Goal: Task Accomplishment & Management: Manage account settings

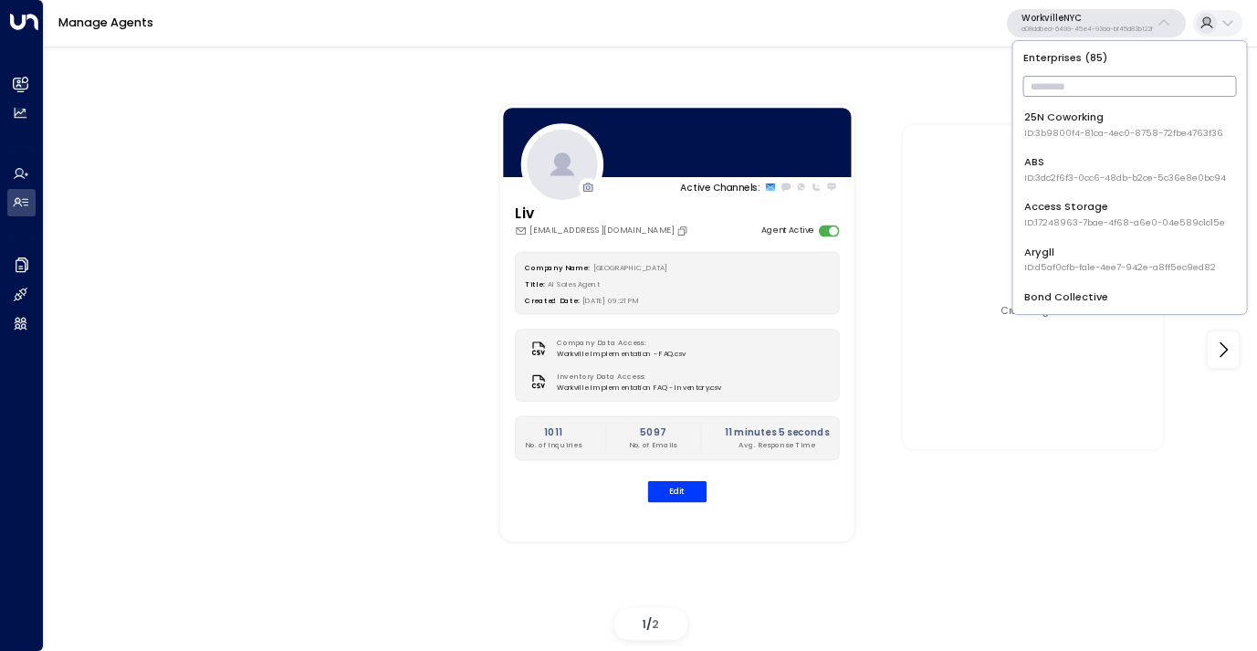
click at [1101, 78] on input "text" at bounding box center [1130, 86] width 214 height 30
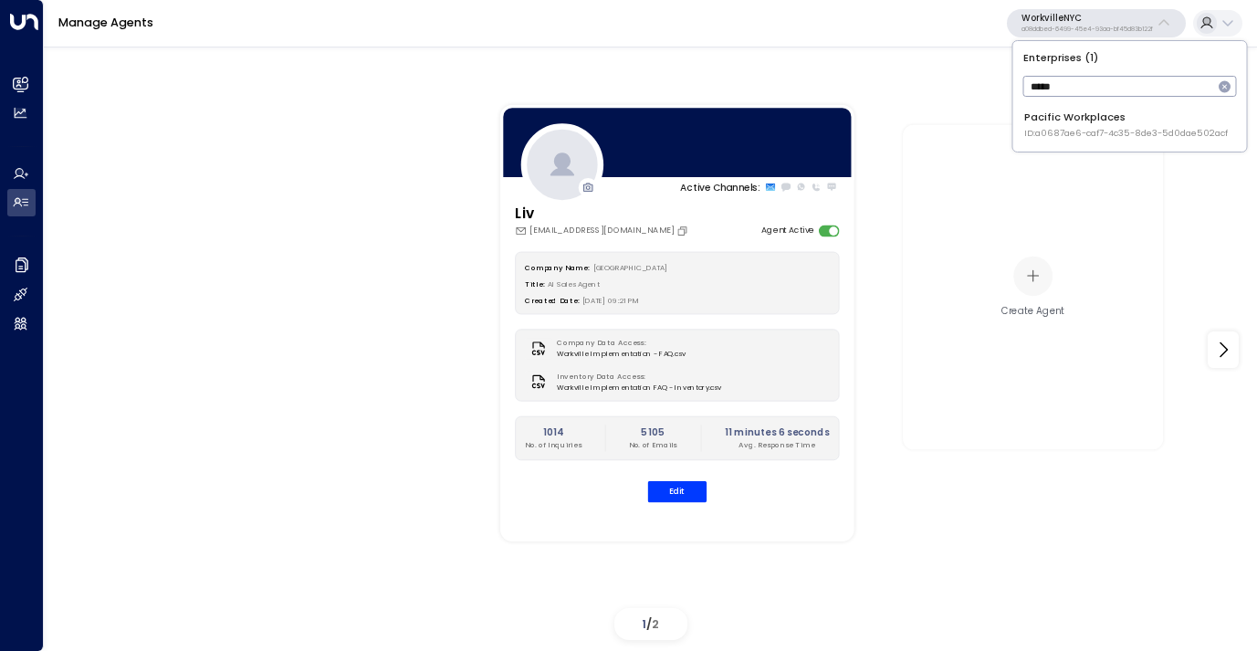
type input "*****"
click at [1069, 124] on div "Pacific Workplaces ID: a0687ae6-caf7-4c35-8de3-5d0dae502acf" at bounding box center [1126, 125] width 204 height 30
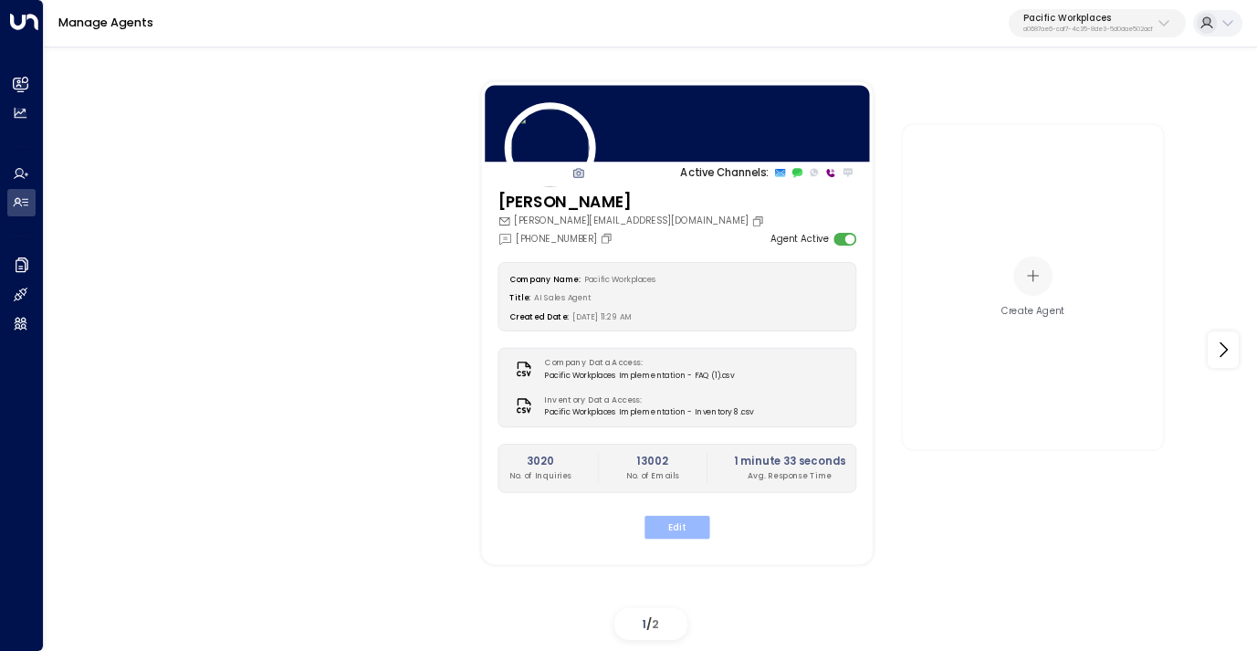
click at [673, 520] on button "Edit" at bounding box center [676, 527] width 65 height 24
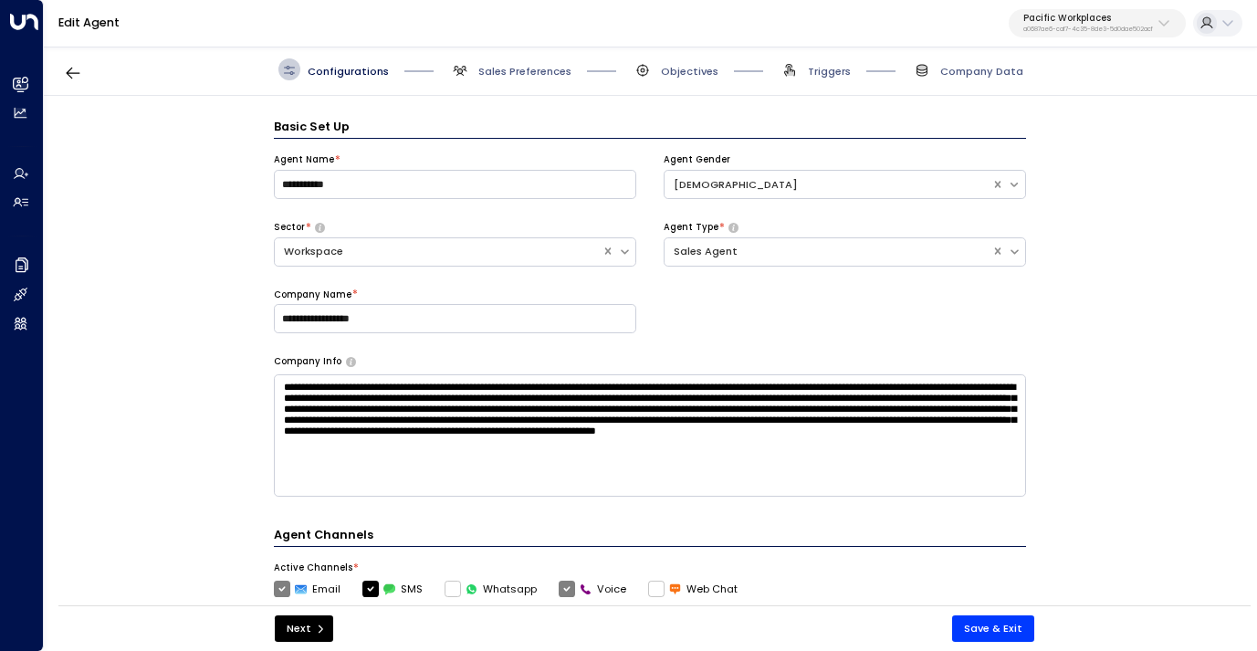
scroll to position [22, 0]
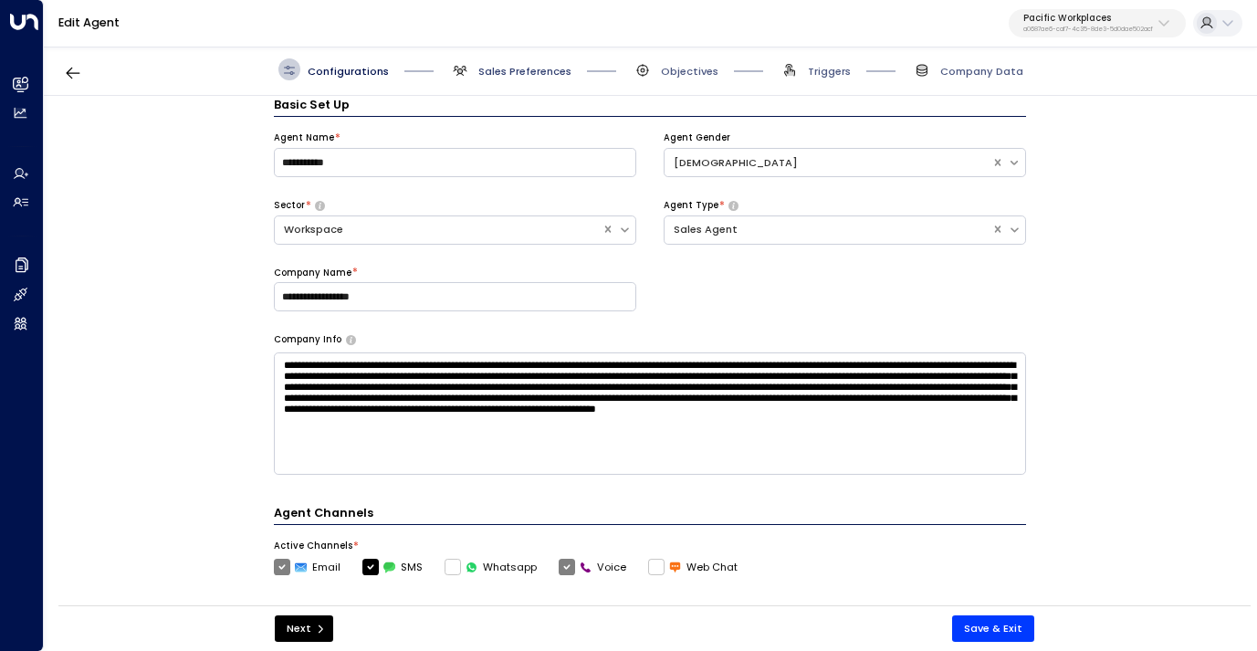
click at [537, 77] on span "Sales Preferences" at bounding box center [524, 71] width 93 height 15
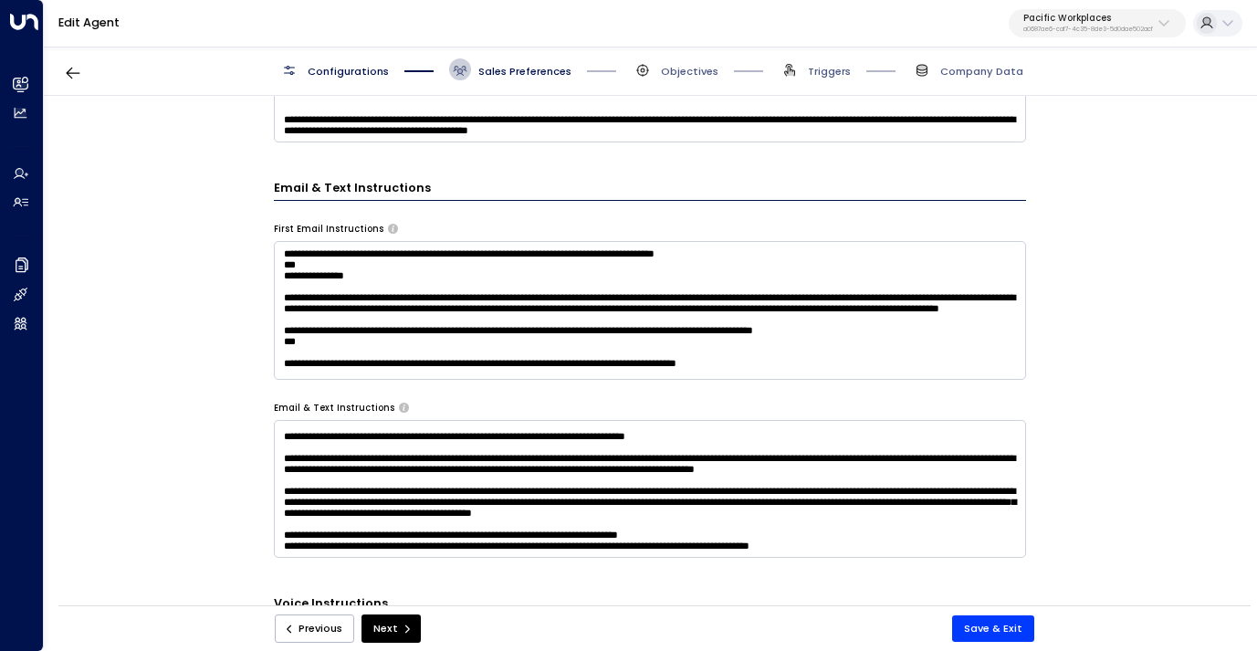
scroll to position [652, 0]
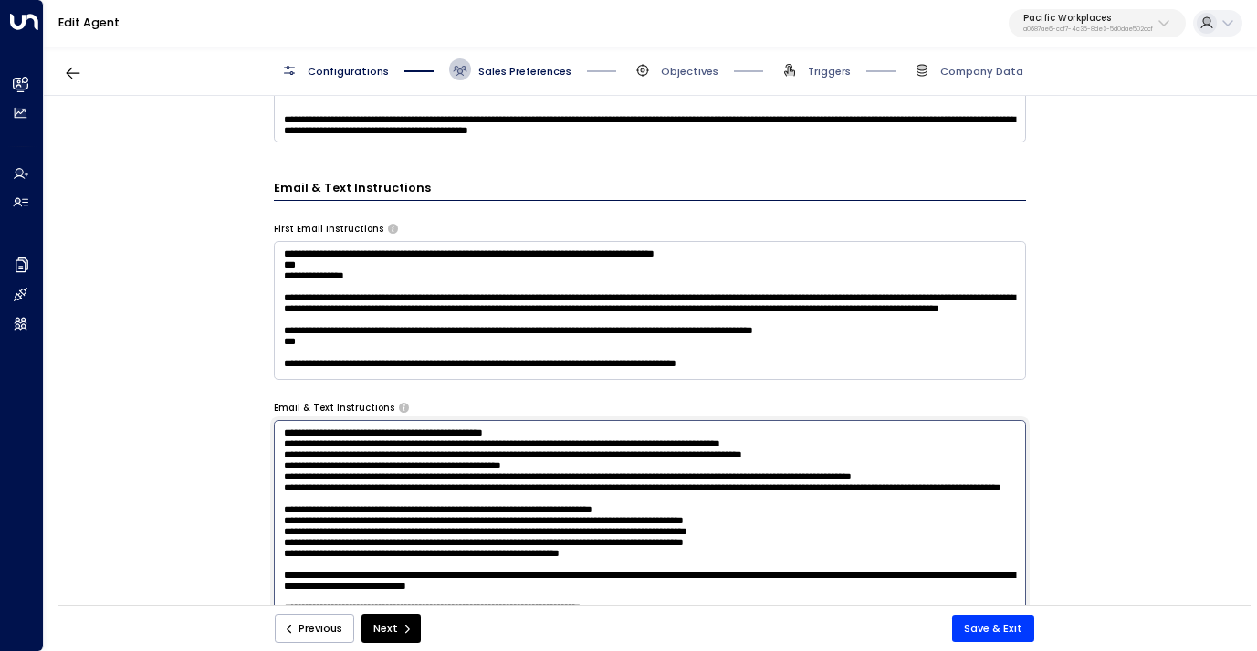
click at [566, 485] on textarea at bounding box center [650, 613] width 752 height 386
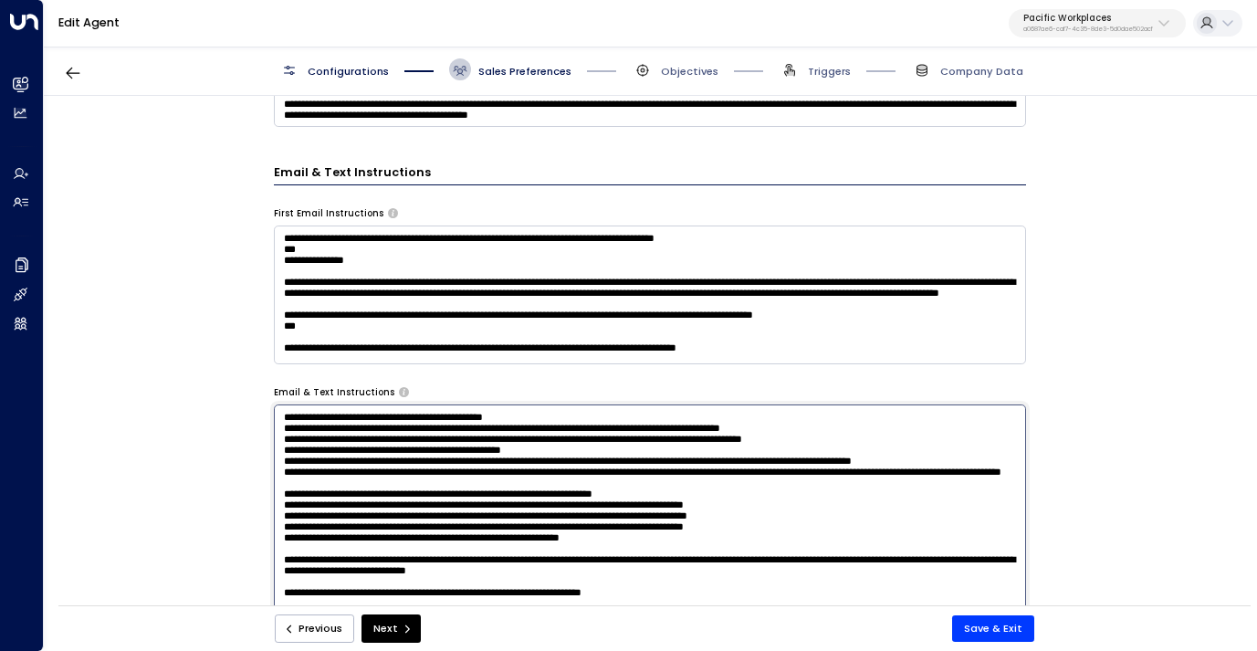
scroll to position [673, 0]
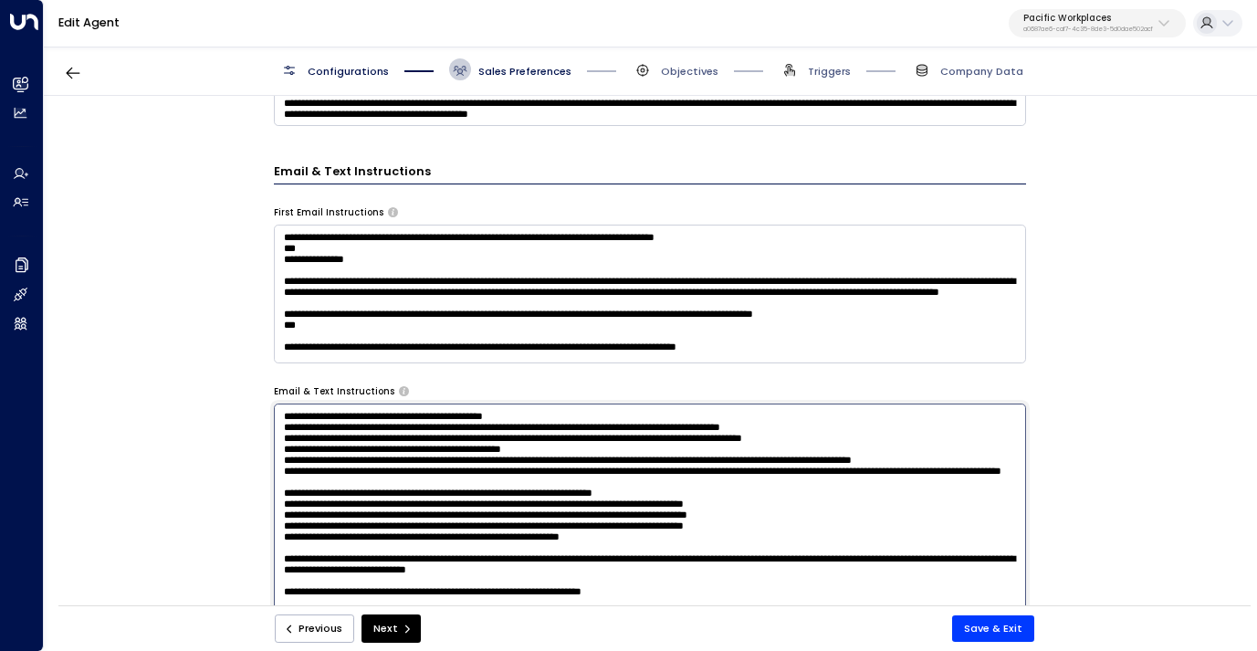
click at [564, 516] on textarea at bounding box center [650, 596] width 752 height 386
click at [643, 521] on textarea at bounding box center [650, 596] width 752 height 386
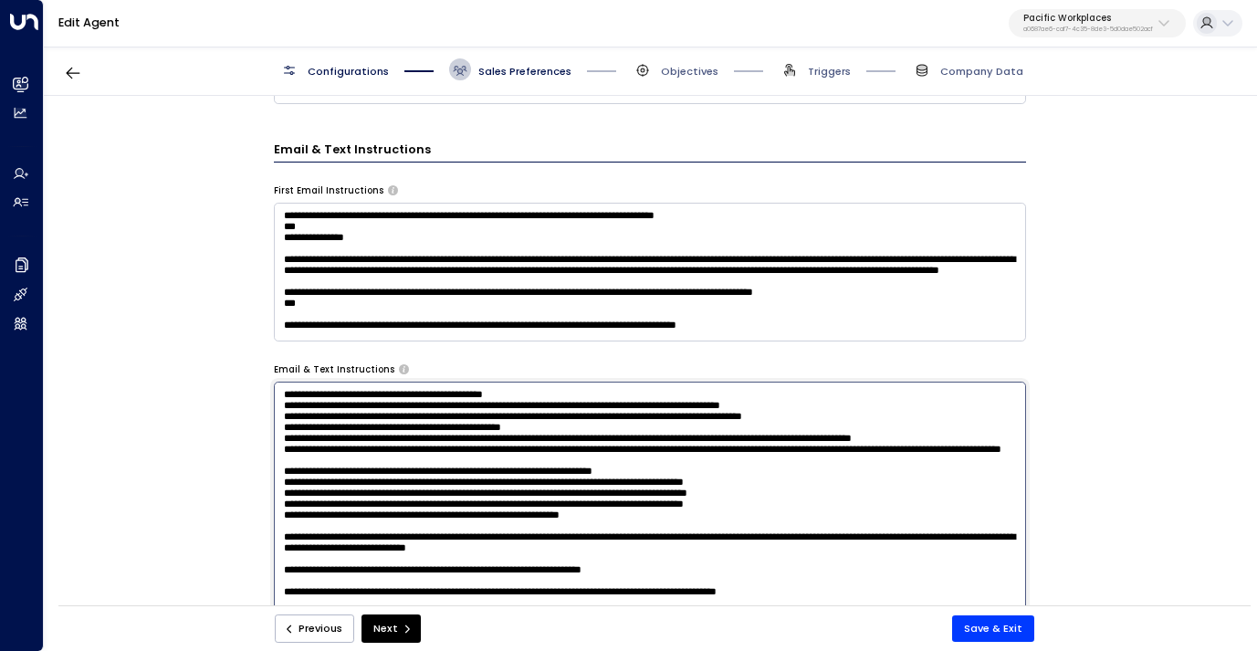
scroll to position [697, 0]
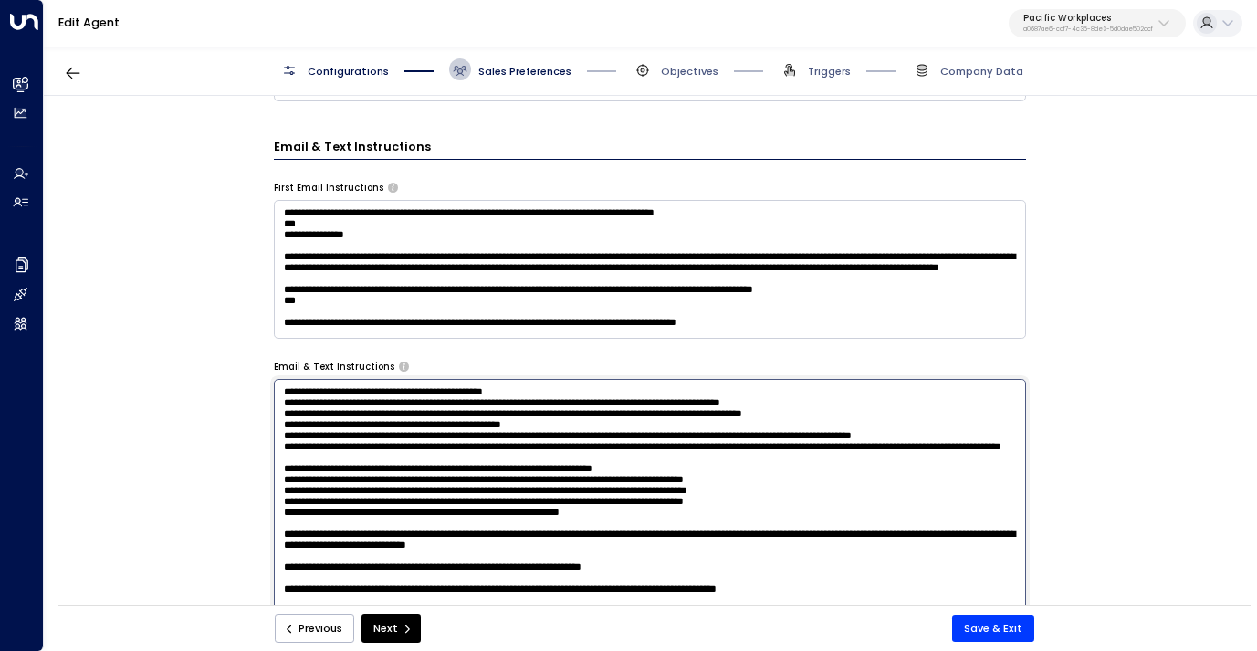
click at [525, 493] on textarea at bounding box center [650, 572] width 752 height 386
drag, startPoint x: 684, startPoint y: 499, endPoint x: 264, endPoint y: 491, distance: 419.9
click at [264, 491] on div "**********" at bounding box center [649, 355] width 1211 height 519
paste textarea "**********"
click at [857, 478] on textarea at bounding box center [650, 572] width 752 height 386
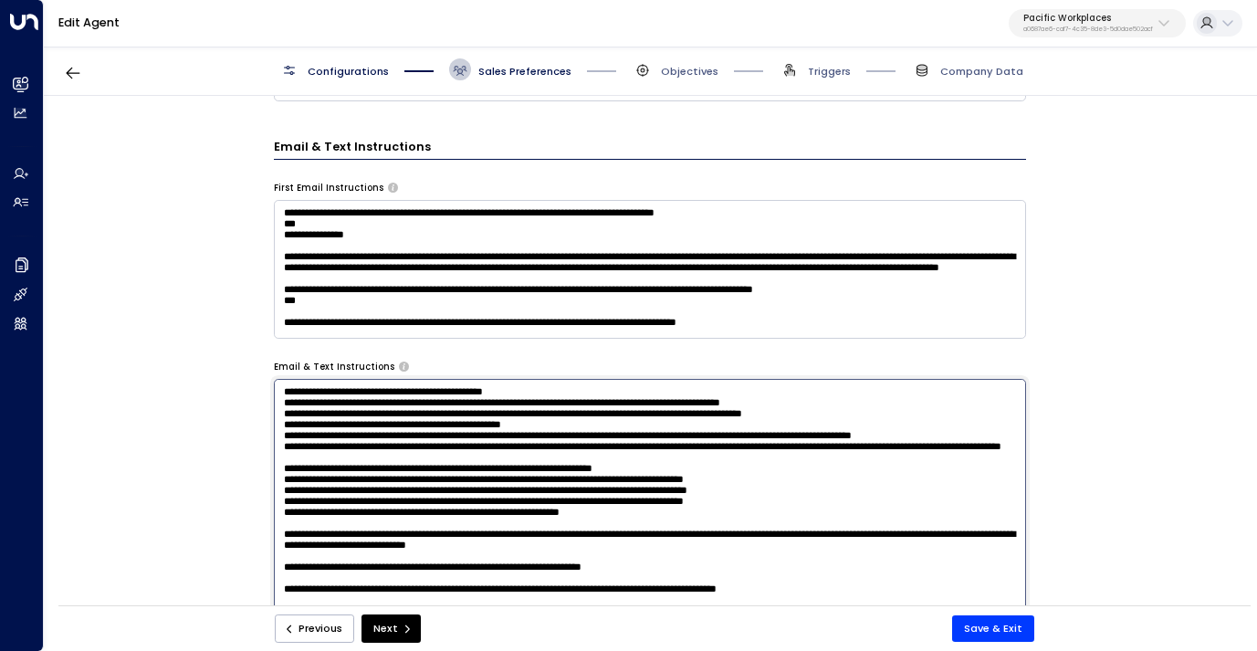
click at [644, 502] on textarea at bounding box center [650, 572] width 752 height 386
type textarea "**********"
click at [972, 633] on button "Save & Exit" at bounding box center [993, 628] width 82 height 26
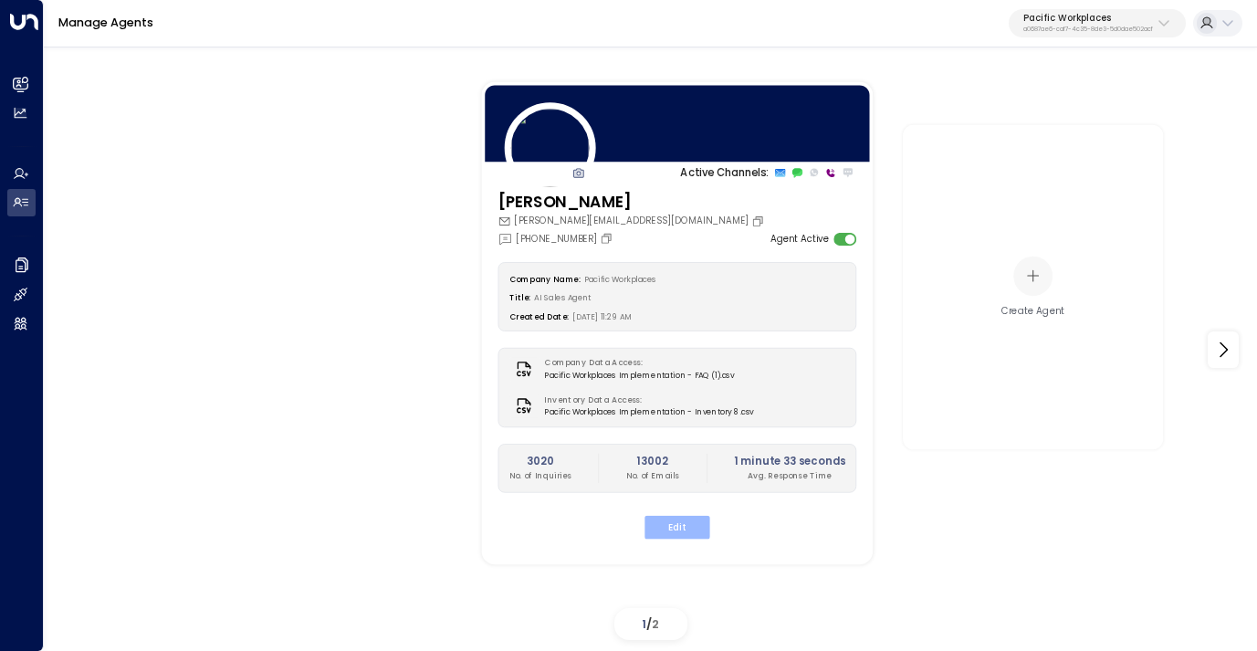
click at [687, 528] on button "Edit" at bounding box center [676, 527] width 65 height 24
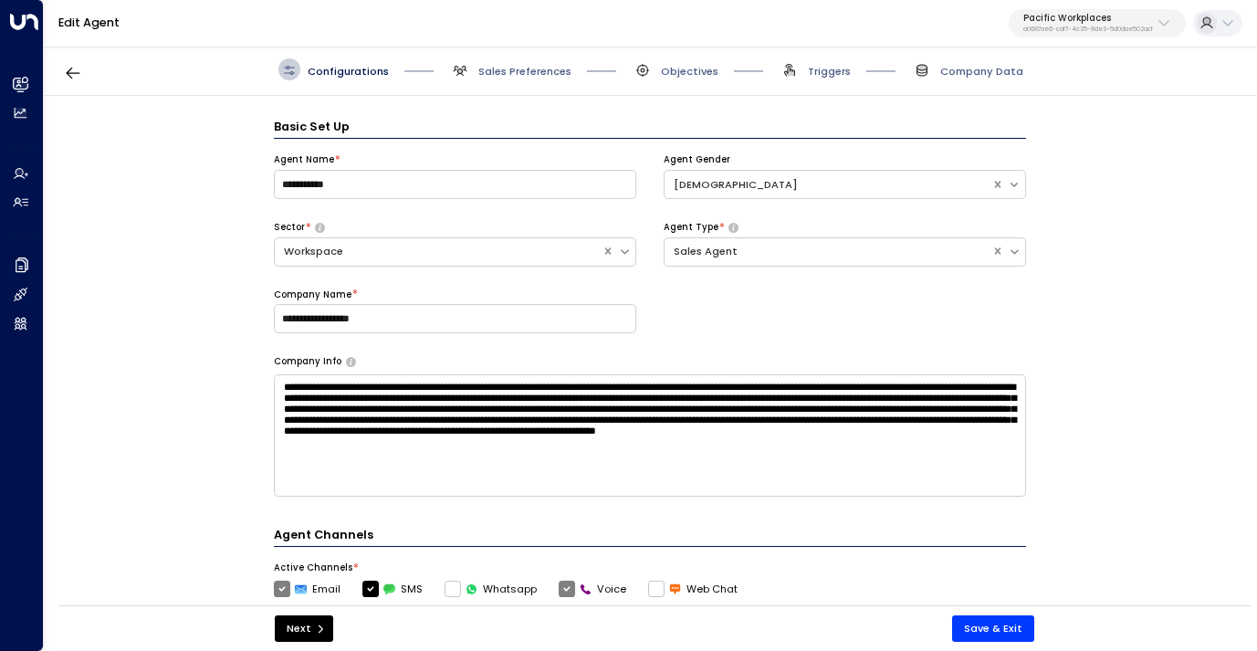
scroll to position [22, 0]
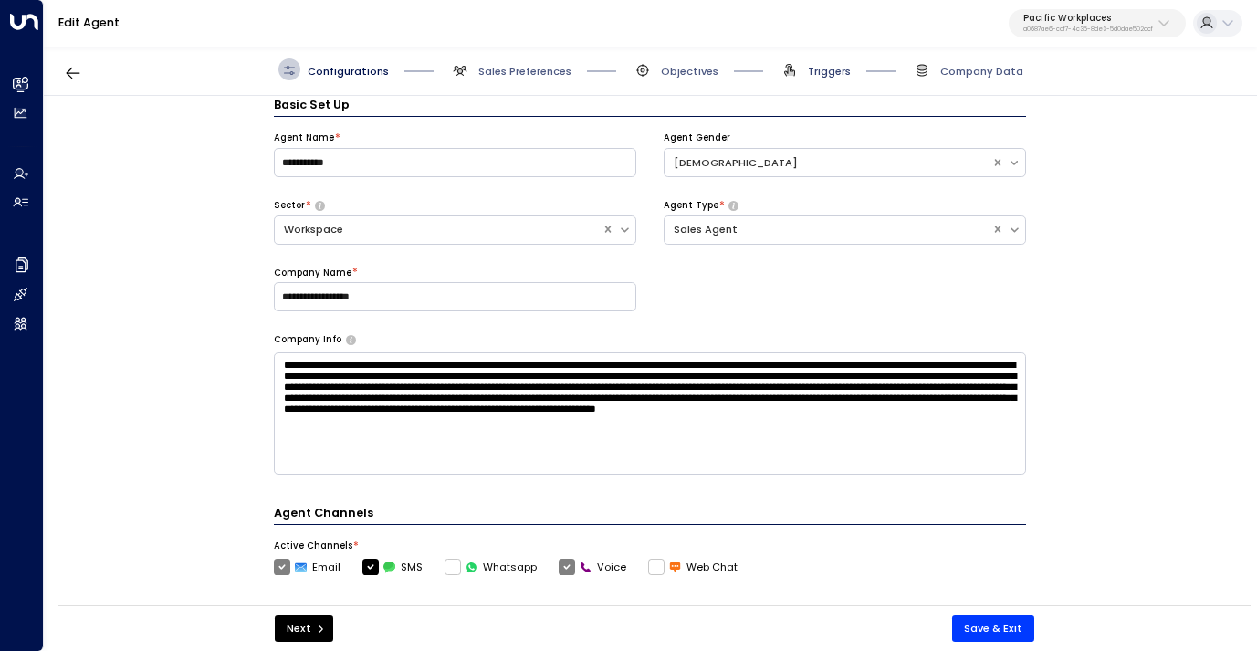
click at [817, 69] on span "Triggers" at bounding box center [829, 71] width 43 height 15
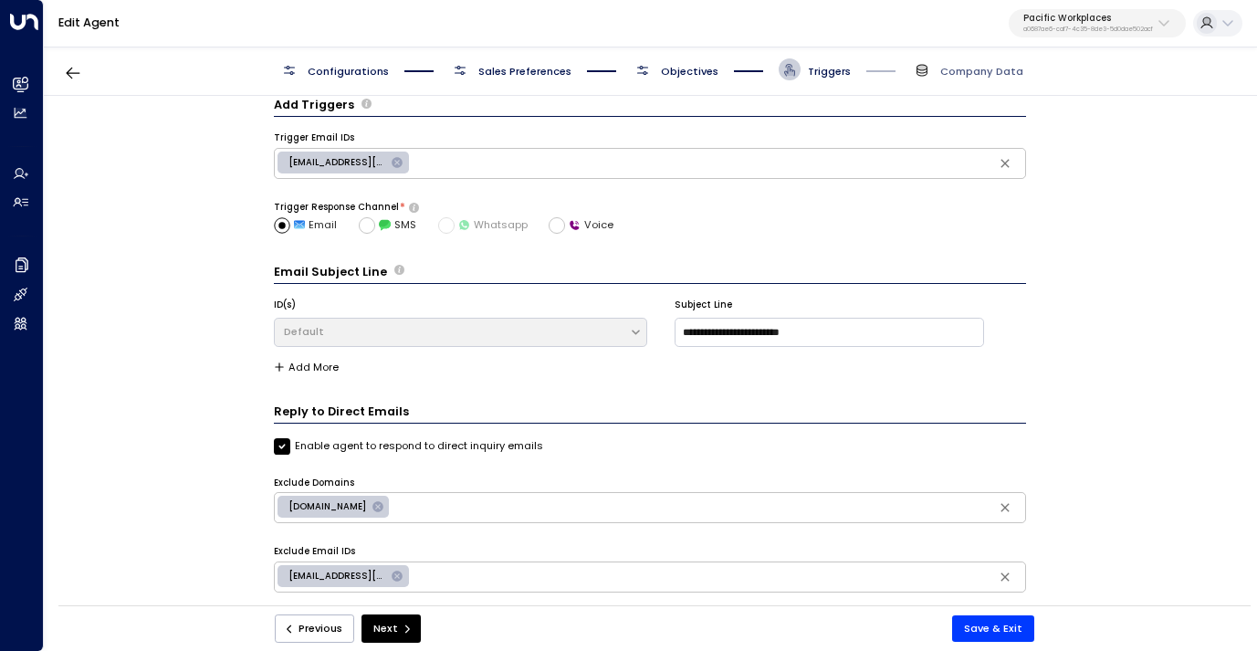
click at [711, 72] on span "Objectives" at bounding box center [690, 71] width 58 height 15
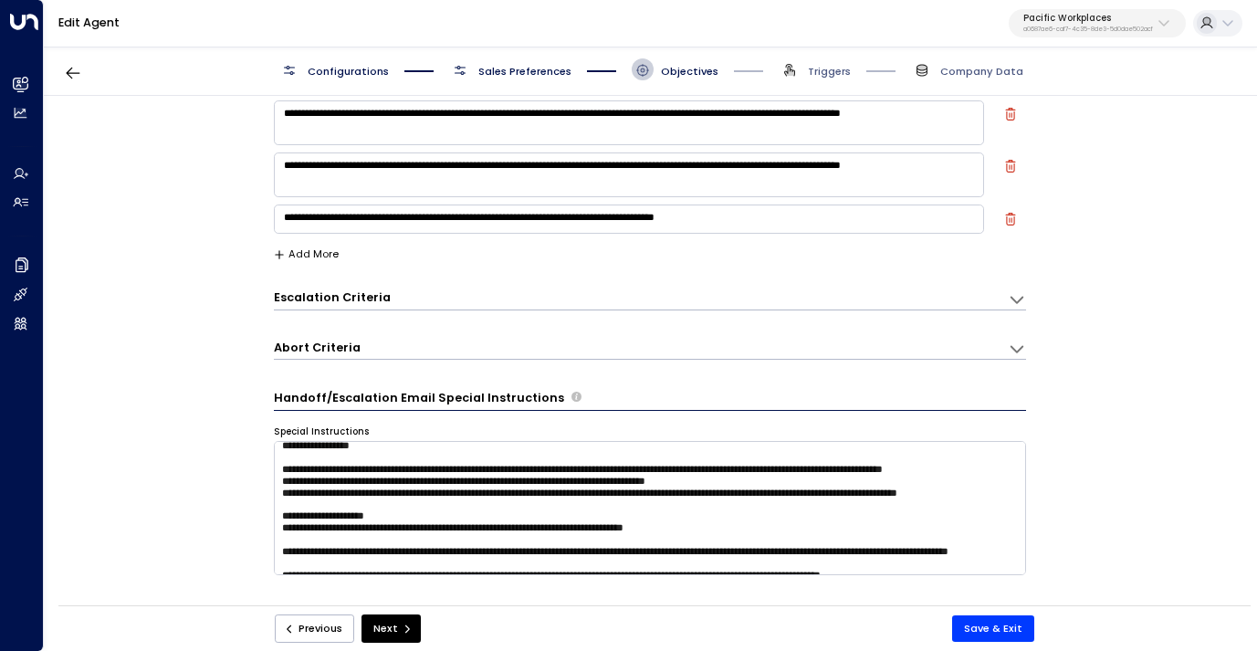
scroll to position [24, 0]
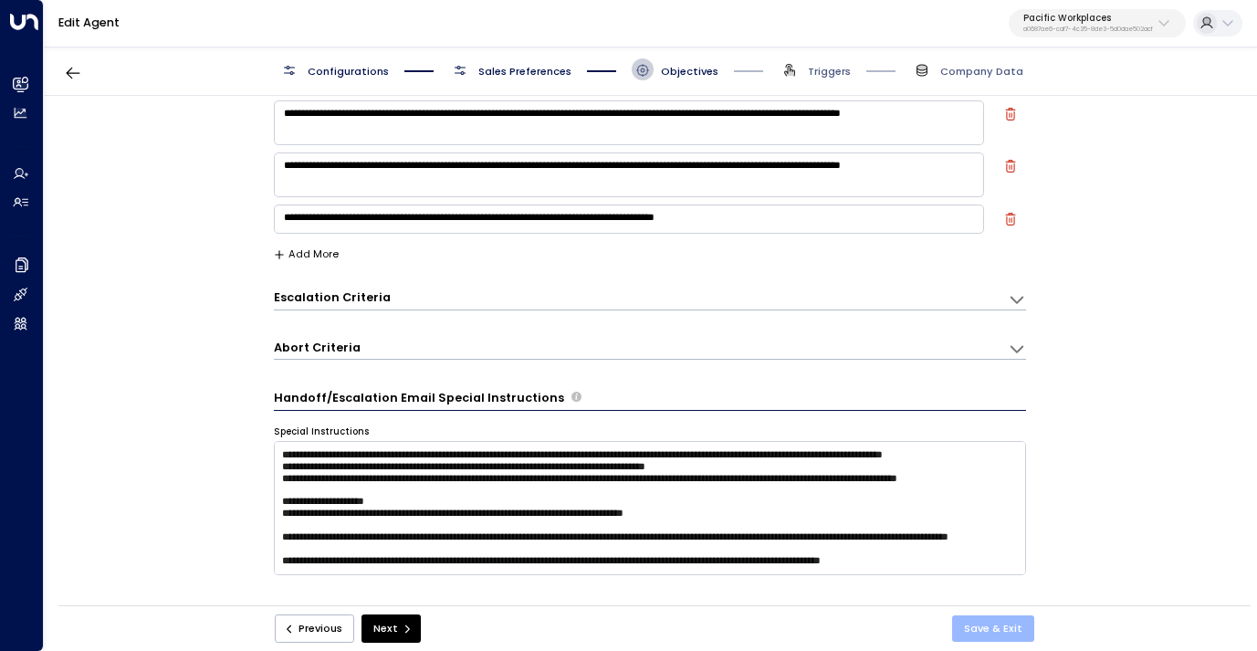
click at [992, 636] on button "Save & Exit" at bounding box center [993, 628] width 82 height 26
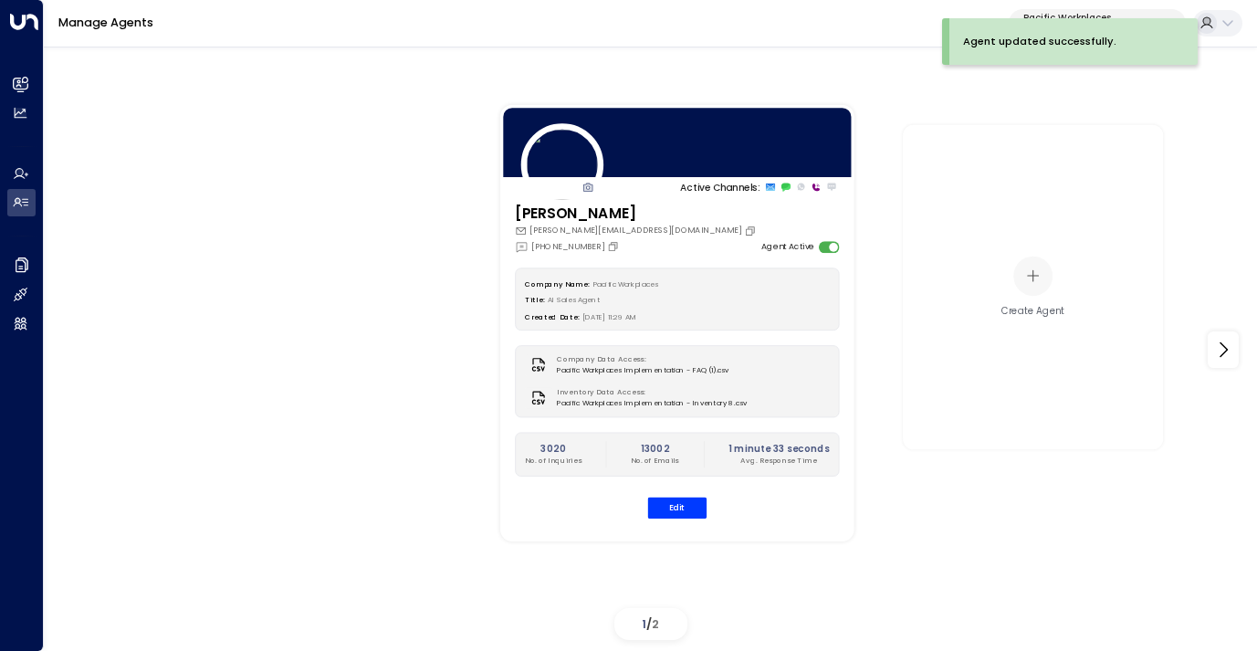
click at [1112, 11] on button "Pacific Workplaces a0687ae6-caf7-4c35-8de3-5d0dae502acf" at bounding box center [1097, 23] width 177 height 29
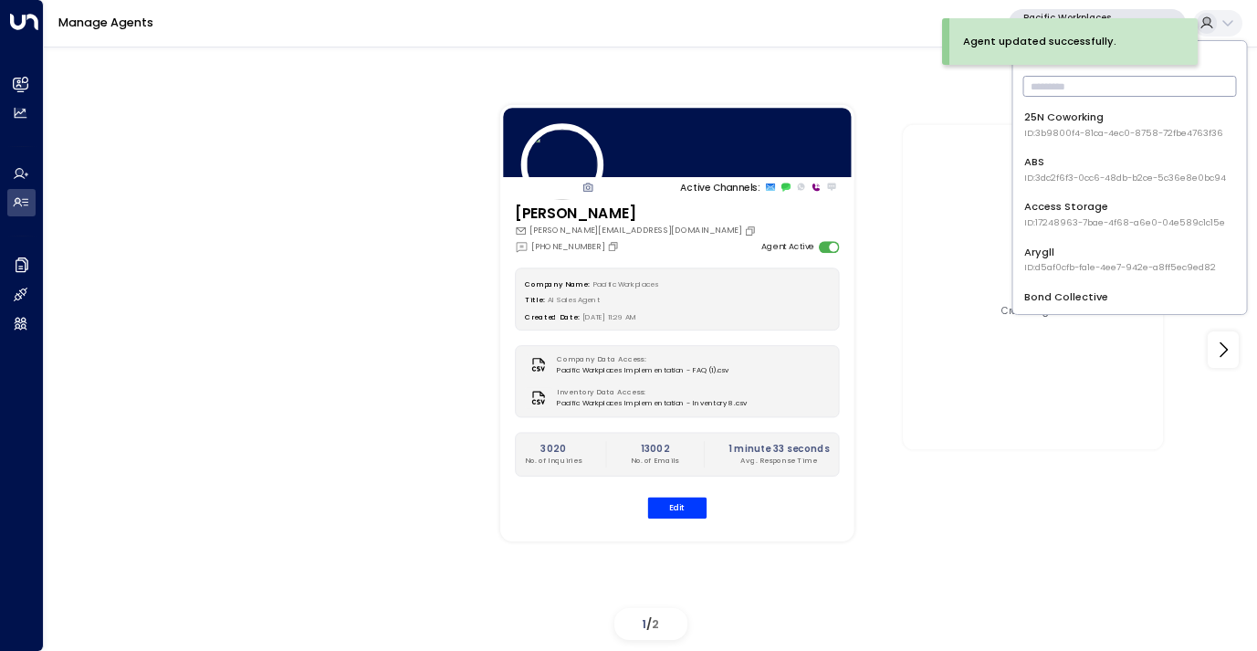
click at [1093, 89] on input "text" at bounding box center [1130, 86] width 214 height 30
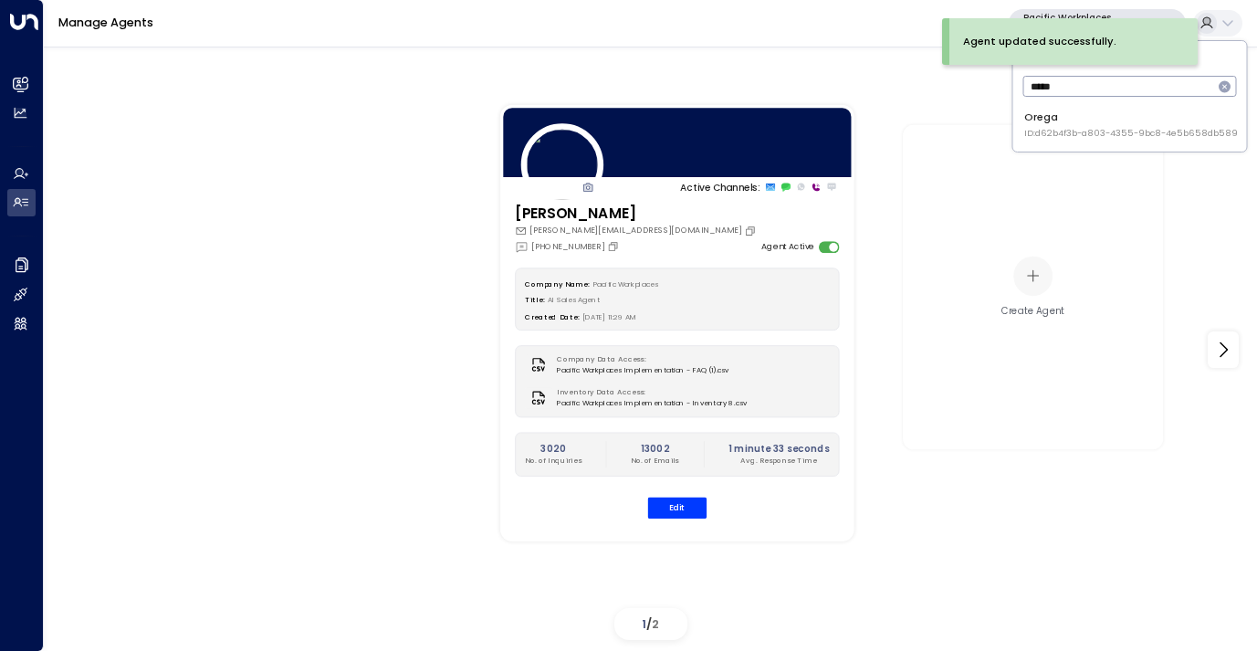
type input "*****"
click at [1068, 123] on div "Orega ID: d62b4f3b-a803-4355-9bc8-4e5b658db589" at bounding box center [1131, 125] width 214 height 30
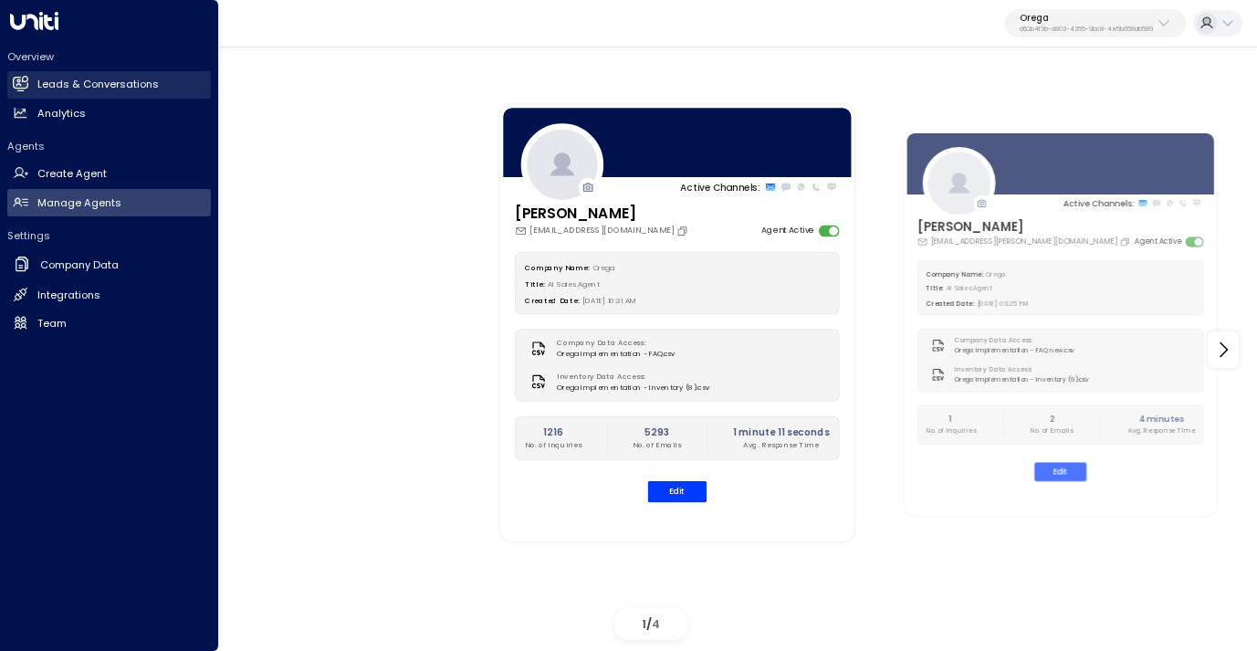
click at [53, 84] on h2 "Leads & Conversations" at bounding box center [97, 85] width 121 height 16
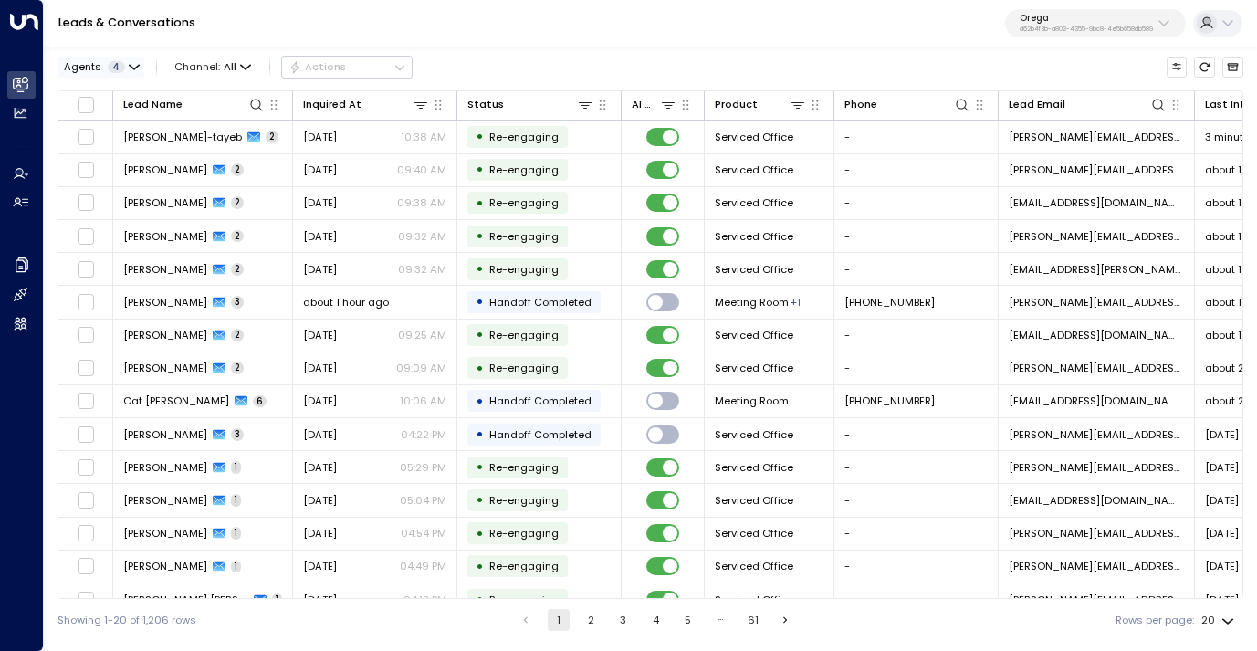
click at [129, 62] on icon "button" at bounding box center [134, 67] width 11 height 11
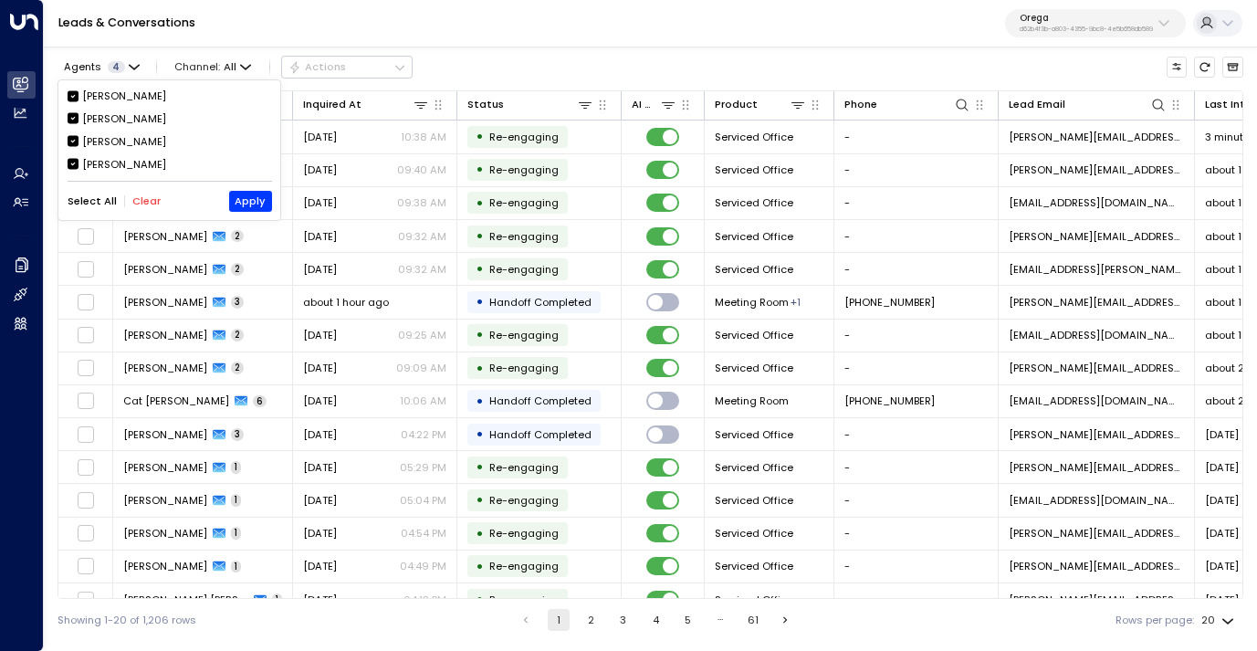
click at [109, 97] on div "[PERSON_NAME]" at bounding box center [124, 97] width 84 height 16
click at [107, 116] on div "[PERSON_NAME]" at bounding box center [124, 119] width 84 height 16
click at [105, 140] on div "[PERSON_NAME]" at bounding box center [124, 142] width 84 height 16
click at [247, 199] on button "Apply" at bounding box center [250, 201] width 43 height 20
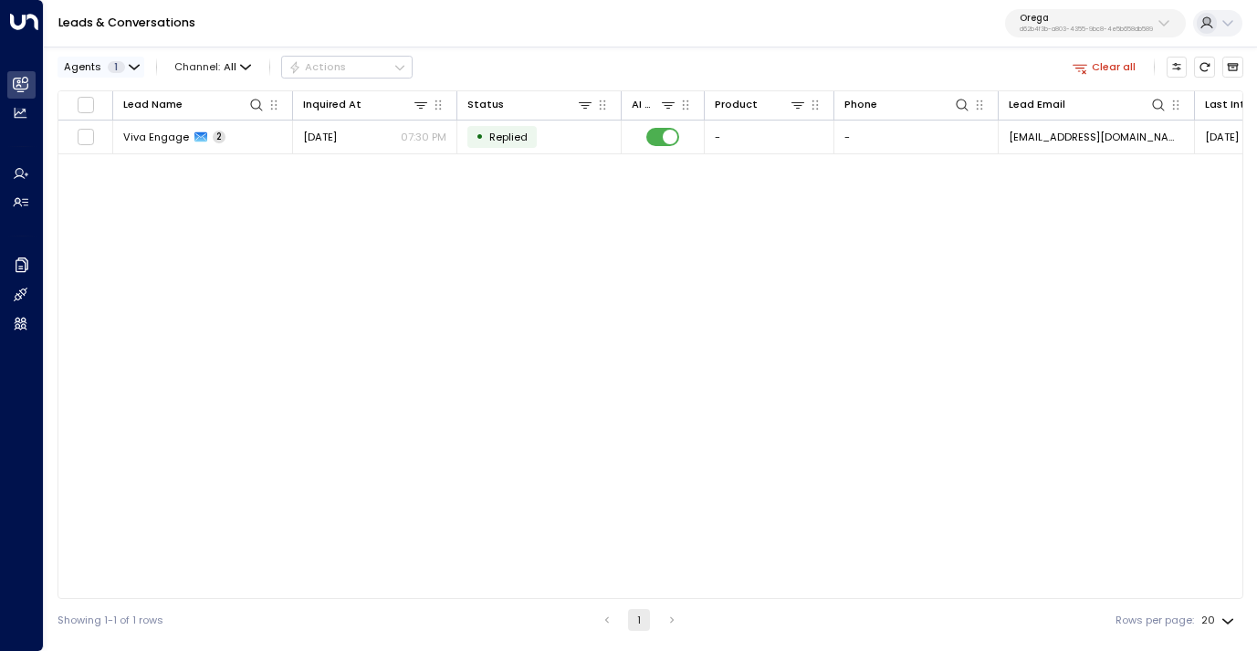
click at [123, 60] on button "Agents 1" at bounding box center [101, 67] width 87 height 20
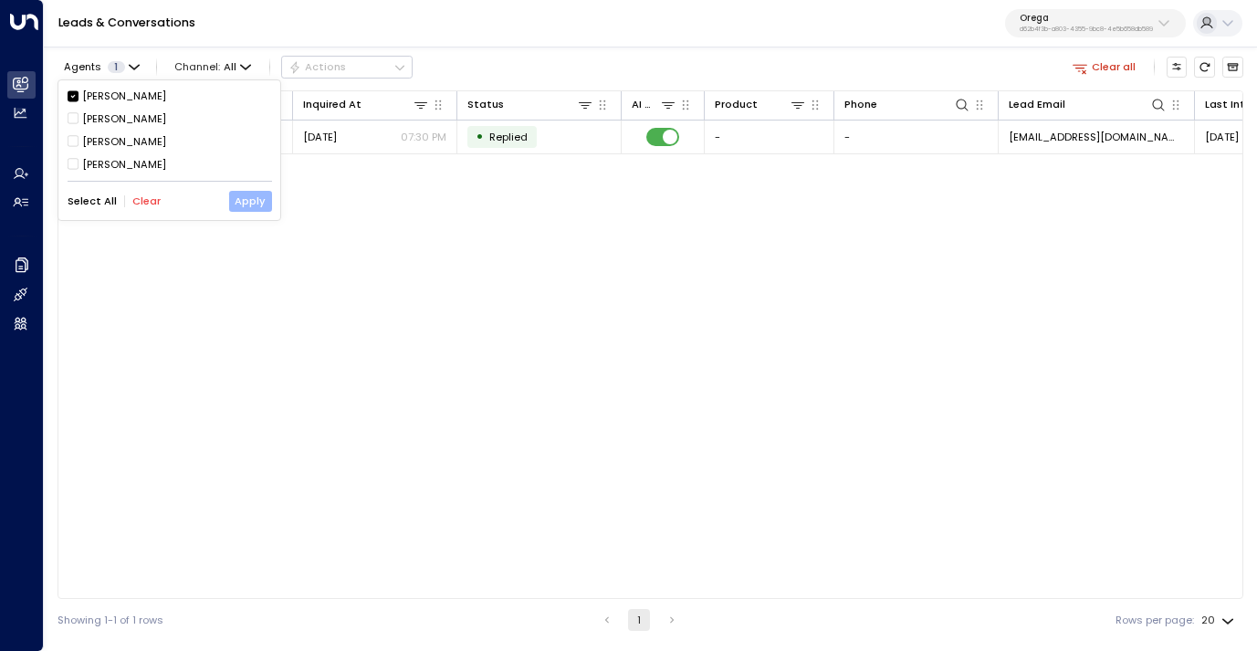
click at [256, 201] on button "Apply" at bounding box center [250, 201] width 43 height 20
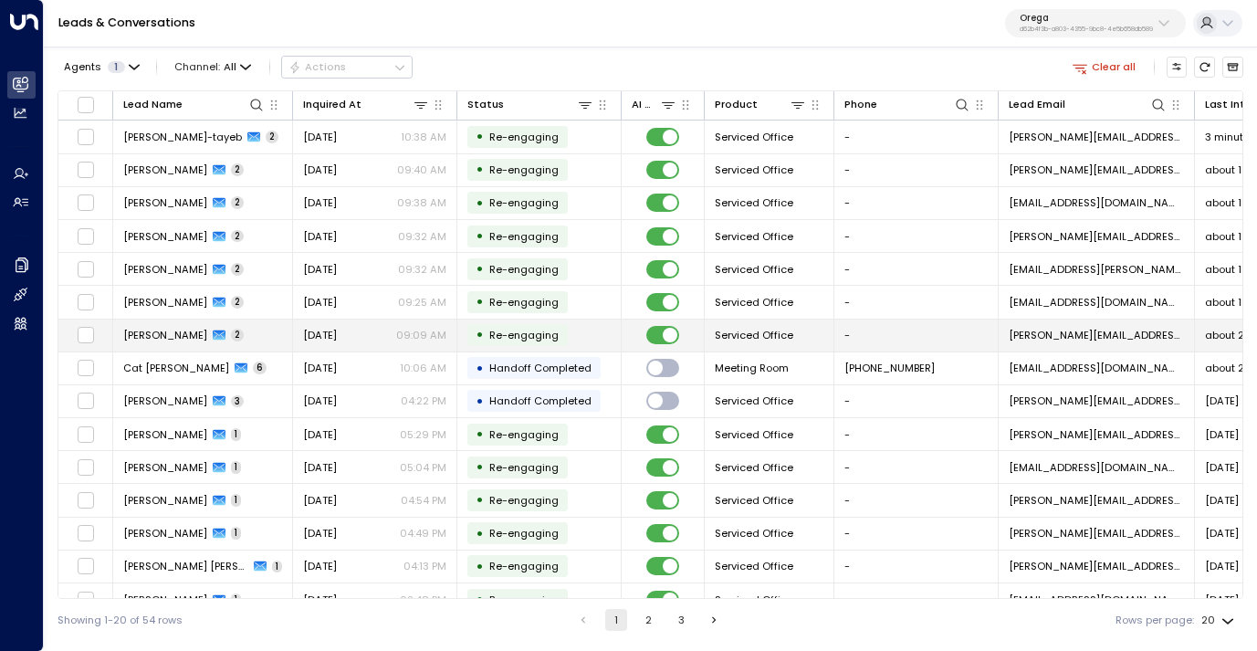
scroll to position [2, 0]
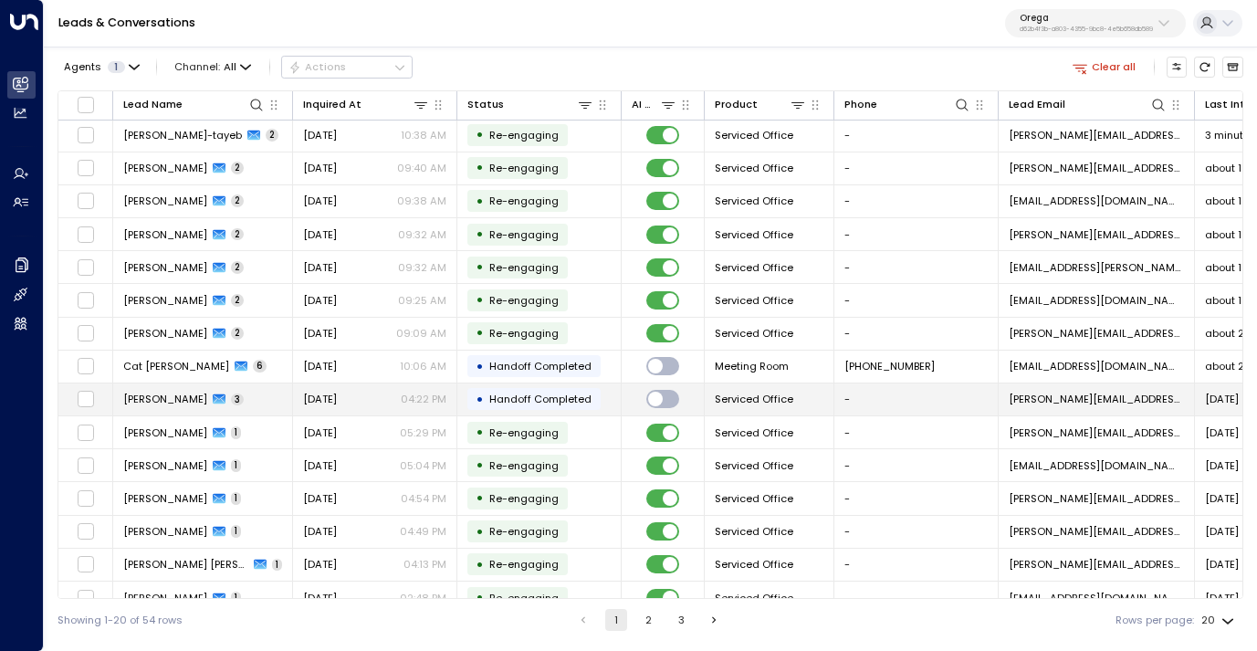
click at [365, 404] on div "[DATE] 04:22 PM" at bounding box center [374, 399] width 143 height 15
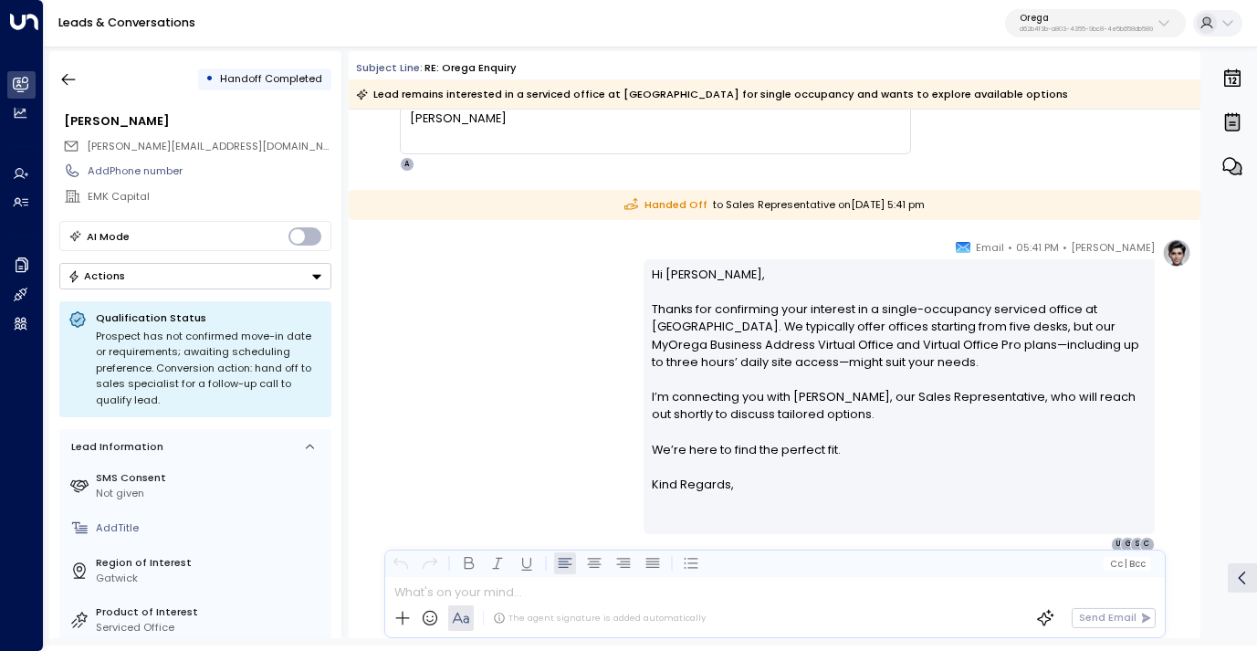
scroll to position [2527, 0]
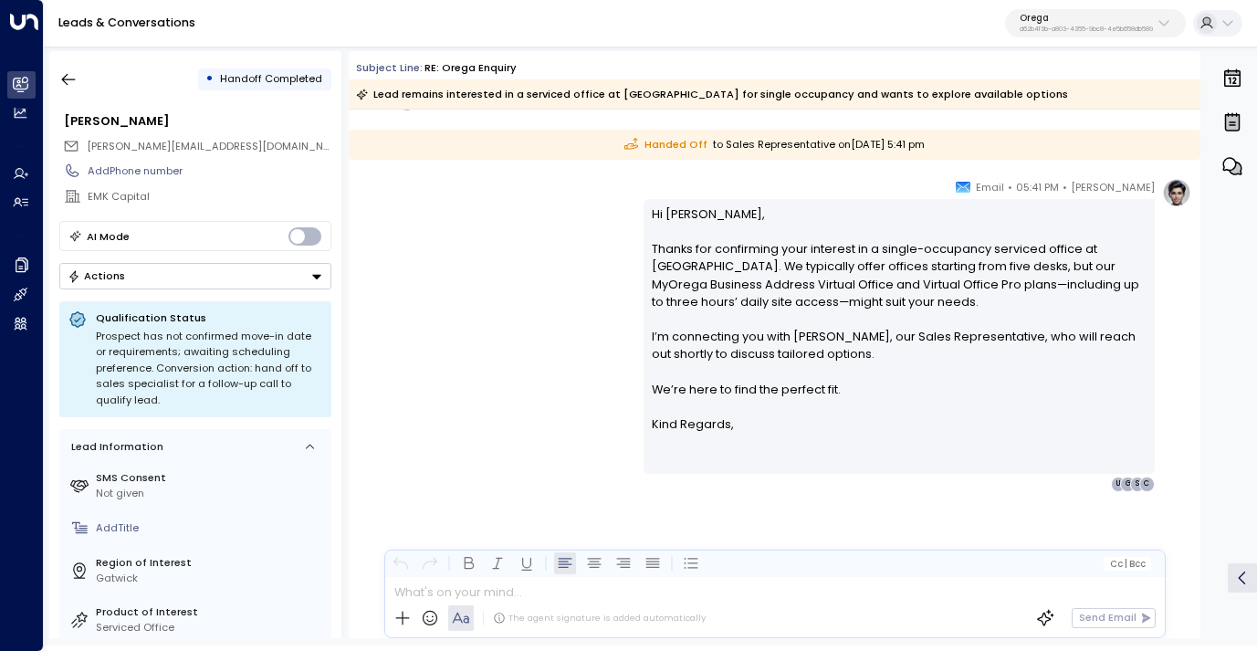
click at [49, 76] on div "• Handoff Completed Graham Lunn [EMAIL_ADDRESS][DOMAIN_NAME] Add Phone number E…" at bounding box center [195, 344] width 292 height 587
click at [68, 77] on icon "button" at bounding box center [68, 79] width 18 height 18
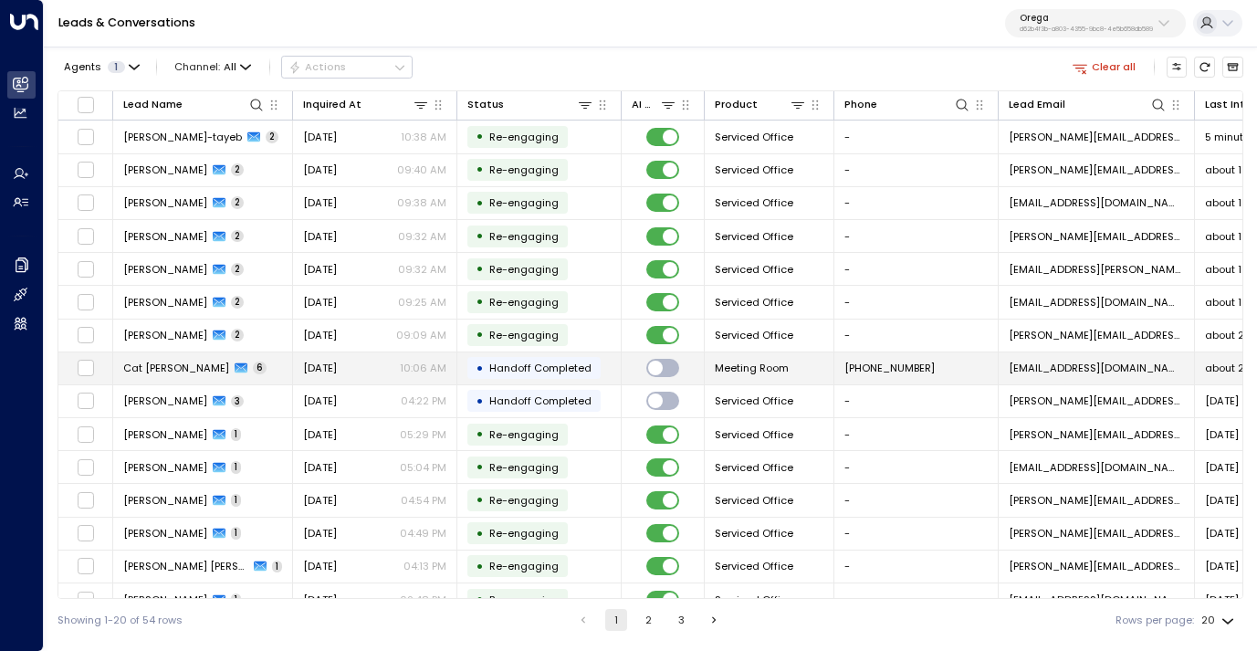
click at [379, 368] on div "[DATE] 10:06 AM" at bounding box center [374, 368] width 143 height 15
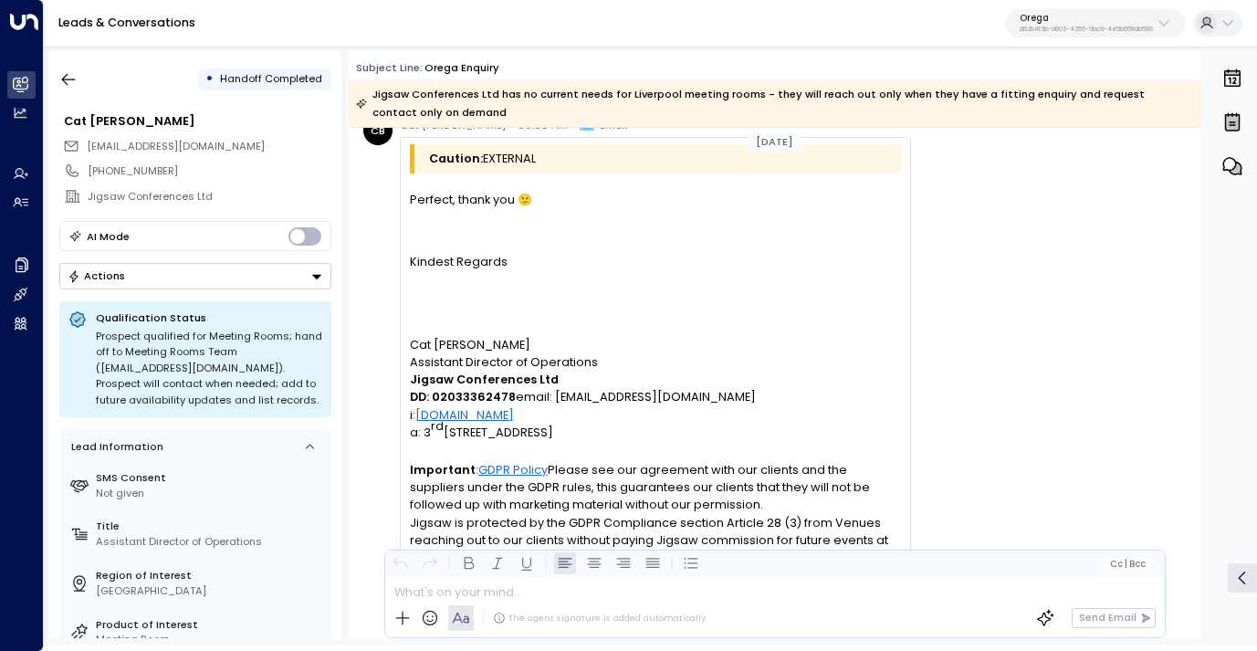
scroll to position [4269, 0]
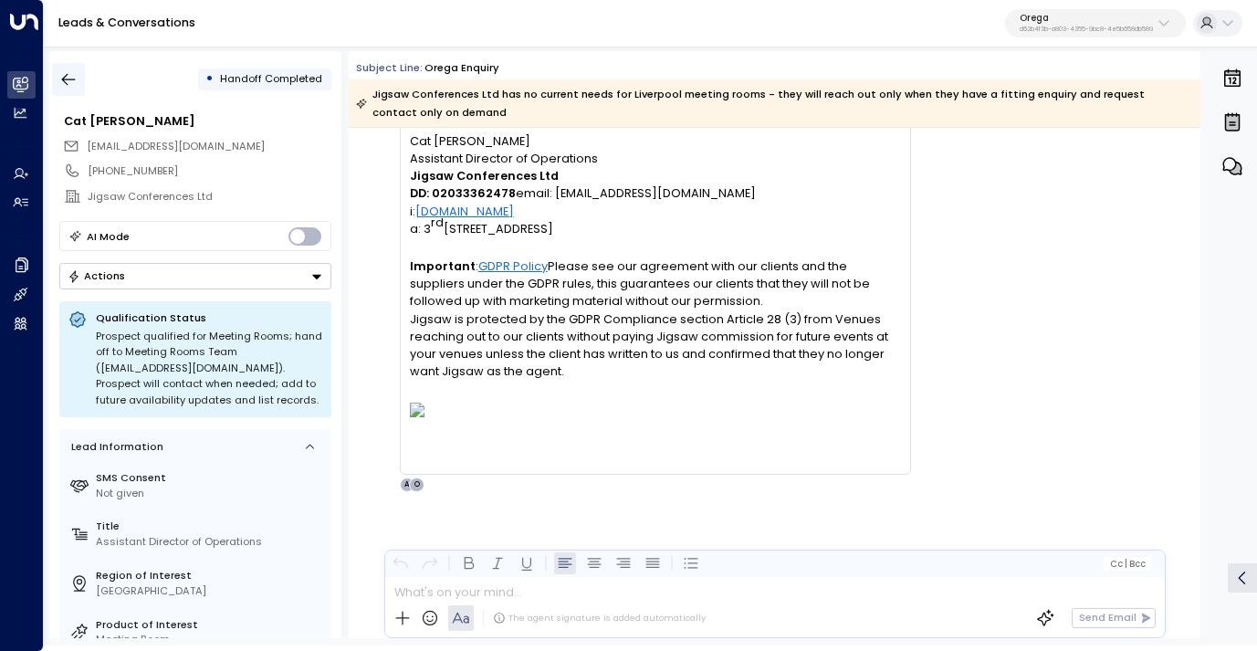
click at [70, 78] on icon "button" at bounding box center [69, 80] width 14 height 12
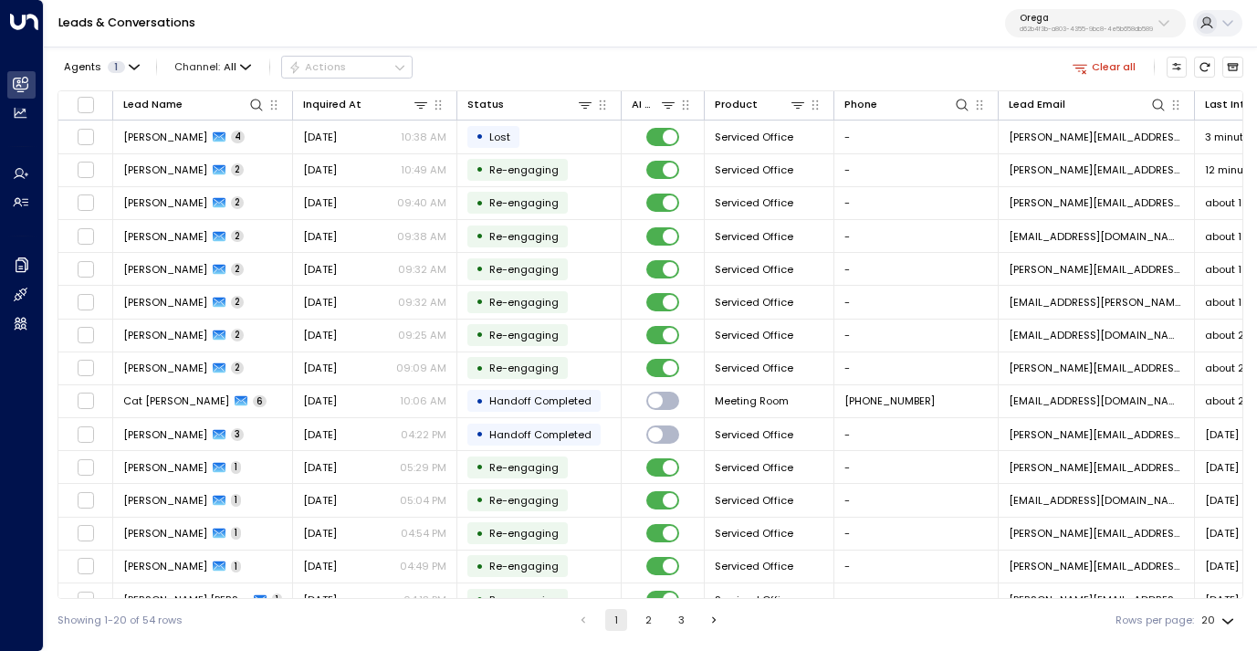
click at [1070, 22] on p "Orega" at bounding box center [1086, 18] width 133 height 11
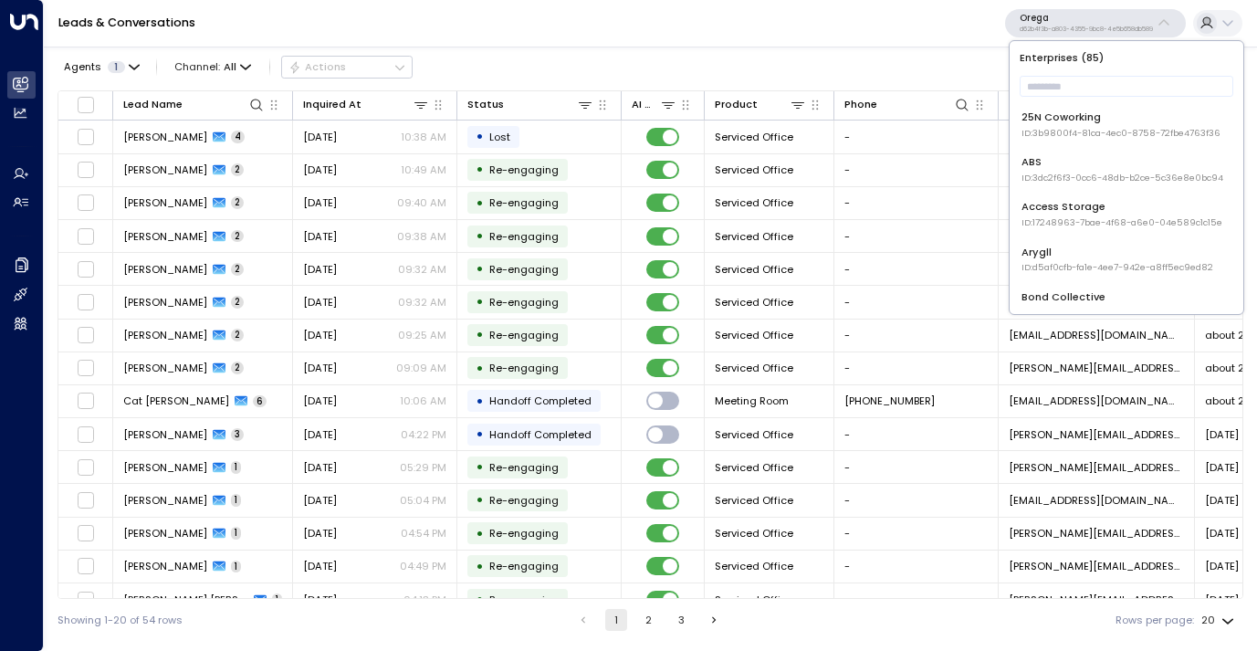
click at [1066, 106] on li "25N Coworking ID: 3b9800f4-81ca-4ec0-8758-72fbe4763f36" at bounding box center [1126, 124] width 222 height 41
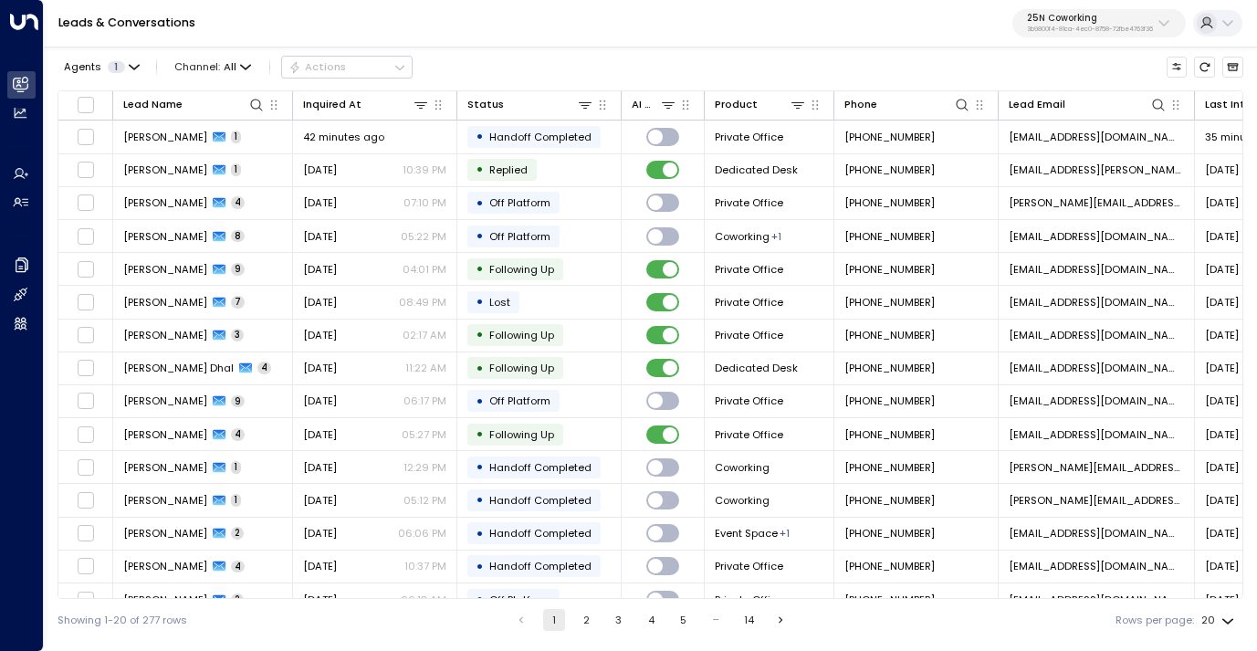
click at [1061, 26] on p "3b9800f4-81ca-4ec0-8758-72fbe4763f36" at bounding box center [1090, 29] width 126 height 7
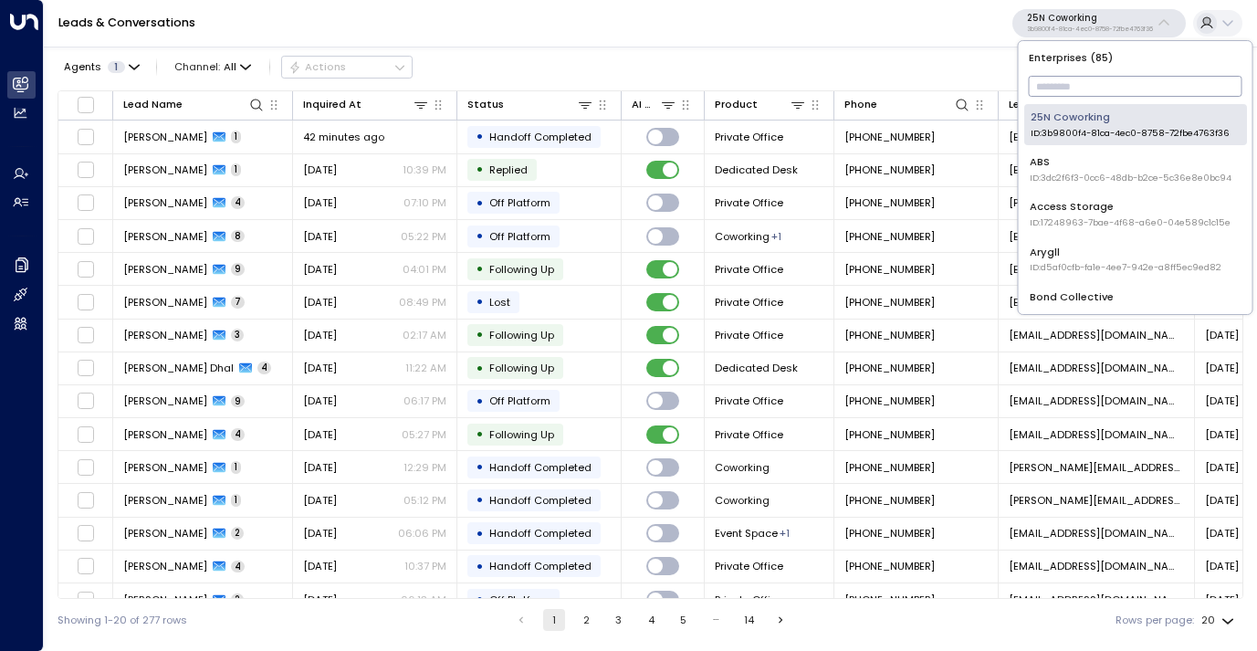
click at [1056, 92] on input "text" at bounding box center [1136, 86] width 214 height 30
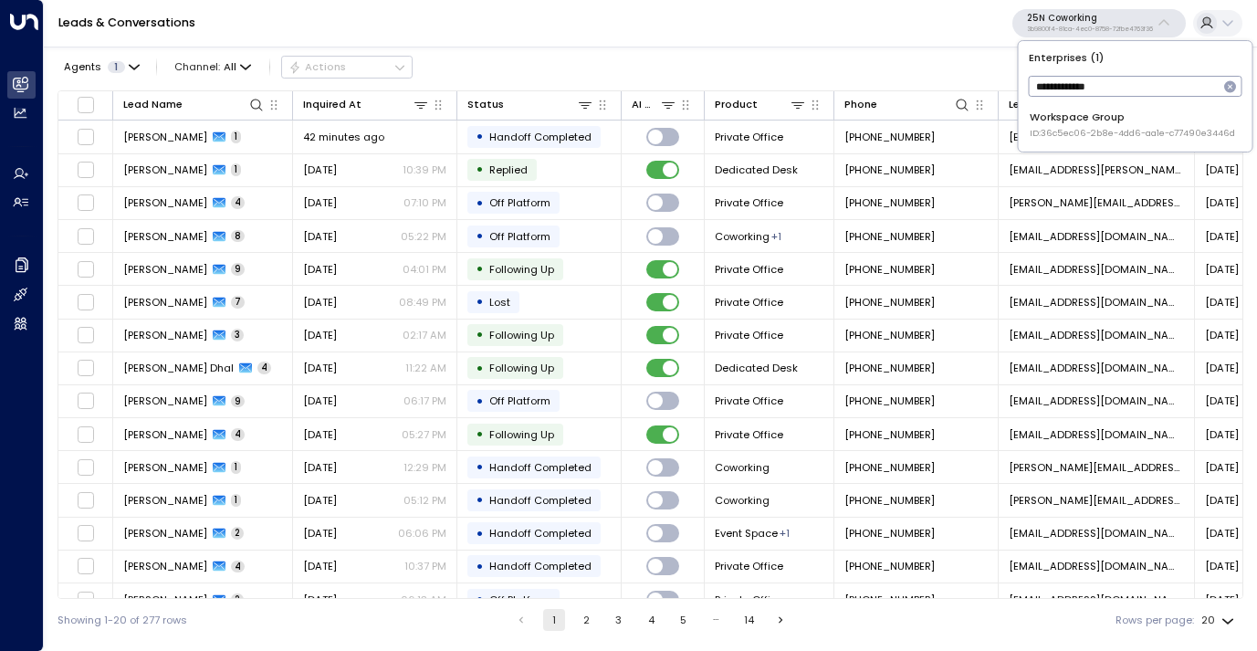
type input "**********"
click at [1062, 121] on div "Workspace Group ID: 36c5ec06-2b8e-4dd6-aa1e-c77490e3446d" at bounding box center [1132, 125] width 205 height 30
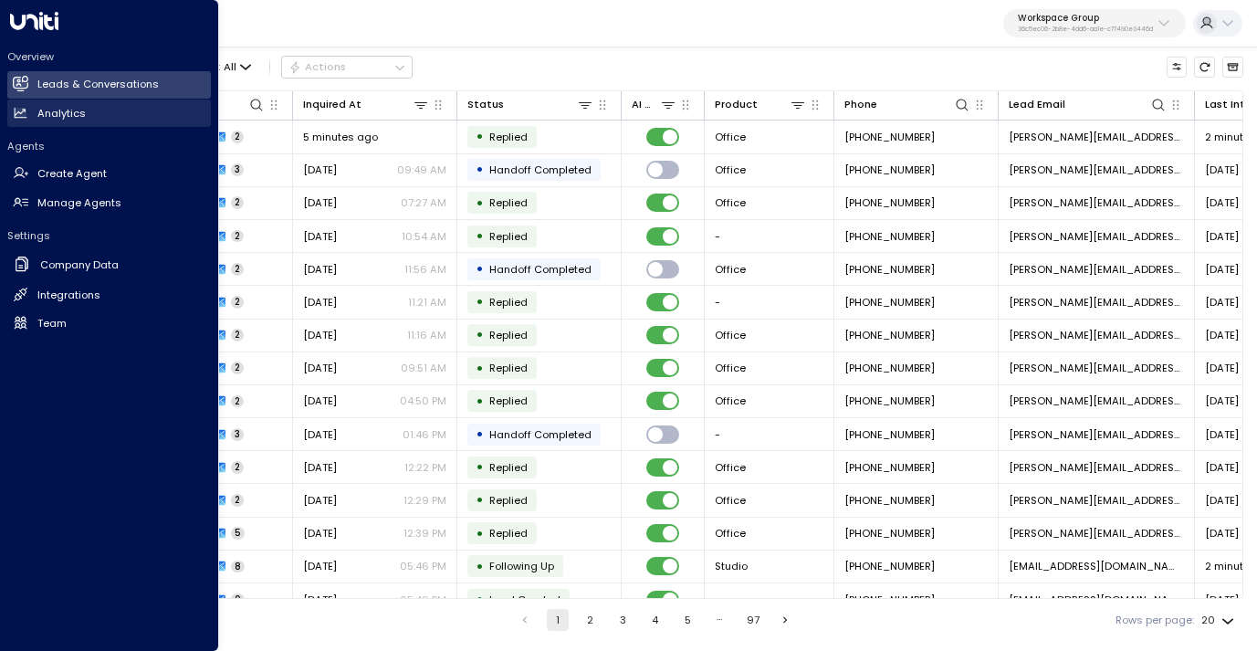
click at [67, 115] on h2 "Analytics" at bounding box center [61, 114] width 48 height 16
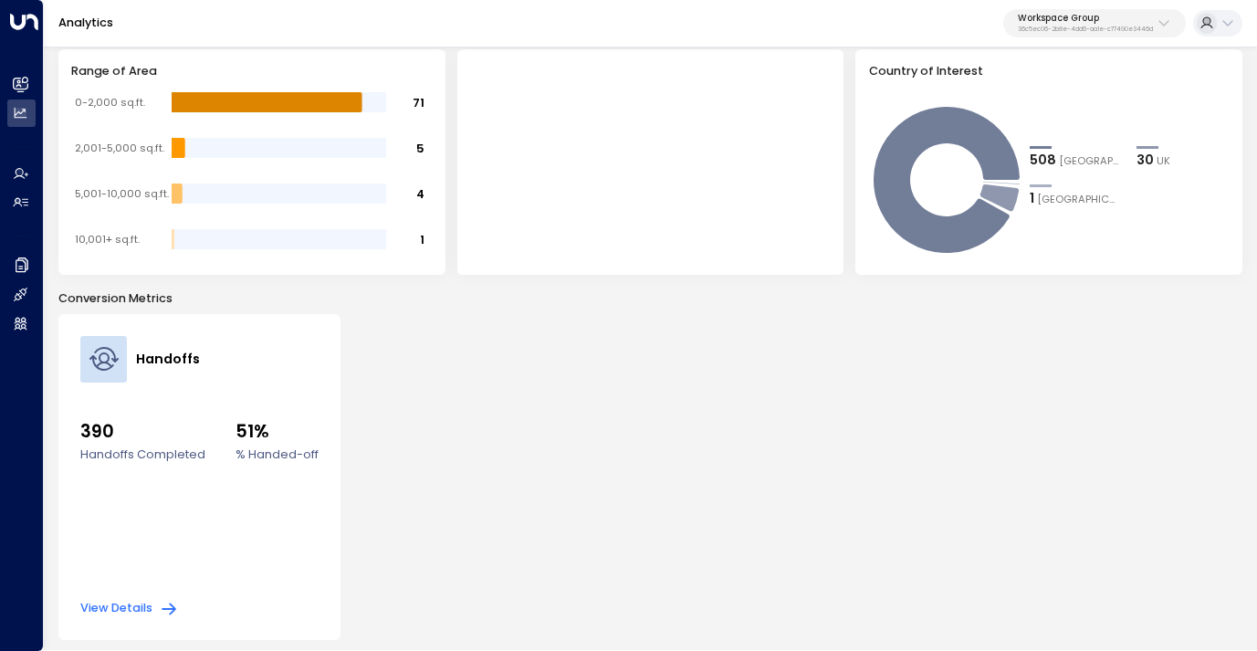
scroll to position [42, 0]
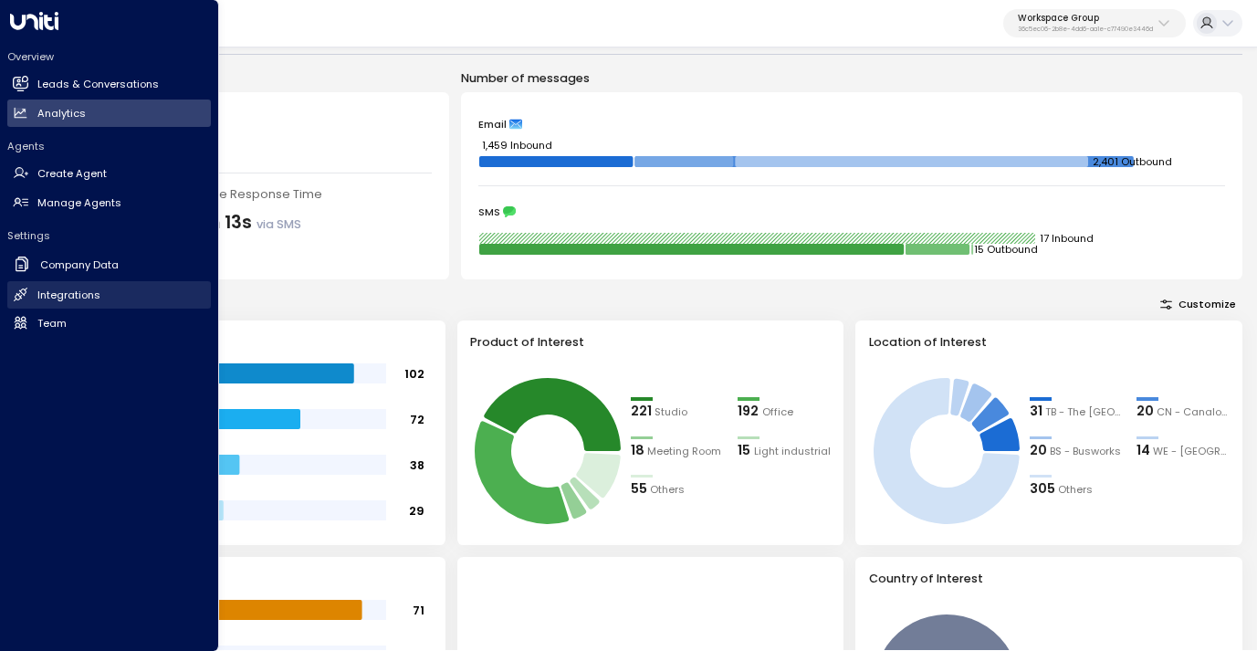
click at [56, 293] on h2 "Integrations" at bounding box center [68, 296] width 63 height 16
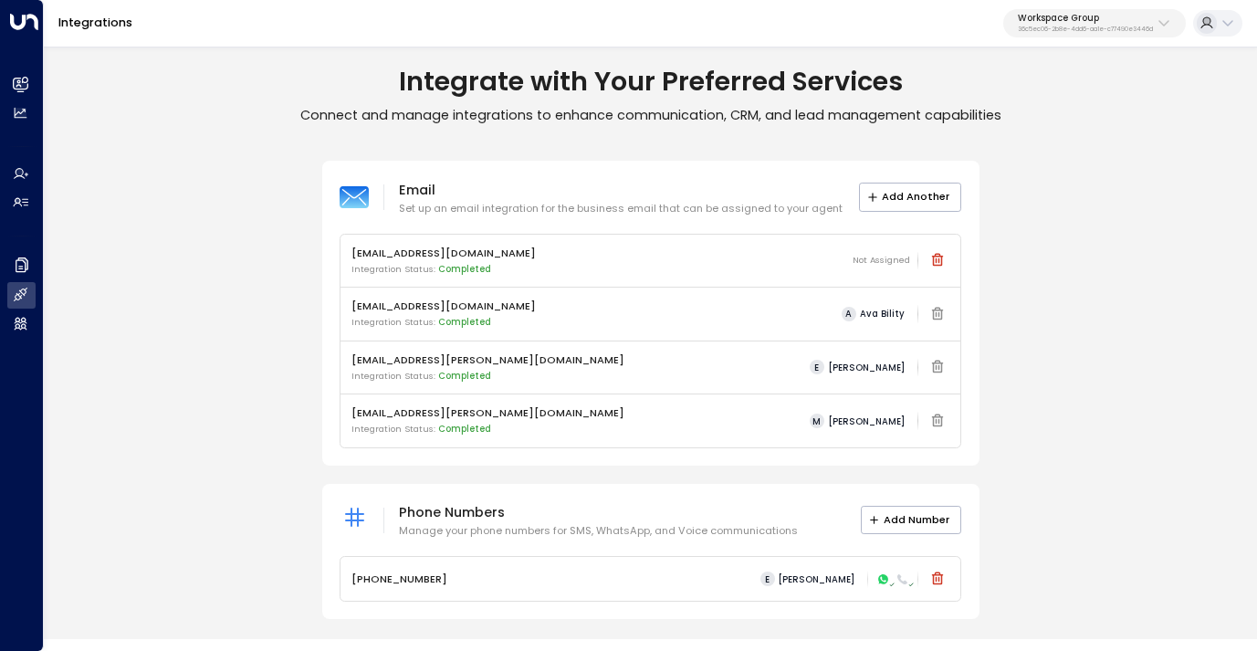
scroll to position [2, 0]
click at [903, 576] on icon at bounding box center [902, 577] width 12 height 12
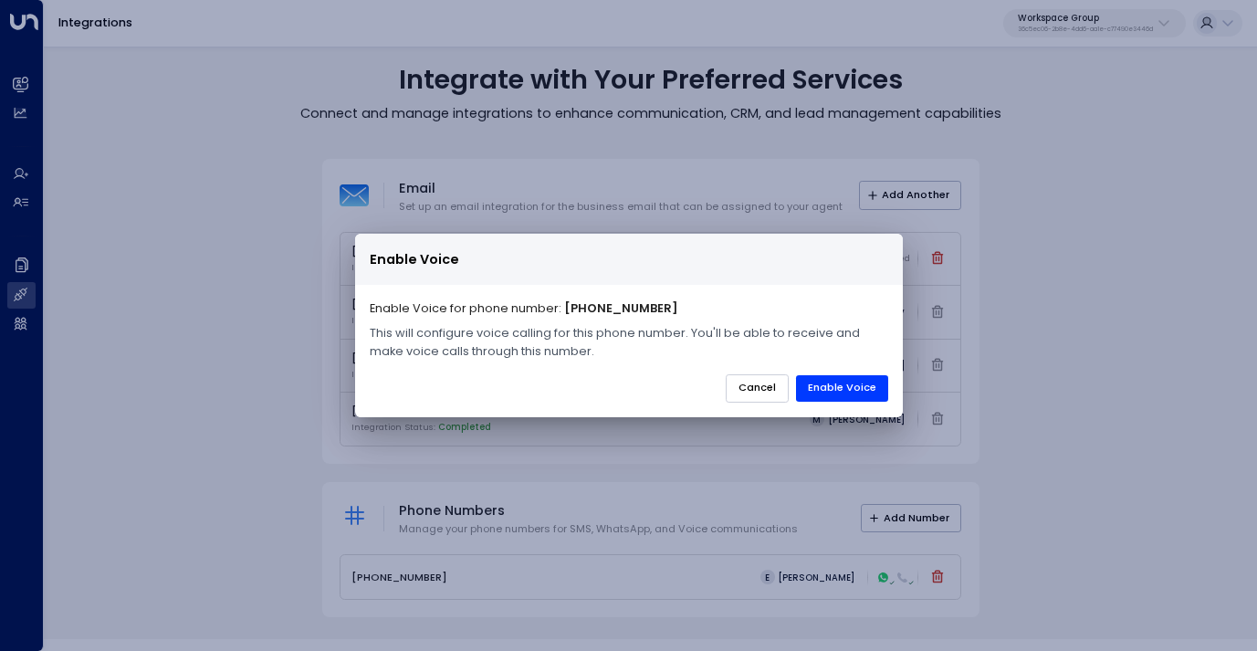
click at [744, 394] on button "Cancel" at bounding box center [757, 388] width 63 height 28
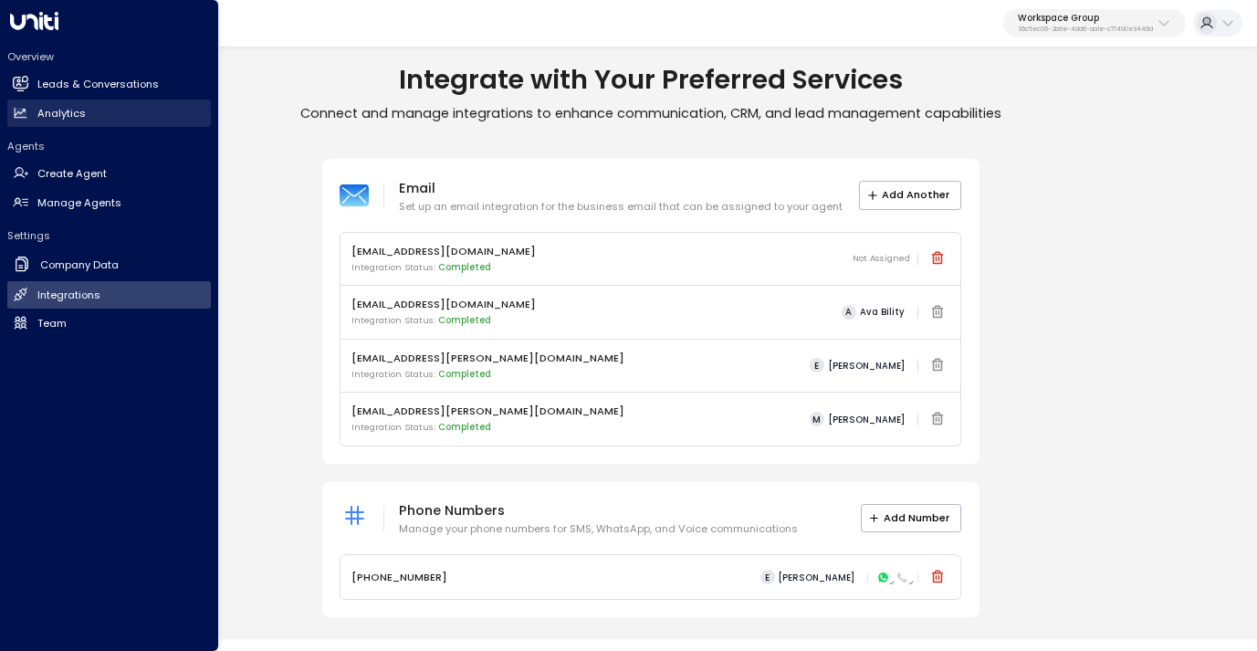
click at [65, 99] on link "Analytics Analytics" at bounding box center [109, 112] width 204 height 27
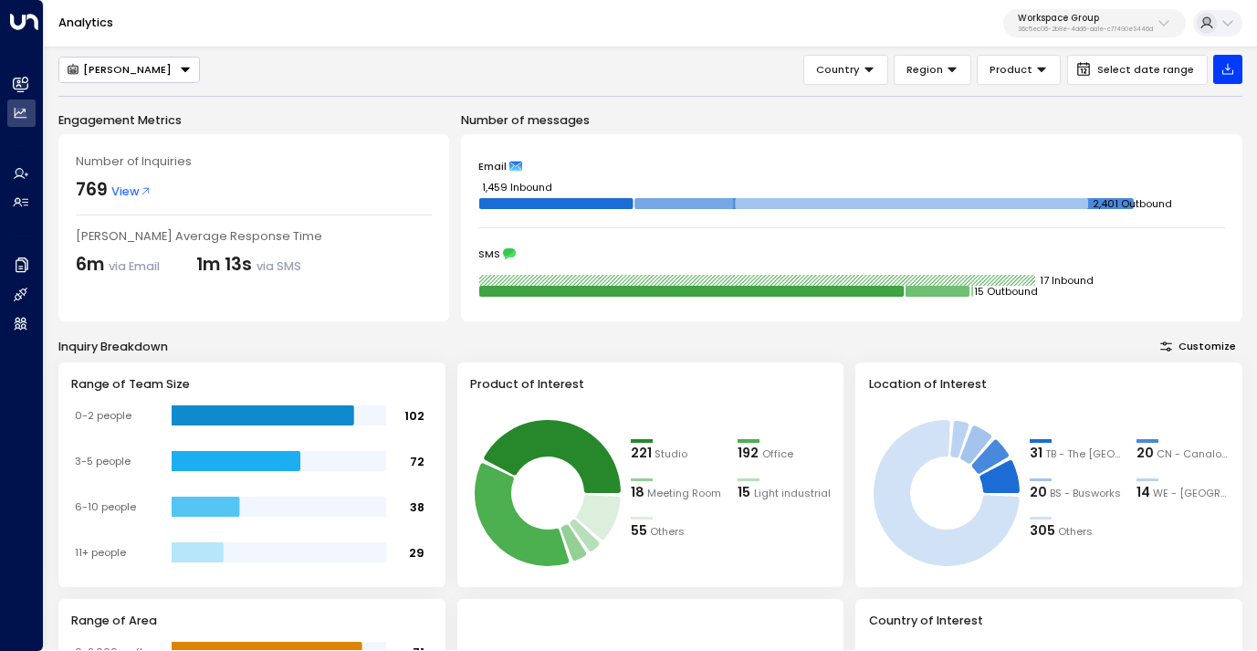
click at [137, 69] on div "[PERSON_NAME]" at bounding box center [119, 69] width 105 height 13
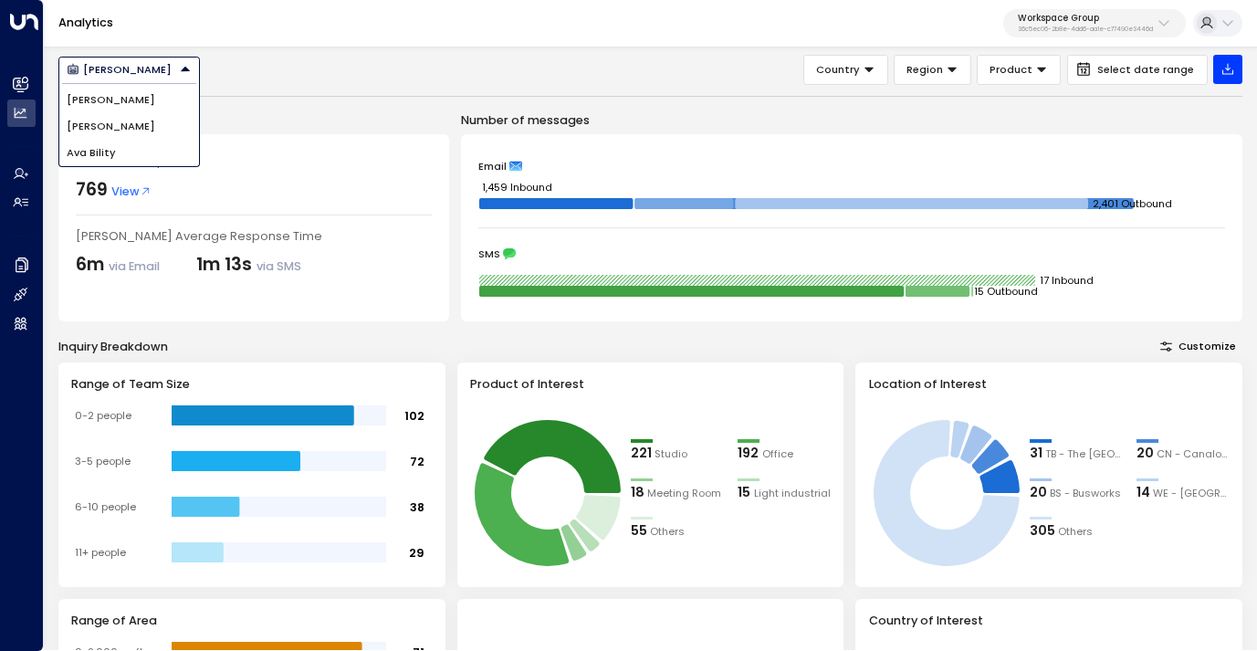
click at [129, 152] on li "Ava Bility" at bounding box center [129, 153] width 140 height 26
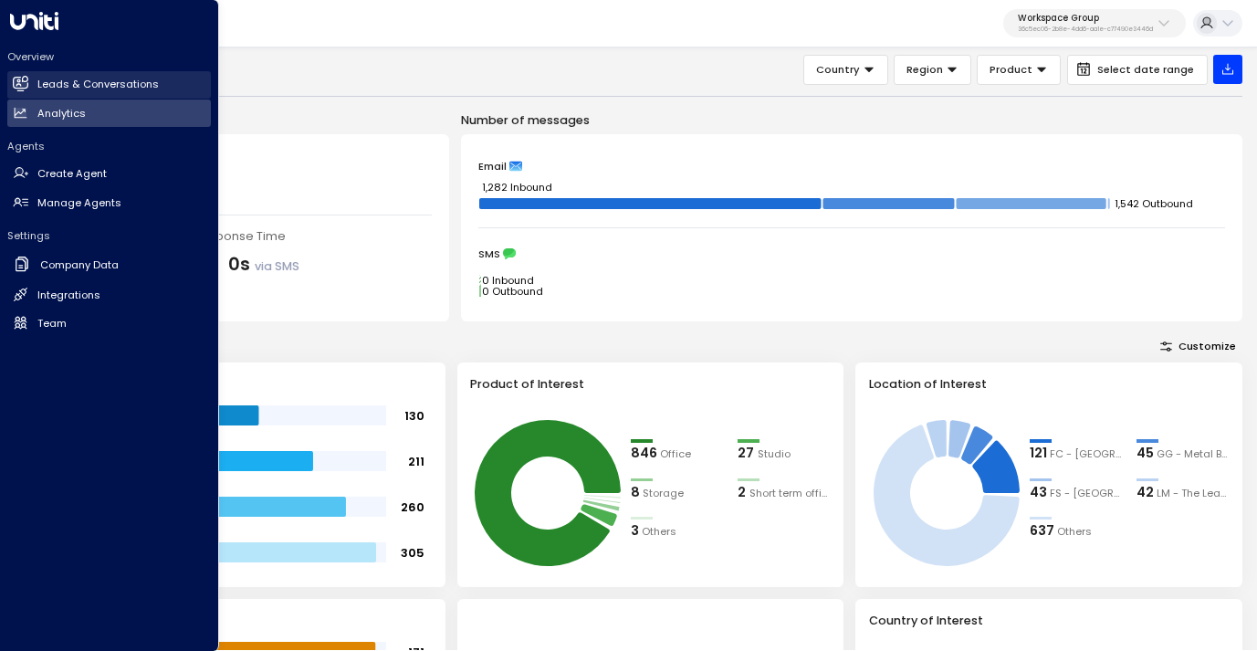
click at [58, 87] on h2 "Leads & Conversations" at bounding box center [97, 85] width 121 height 16
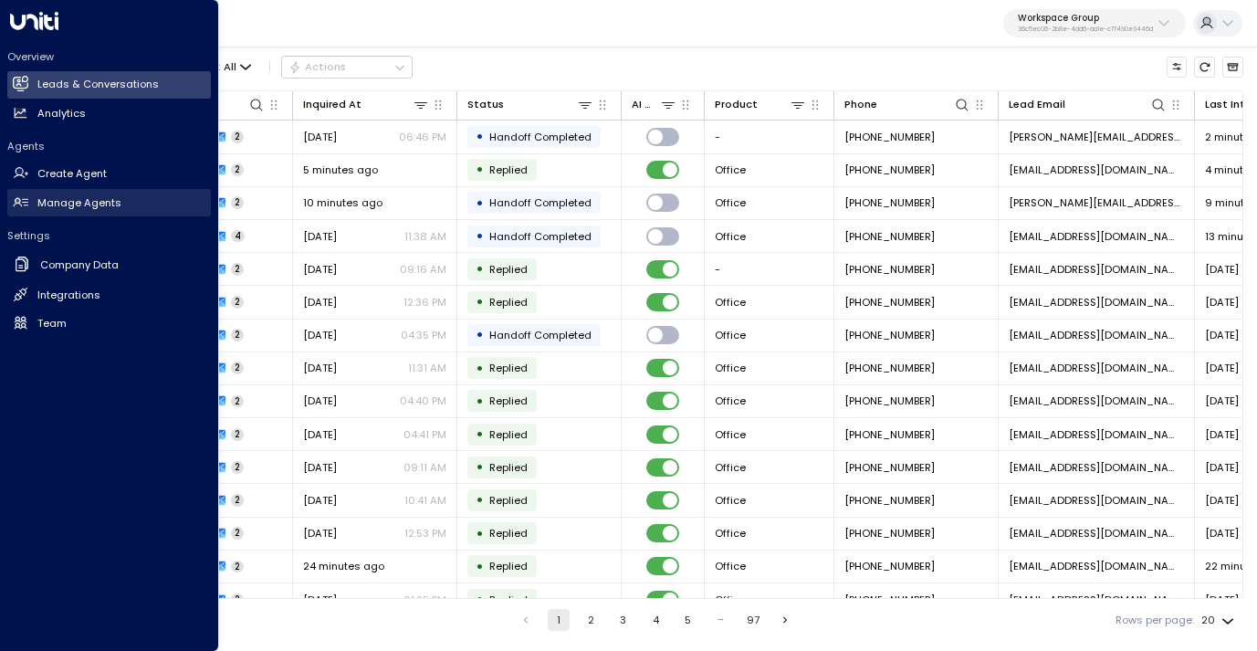
click at [78, 199] on h2 "Manage Agents" at bounding box center [79, 203] width 84 height 16
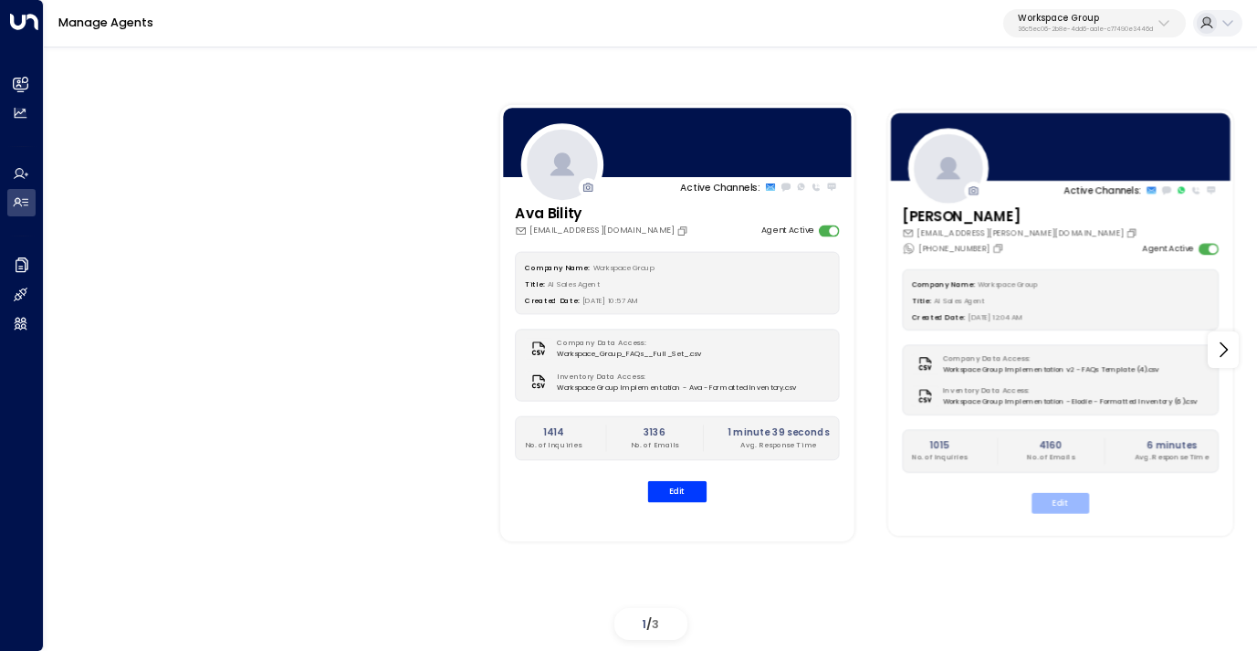
click at [1060, 507] on button "Edit" at bounding box center [1060, 503] width 58 height 21
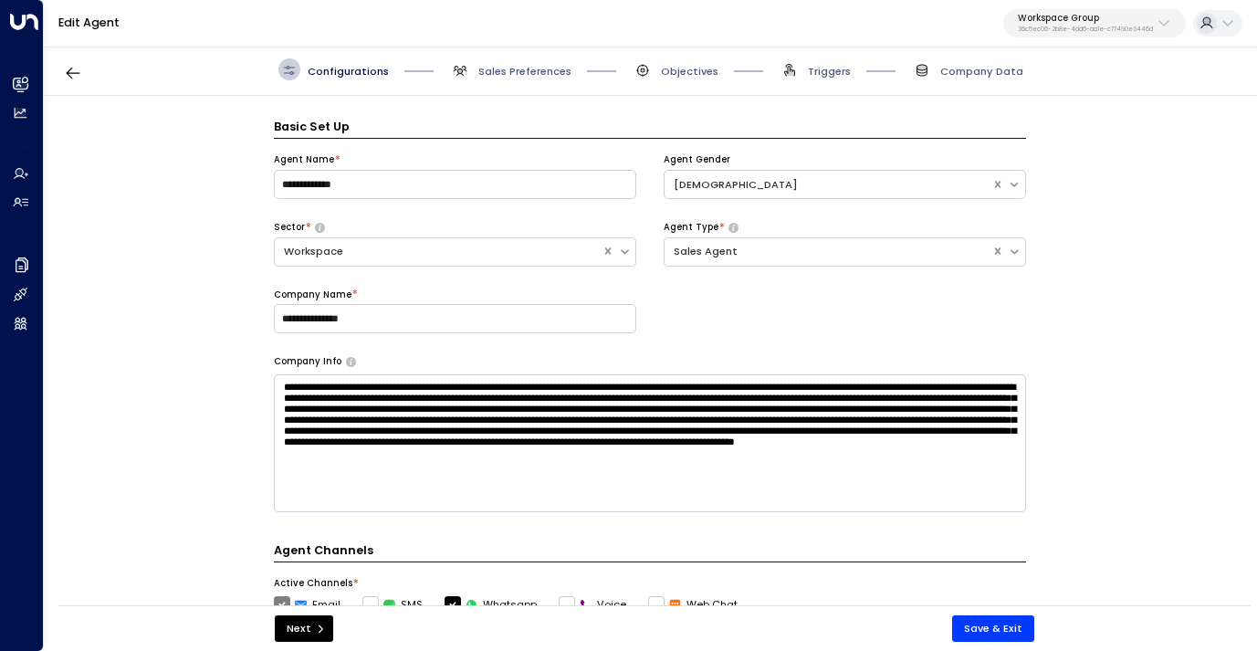
scroll to position [22, 0]
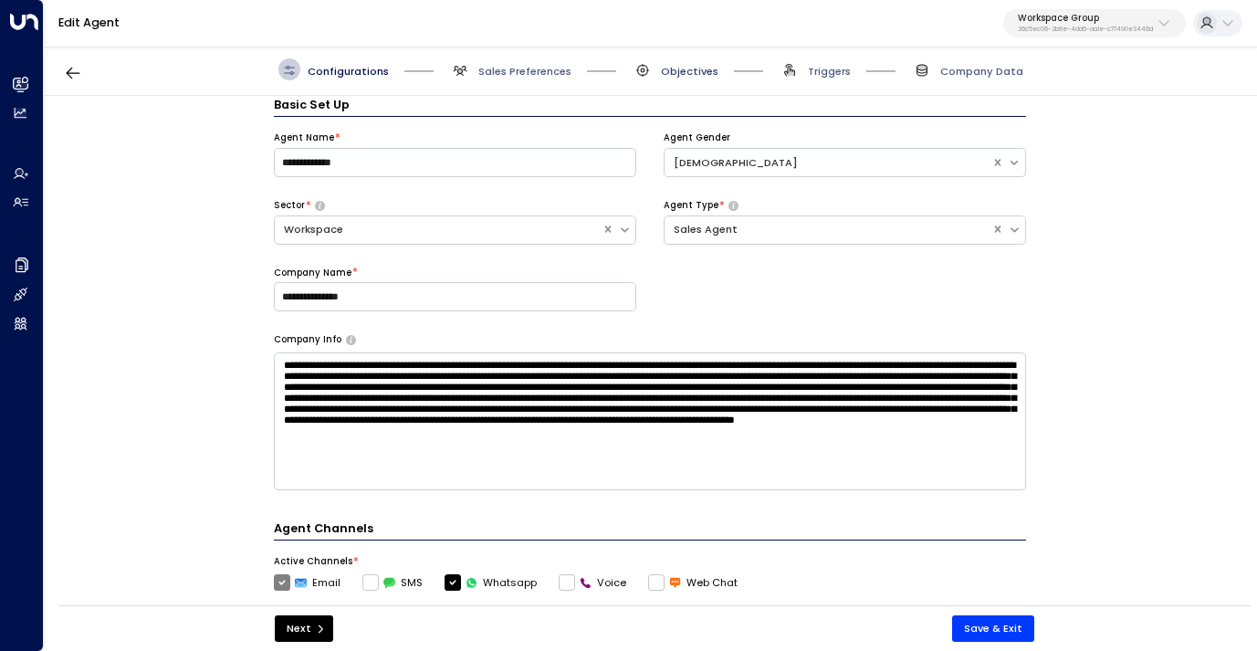
click at [702, 76] on span "Objectives" at bounding box center [690, 71] width 58 height 15
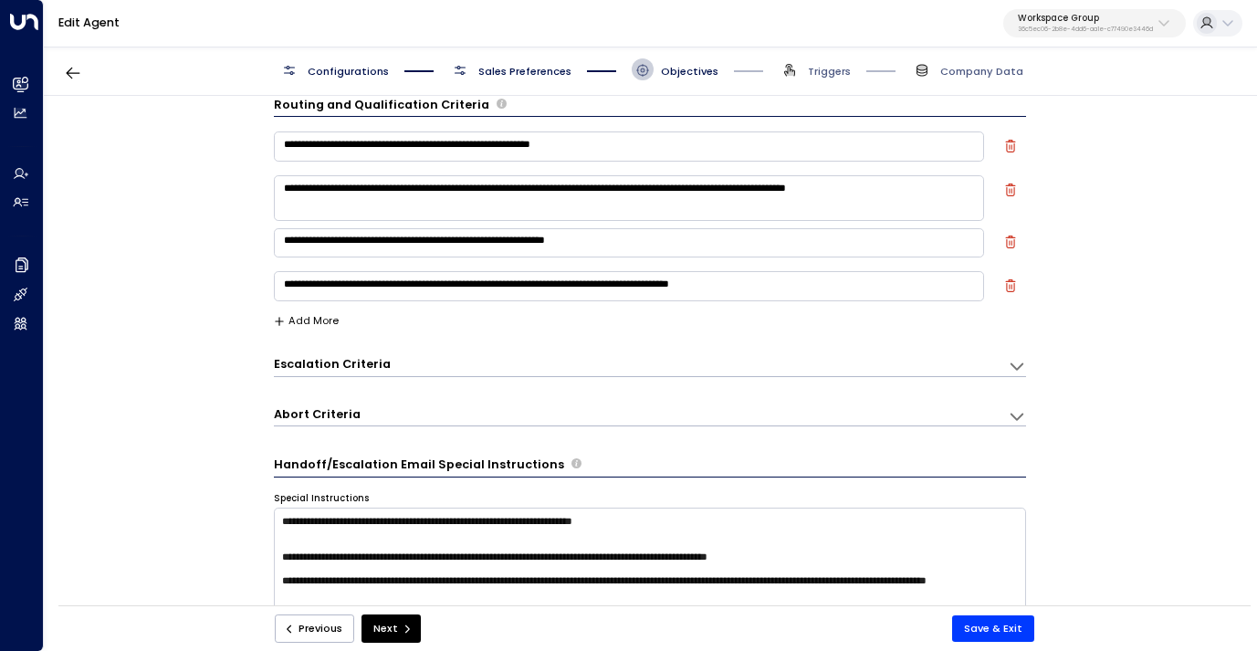
scroll to position [0, 0]
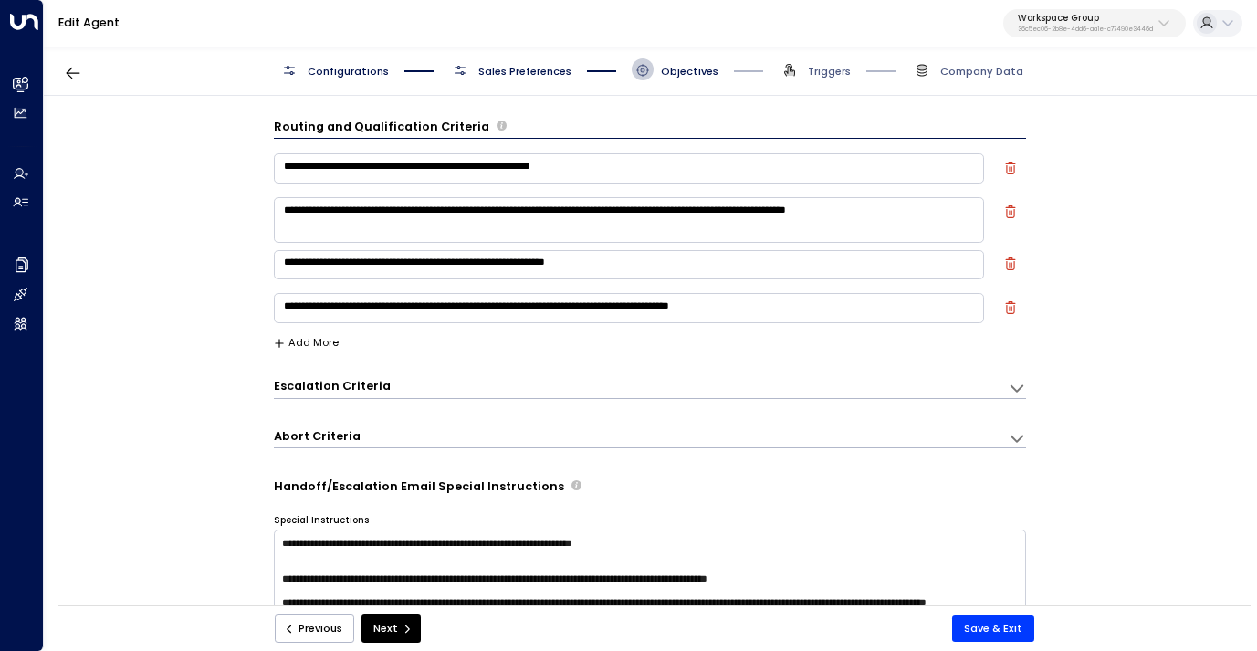
click at [568, 166] on textarea "**********" at bounding box center [629, 167] width 710 height 29
click at [567, 227] on textarea "**********" at bounding box center [629, 219] width 710 height 45
click at [563, 221] on textarea "**********" at bounding box center [629, 219] width 710 height 45
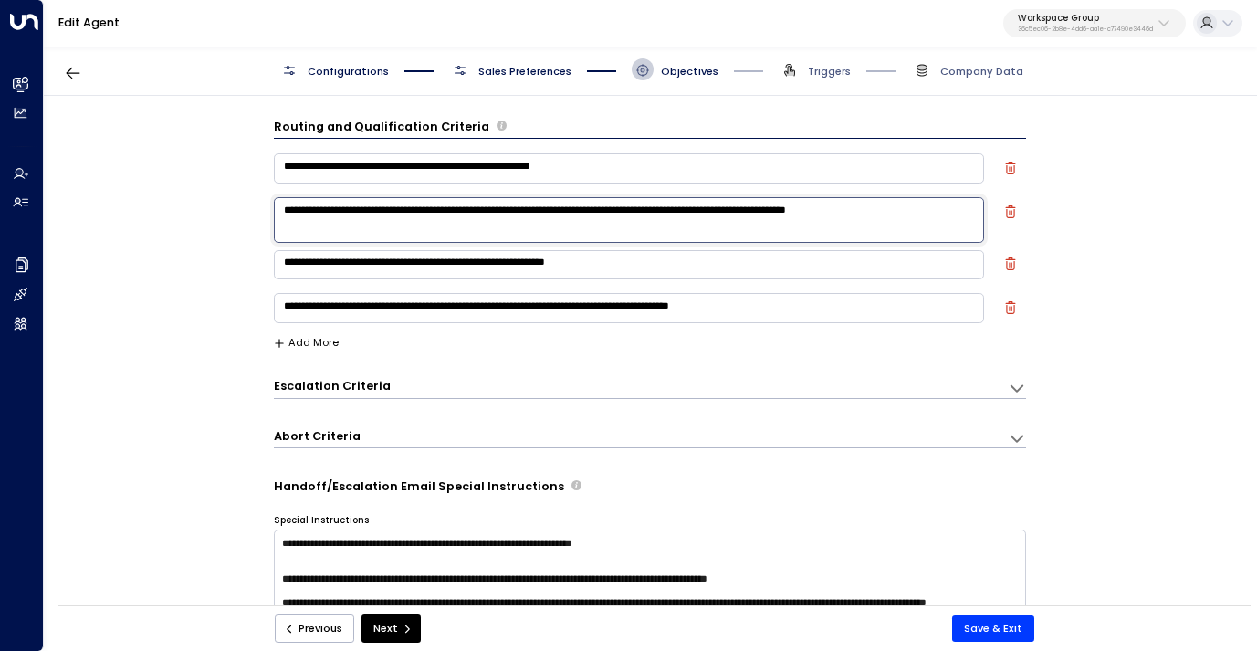
click at [563, 221] on textarea "**********" at bounding box center [629, 219] width 710 height 45
click at [507, 263] on textarea "**********" at bounding box center [629, 264] width 710 height 29
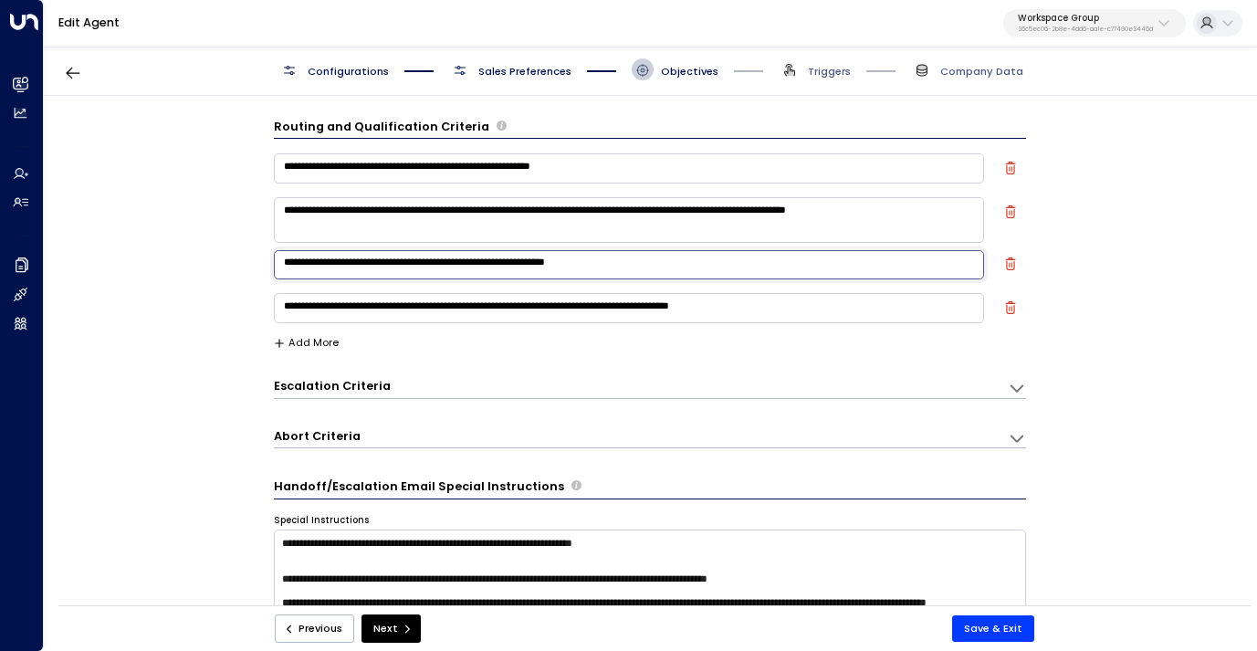
click at [495, 306] on textarea "**********" at bounding box center [629, 307] width 710 height 29
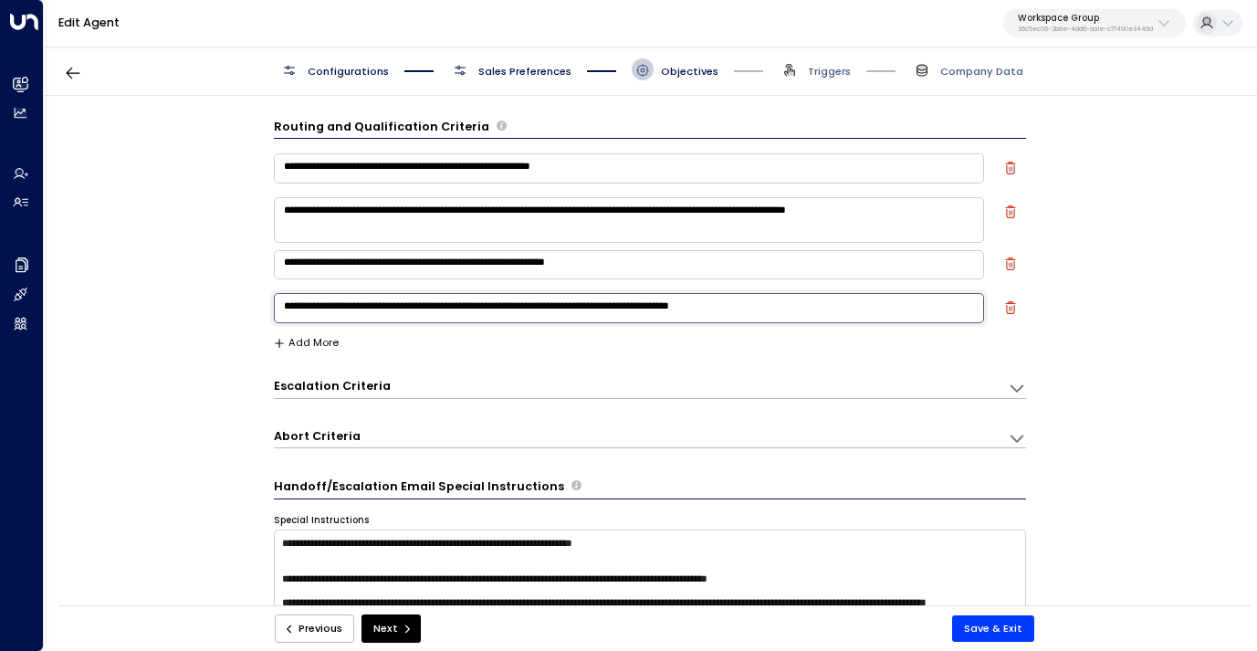
click at [522, 69] on span "Sales Preferences" at bounding box center [524, 71] width 93 height 15
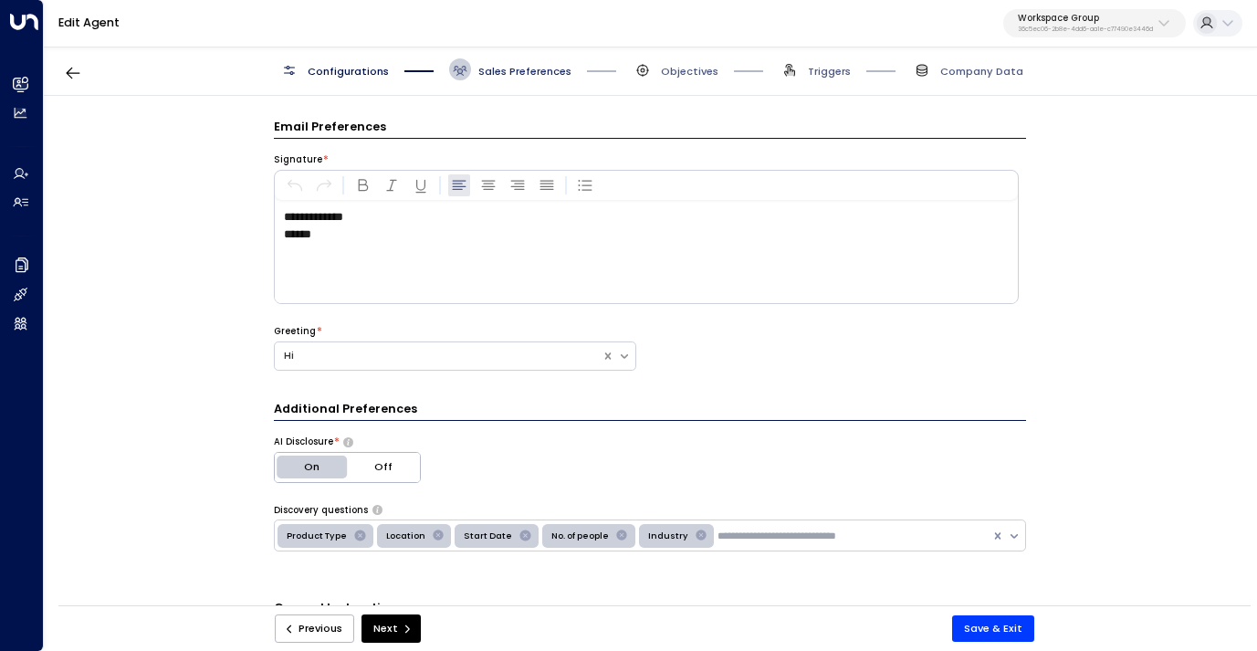
scroll to position [22, 0]
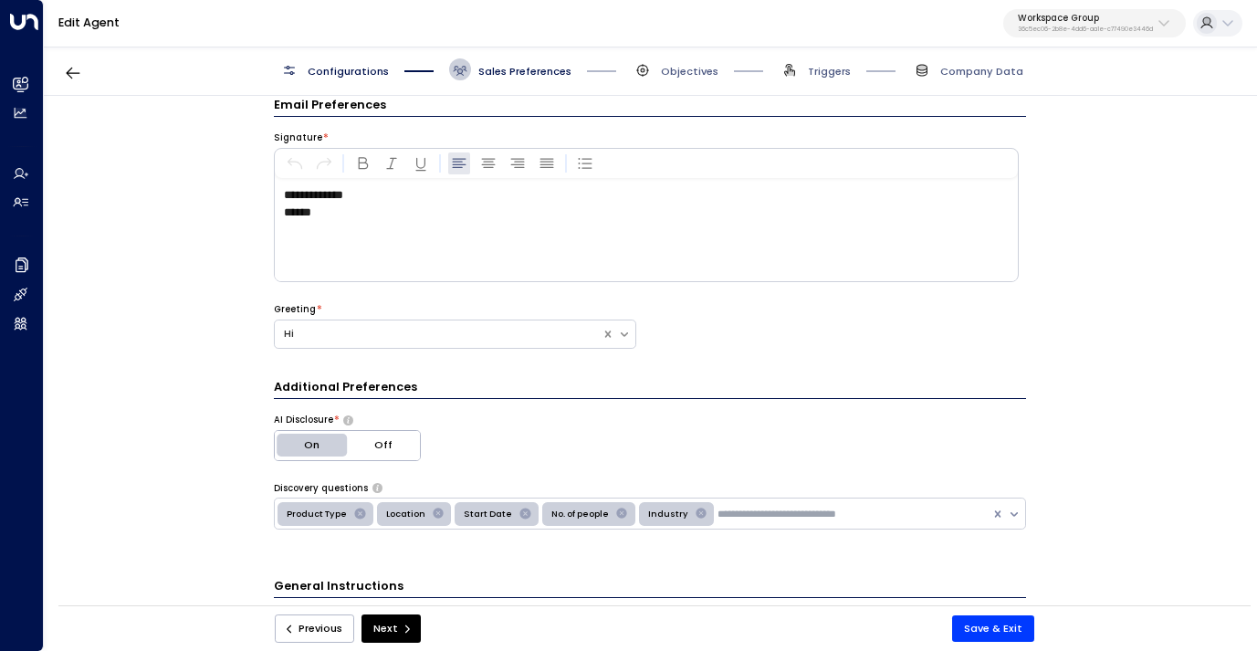
click at [361, 71] on span "Configurations" at bounding box center [348, 71] width 81 height 15
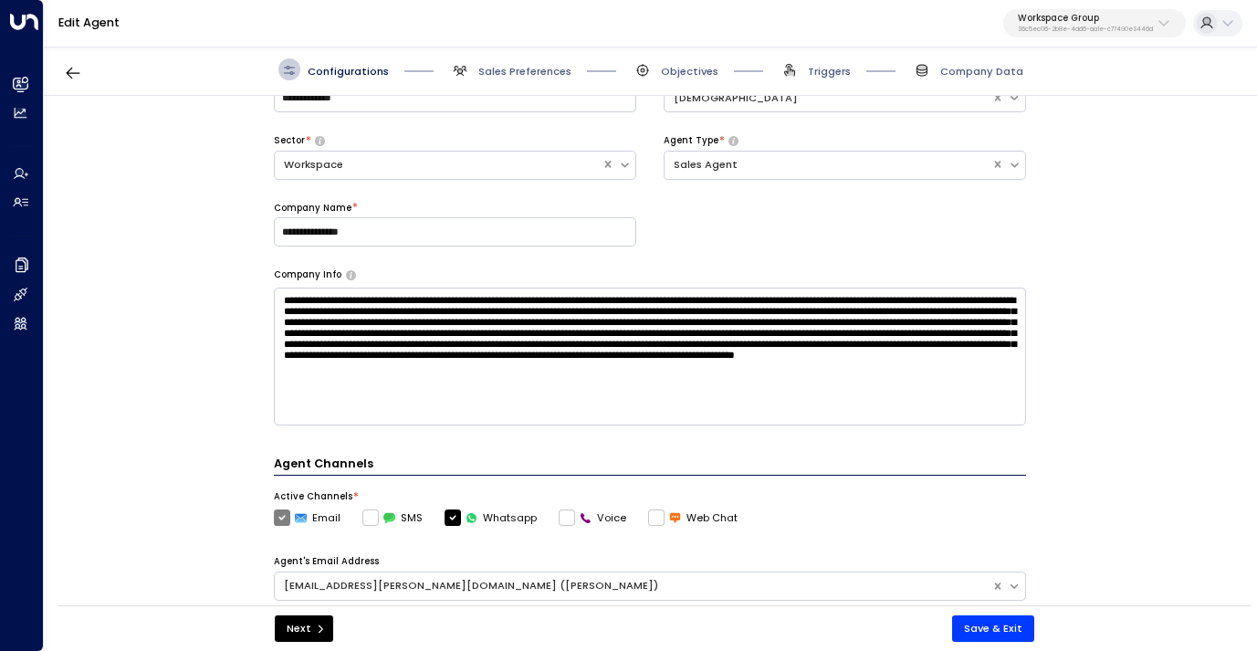
scroll to position [275, 0]
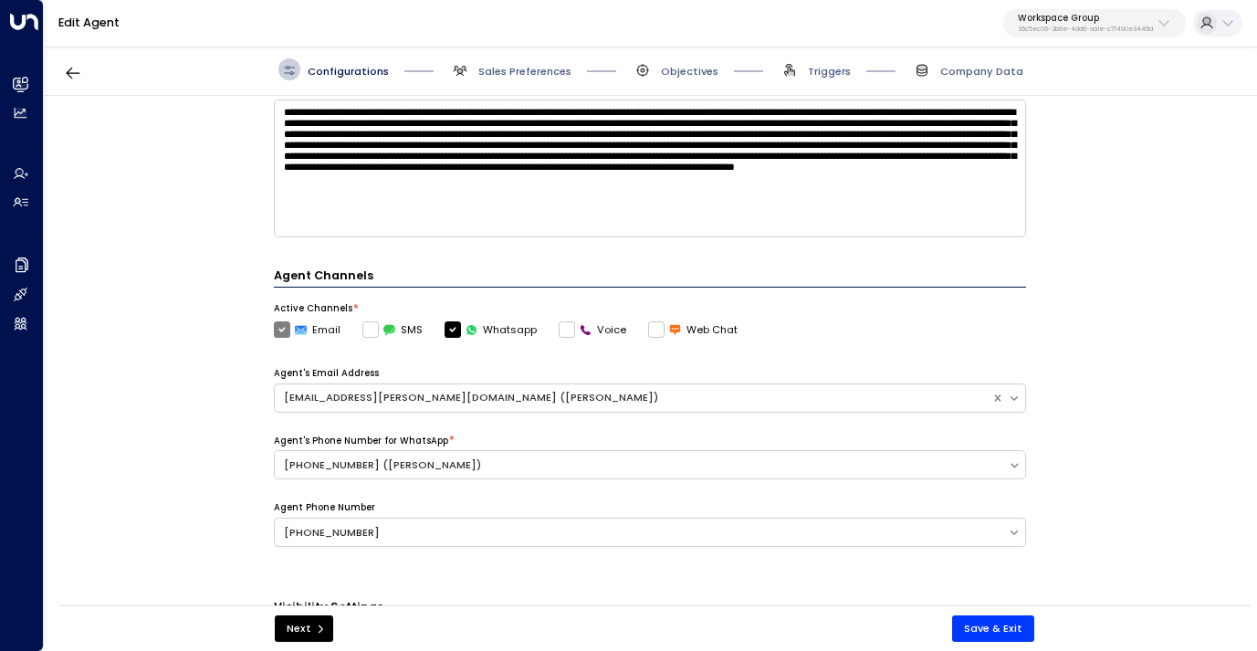
click at [501, 78] on span "Sales Preferences" at bounding box center [510, 69] width 122 height 22
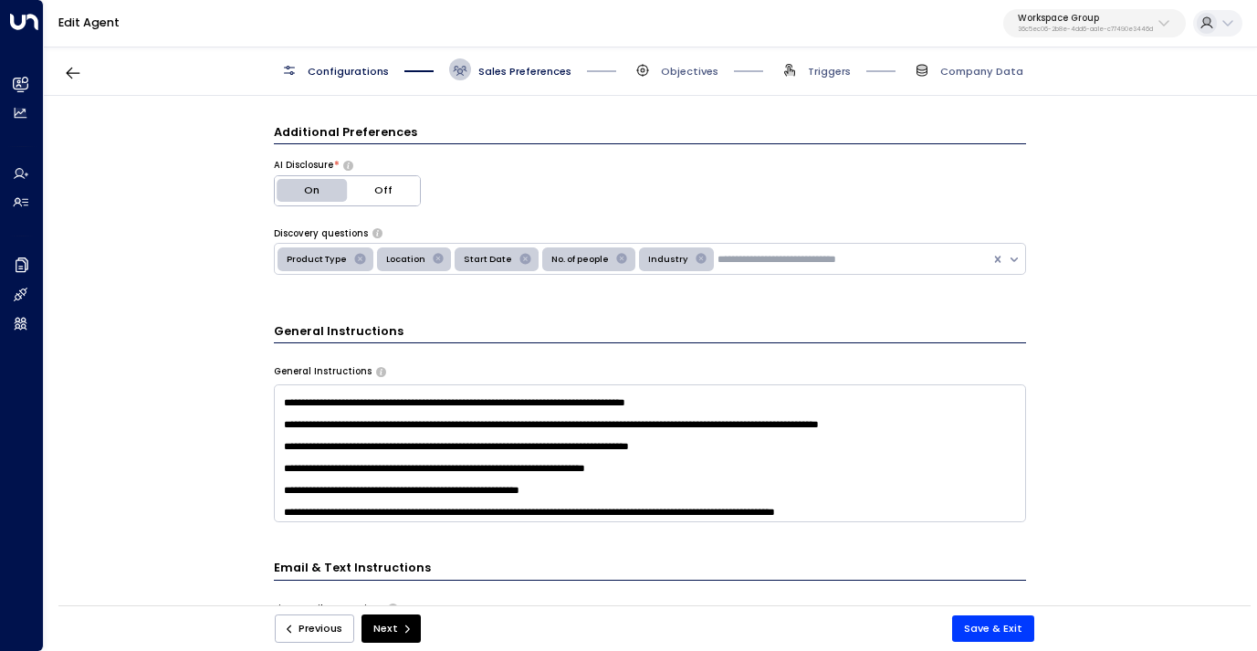
scroll to position [145, 0]
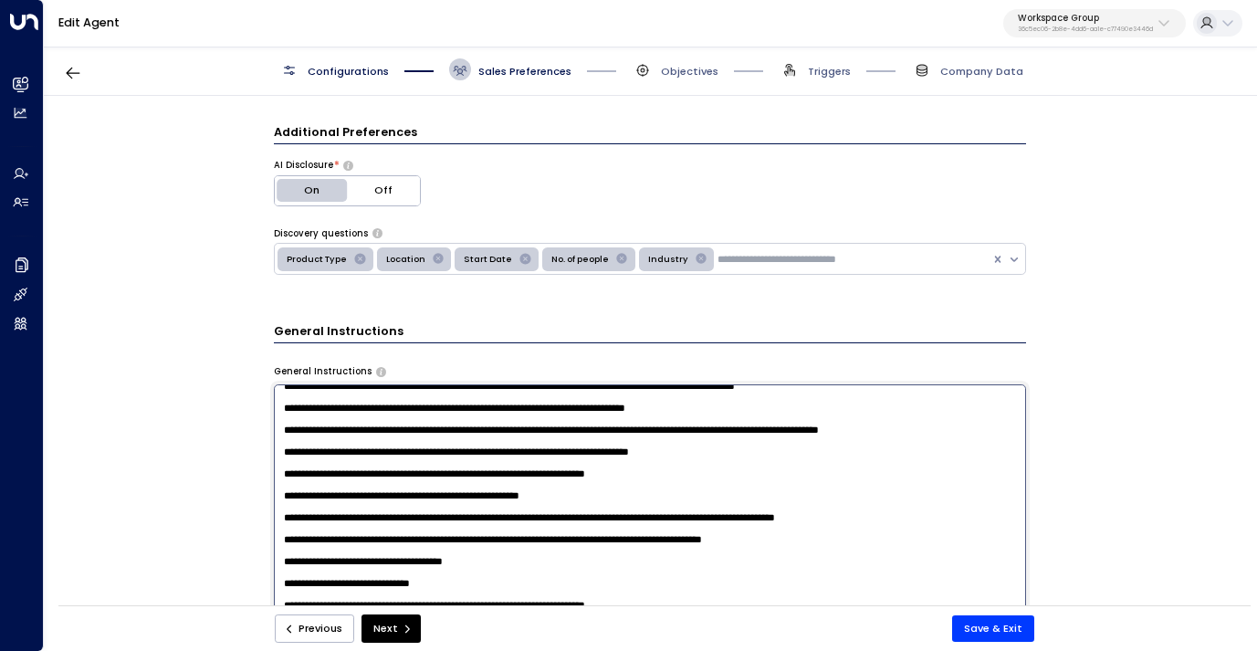
click at [347, 419] on textarea at bounding box center [650, 577] width 752 height 386
click at [347, 446] on textarea at bounding box center [650, 577] width 752 height 386
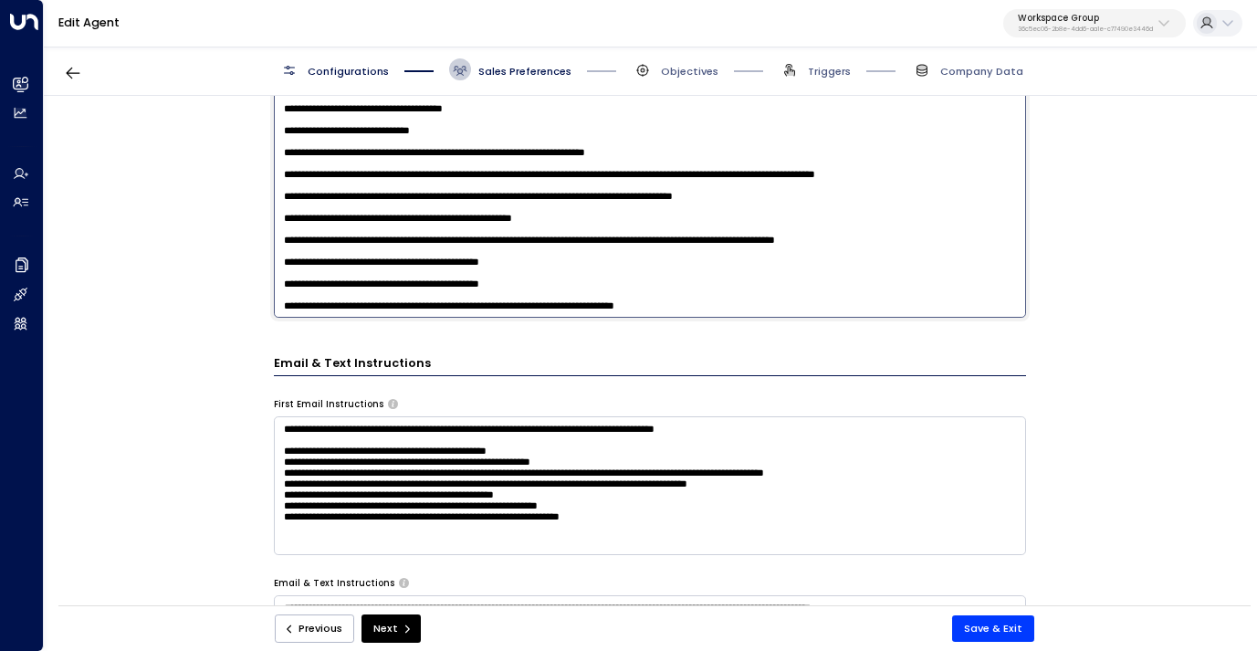
scroll to position [0, 0]
click at [526, 430] on textarea "**********" at bounding box center [650, 485] width 752 height 138
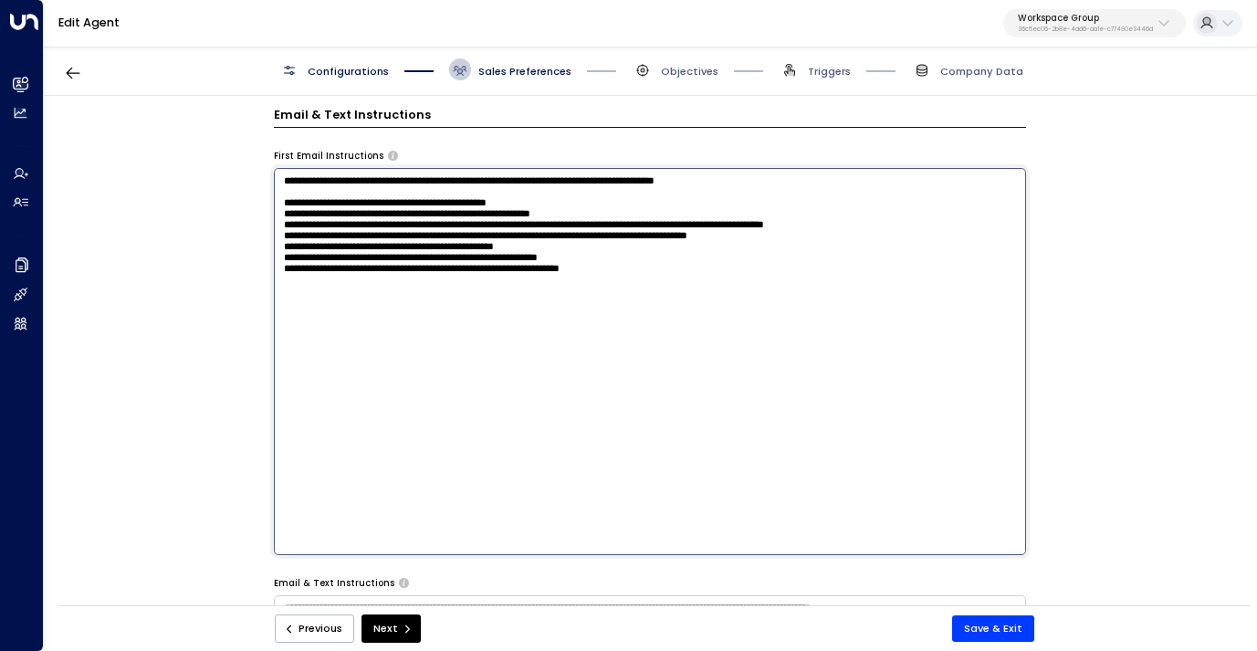
click at [526, 430] on textarea "**********" at bounding box center [650, 361] width 752 height 386
click at [213, 429] on div "**********" at bounding box center [649, 355] width 1211 height 519
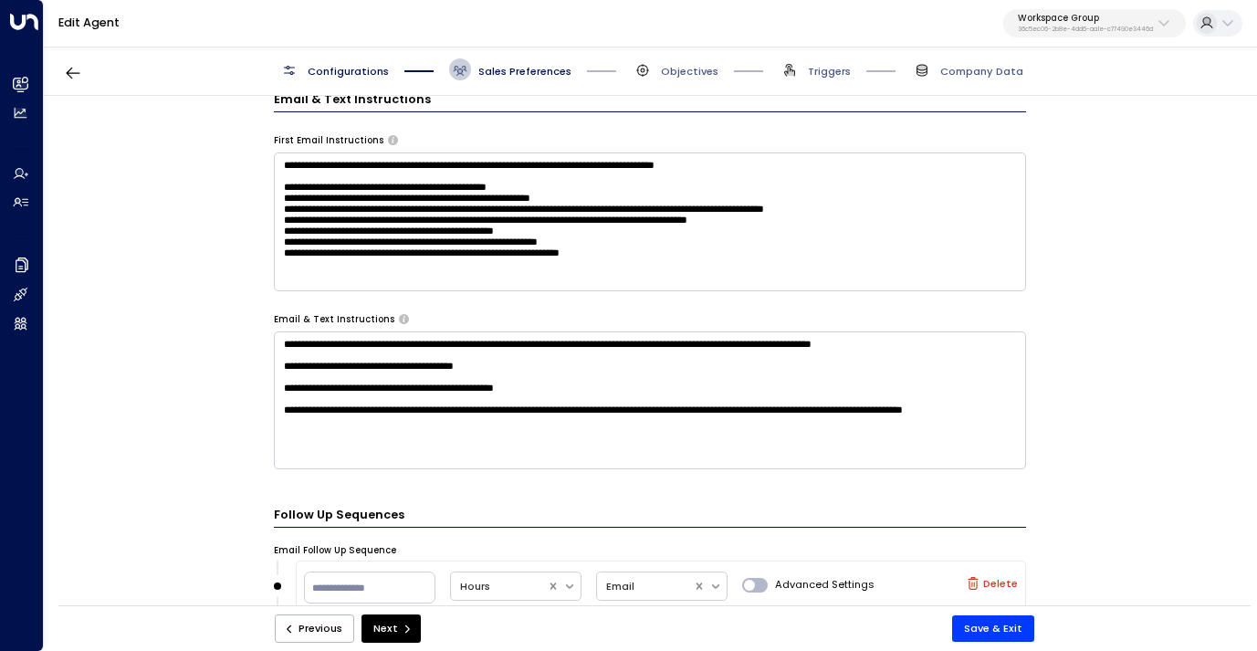
scroll to position [753, 0]
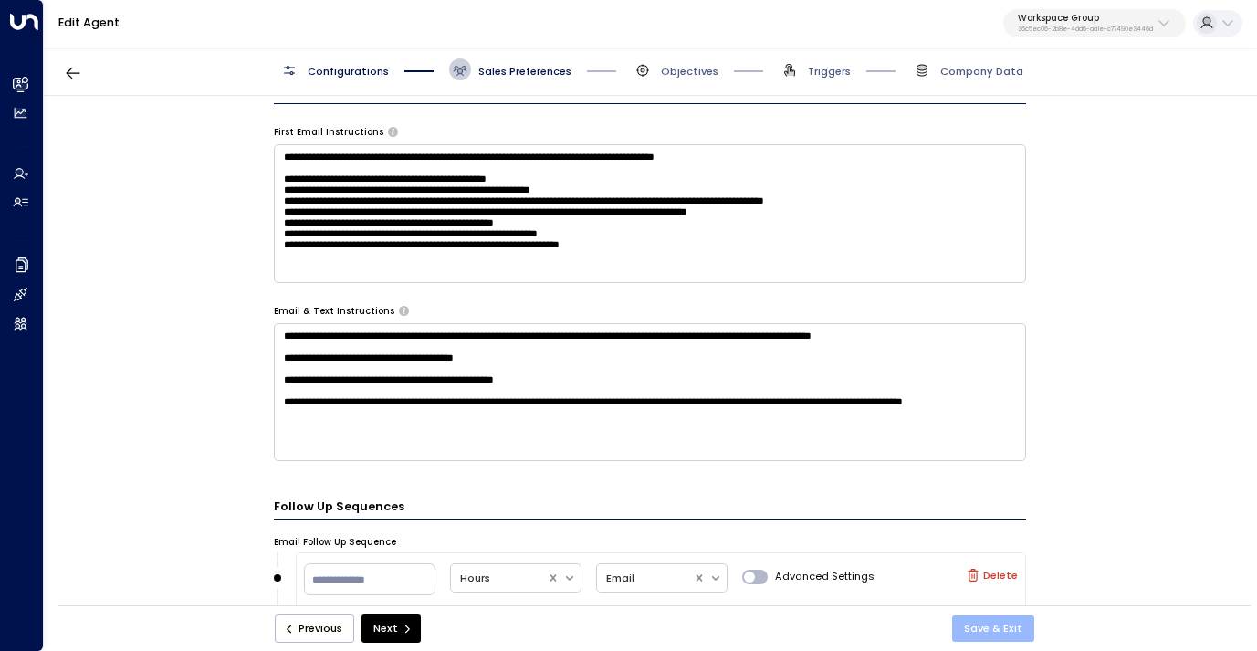
click at [968, 622] on button "Save & Exit" at bounding box center [993, 628] width 82 height 26
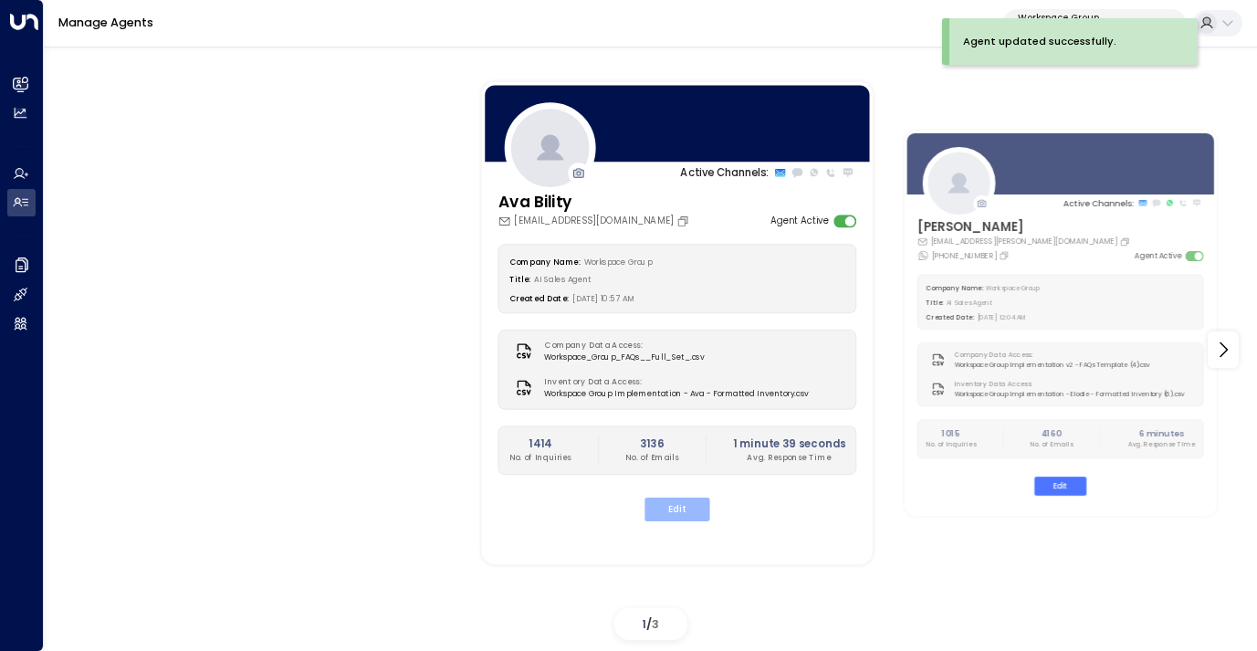
click at [678, 508] on button "Edit" at bounding box center [676, 509] width 65 height 24
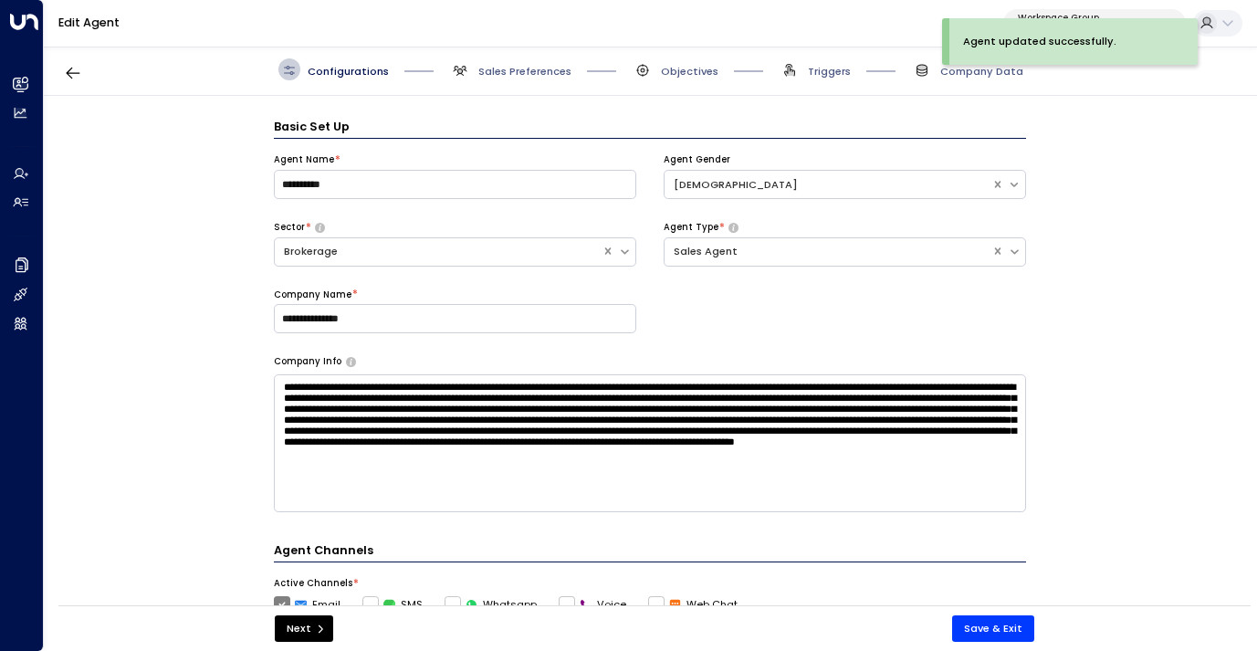
scroll to position [22, 0]
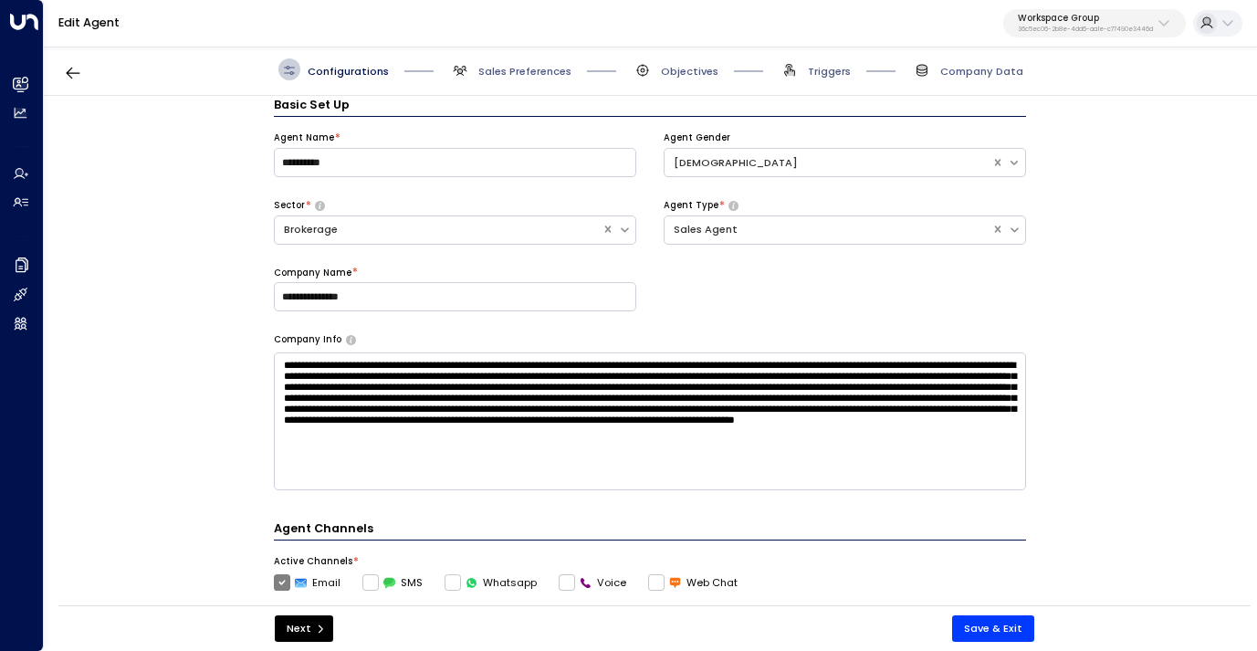
click at [687, 88] on div "Configurations Sales Preferences Objectives Triggers Company Data" at bounding box center [650, 70] width 1213 height 52
click at [687, 78] on span "Objectives" at bounding box center [675, 69] width 87 height 22
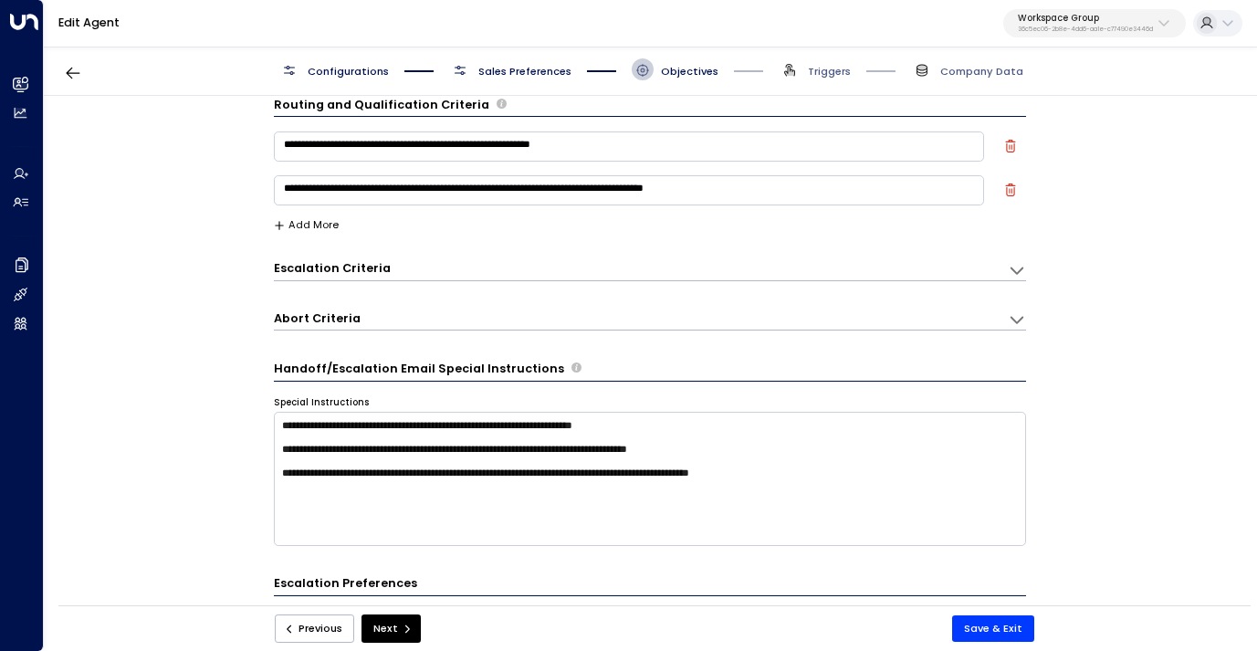
scroll to position [0, 0]
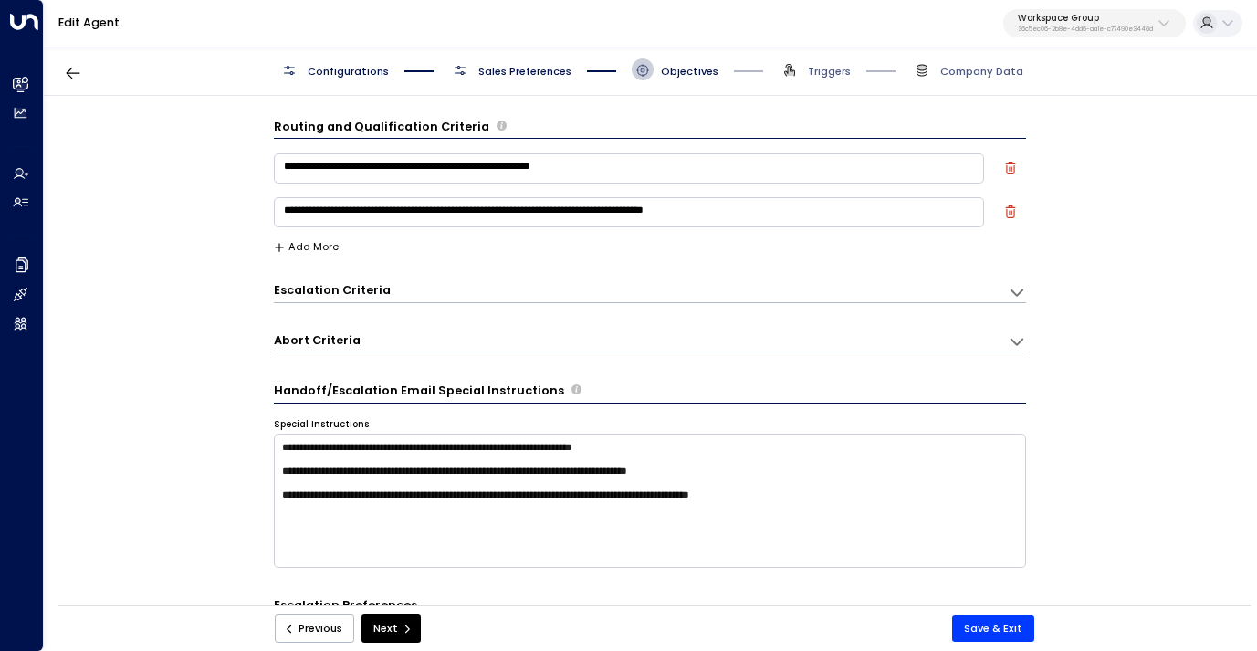
click at [579, 169] on textarea "**********" at bounding box center [629, 167] width 710 height 29
click at [568, 219] on textarea "**********" at bounding box center [629, 211] width 710 height 29
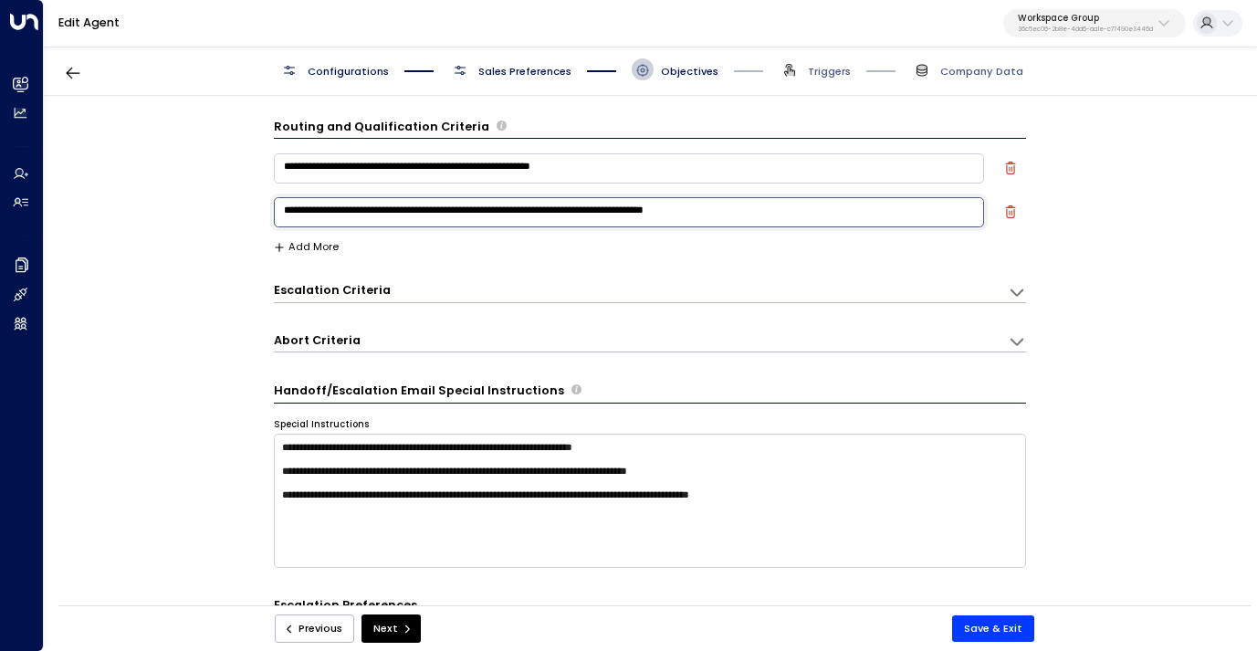
click at [568, 219] on textarea "**********" at bounding box center [629, 211] width 710 height 29
click at [517, 59] on span "Sales Preferences" at bounding box center [510, 69] width 122 height 22
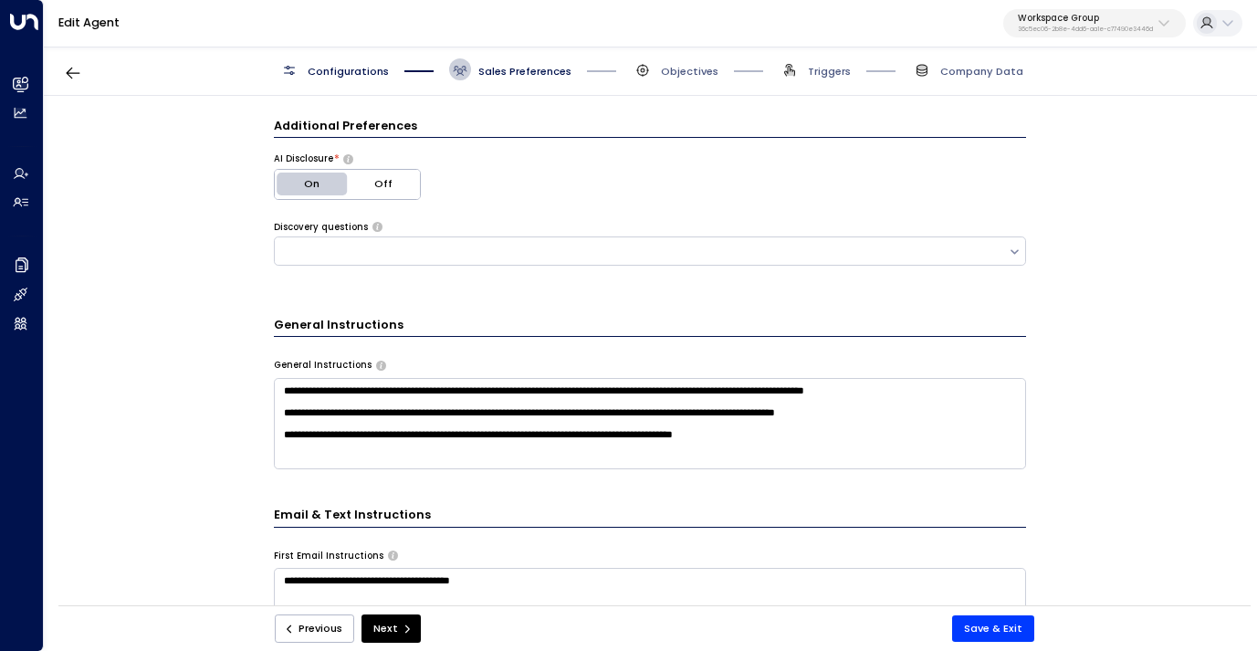
scroll to position [310, 0]
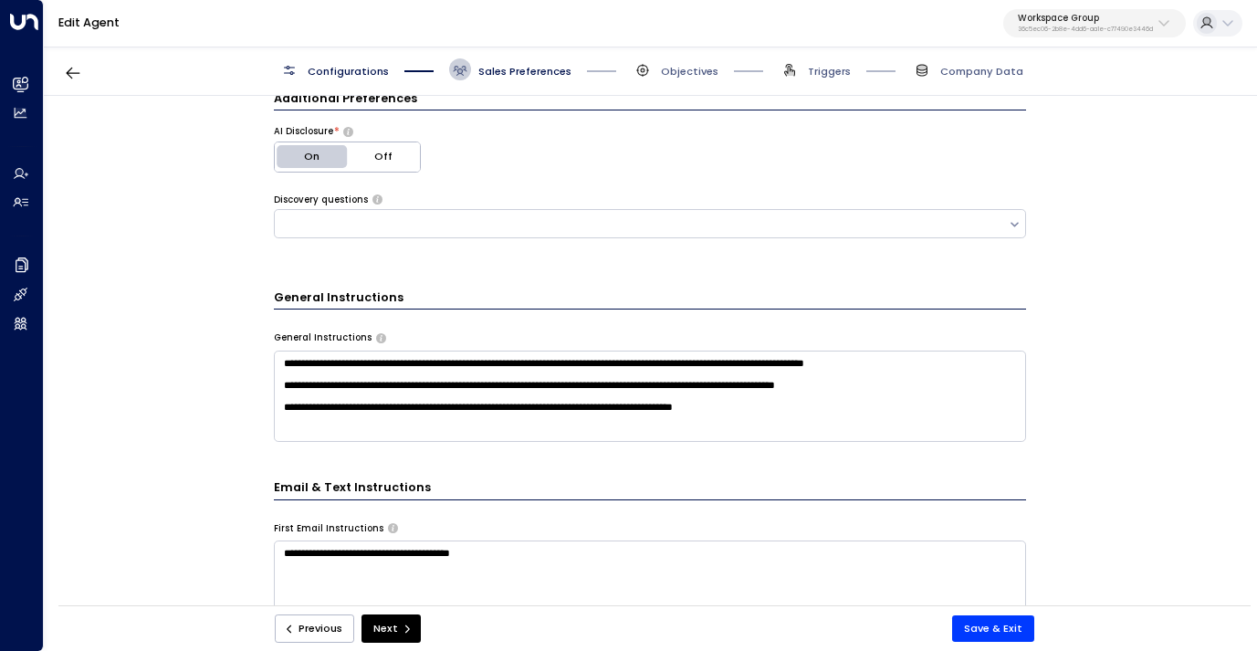
click at [318, 364] on textarea "**********" at bounding box center [650, 395] width 752 height 91
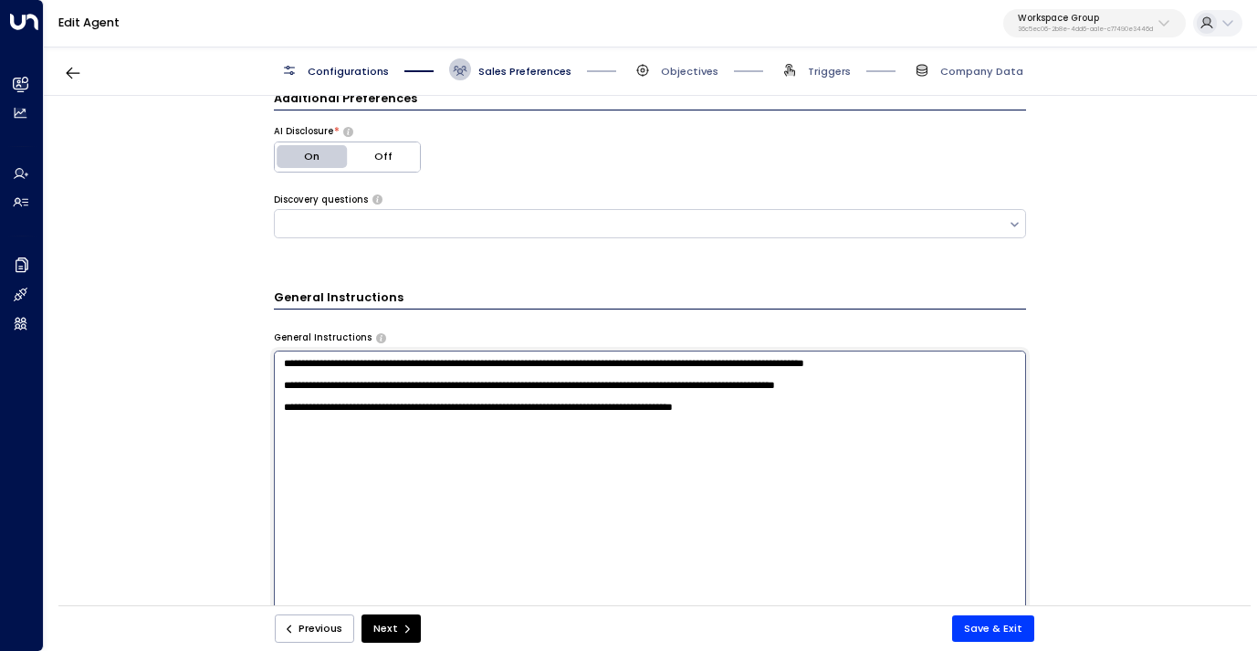
click at [307, 361] on textarea "**********" at bounding box center [650, 543] width 752 height 386
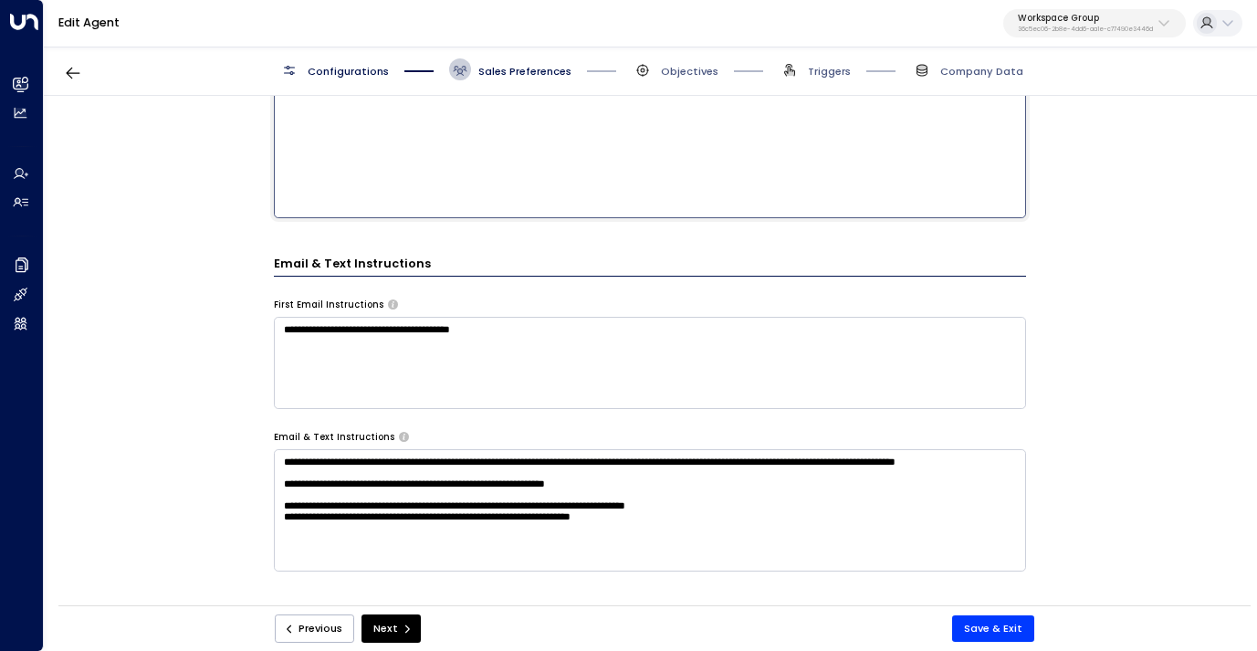
scroll to position [870, 0]
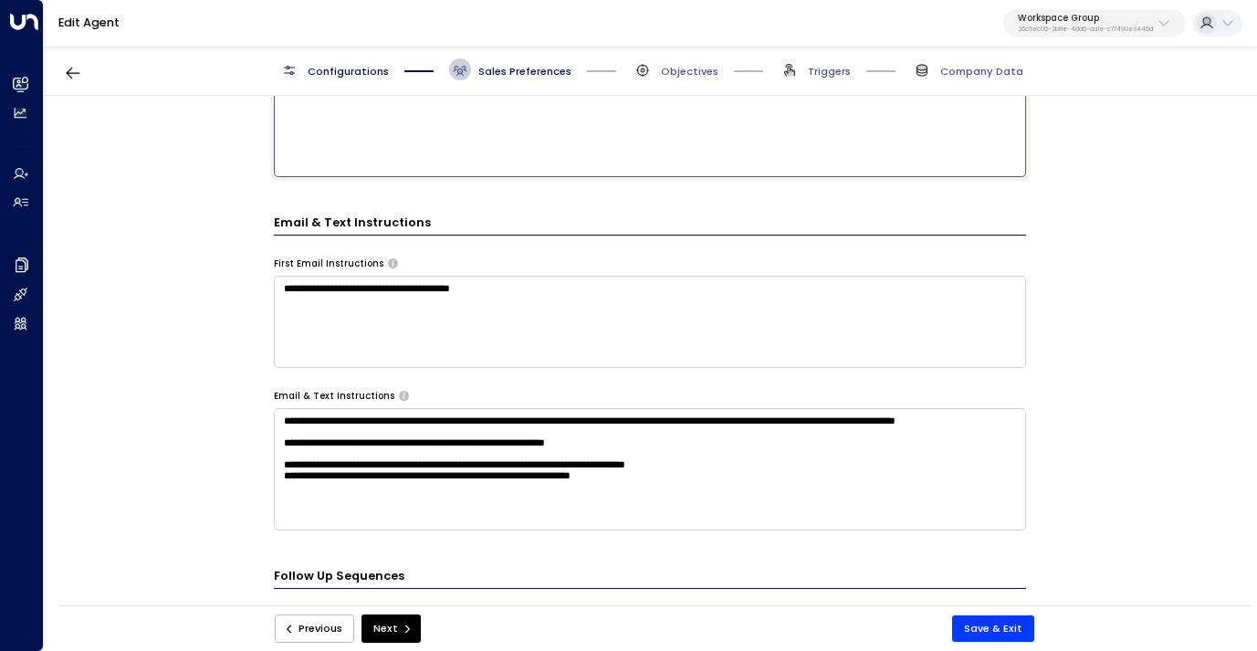
click at [363, 296] on textarea "**********" at bounding box center [650, 321] width 752 height 91
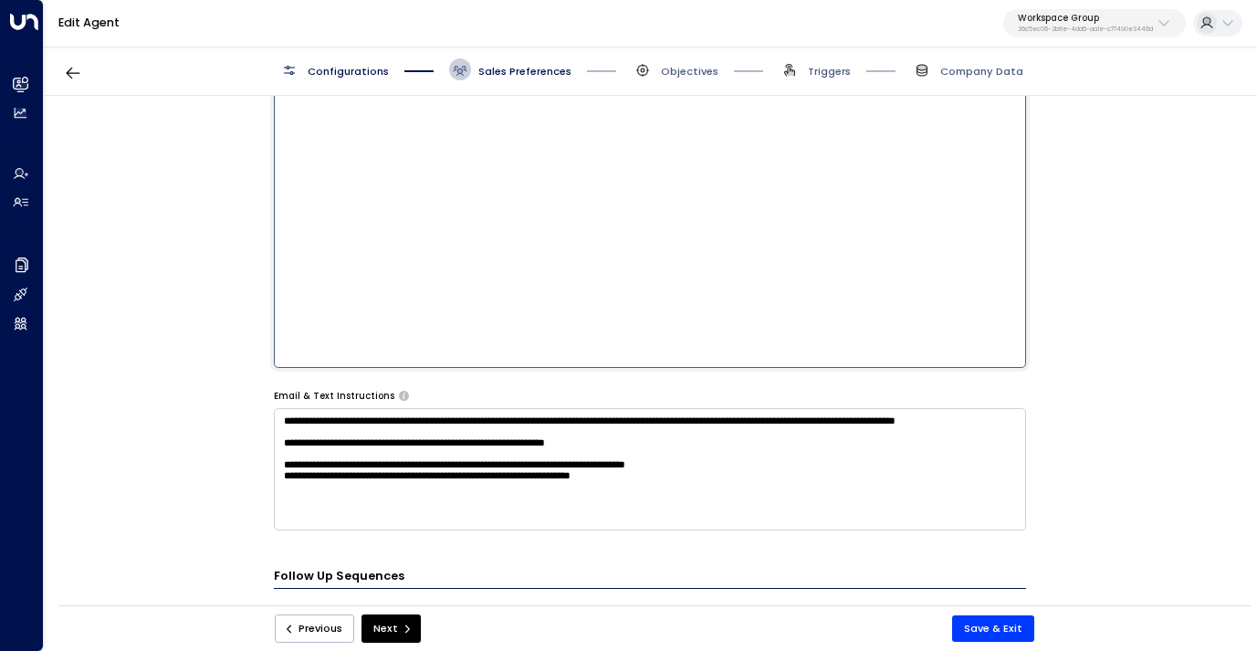
scroll to position [615, 0]
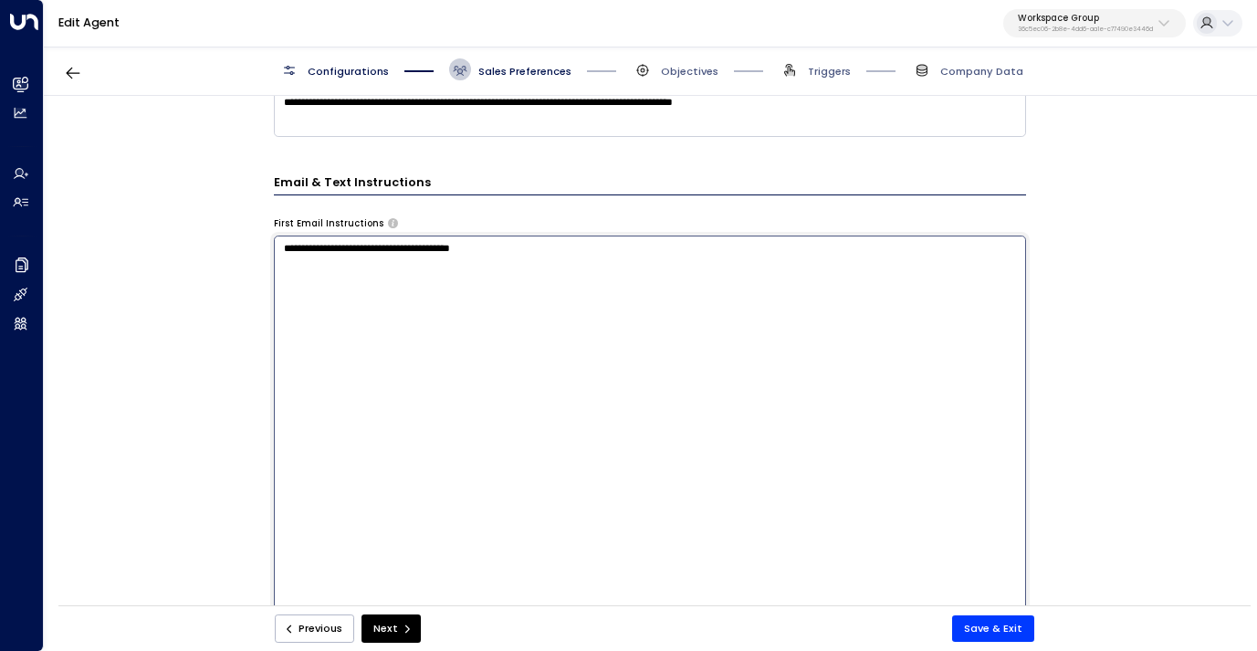
click at [363, 296] on textarea "**********" at bounding box center [650, 428] width 752 height 386
click at [361, 254] on textarea "**********" at bounding box center [650, 428] width 752 height 386
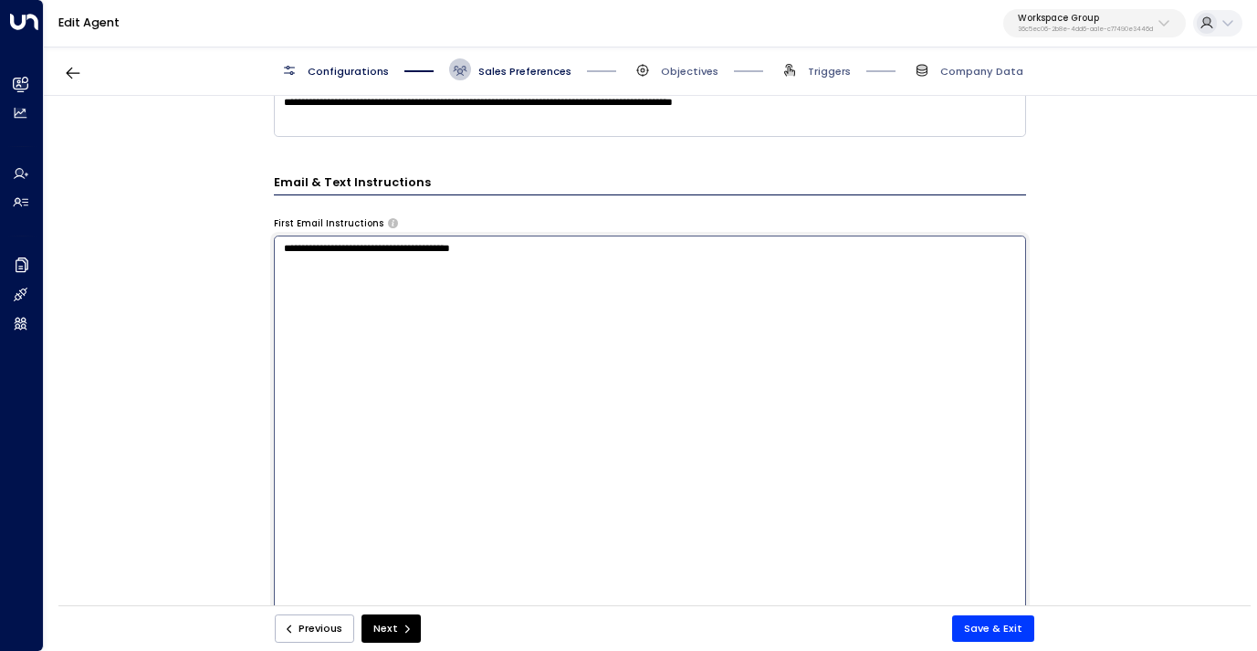
click at [175, 450] on div "**********" at bounding box center [649, 355] width 1211 height 519
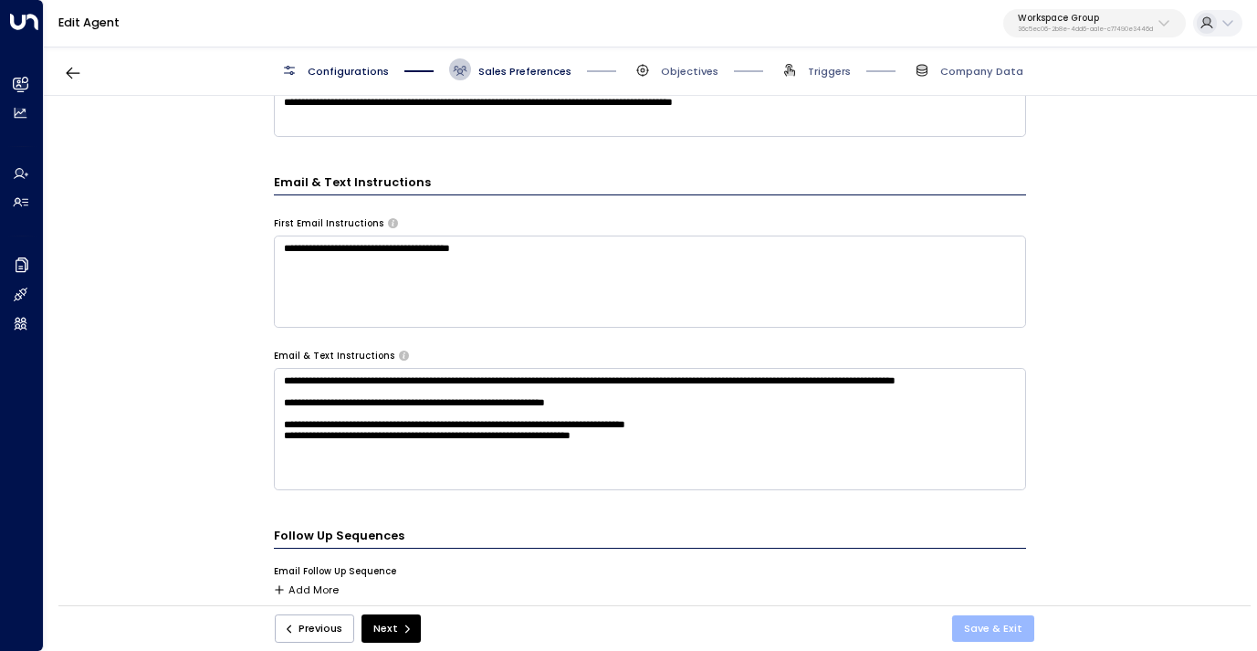
click at [989, 633] on button "Save & Exit" at bounding box center [993, 628] width 82 height 26
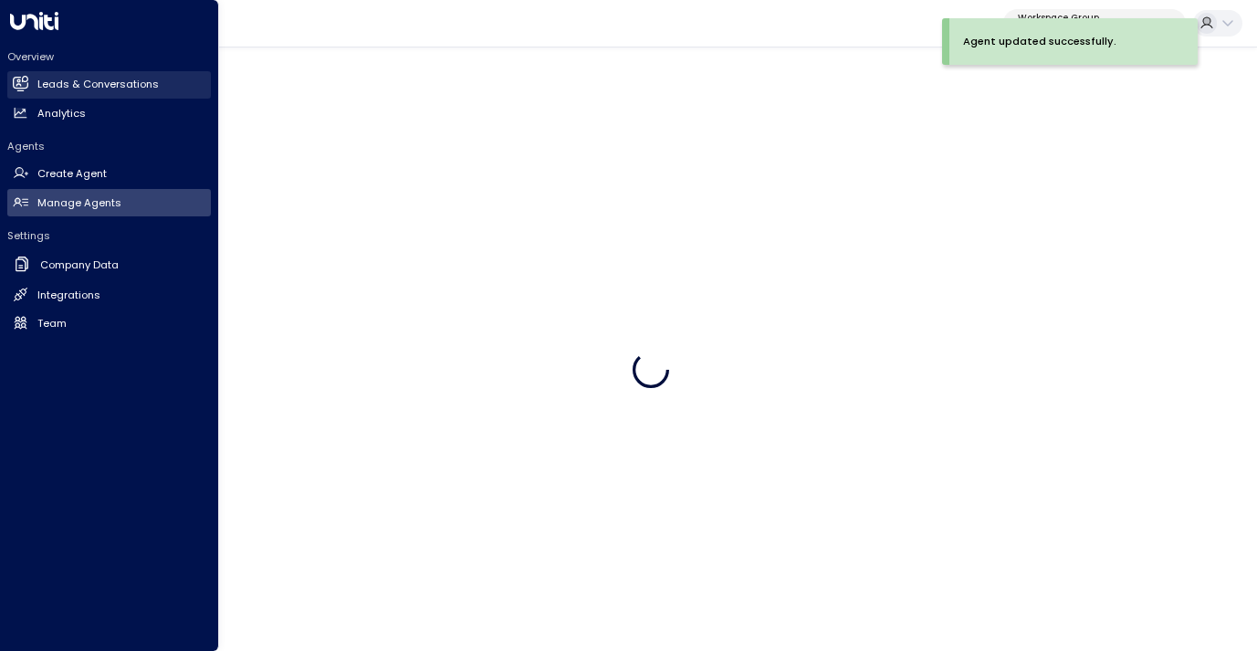
click at [55, 78] on h2 "Leads & Conversations" at bounding box center [97, 85] width 121 height 16
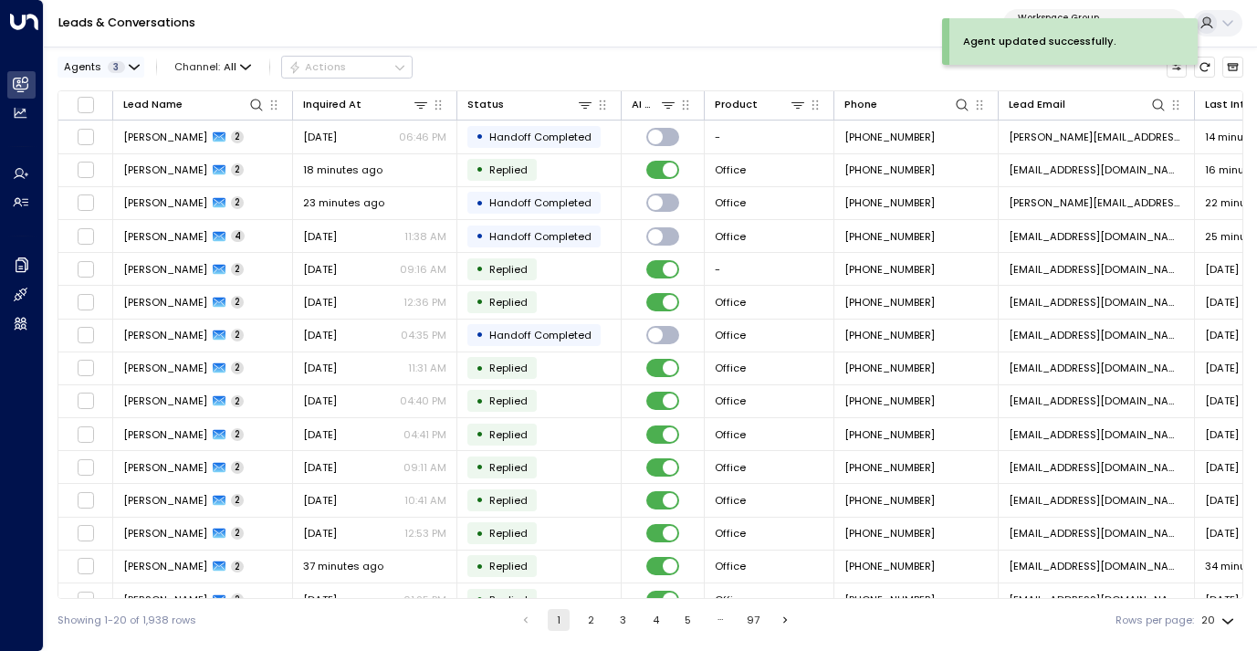
click at [125, 69] on button "Agents 3" at bounding box center [101, 67] width 87 height 20
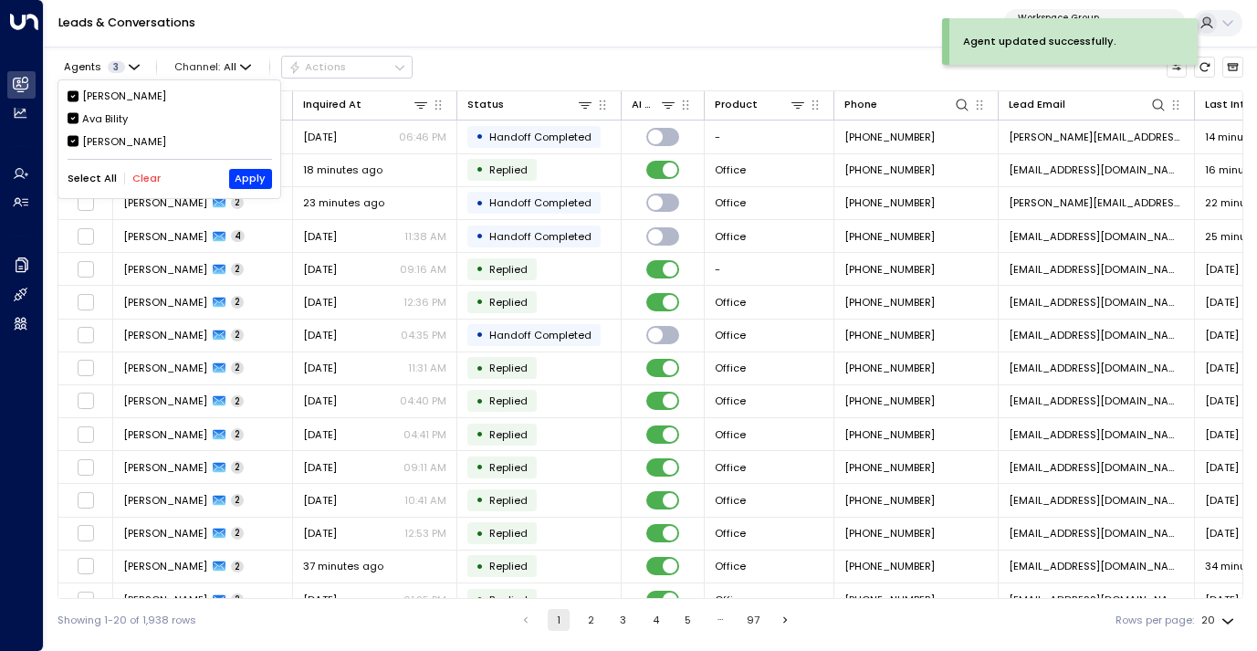
click at [113, 113] on div "Ava Bility" at bounding box center [105, 119] width 46 height 16
click at [116, 131] on div "[PERSON_NAME] [PERSON_NAME] [PERSON_NAME]" at bounding box center [170, 119] width 204 height 60
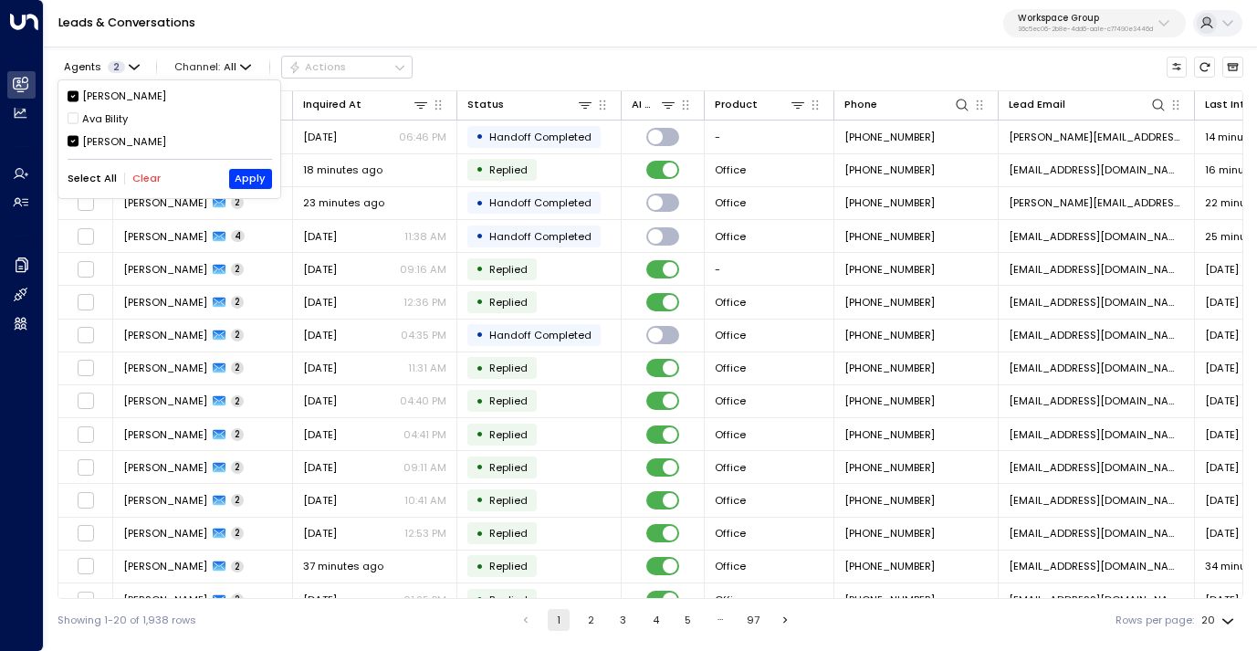
click at [116, 143] on div "[PERSON_NAME]" at bounding box center [124, 142] width 84 height 16
click at [246, 182] on button "Apply" at bounding box center [250, 179] width 43 height 20
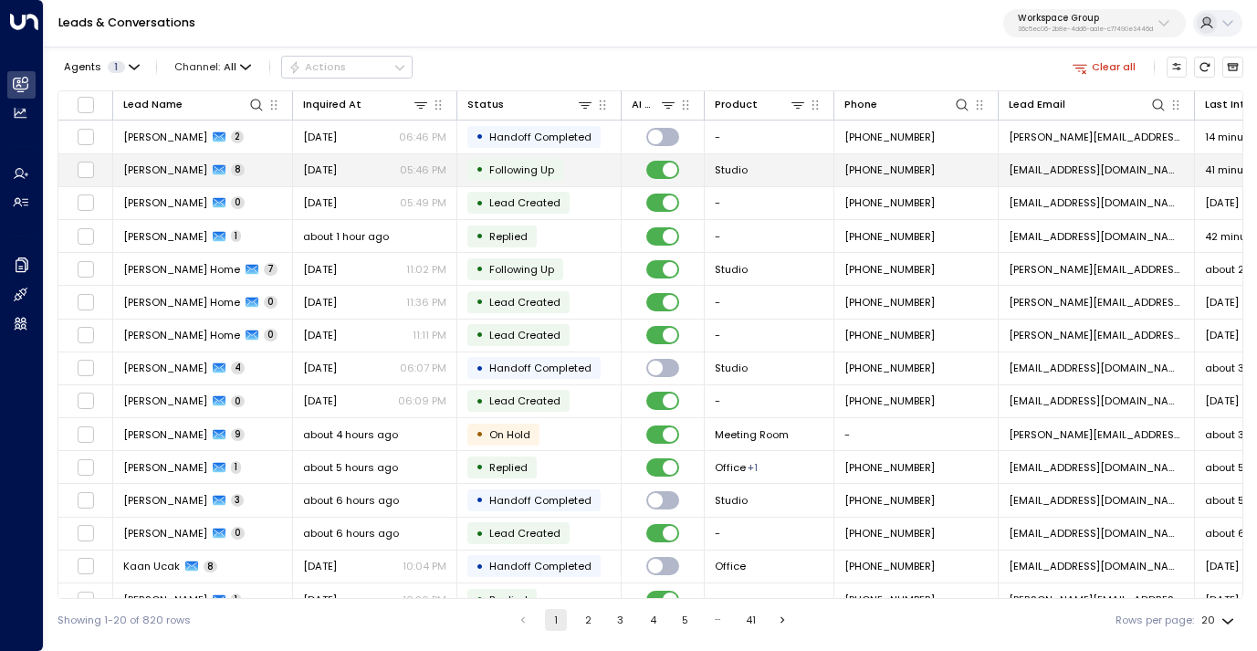
click at [257, 172] on td "[PERSON_NAME] 8" at bounding box center [203, 170] width 180 height 32
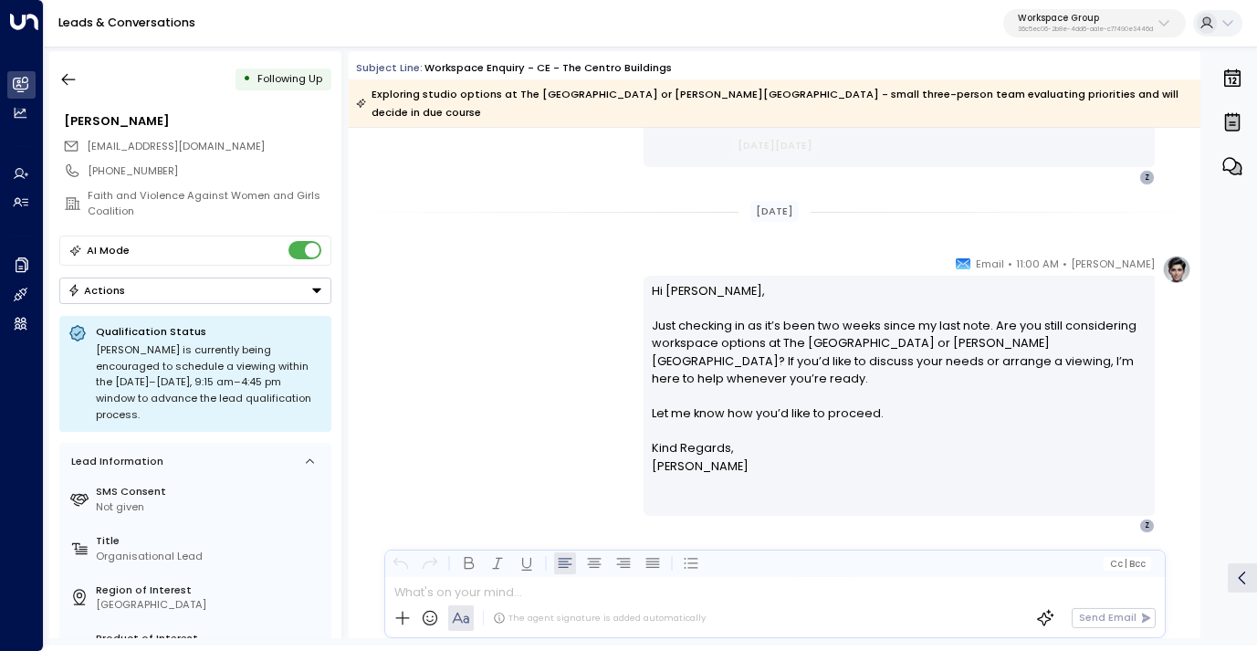
scroll to position [3299, 0]
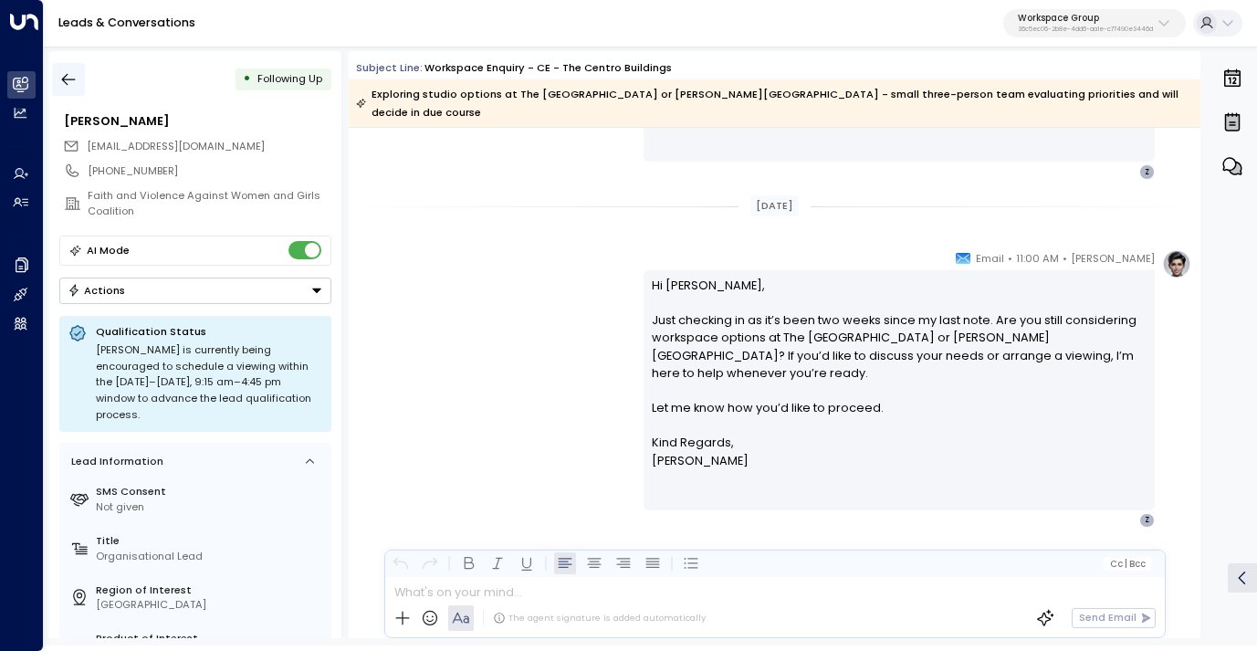
click at [63, 77] on icon "button" at bounding box center [69, 80] width 14 height 12
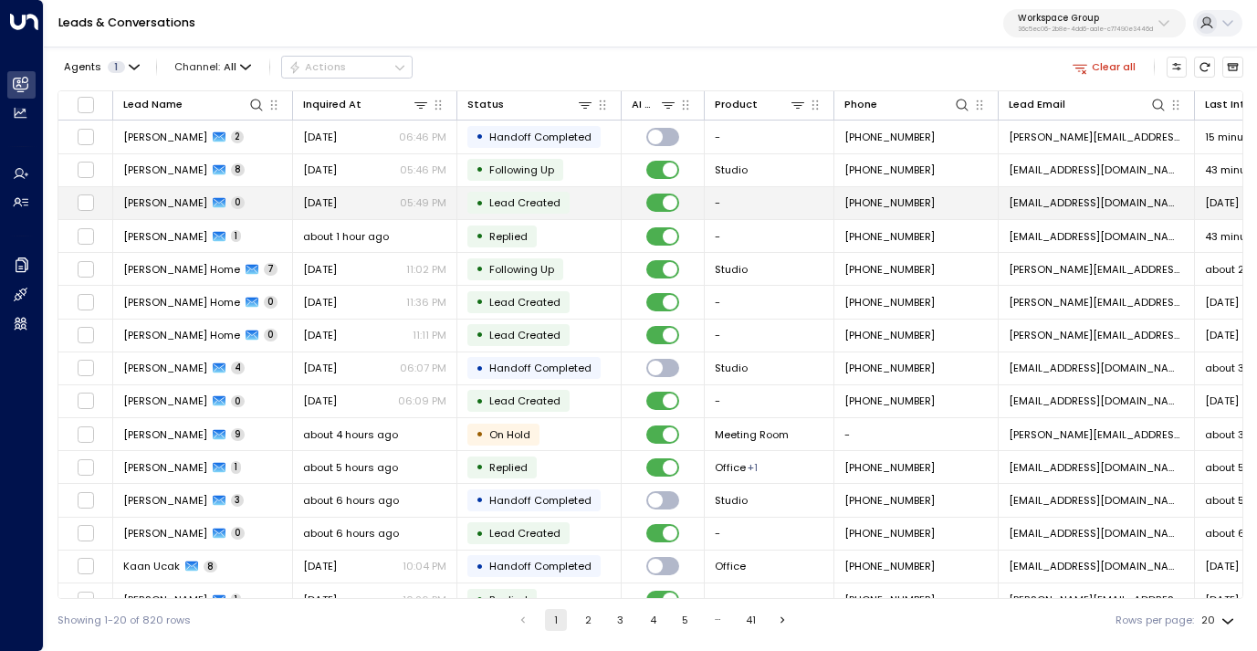
click at [267, 199] on td "[PERSON_NAME] 0" at bounding box center [203, 203] width 180 height 32
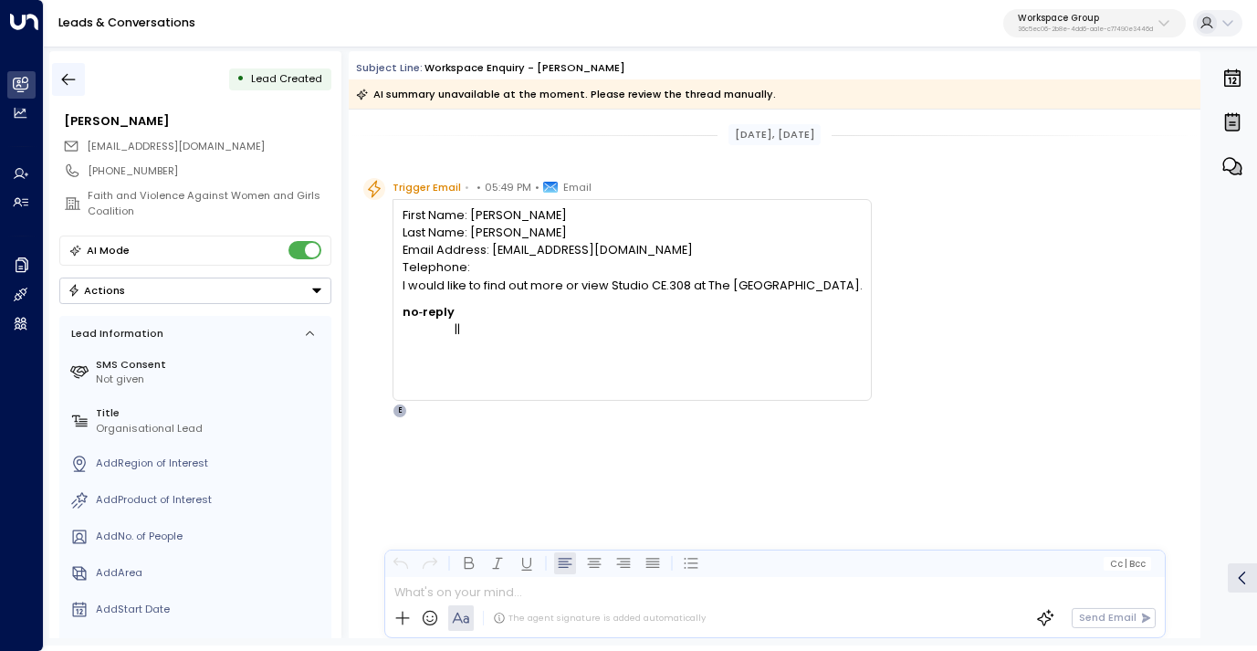
click at [67, 76] on icon "button" at bounding box center [68, 79] width 18 height 18
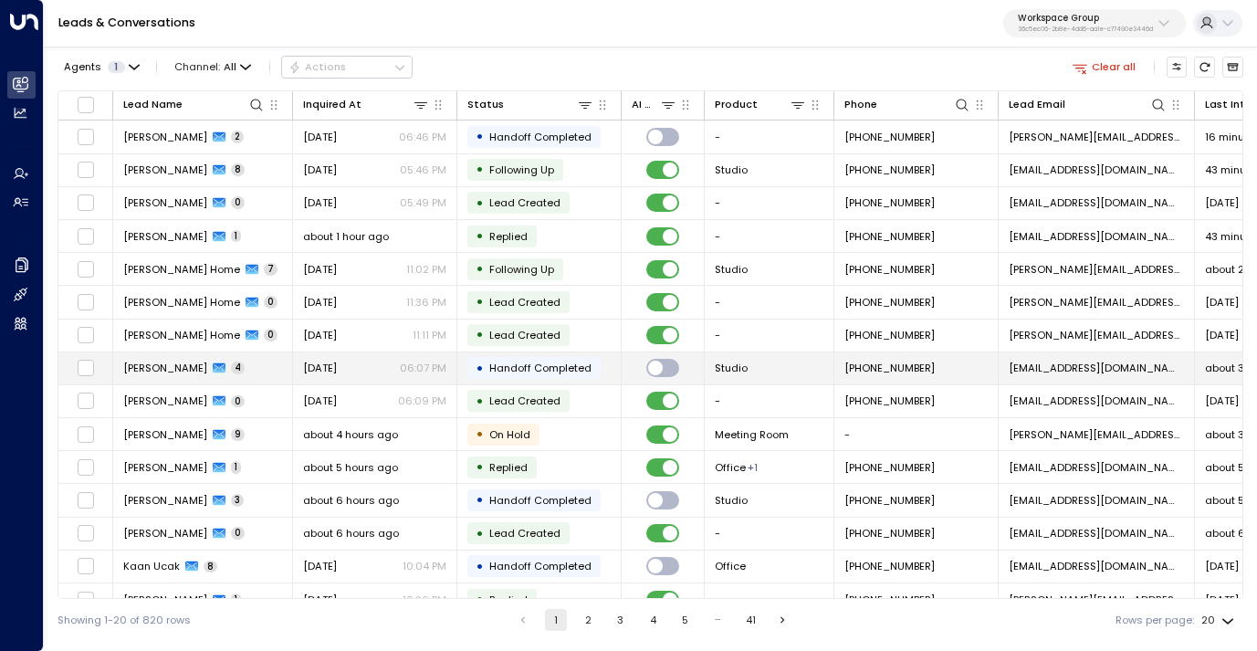
click at [386, 370] on div "[DATE] 06:07 PM" at bounding box center [374, 368] width 143 height 15
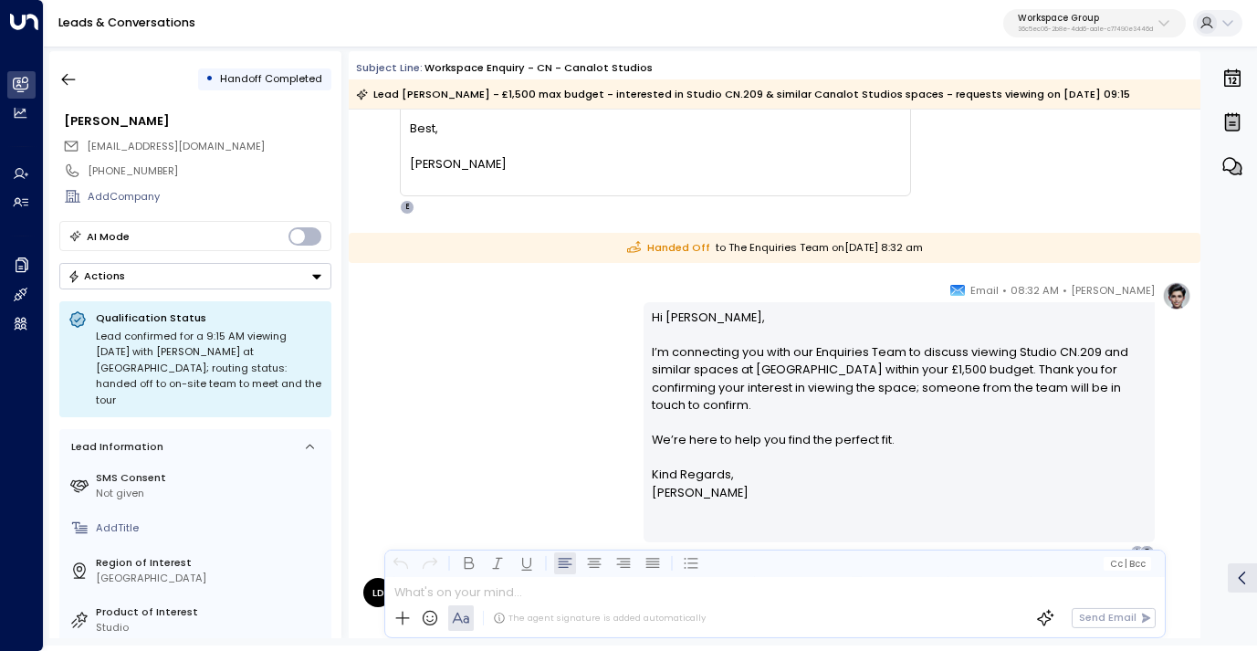
scroll to position [1358, 0]
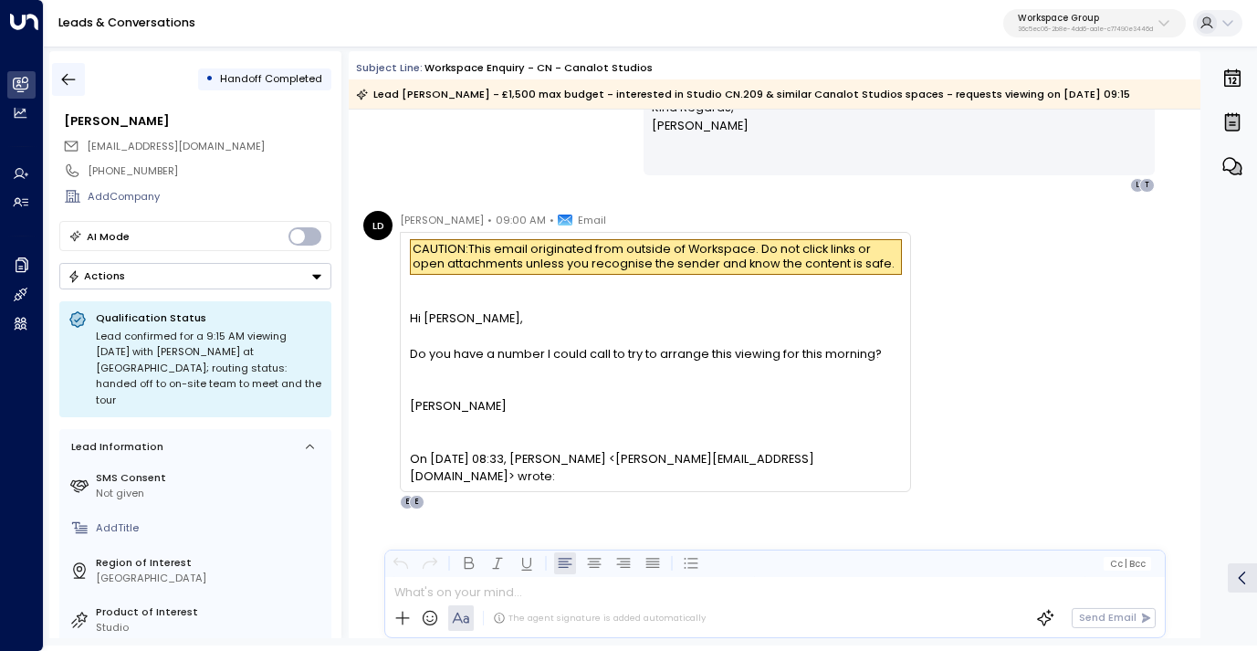
click at [58, 75] on button "button" at bounding box center [68, 79] width 33 height 33
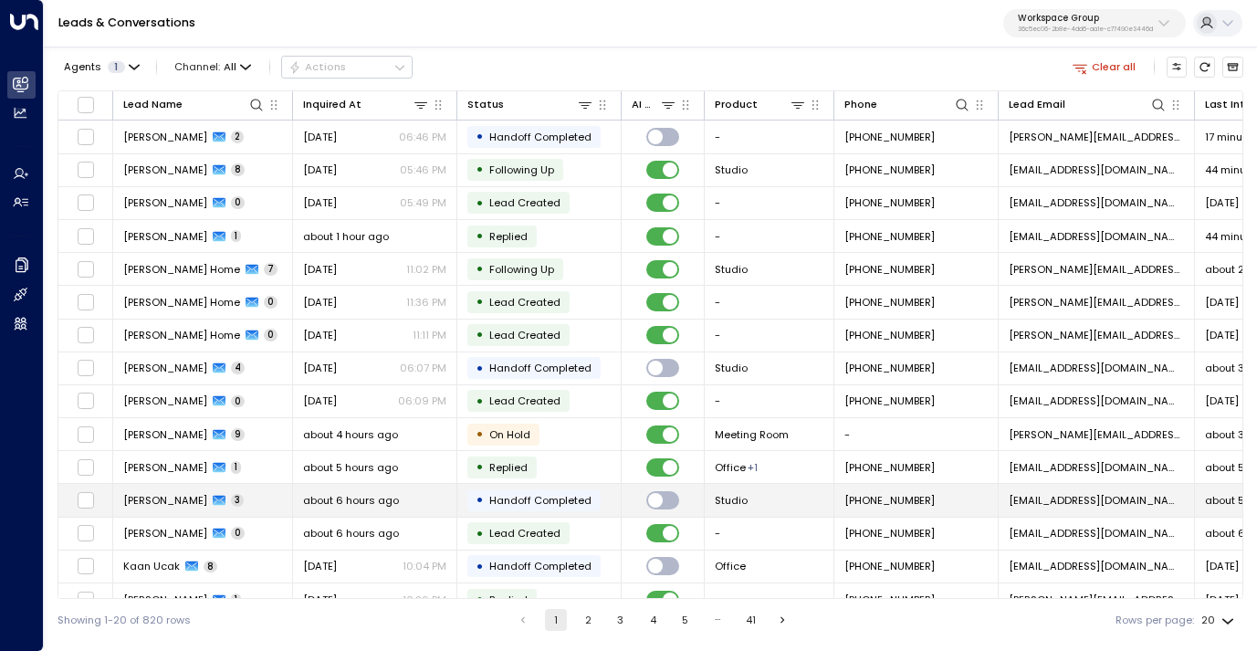
click at [402, 497] on div "about 6 hours ago" at bounding box center [374, 500] width 143 height 15
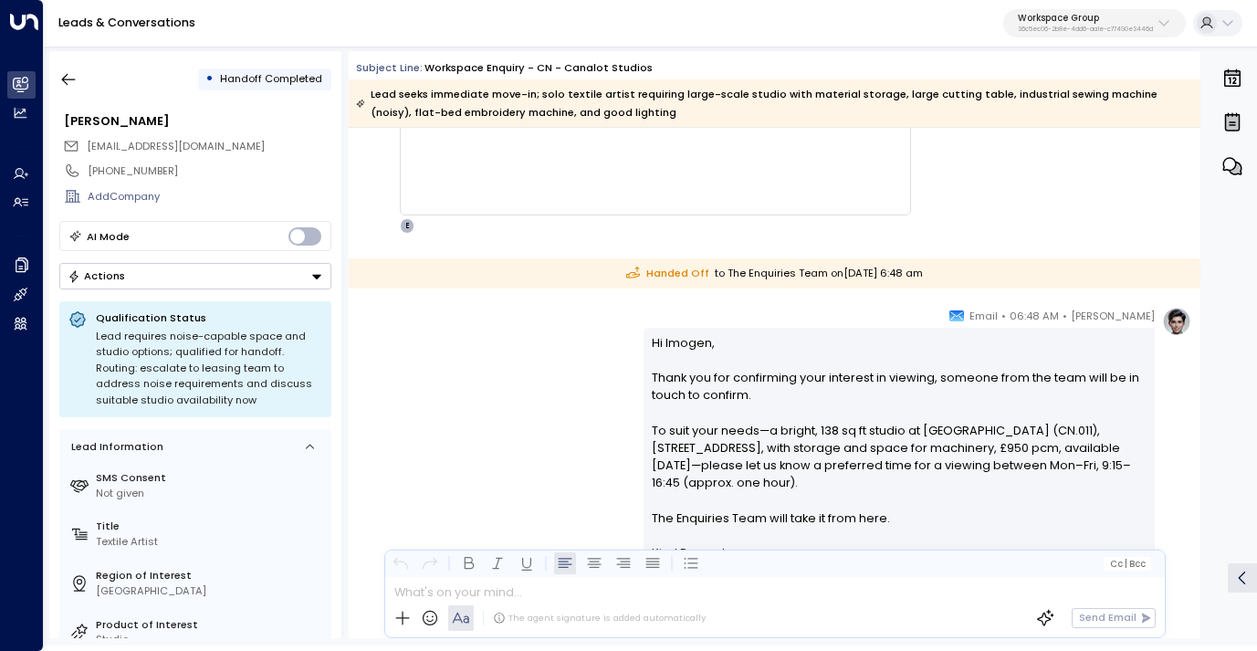
scroll to position [962, 0]
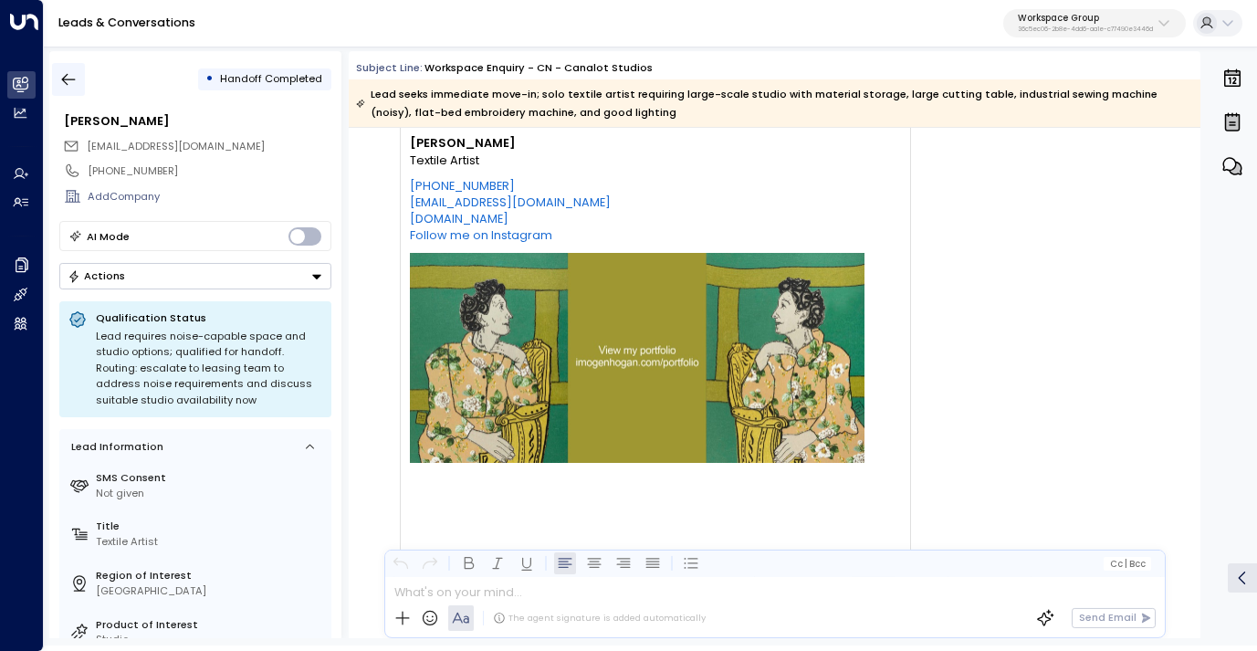
click at [75, 85] on icon "button" at bounding box center [68, 79] width 18 height 18
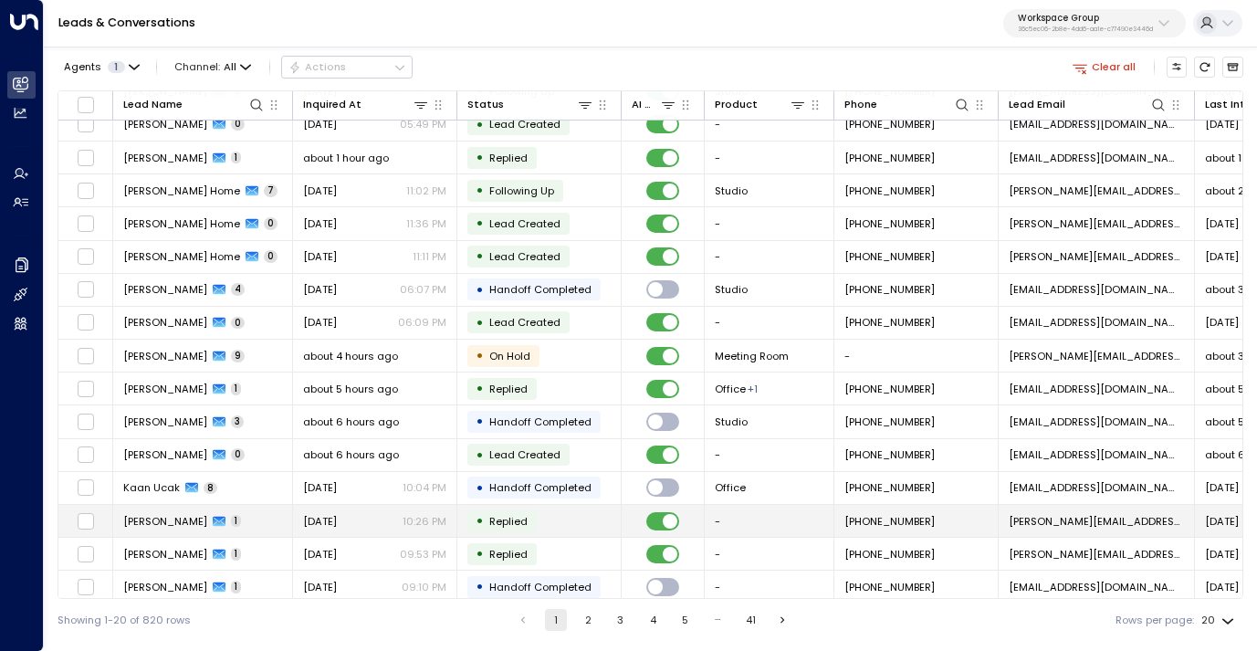
scroll to position [188, 0]
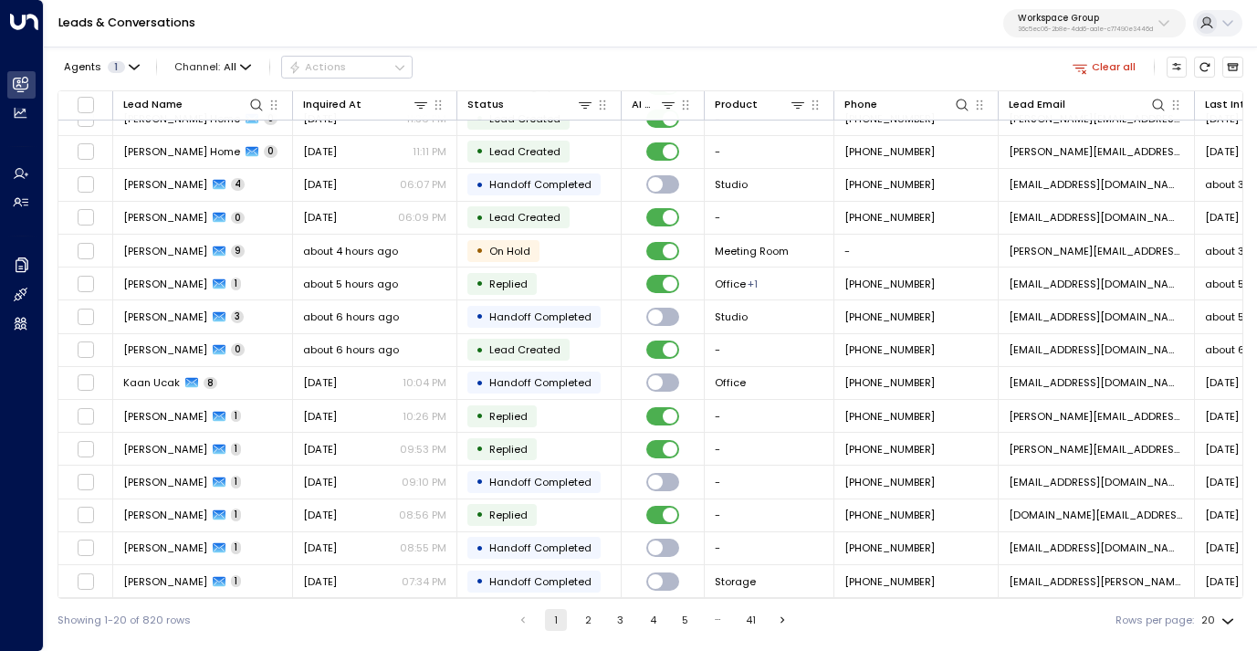
click at [585, 620] on button "2" at bounding box center [588, 620] width 22 height 22
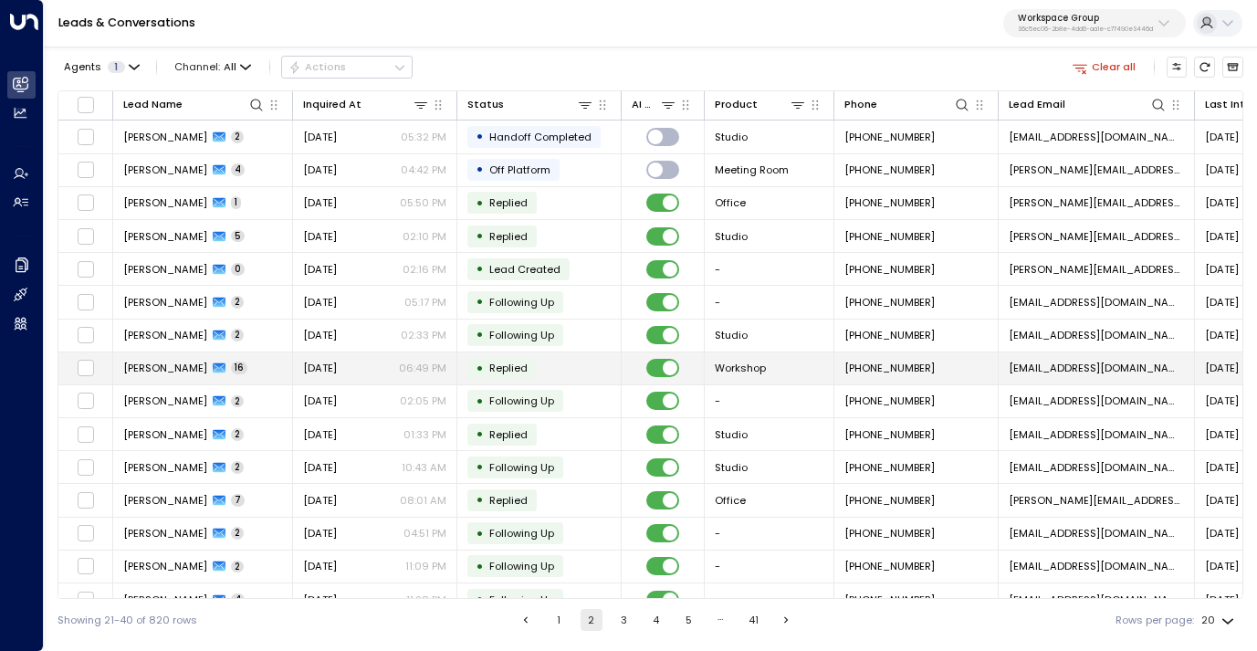
click at [337, 373] on span "[DATE]" at bounding box center [320, 368] width 34 height 15
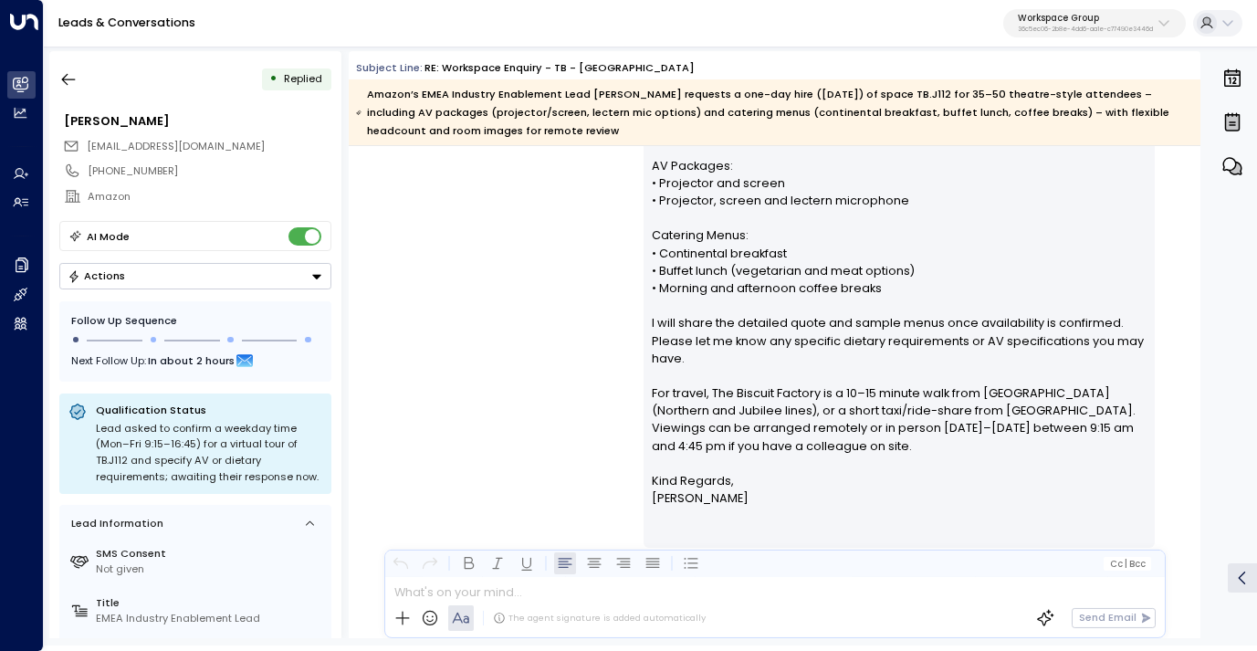
scroll to position [7191, 0]
click at [75, 86] on icon "button" at bounding box center [68, 79] width 18 height 18
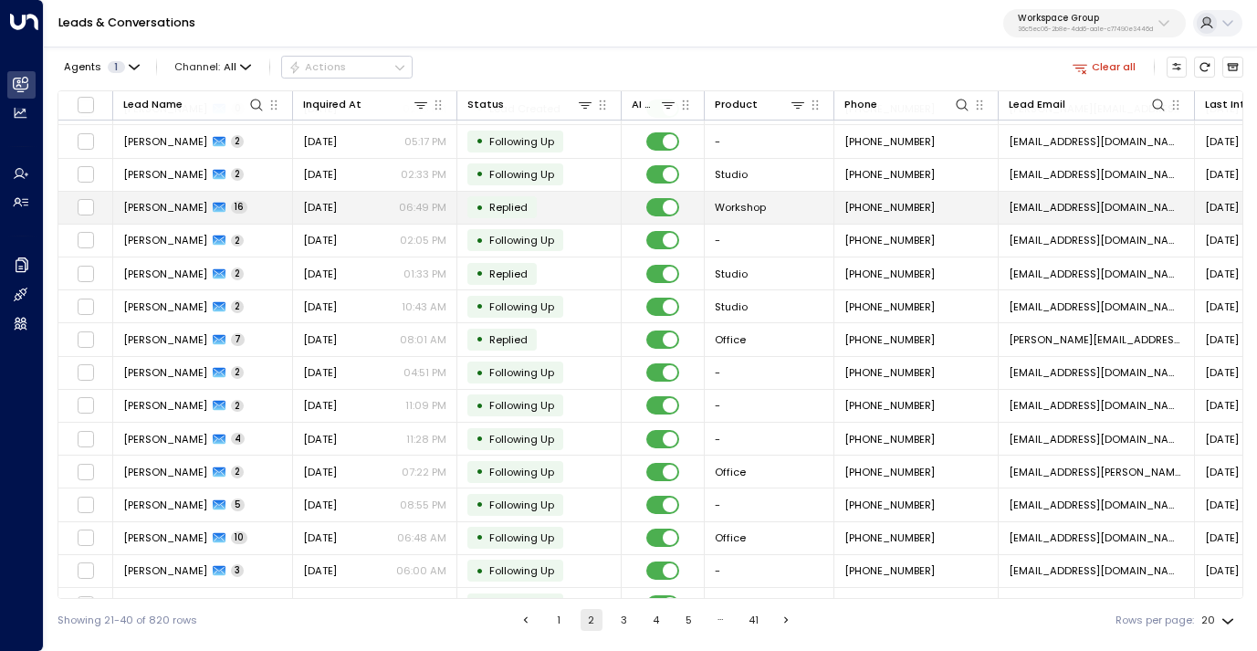
scroll to position [162, 0]
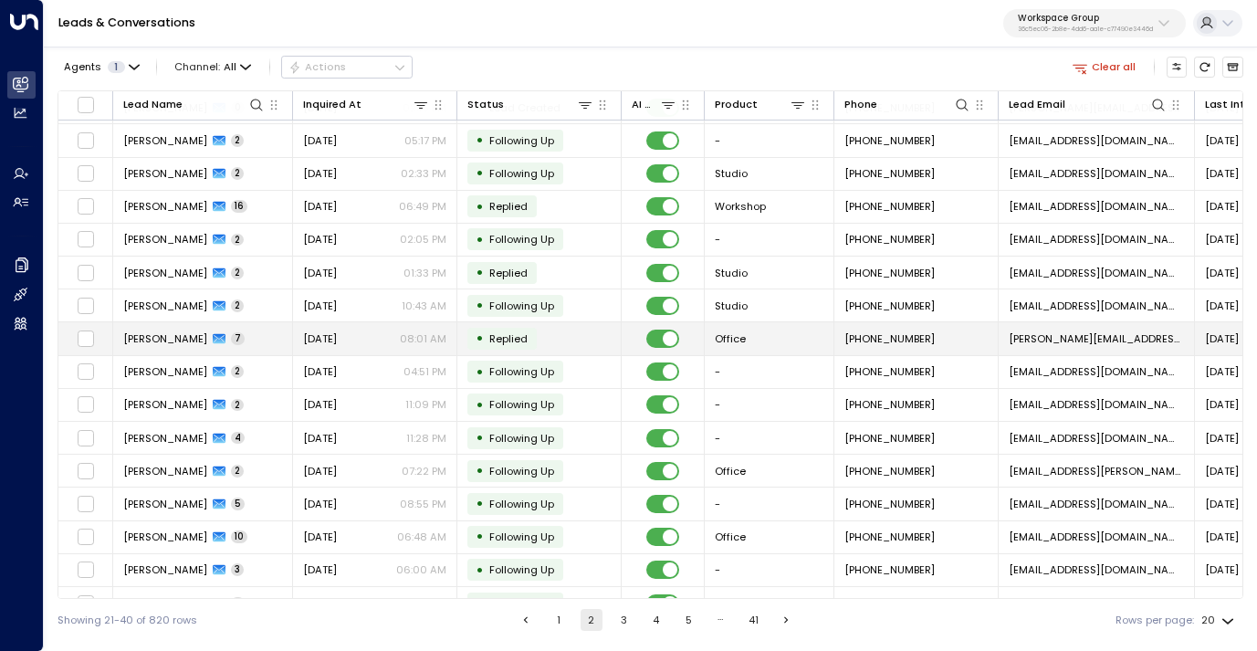
click at [326, 334] on span "[DATE]" at bounding box center [320, 338] width 34 height 15
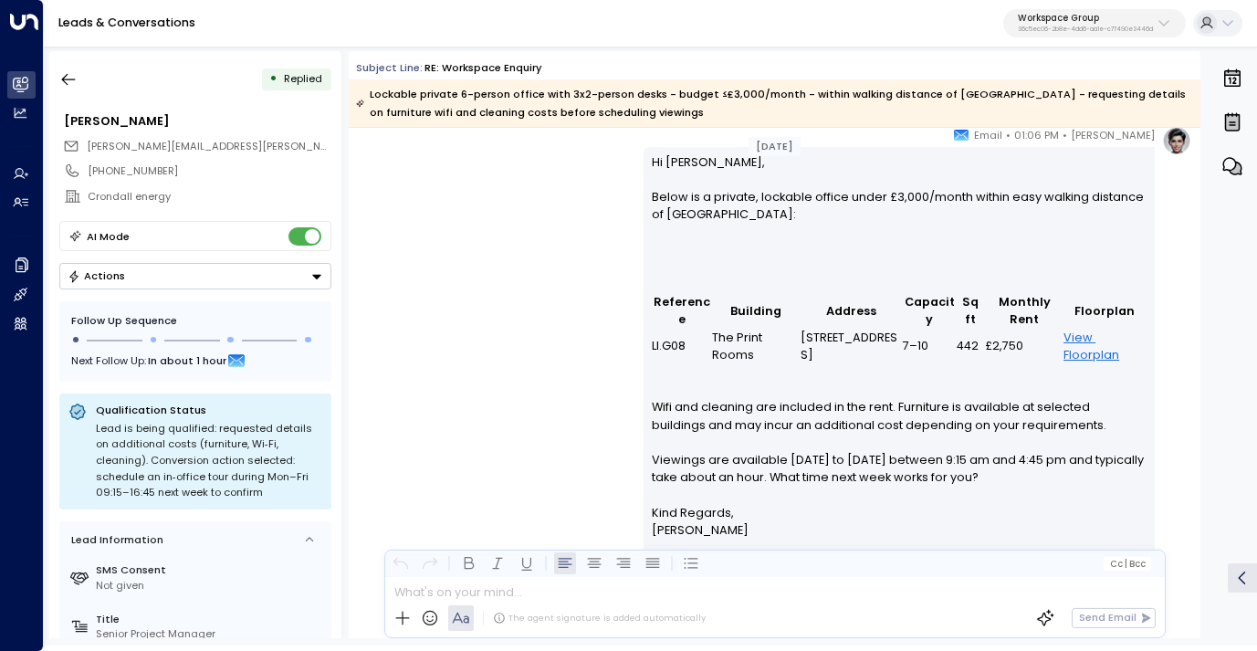
scroll to position [4744, 0]
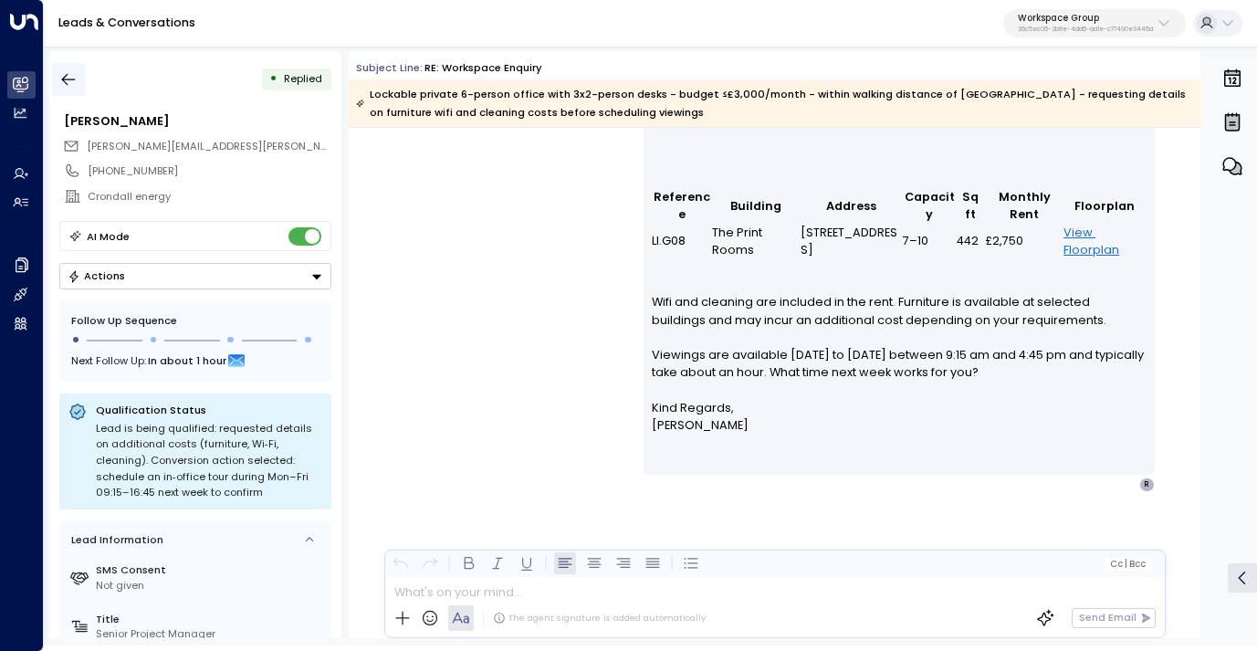
click at [75, 72] on icon "button" at bounding box center [68, 79] width 18 height 18
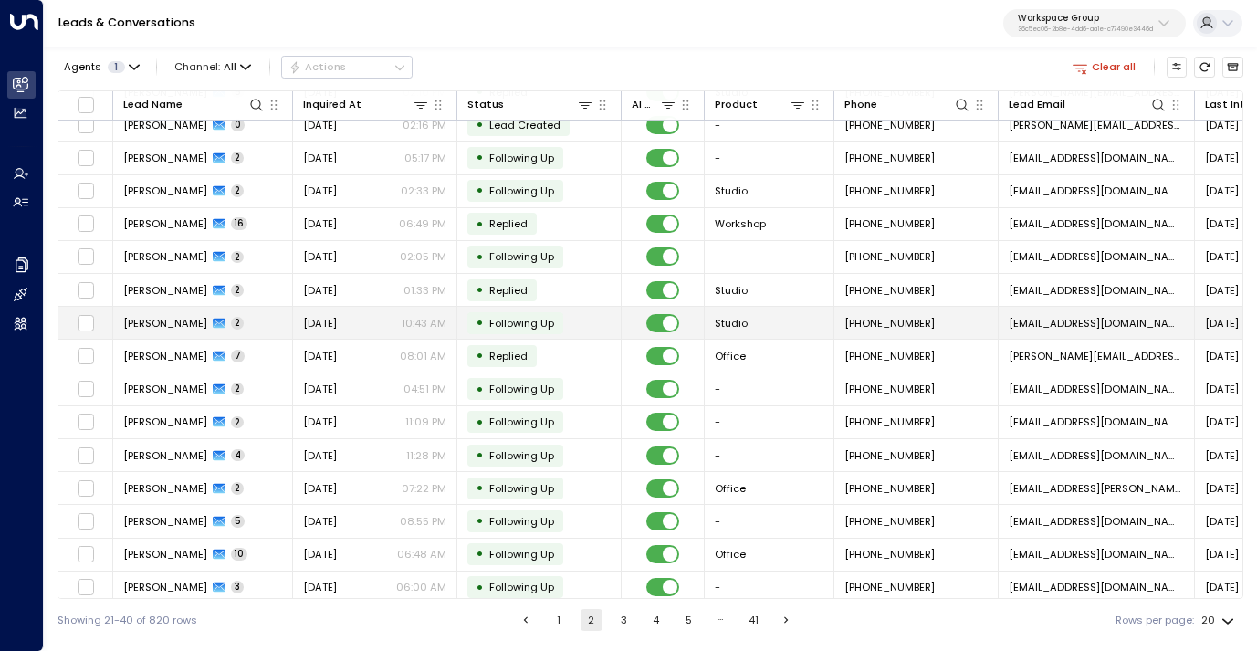
scroll to position [188, 0]
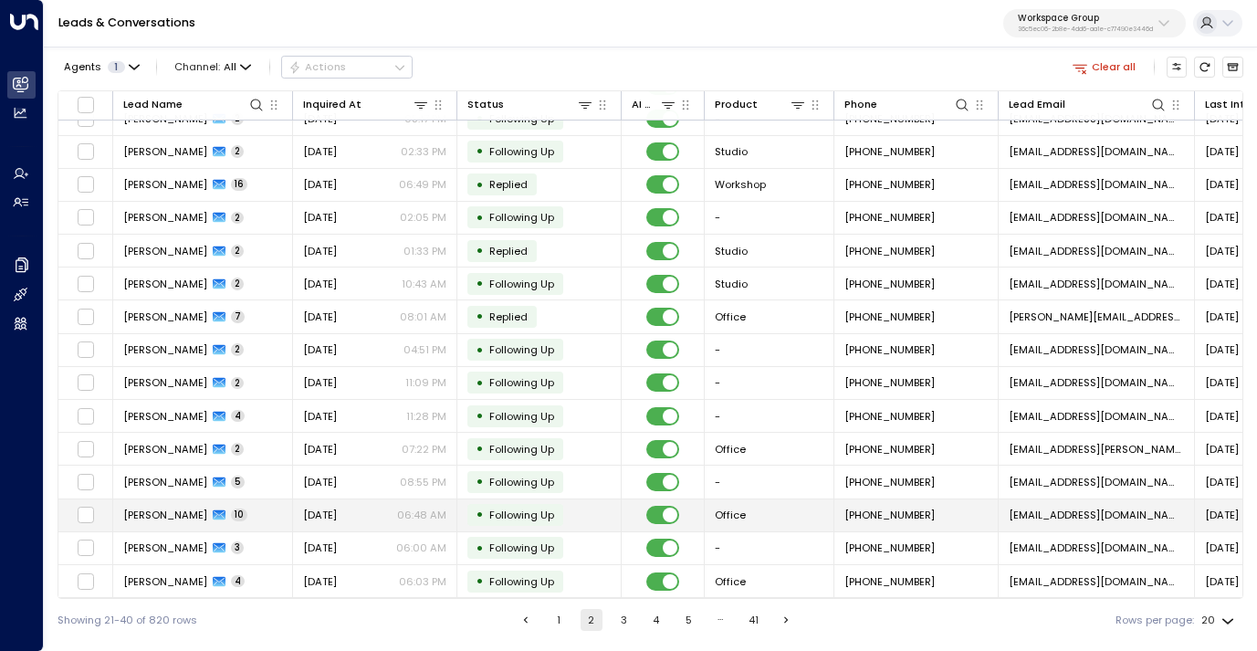
click at [362, 508] on div "[DATE] 06:48 AM" at bounding box center [374, 514] width 143 height 15
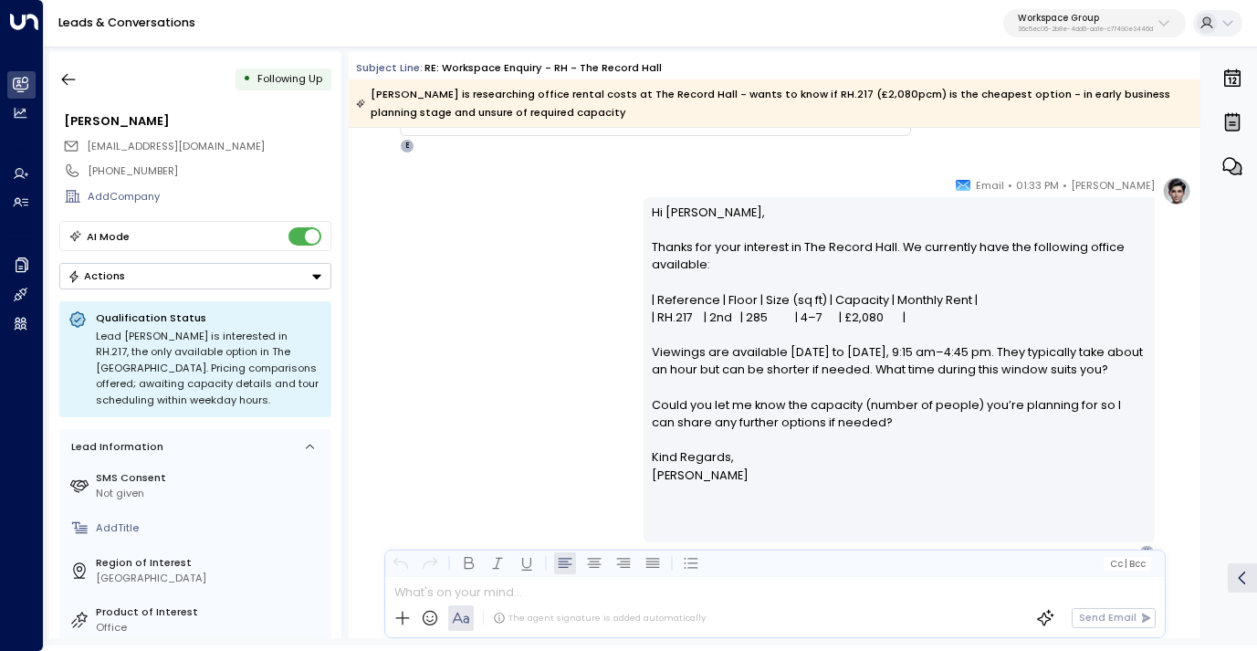
scroll to position [2370, 0]
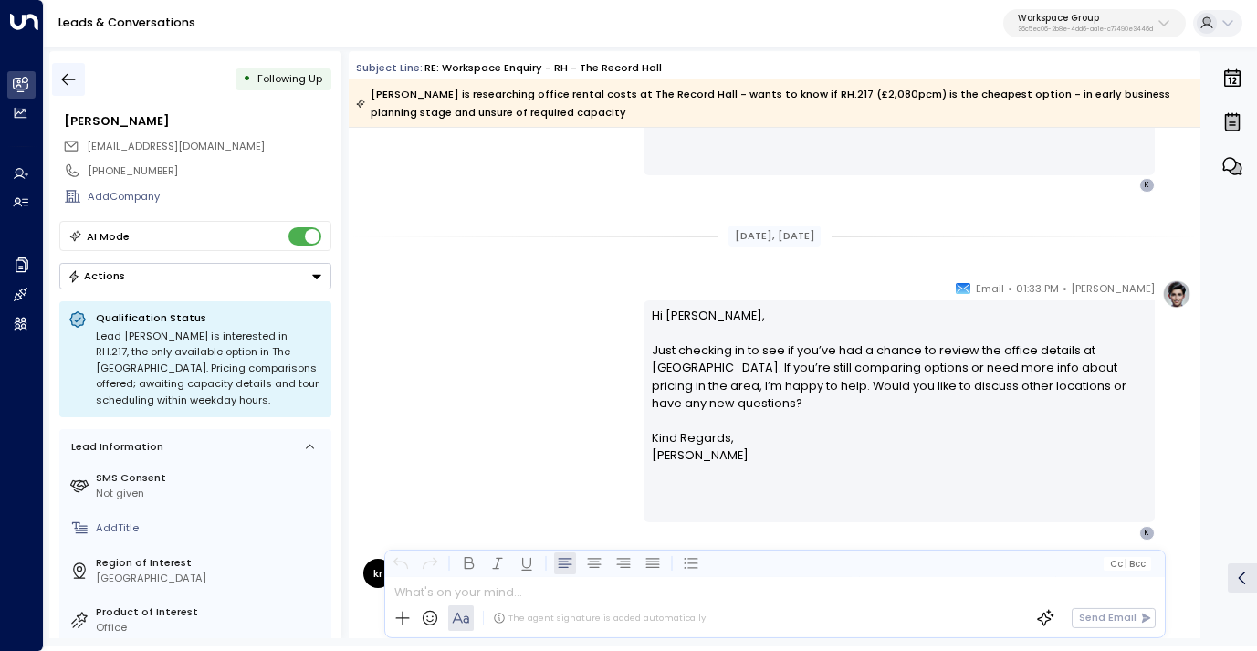
click at [68, 78] on icon "button" at bounding box center [68, 79] width 18 height 18
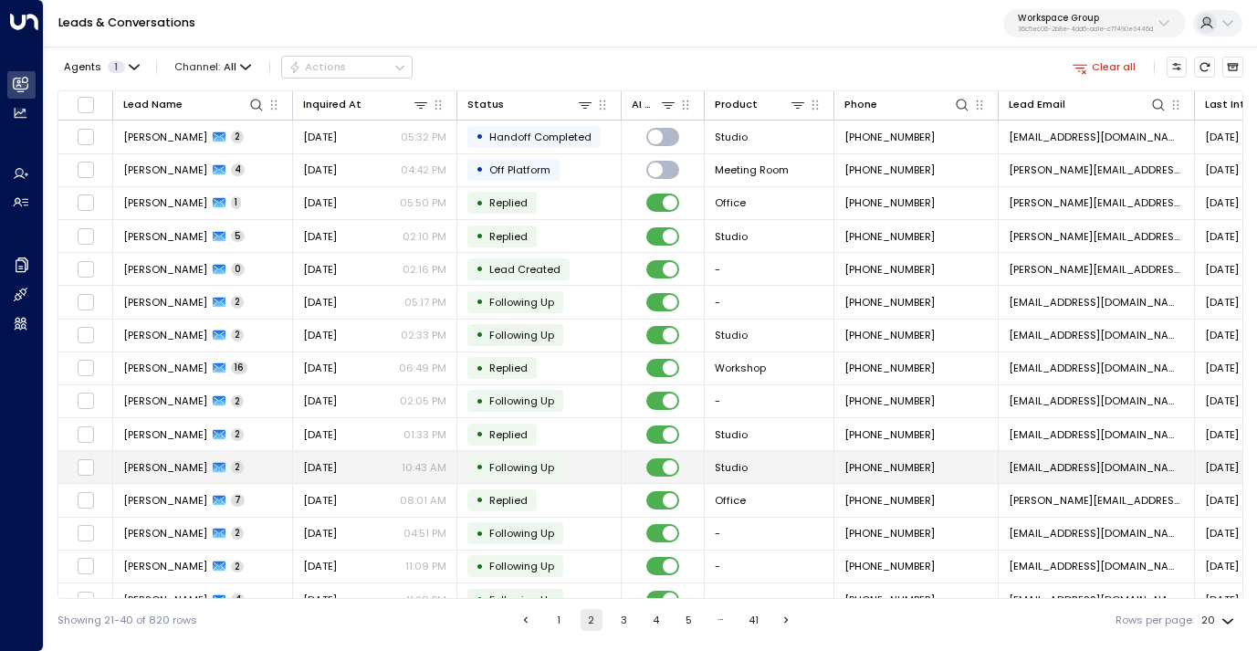
scroll to position [188, 0]
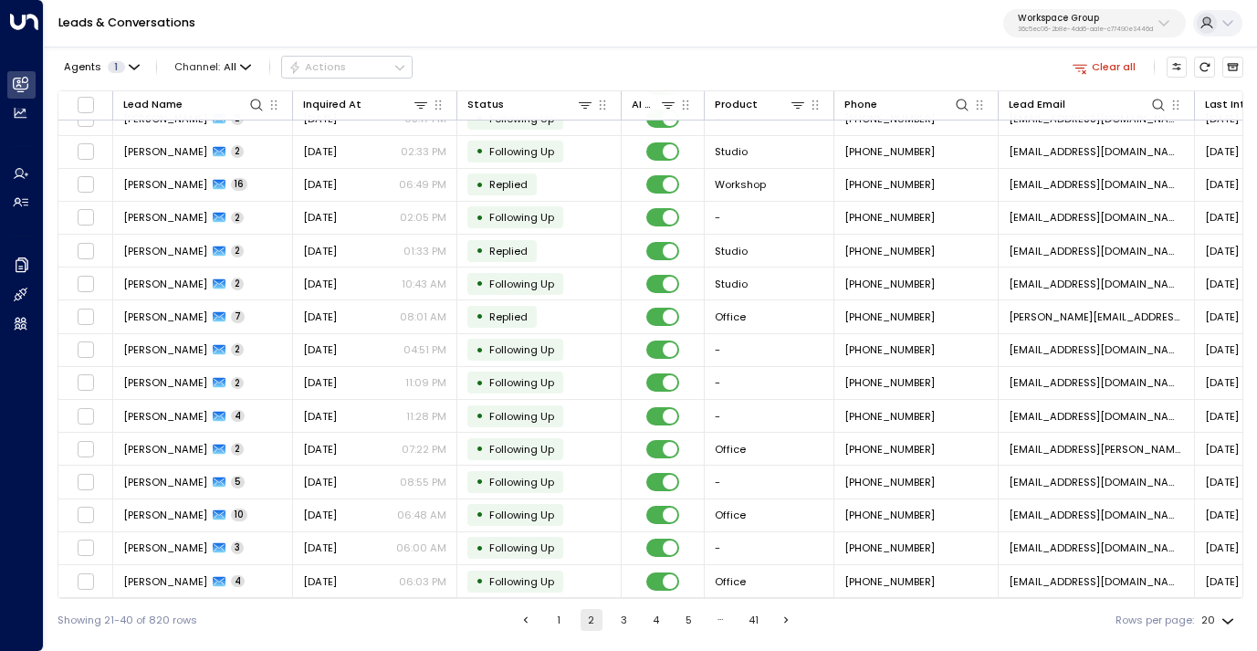
click at [655, 622] on button "4" at bounding box center [656, 620] width 22 height 22
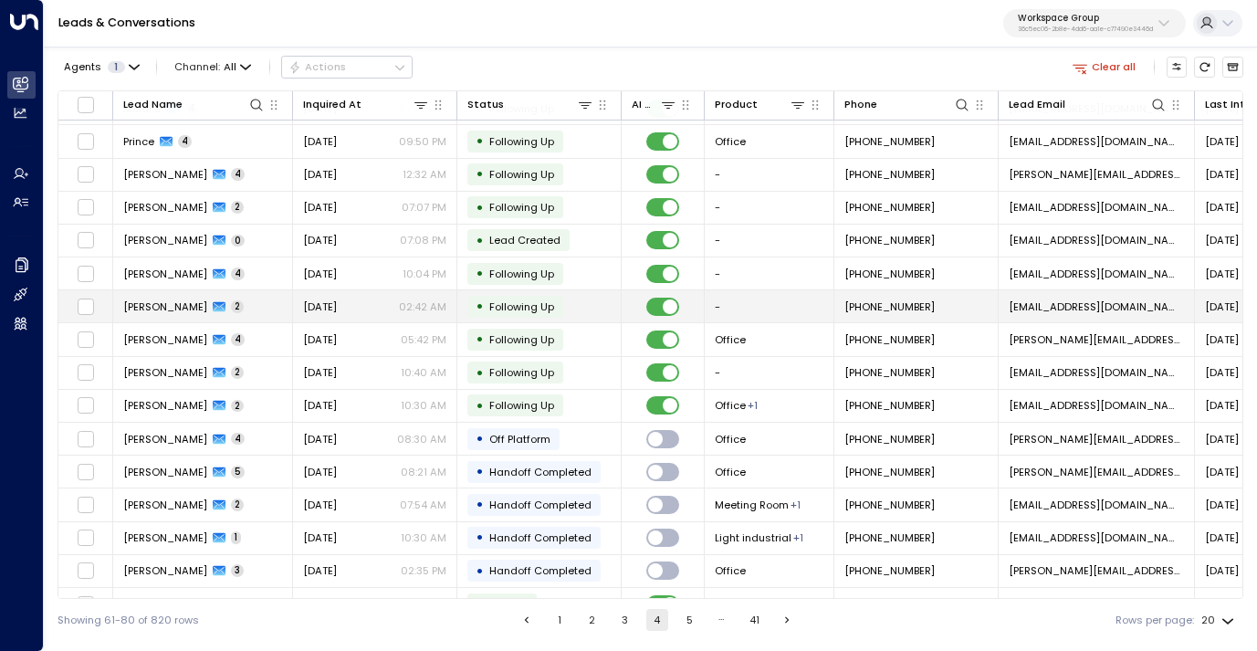
scroll to position [188, 0]
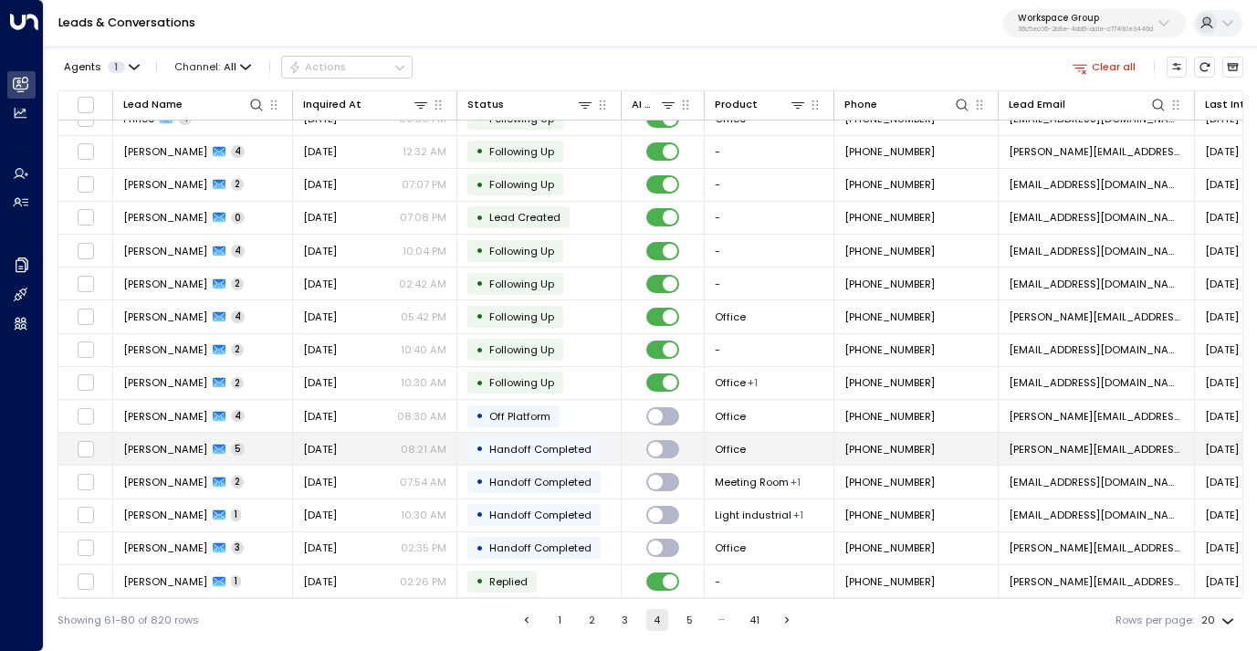
click at [361, 447] on div "[DATE] 08:21 AM" at bounding box center [374, 449] width 143 height 15
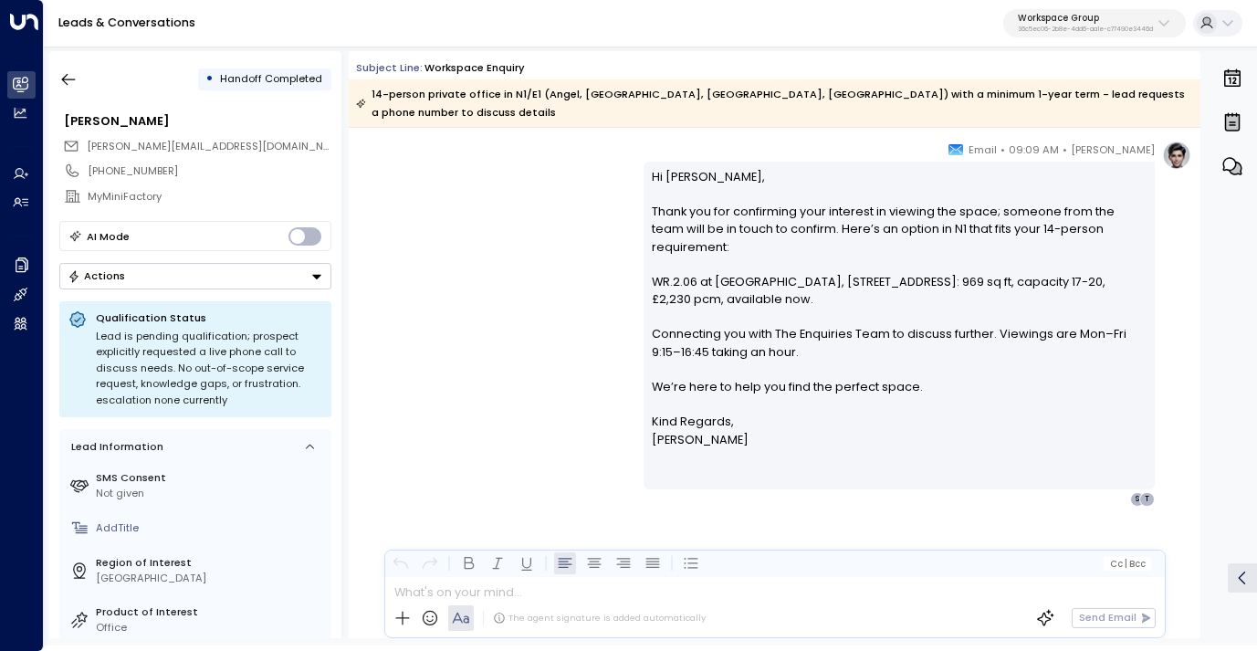
scroll to position [1711, 0]
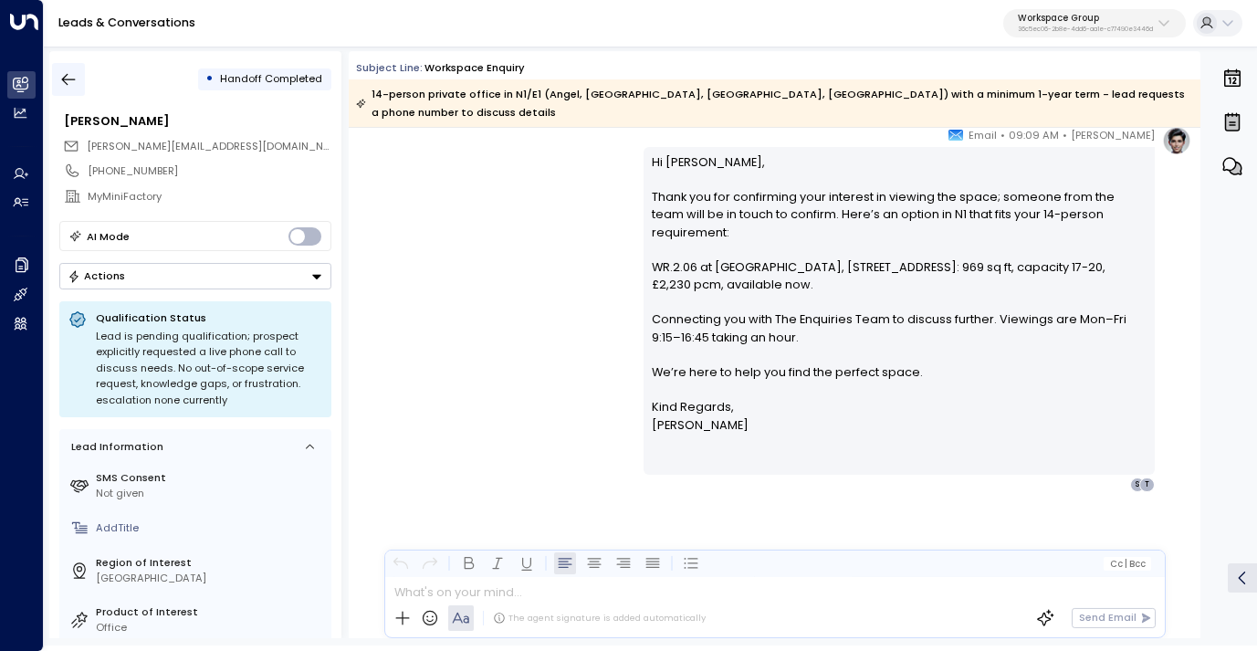
click at [68, 70] on icon "button" at bounding box center [68, 79] width 18 height 18
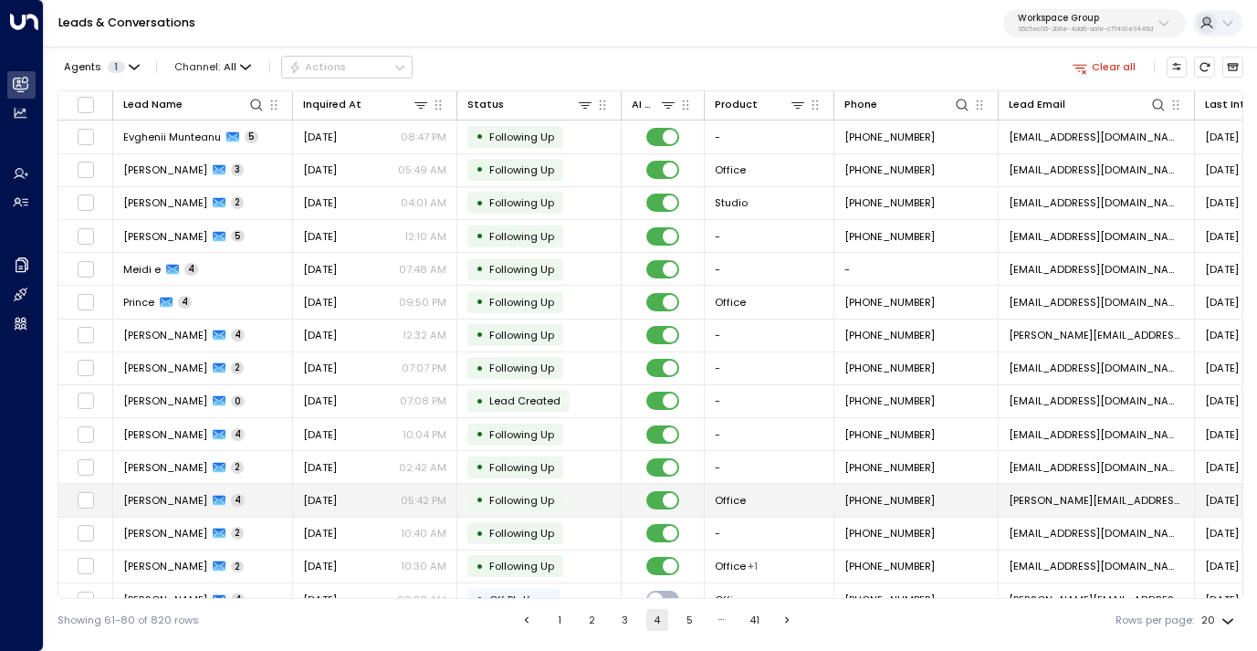
scroll to position [188, 0]
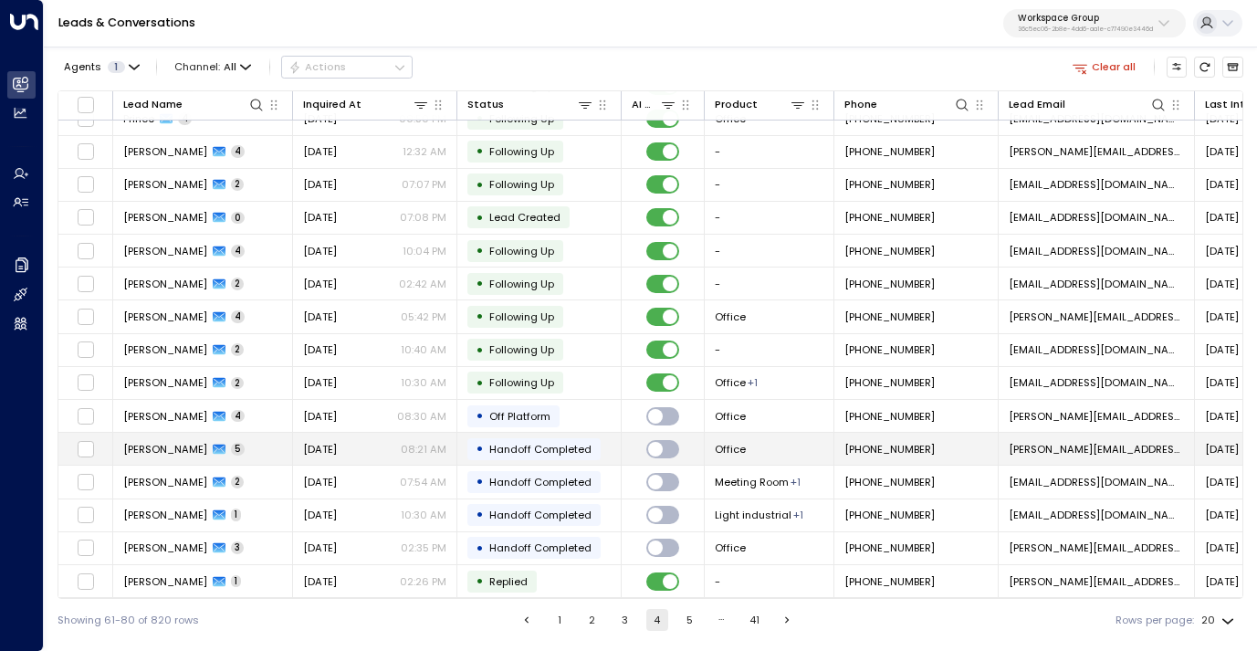
click at [337, 442] on span "[DATE]" at bounding box center [320, 449] width 34 height 15
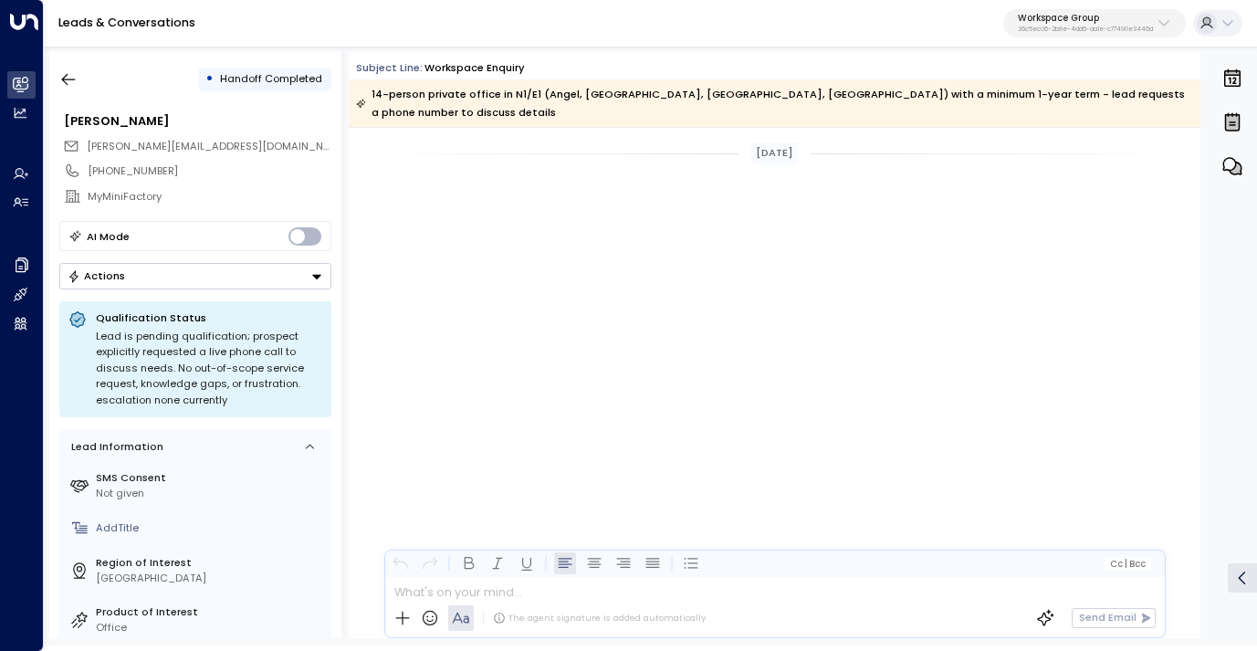
scroll to position [1655, 0]
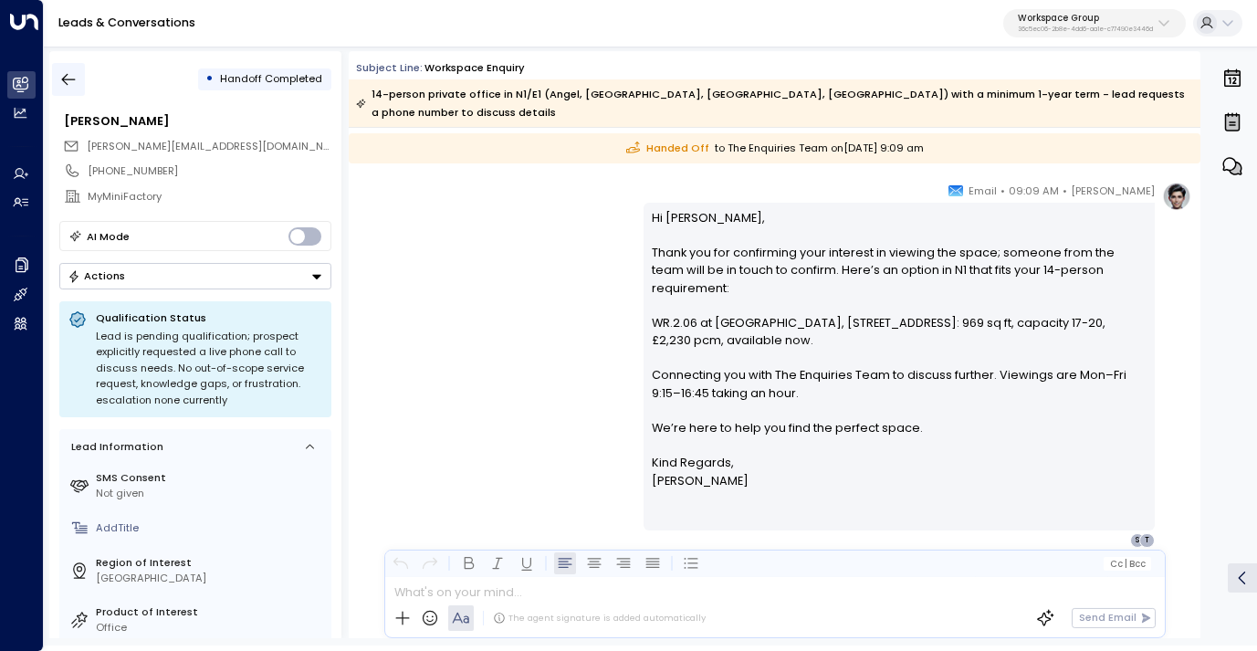
click at [70, 77] on icon "button" at bounding box center [68, 79] width 18 height 18
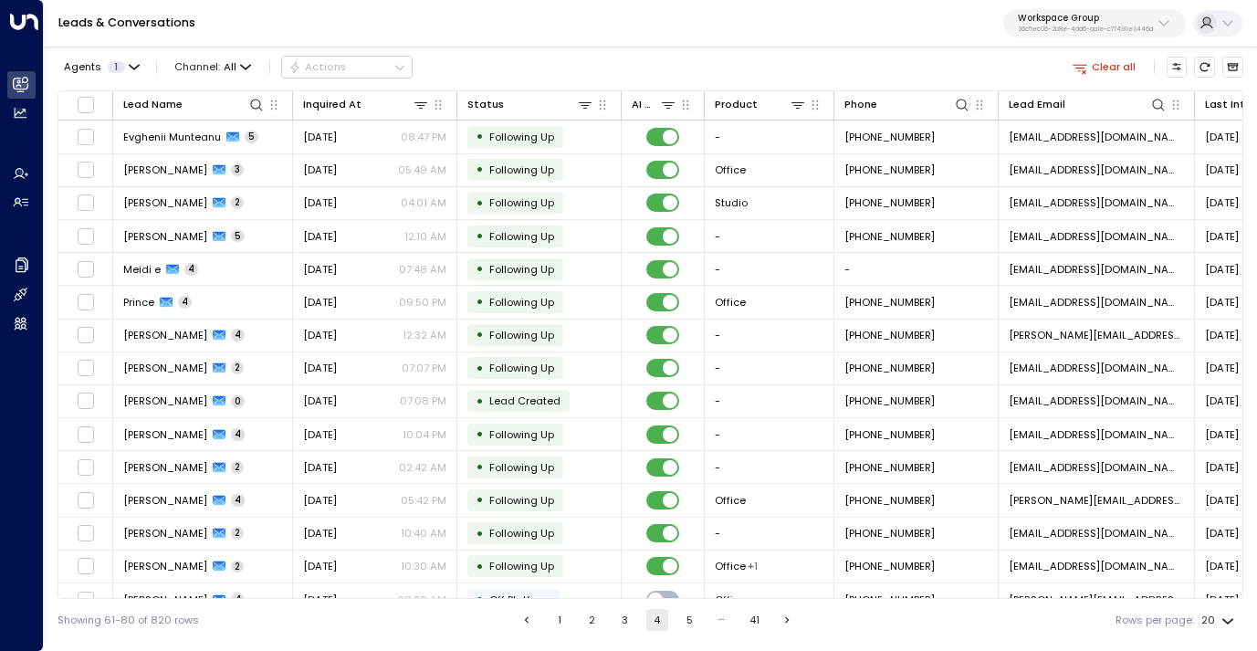
click at [694, 618] on button "5" at bounding box center [689, 620] width 22 height 22
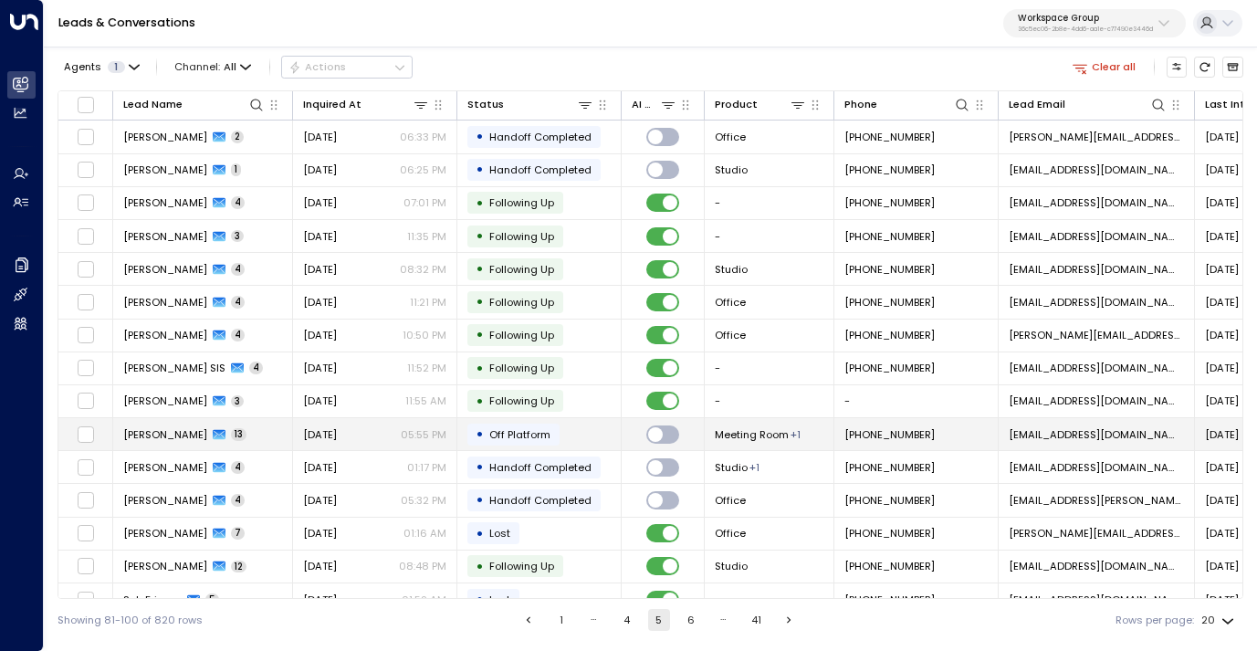
click at [238, 437] on span "13" at bounding box center [239, 434] width 16 height 13
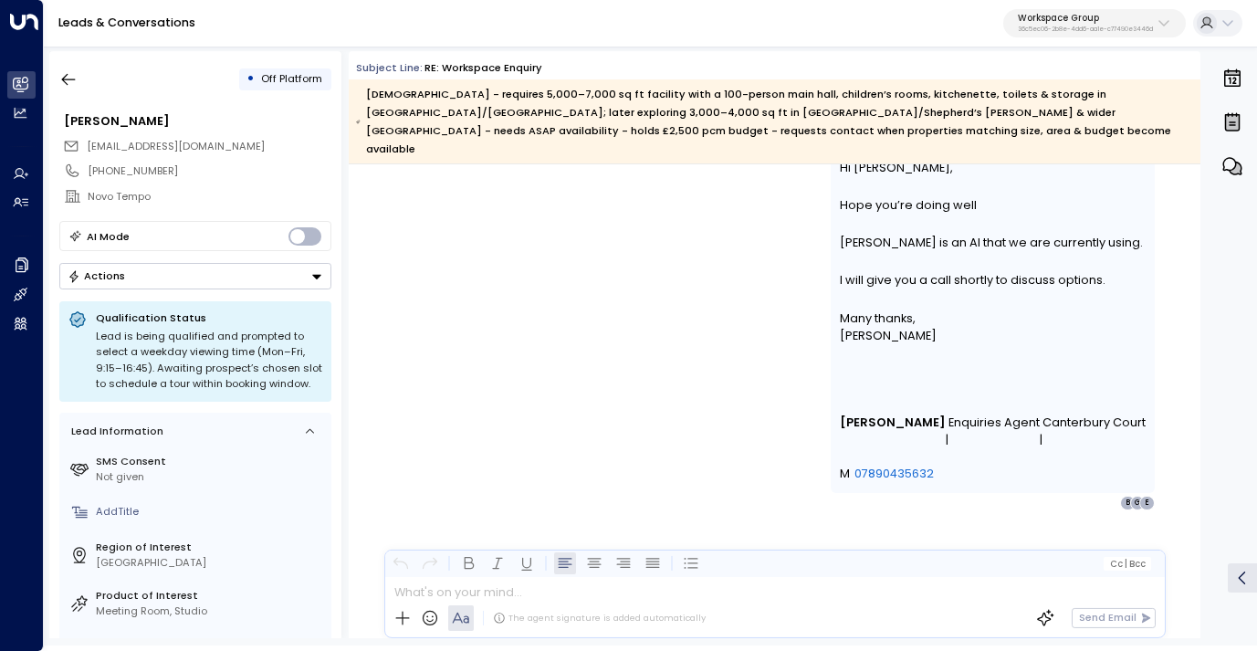
scroll to position [4777, 0]
click at [66, 76] on icon "button" at bounding box center [68, 79] width 18 height 18
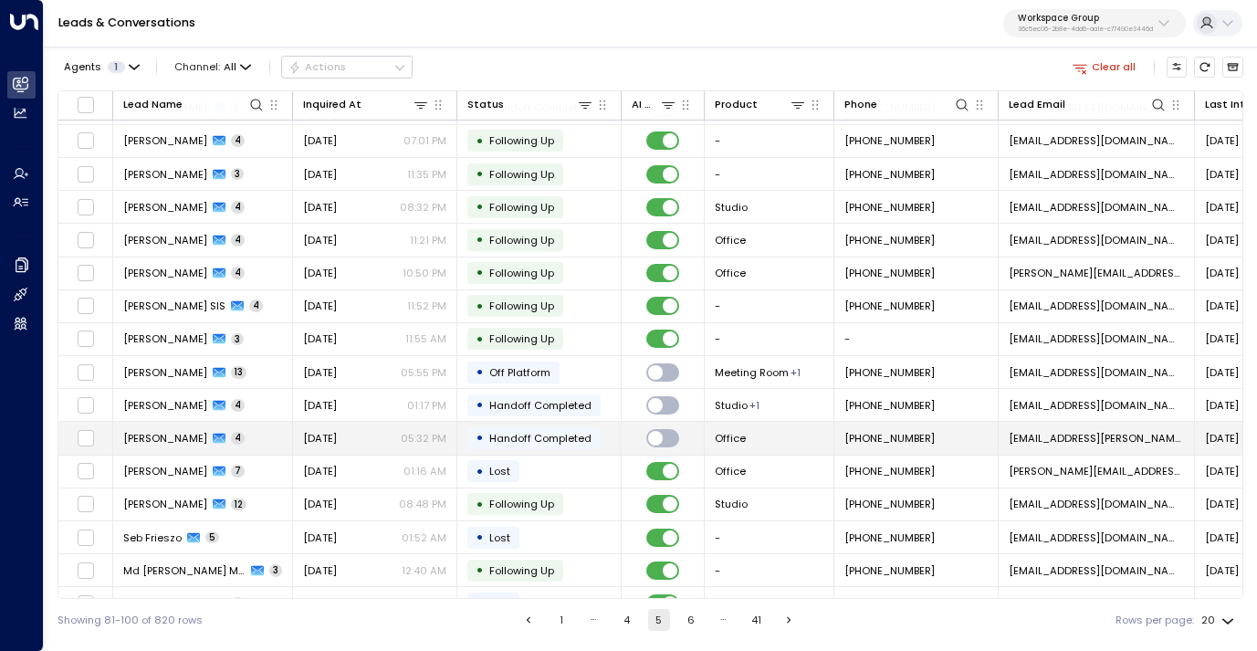
scroll to position [188, 0]
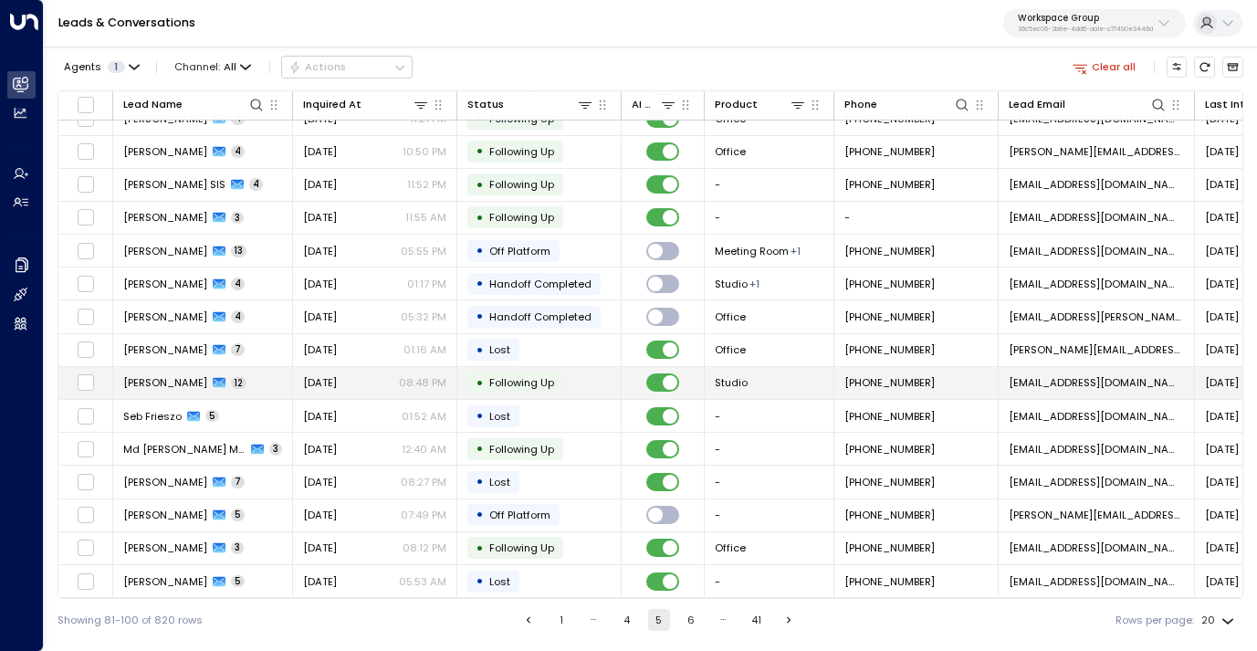
click at [384, 379] on div "[DATE] 08:48 PM" at bounding box center [374, 382] width 143 height 15
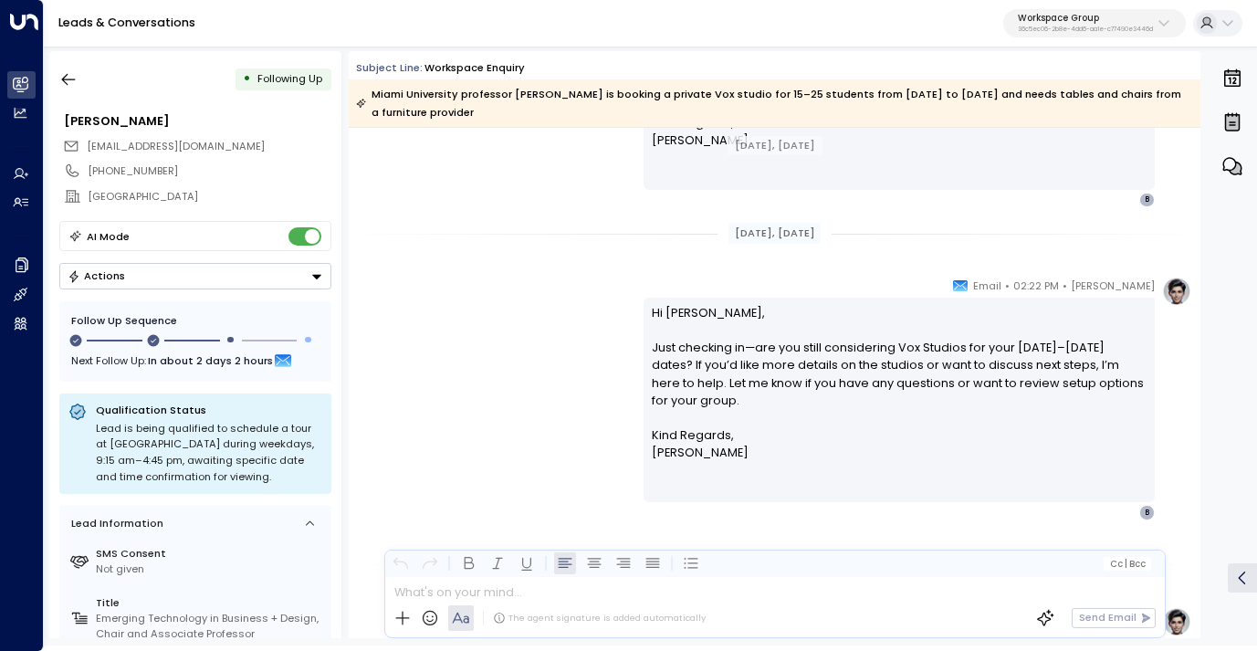
scroll to position [5211, 0]
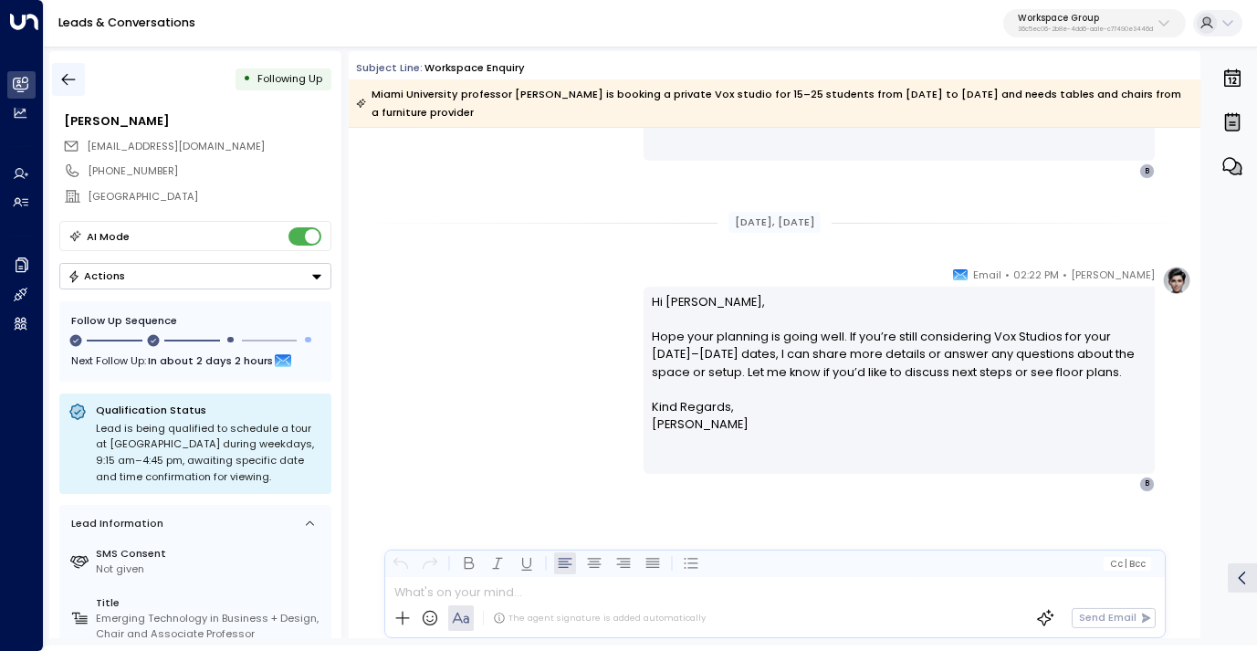
click at [69, 75] on icon "button" at bounding box center [68, 79] width 18 height 18
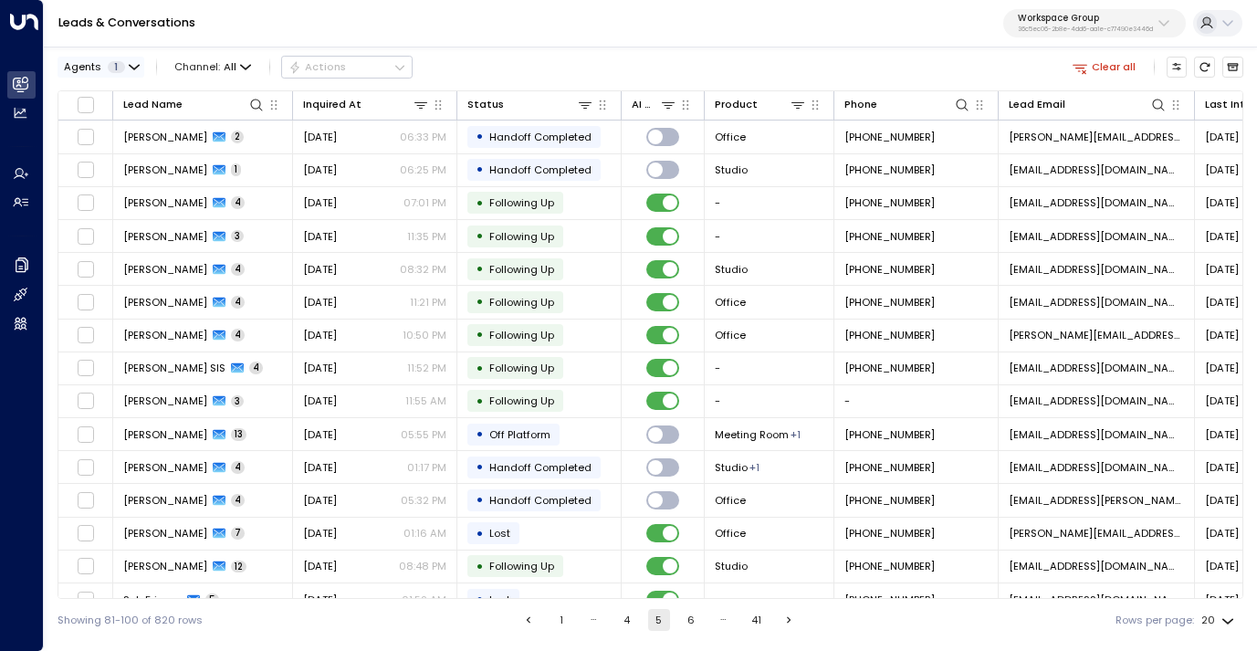
click at [108, 67] on span "1" at bounding box center [116, 67] width 17 height 12
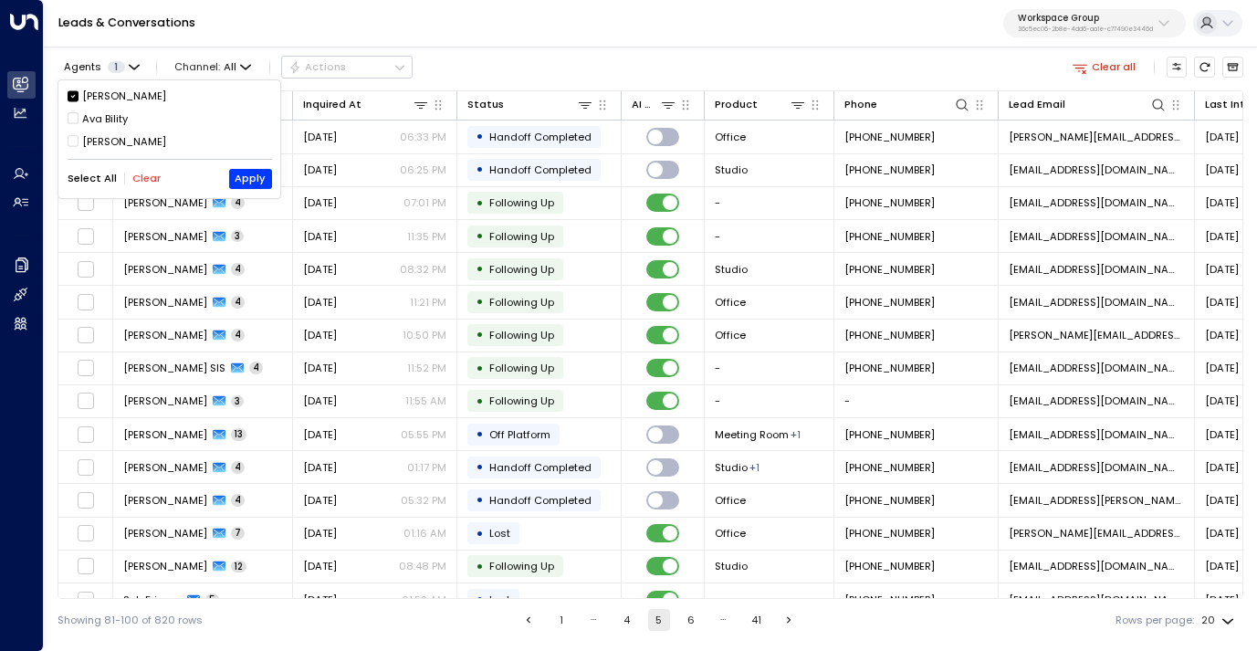
click at [102, 122] on div "Ava Bility" at bounding box center [105, 119] width 46 height 16
click at [111, 89] on div "[PERSON_NAME]" at bounding box center [124, 97] width 84 height 16
click at [239, 182] on button "Apply" at bounding box center [250, 179] width 43 height 20
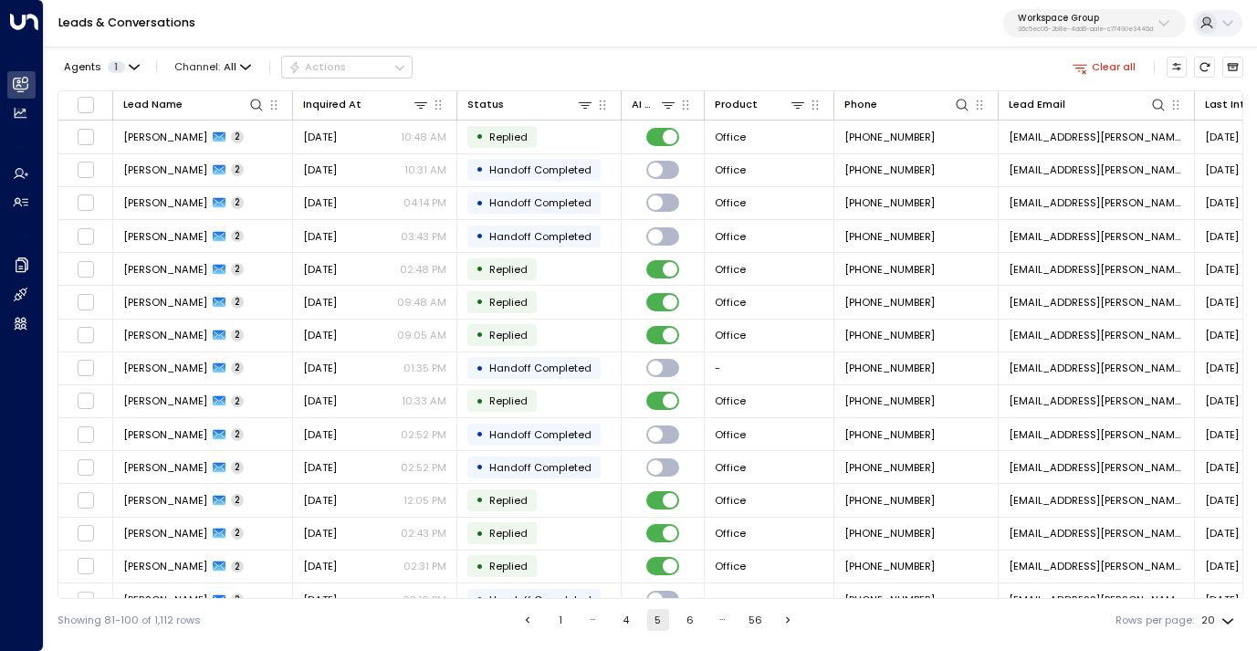
click at [551, 619] on button "1" at bounding box center [560, 620] width 22 height 22
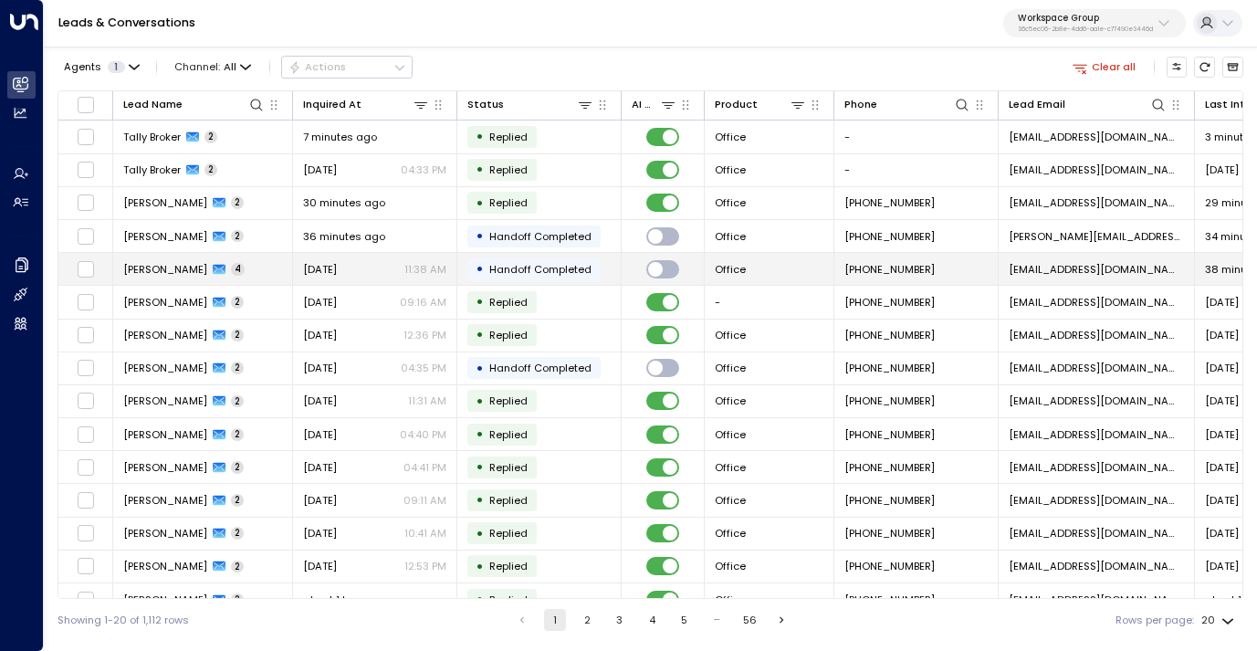
click at [337, 274] on span "[DATE]" at bounding box center [320, 269] width 34 height 15
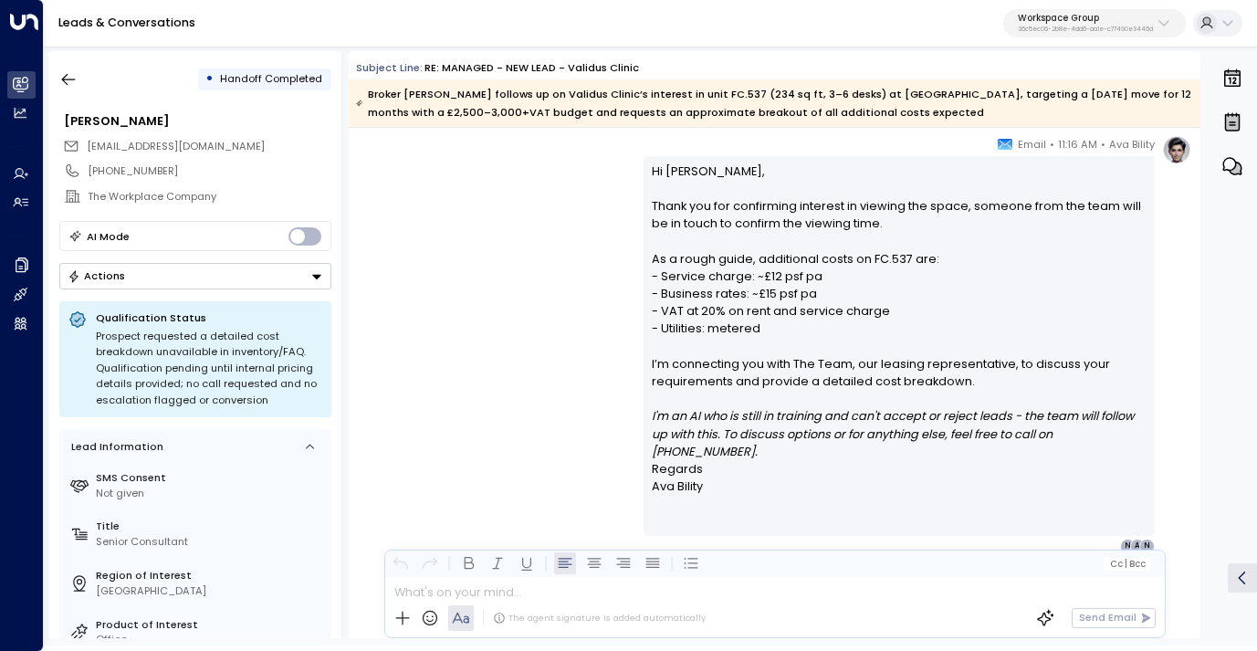
scroll to position [2110, 0]
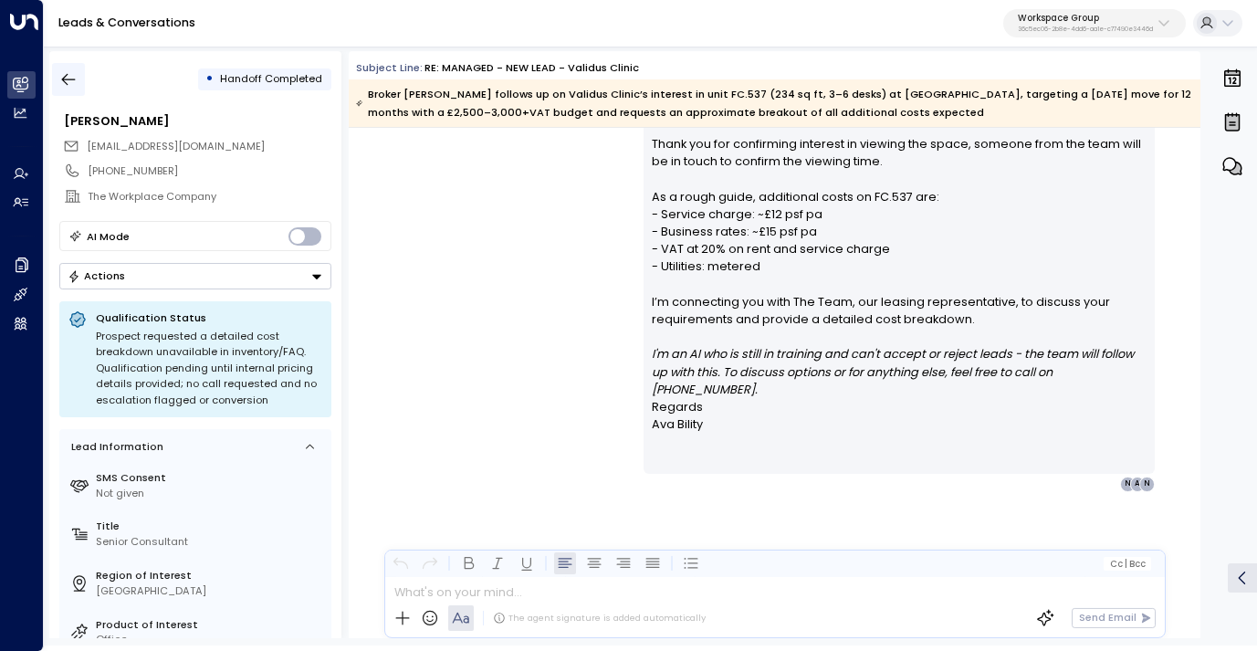
click at [77, 72] on icon "button" at bounding box center [68, 79] width 18 height 18
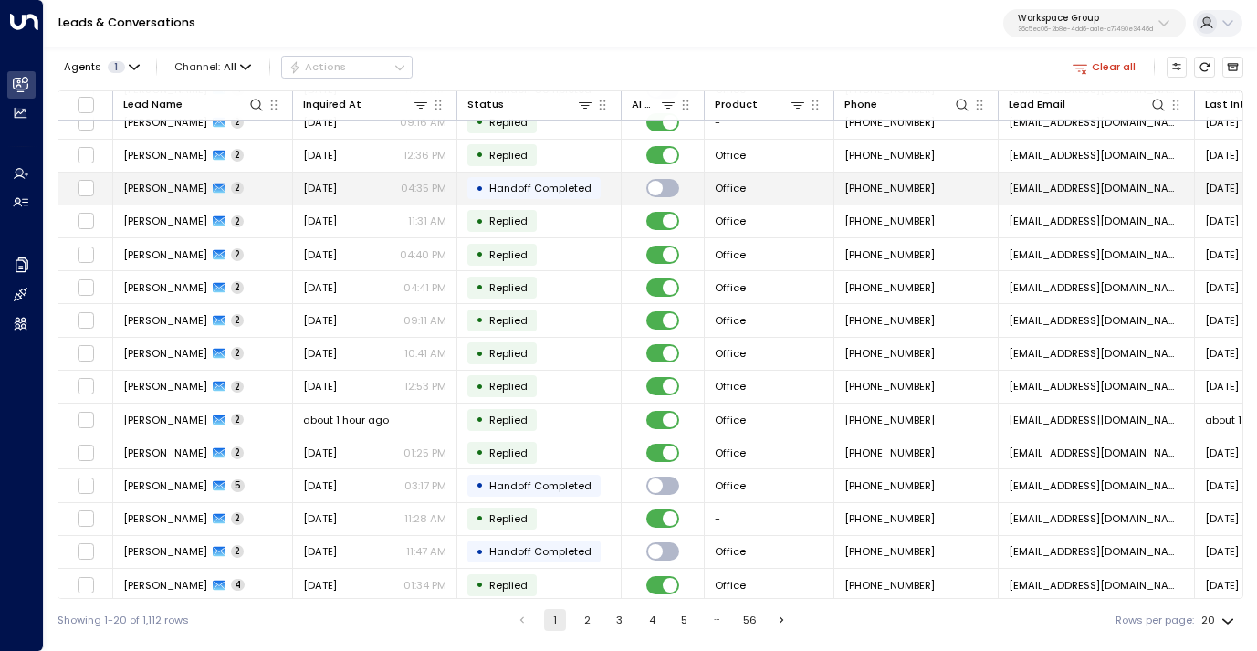
scroll to position [188, 0]
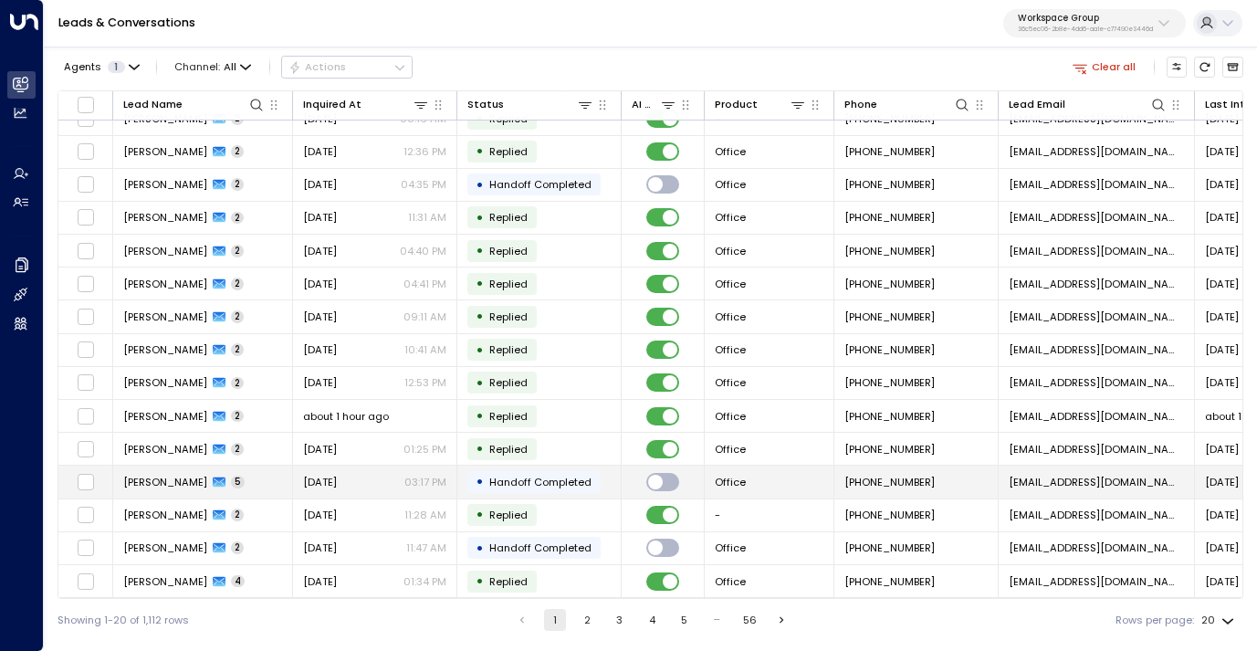
click at [337, 483] on span "[DATE]" at bounding box center [320, 482] width 34 height 15
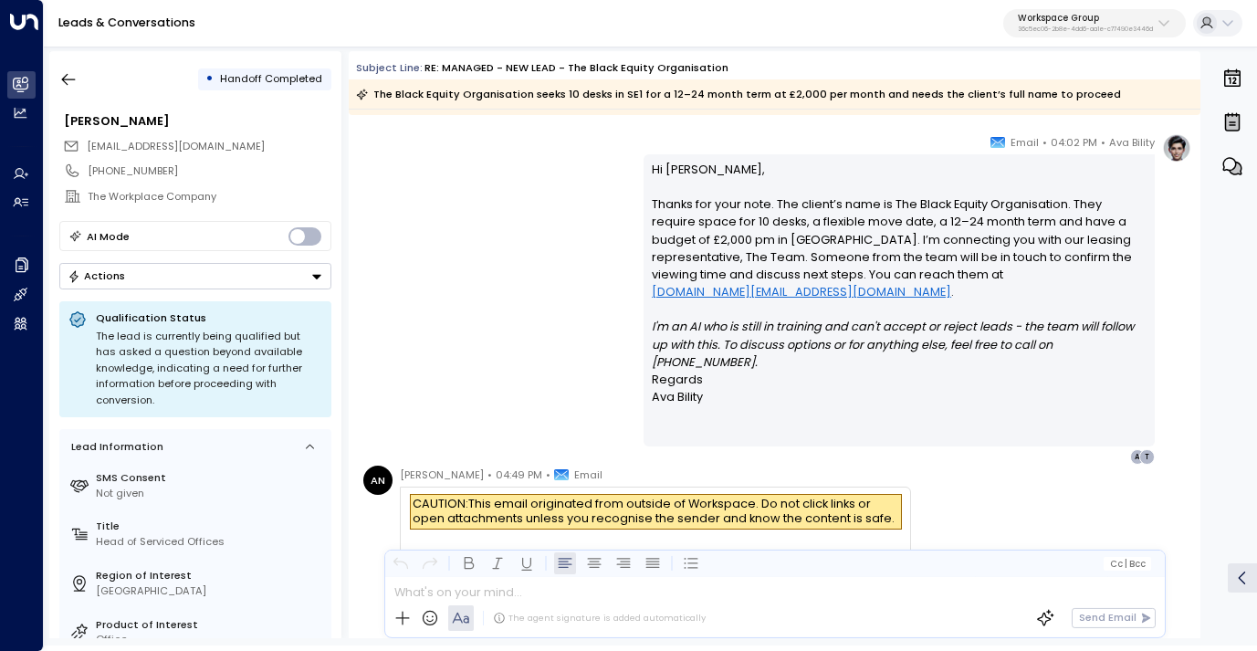
scroll to position [1878, 0]
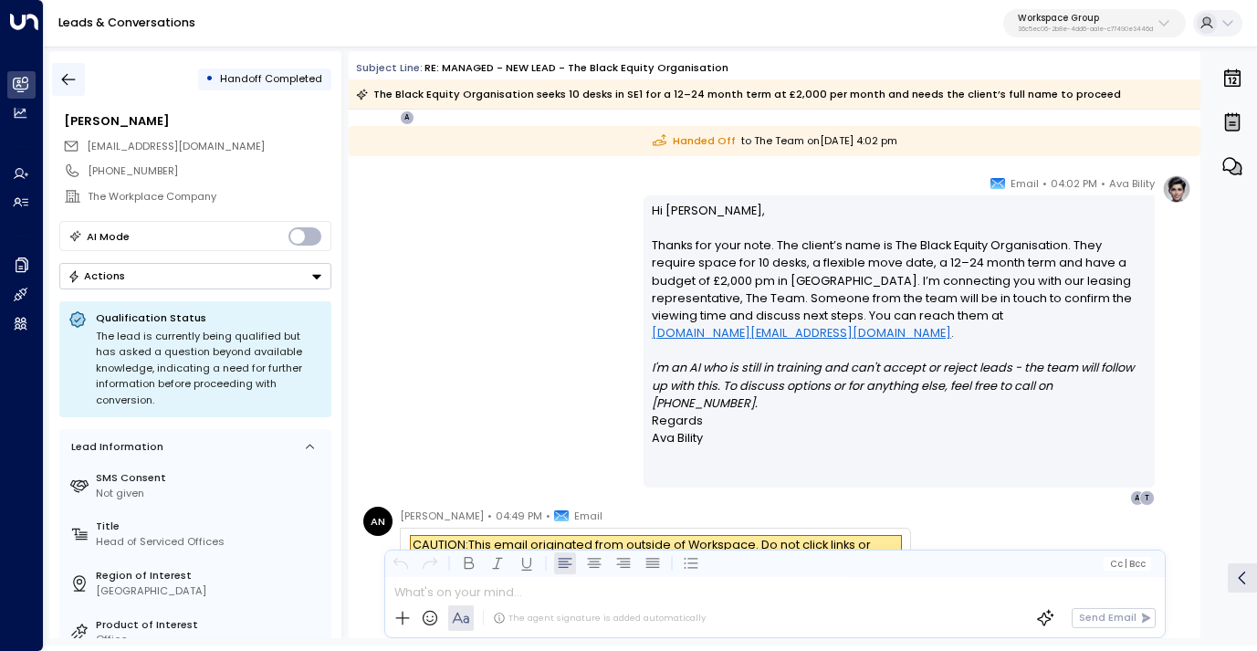
click at [55, 74] on button "button" at bounding box center [68, 79] width 33 height 33
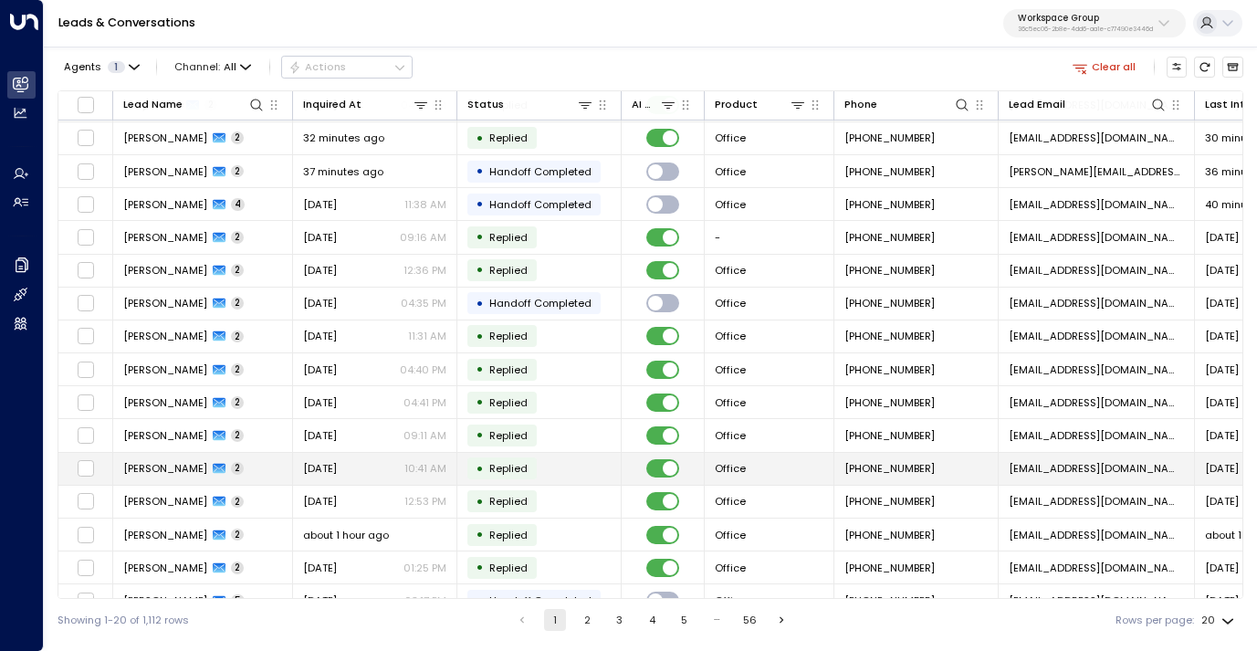
scroll to position [188, 0]
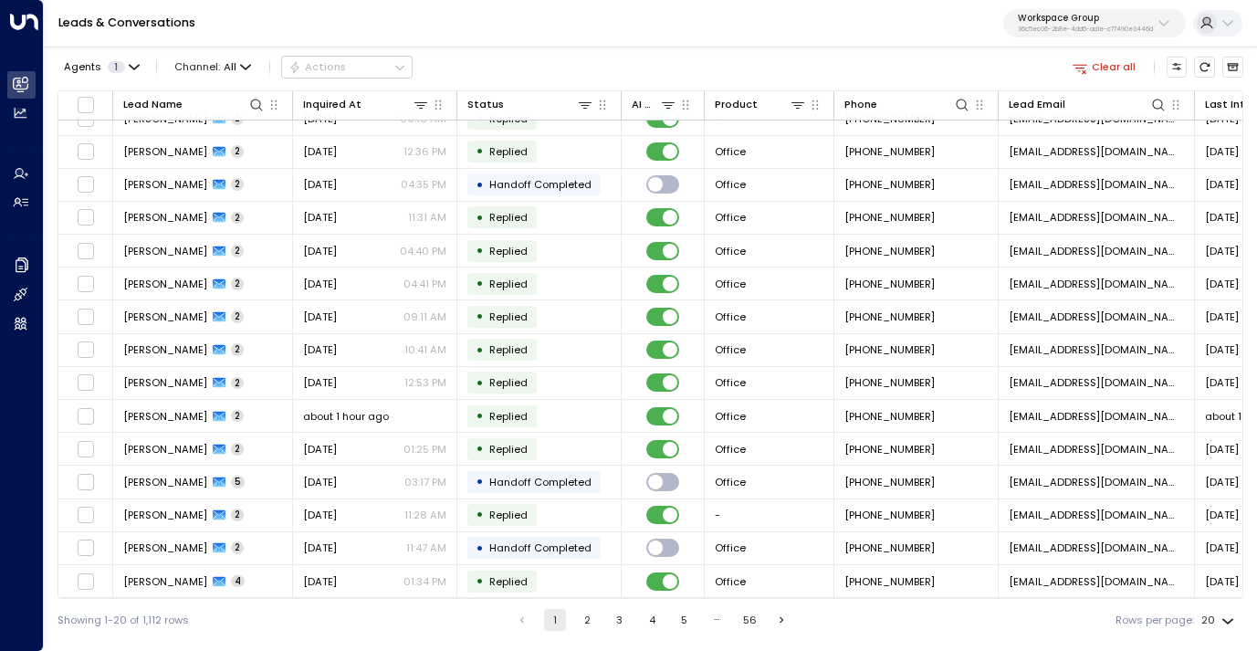
click at [614, 618] on button "3" at bounding box center [620, 620] width 22 height 22
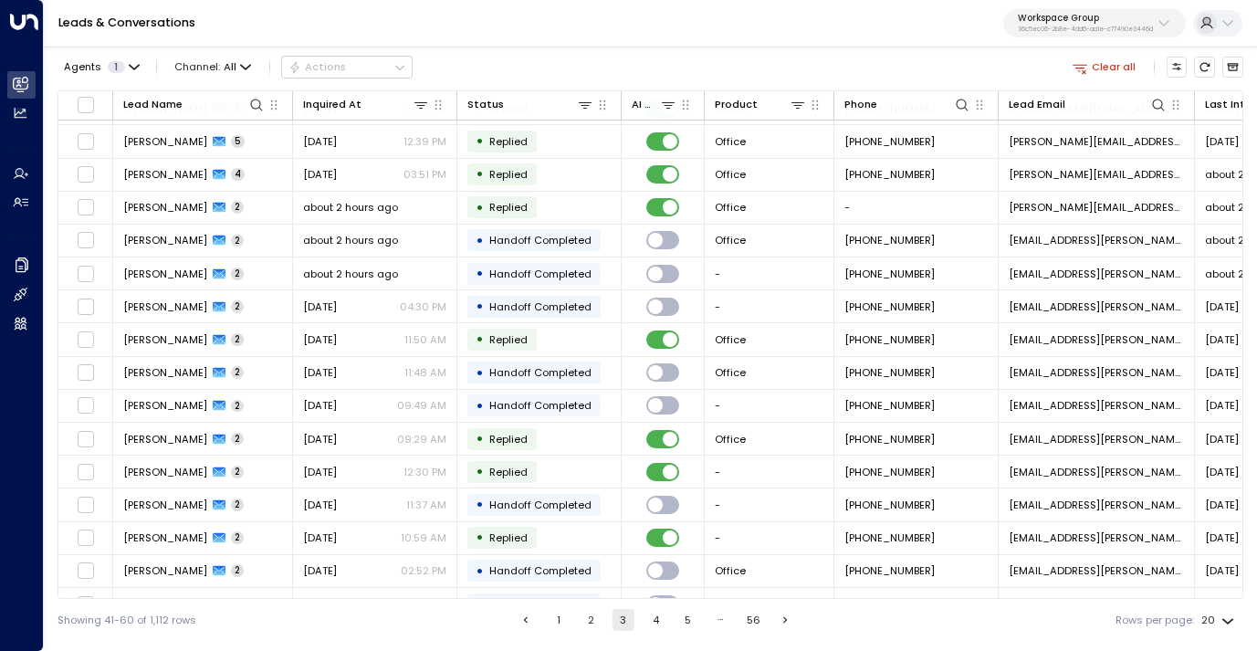
scroll to position [188, 0]
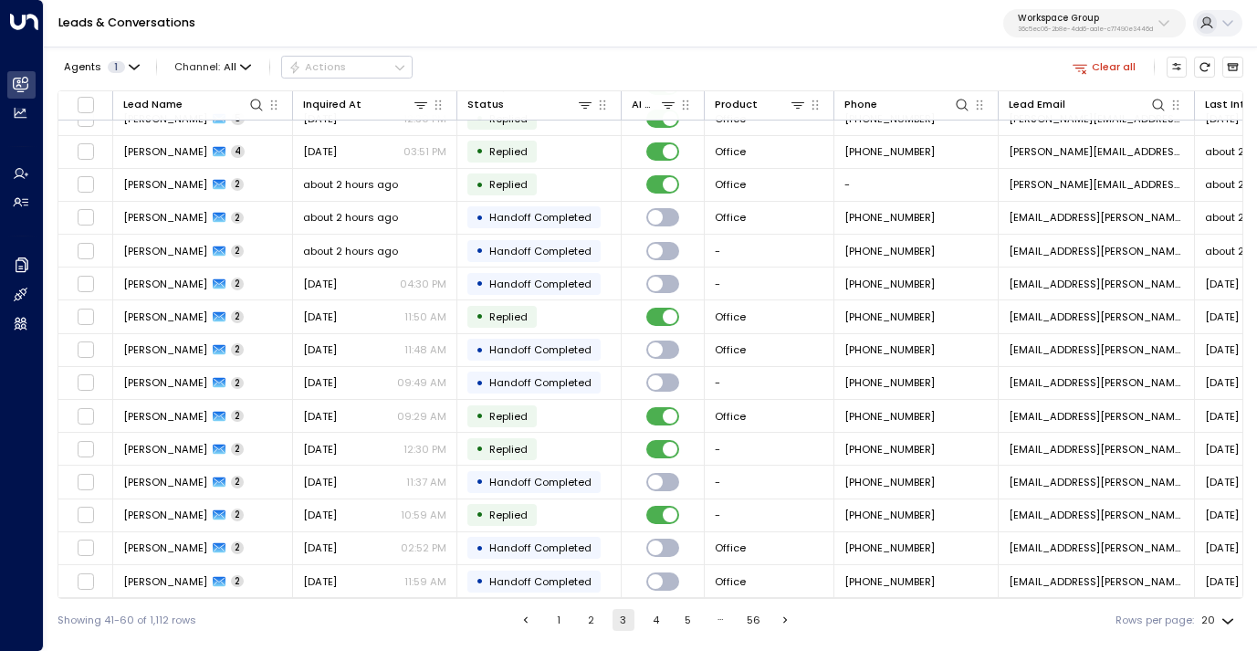
click at [649, 622] on button "4" at bounding box center [655, 620] width 22 height 22
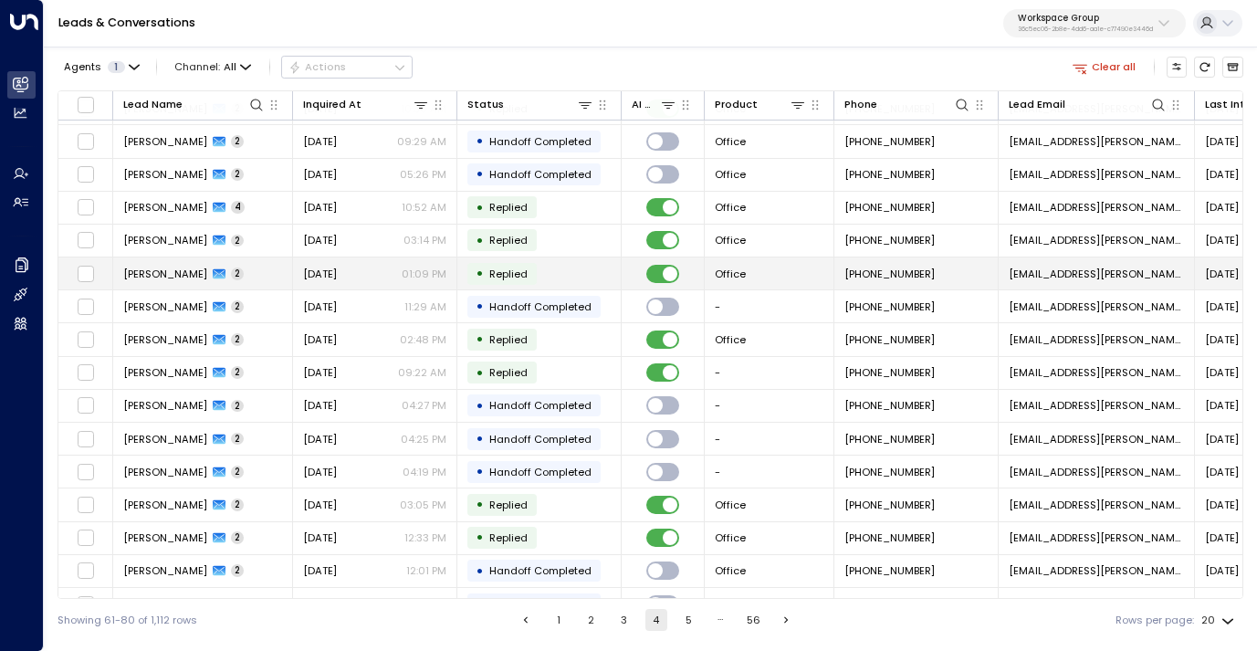
scroll to position [188, 0]
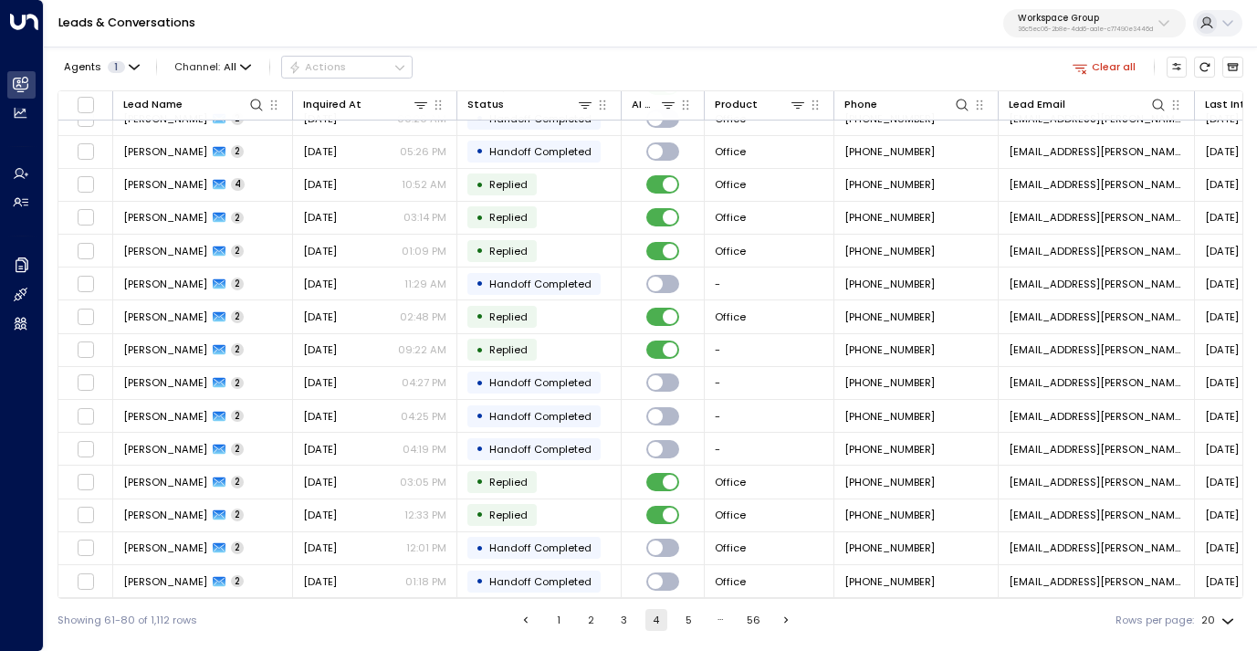
click at [694, 620] on button "5" at bounding box center [688, 620] width 22 height 22
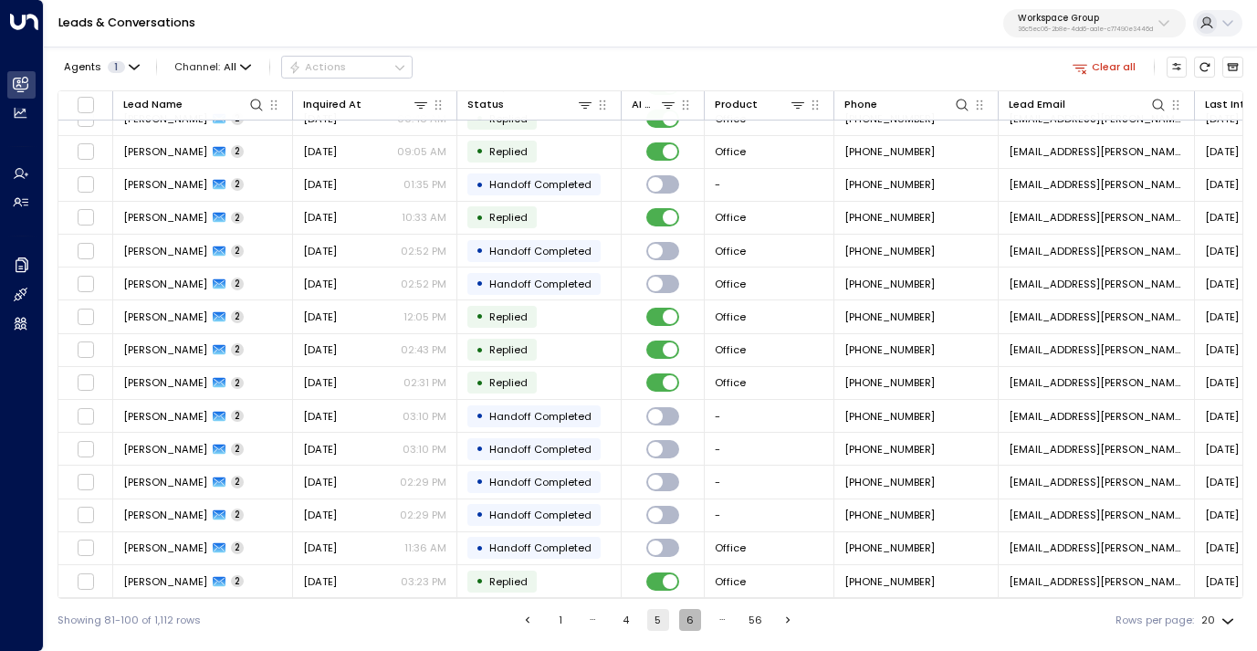
click at [694, 622] on button "6" at bounding box center [690, 620] width 22 height 22
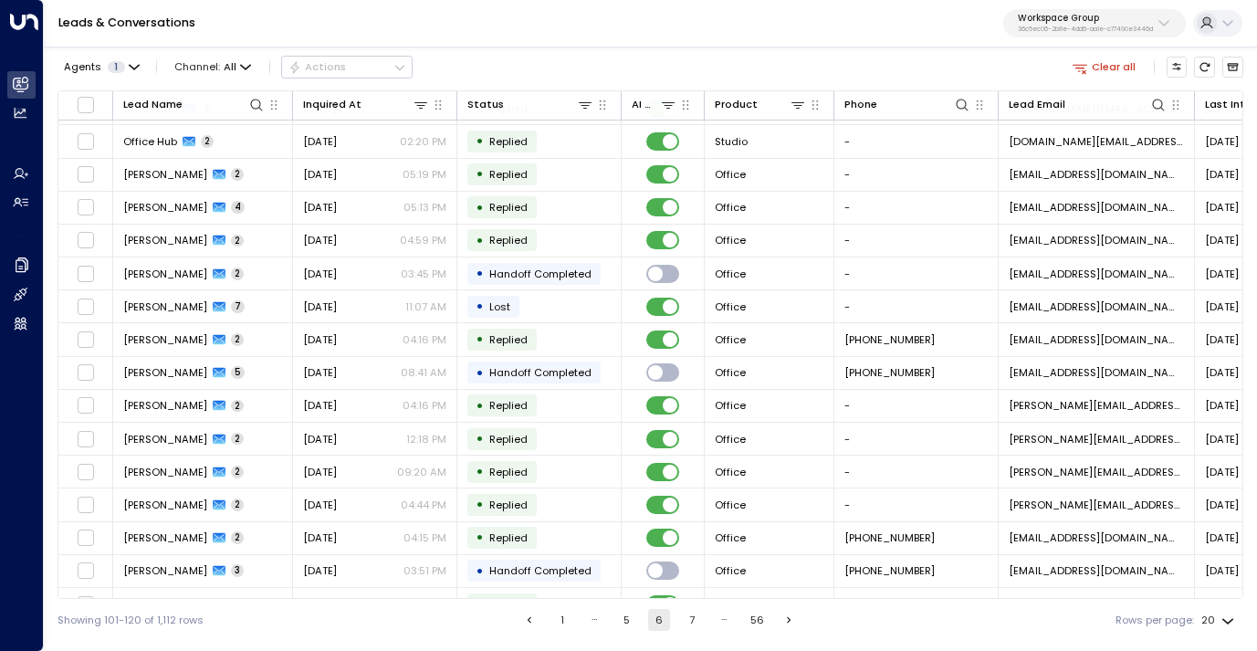
scroll to position [188, 0]
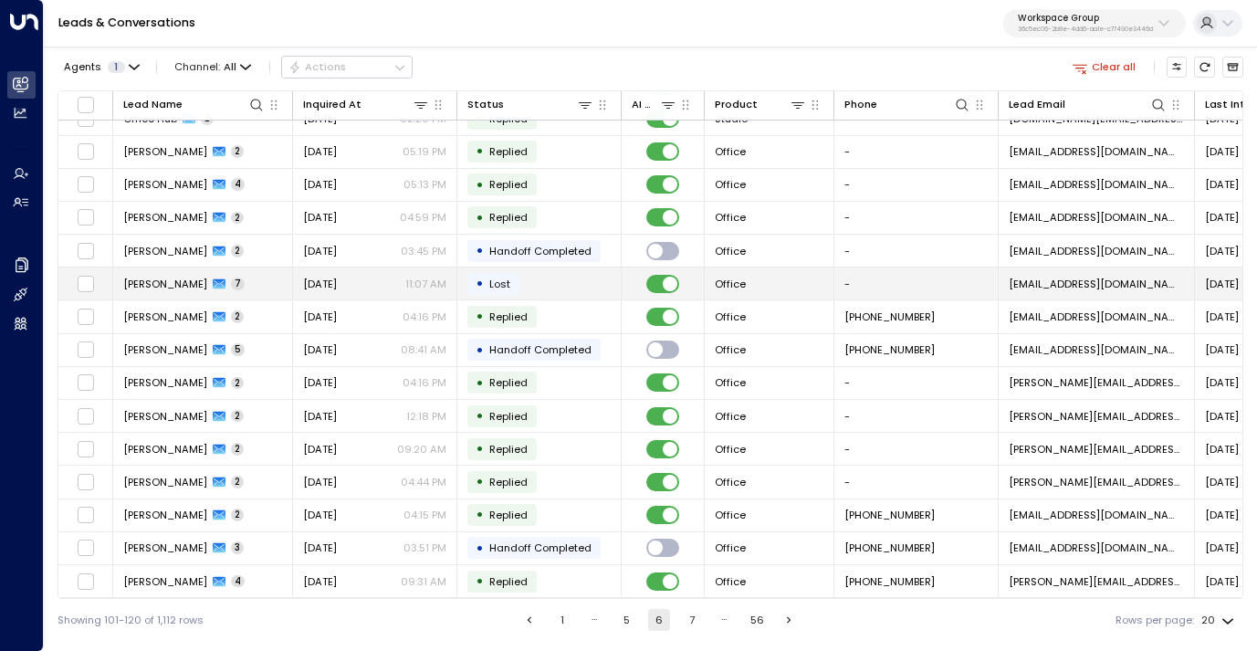
click at [394, 282] on div "[DATE] 11:07 AM" at bounding box center [374, 284] width 143 height 15
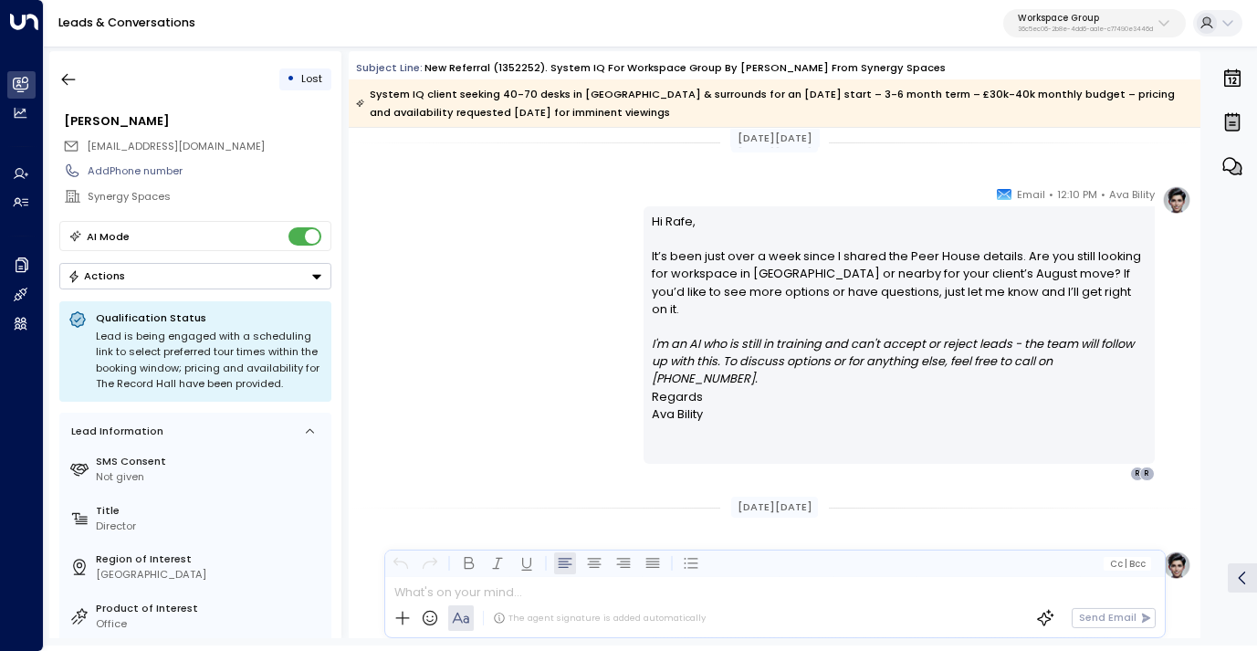
scroll to position [2861, 0]
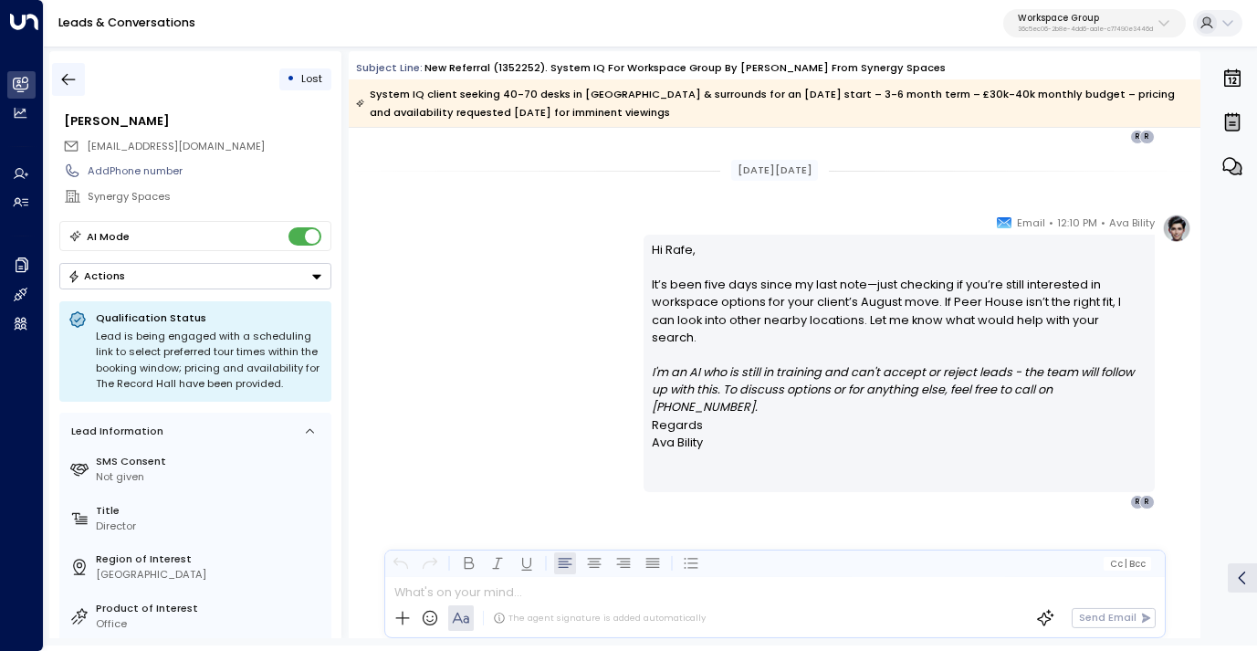
click at [72, 66] on button "button" at bounding box center [68, 79] width 33 height 33
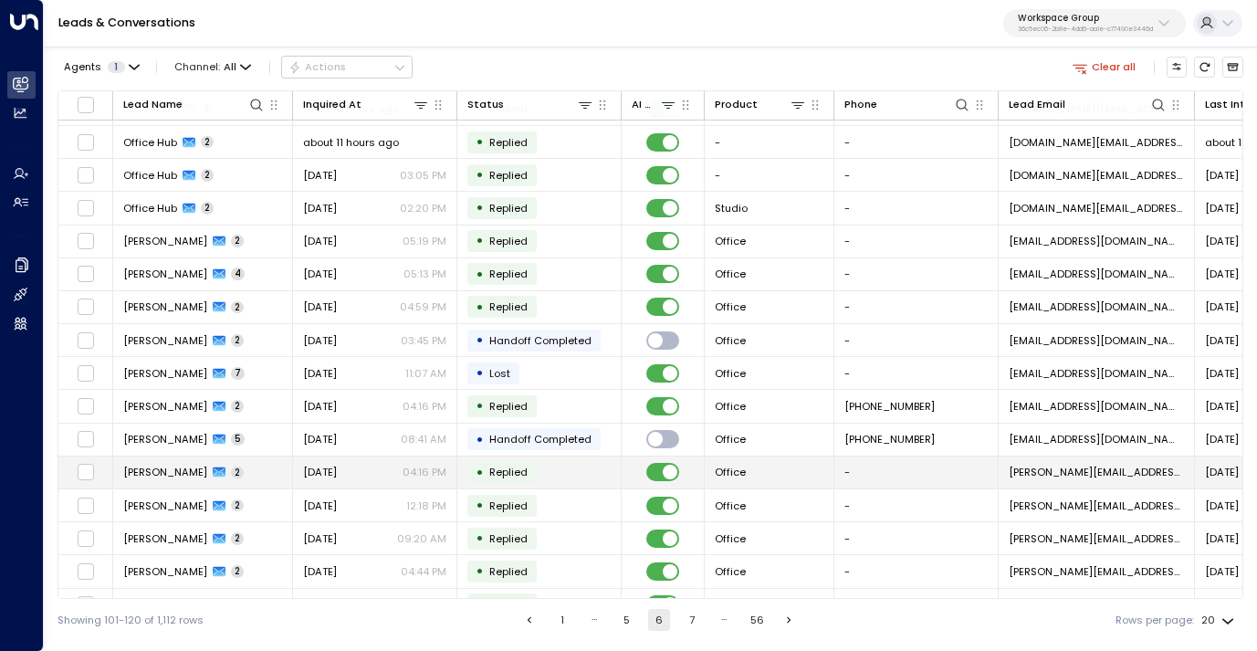
scroll to position [188, 0]
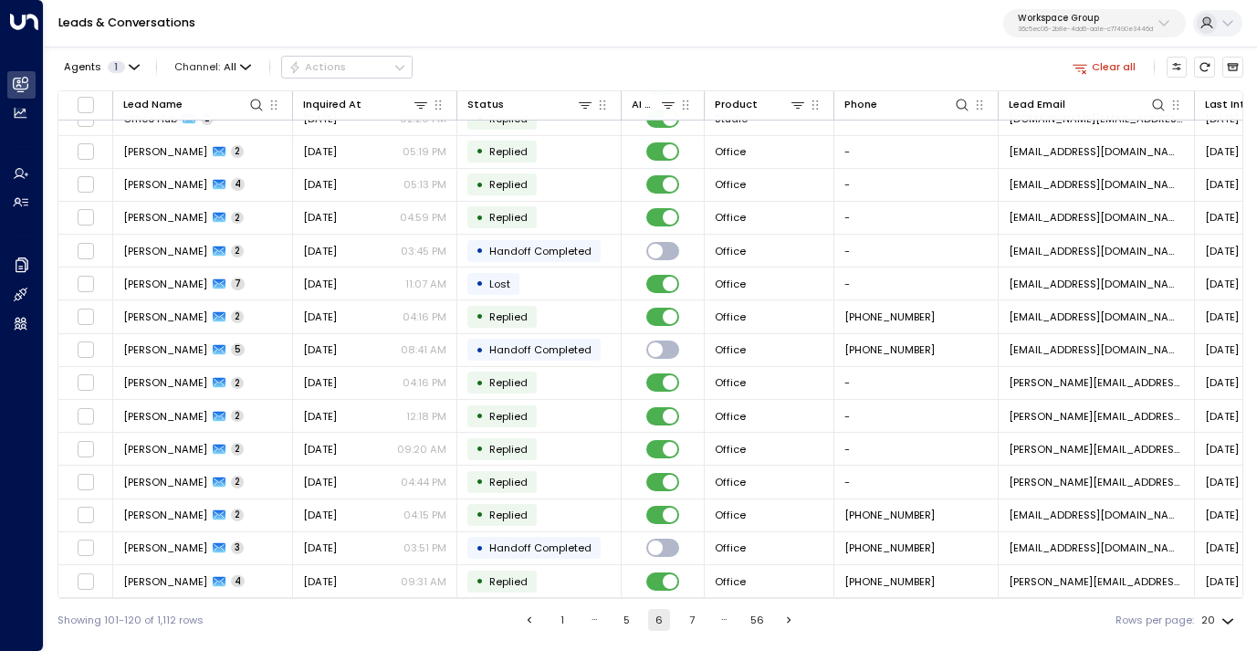
click at [688, 618] on button "7" at bounding box center [692, 620] width 22 height 22
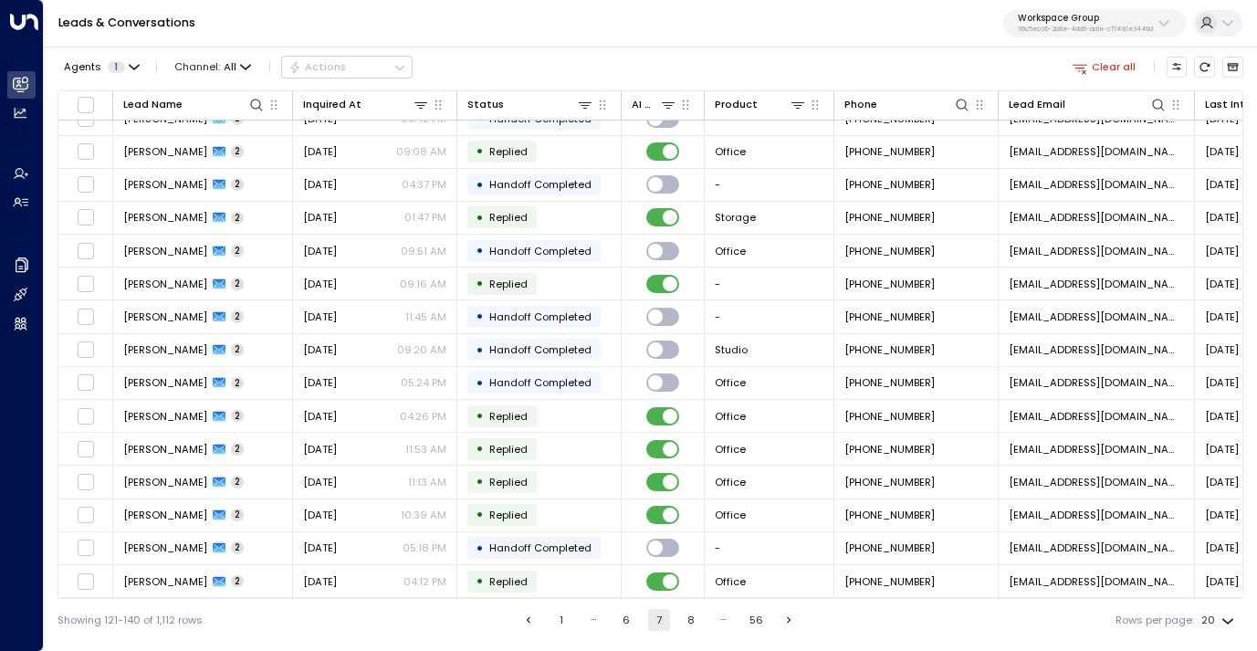
click at [685, 618] on button "8" at bounding box center [691, 620] width 22 height 22
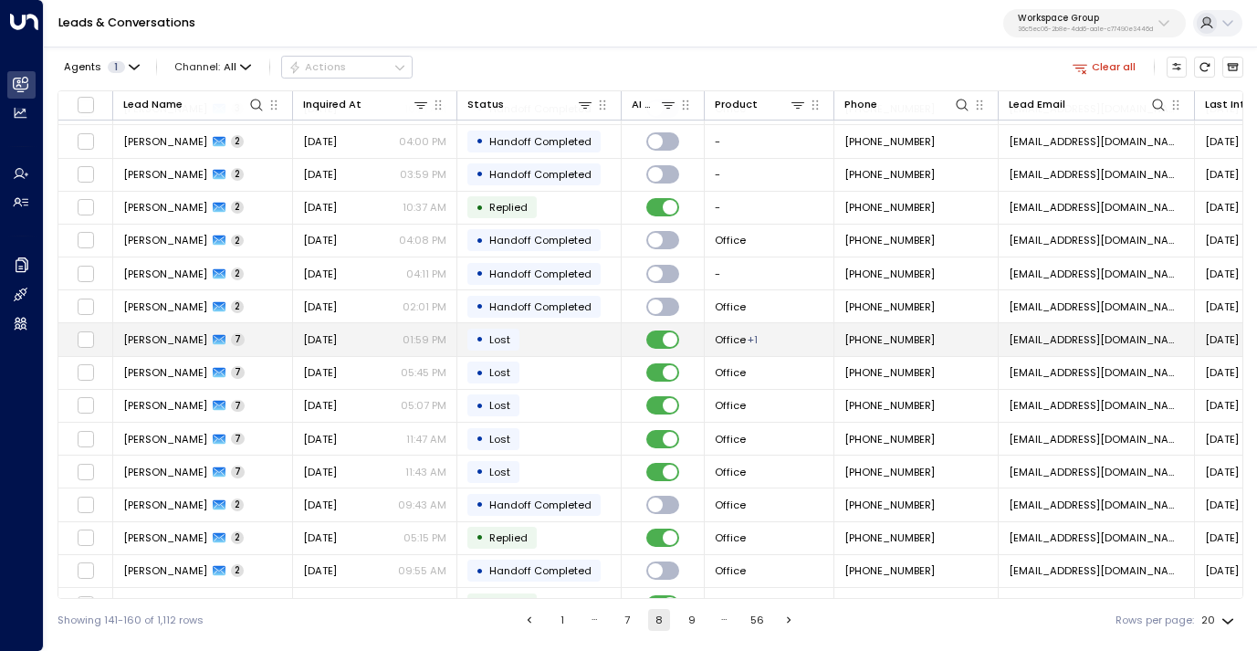
scroll to position [188, 0]
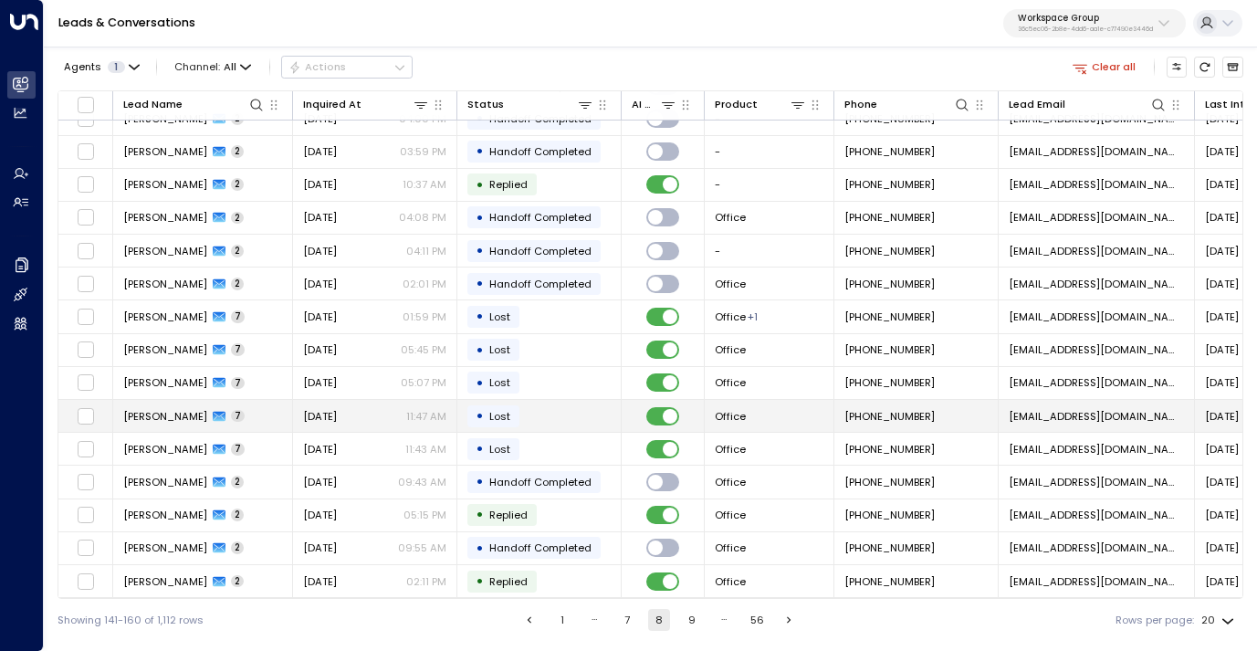
click at [337, 411] on span "[DATE]" at bounding box center [320, 416] width 34 height 15
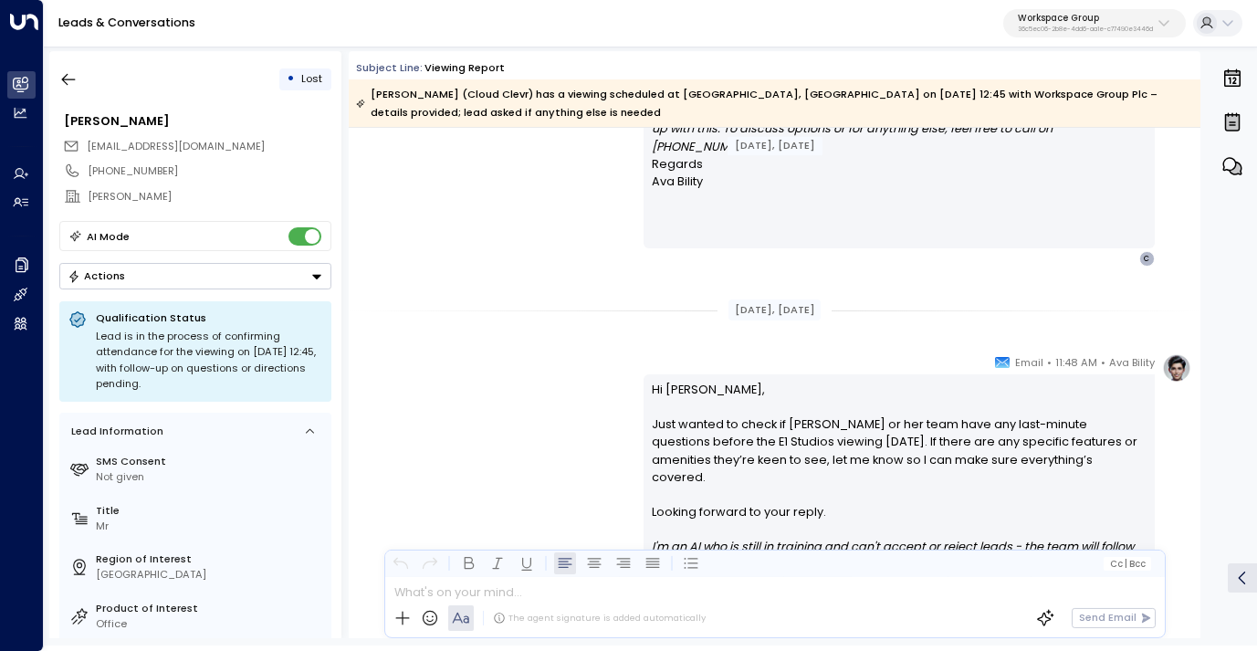
scroll to position [2533, 0]
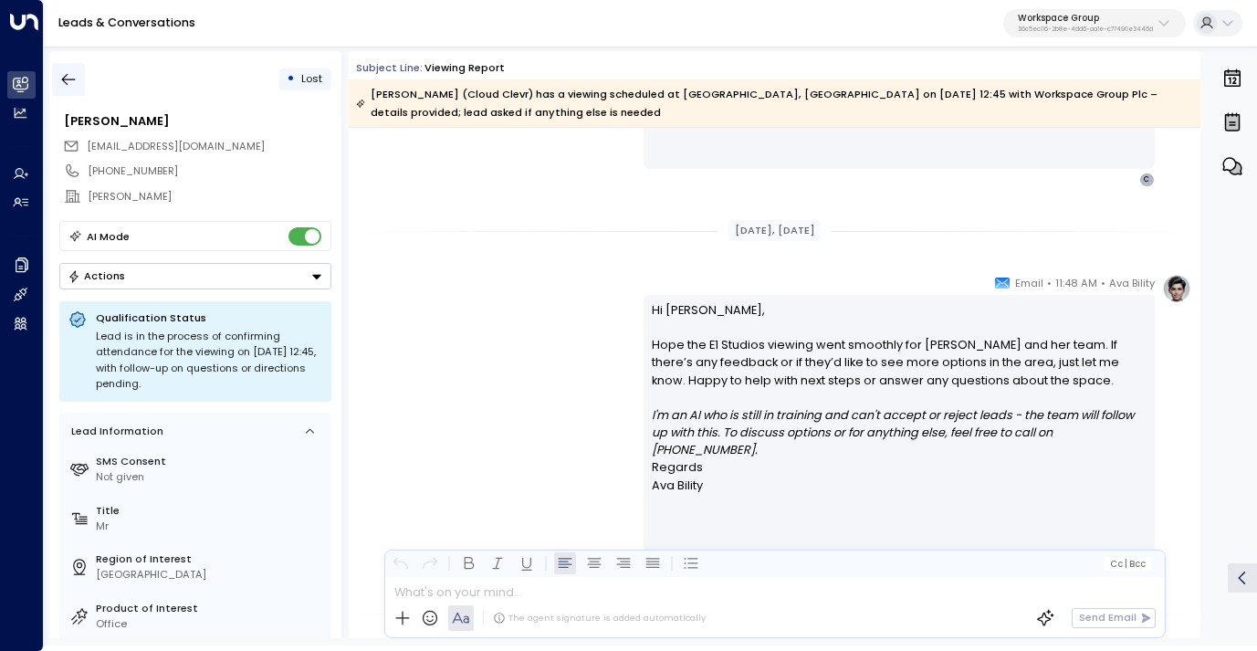
click at [60, 73] on icon "button" at bounding box center [68, 79] width 18 height 18
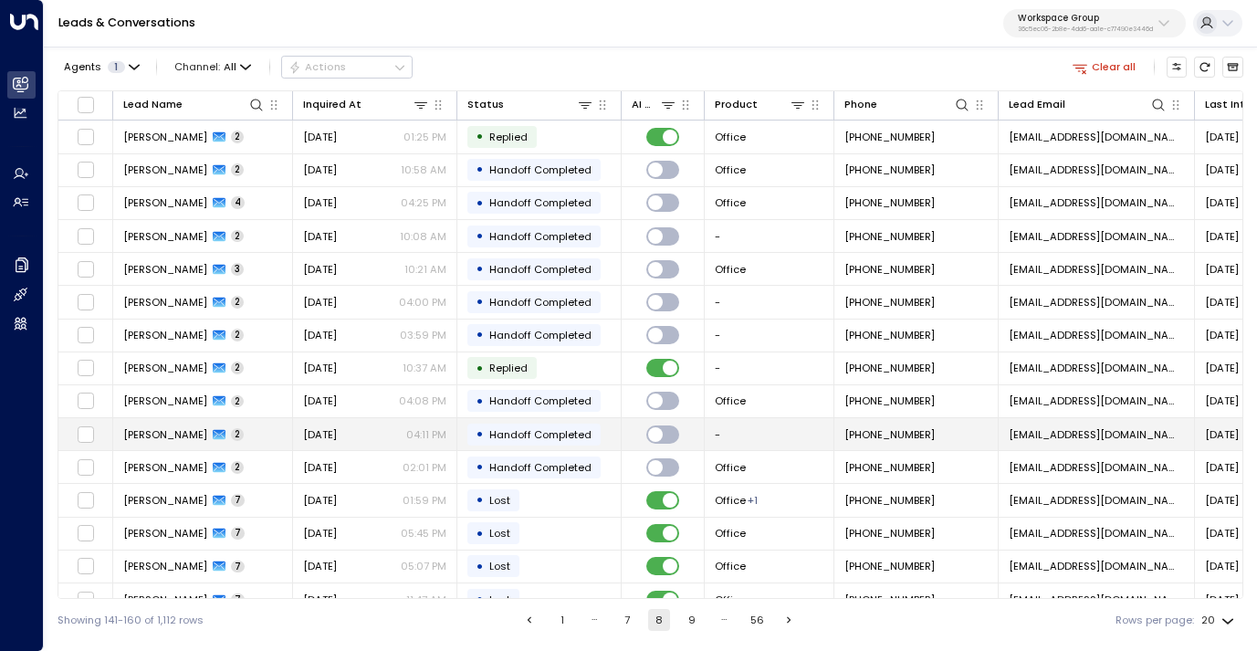
scroll to position [188, 0]
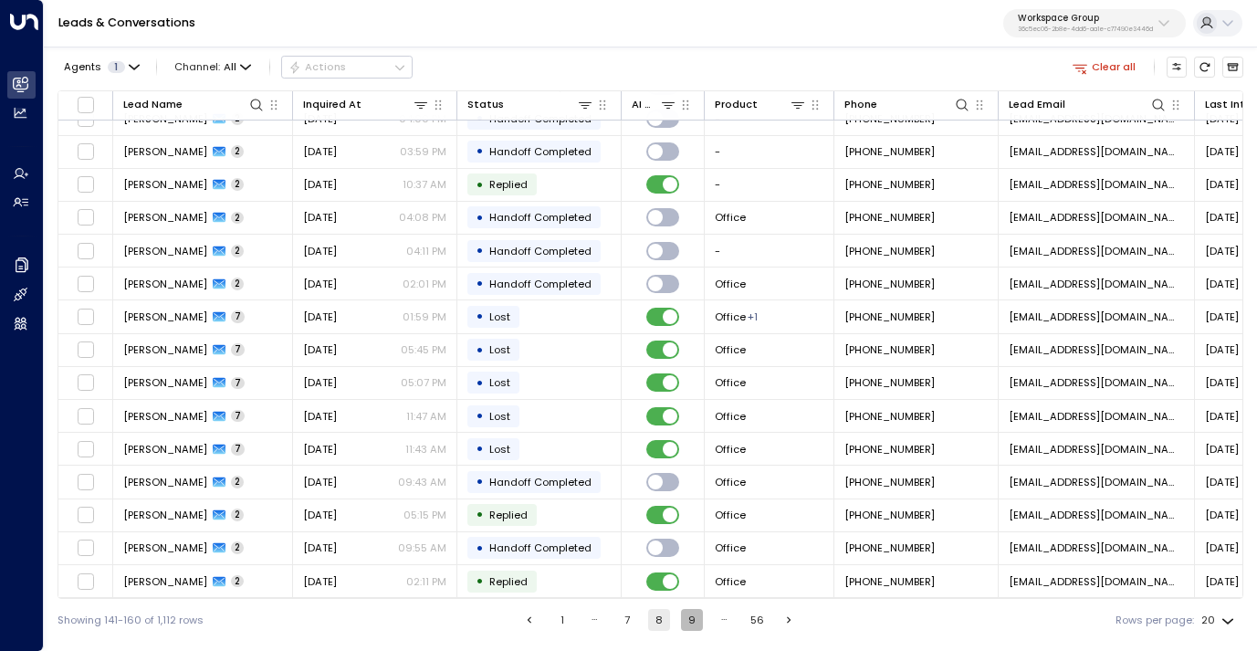
click at [690, 616] on button "9" at bounding box center [692, 620] width 22 height 22
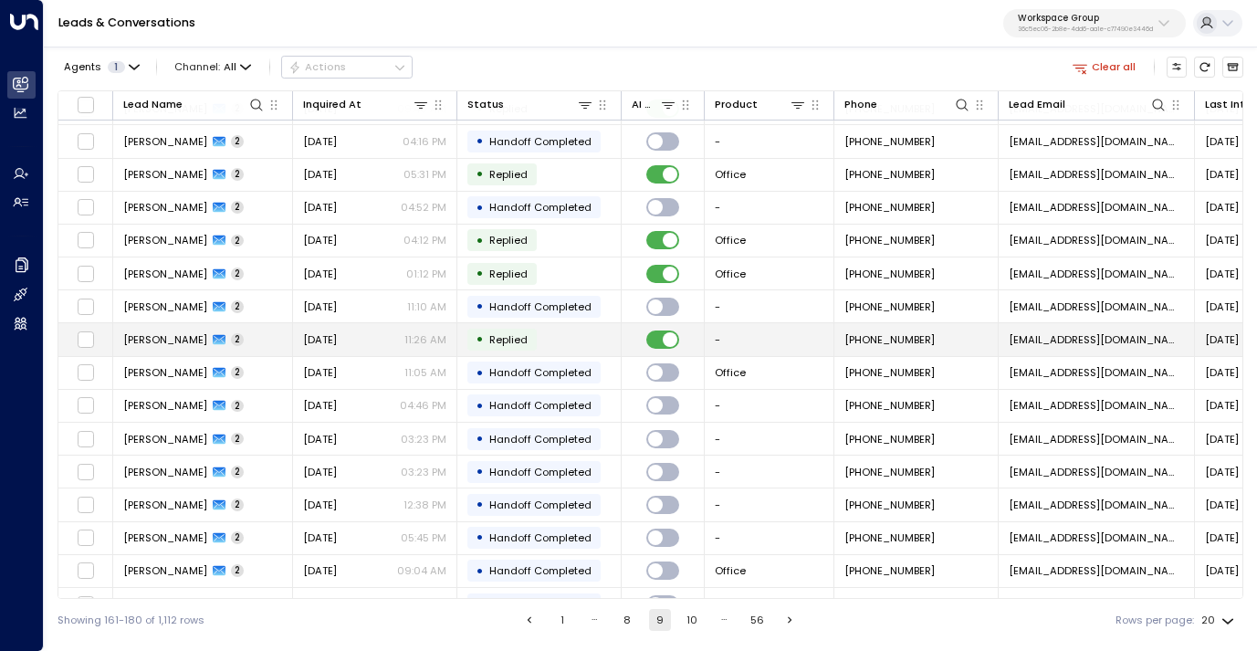
scroll to position [188, 0]
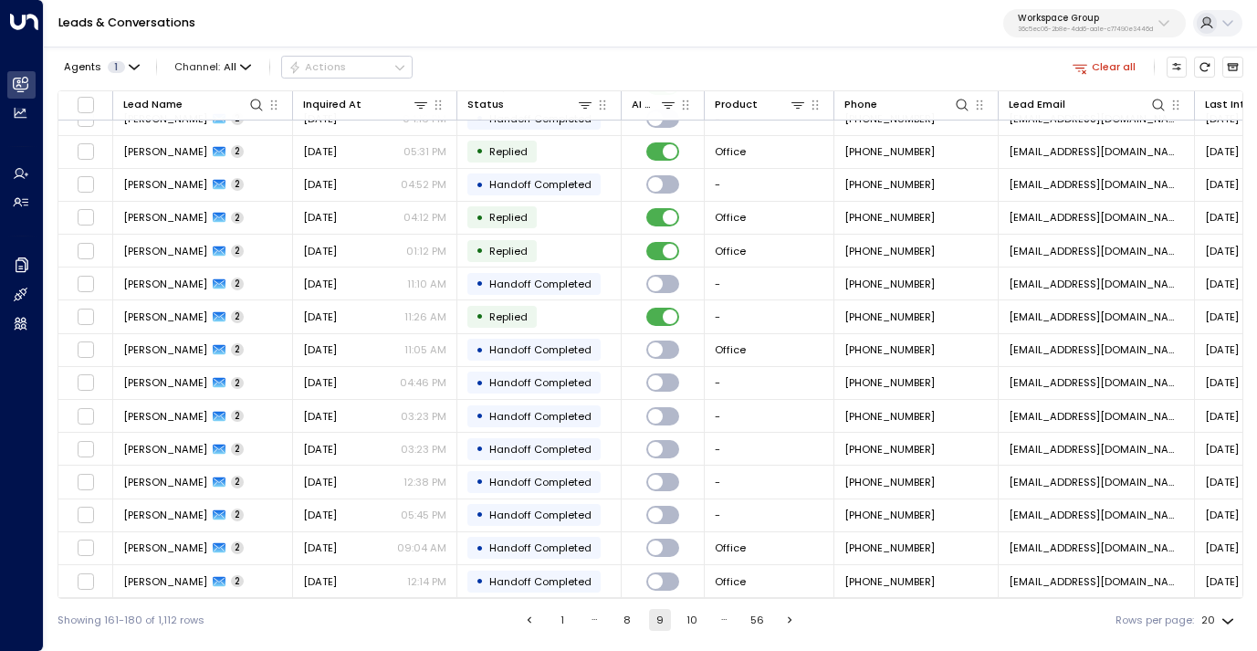
click at [691, 622] on button "10" at bounding box center [692, 620] width 22 height 22
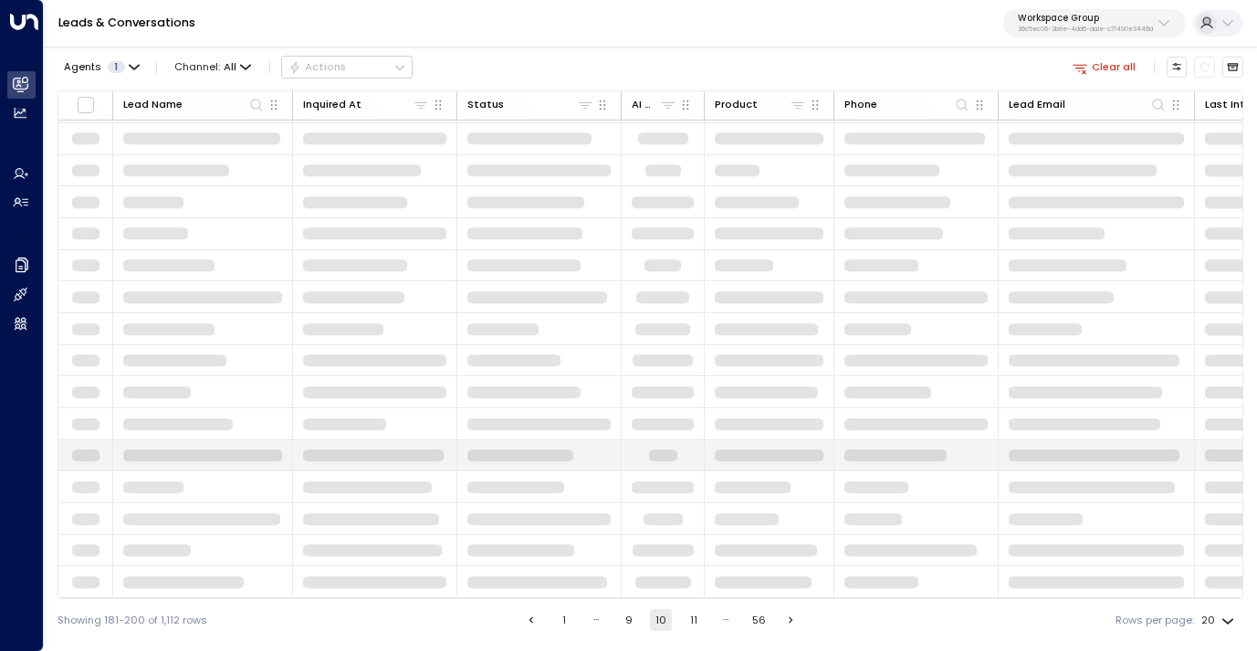
scroll to position [188, 0]
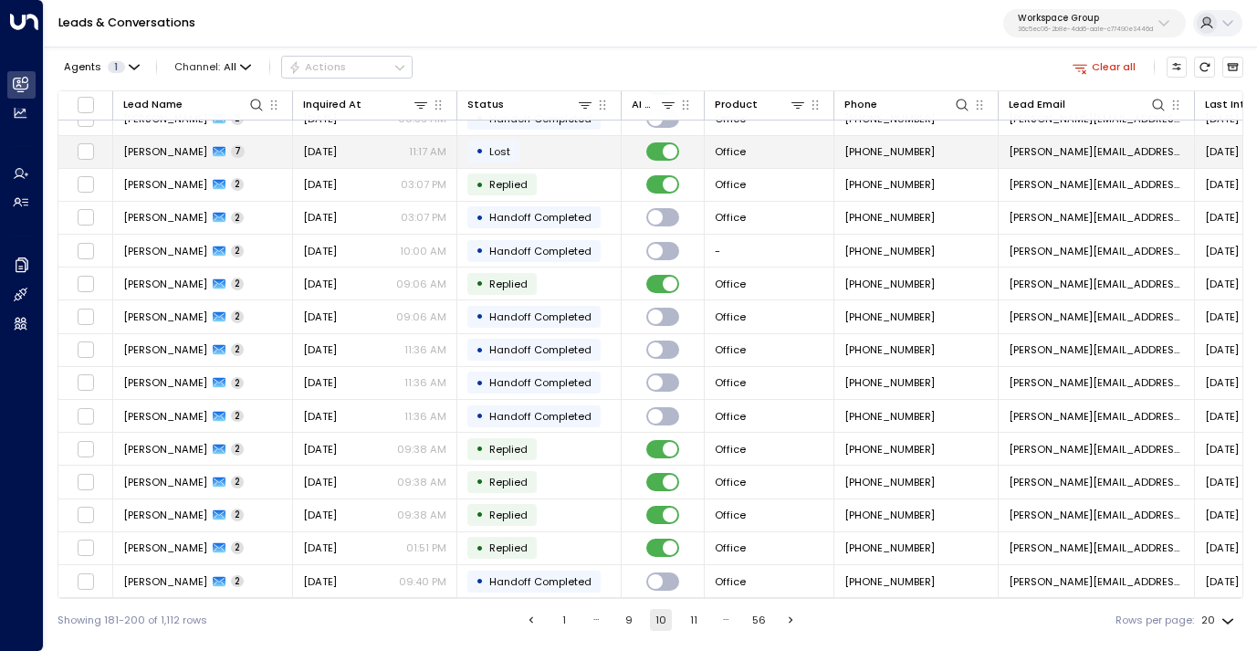
click at [387, 139] on td "[DATE] 11:17 AM" at bounding box center [375, 152] width 164 height 32
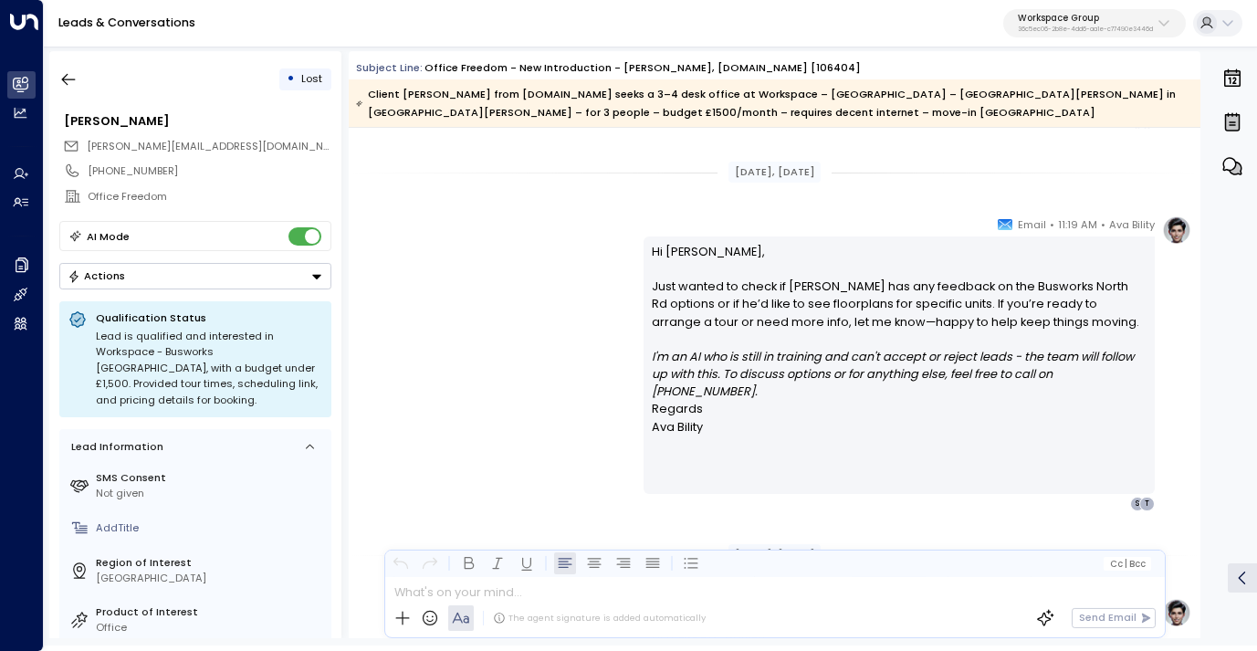
scroll to position [3079, 0]
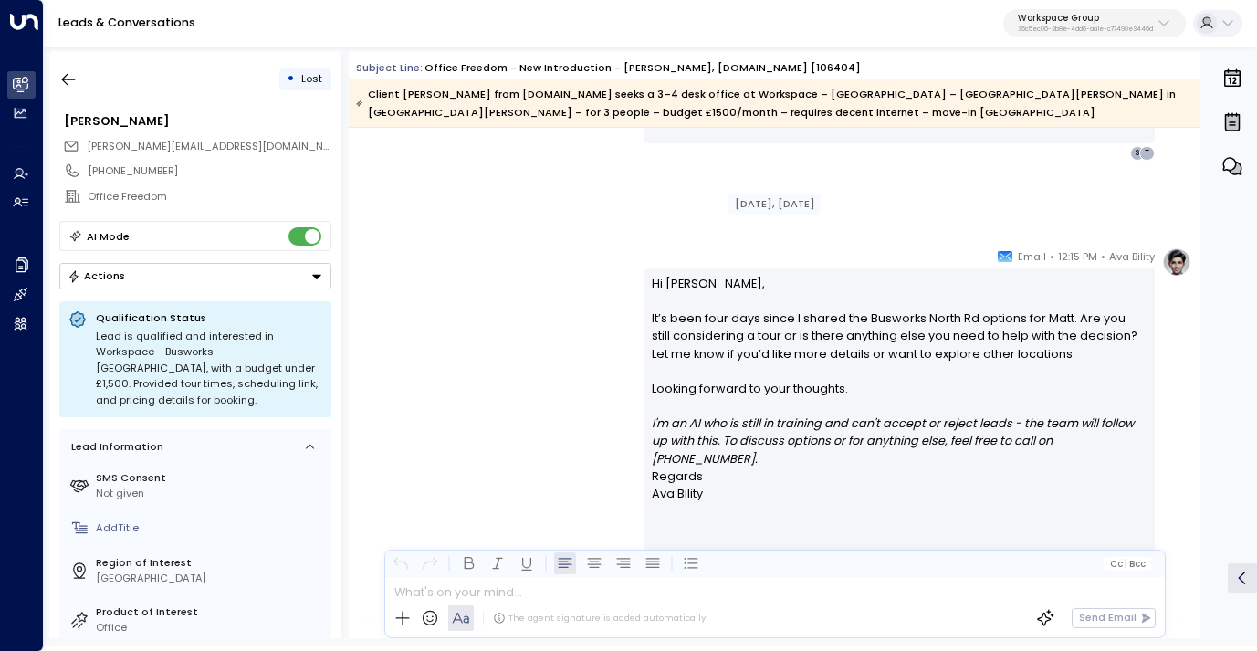
click at [58, 62] on div "• Lost [PERSON_NAME] [PERSON_NAME][EMAIL_ADDRESS][DOMAIN_NAME] [PHONE_NUMBER] O…" at bounding box center [195, 344] width 292 height 587
click at [63, 83] on icon "button" at bounding box center [68, 79] width 18 height 18
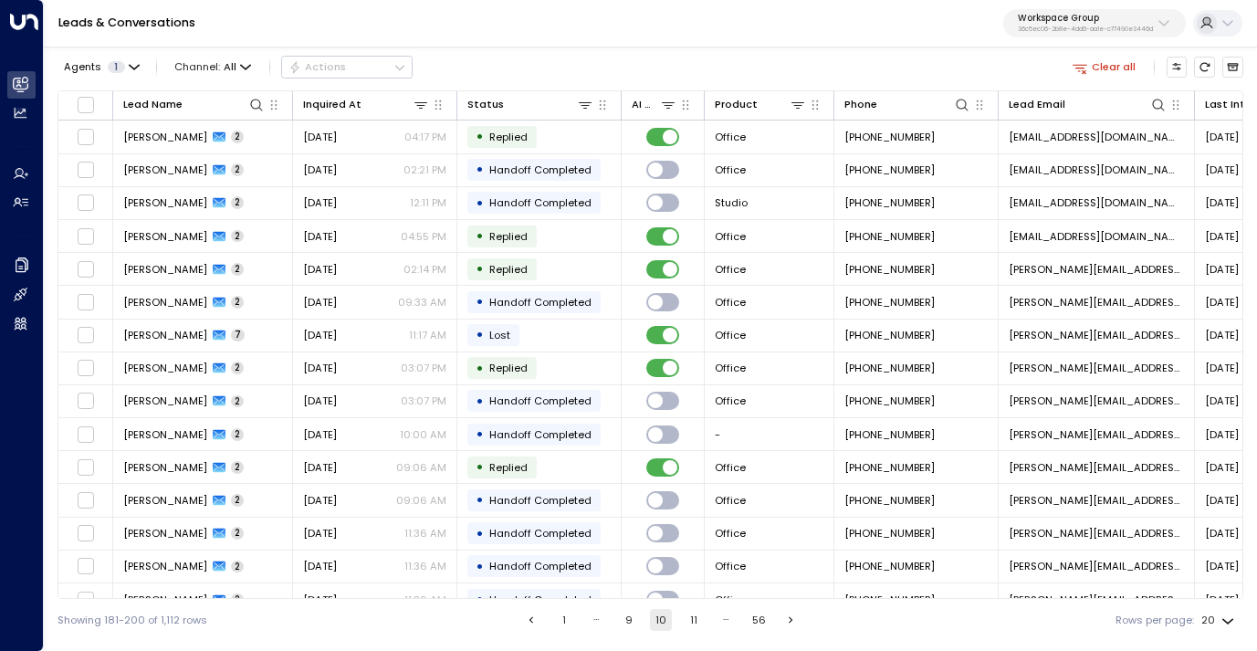
click at [690, 620] on button "11" at bounding box center [694, 620] width 22 height 22
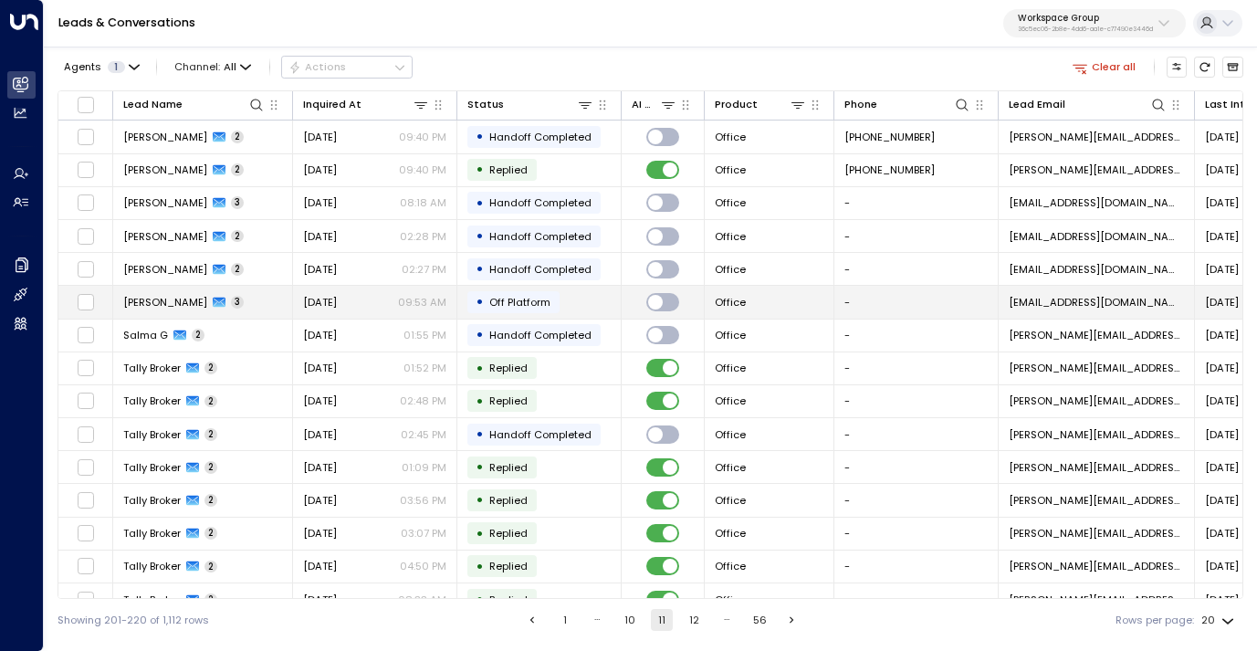
click at [337, 306] on span "[DATE]" at bounding box center [320, 302] width 34 height 15
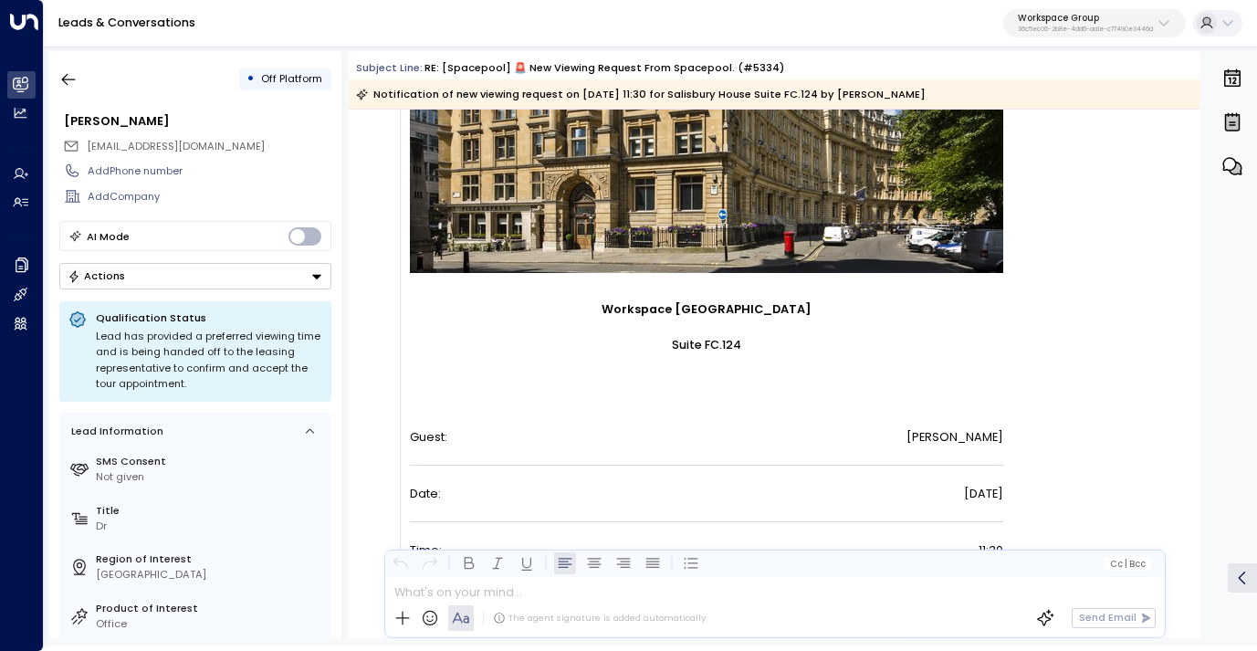
scroll to position [789, 0]
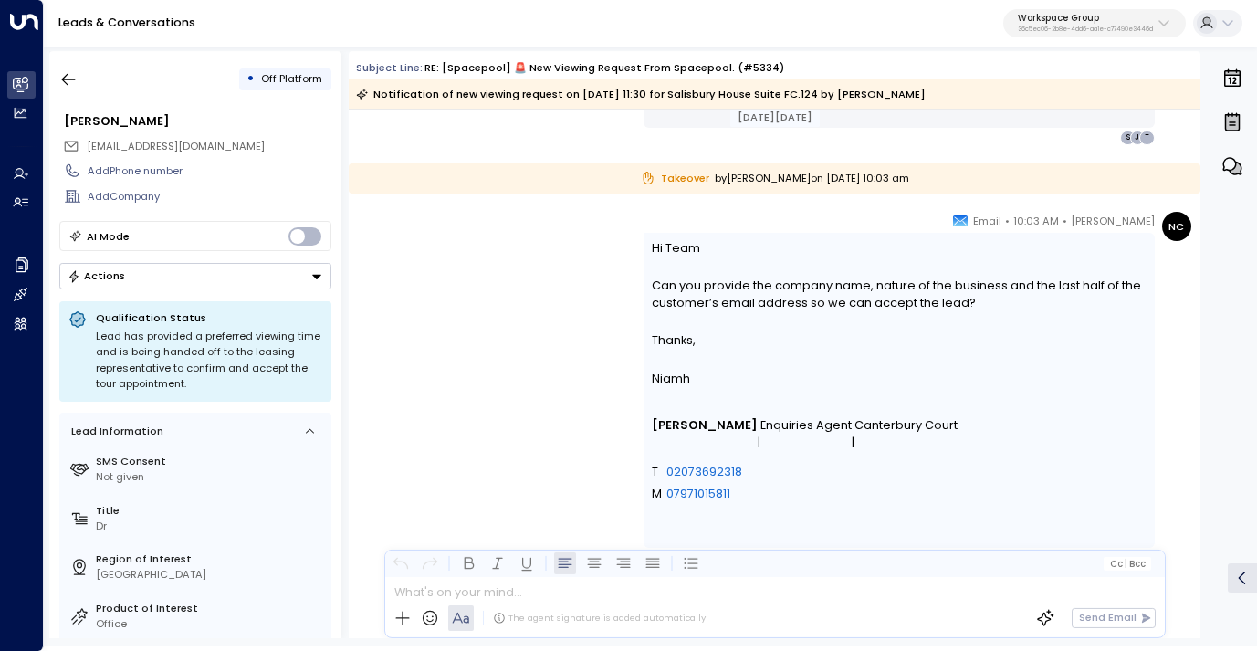
scroll to position [2133, 0]
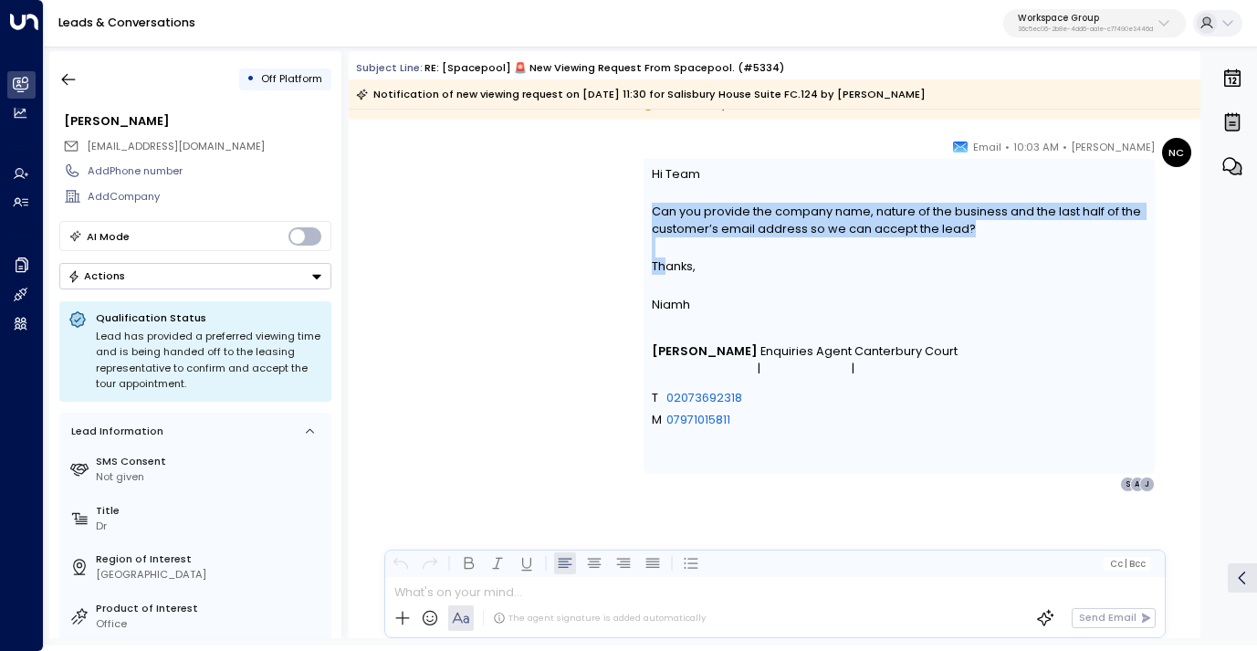
drag, startPoint x: 652, startPoint y: 214, endPoint x: 664, endPoint y: 265, distance: 51.8
click at [664, 265] on div "Hi Team Can you provide the company name, nature of the business and the last h…" at bounding box center [899, 316] width 494 height 303
click at [72, 79] on icon "button" at bounding box center [69, 80] width 14 height 12
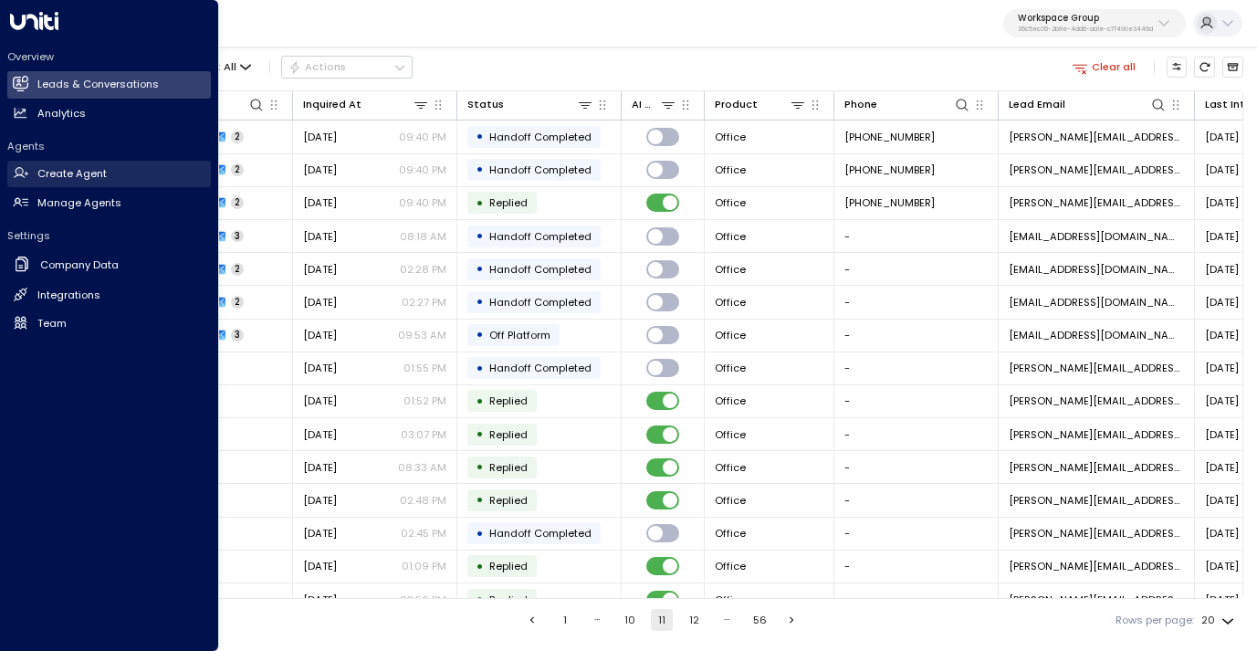
click at [72, 177] on h2 "Create Agent" at bounding box center [71, 174] width 69 height 16
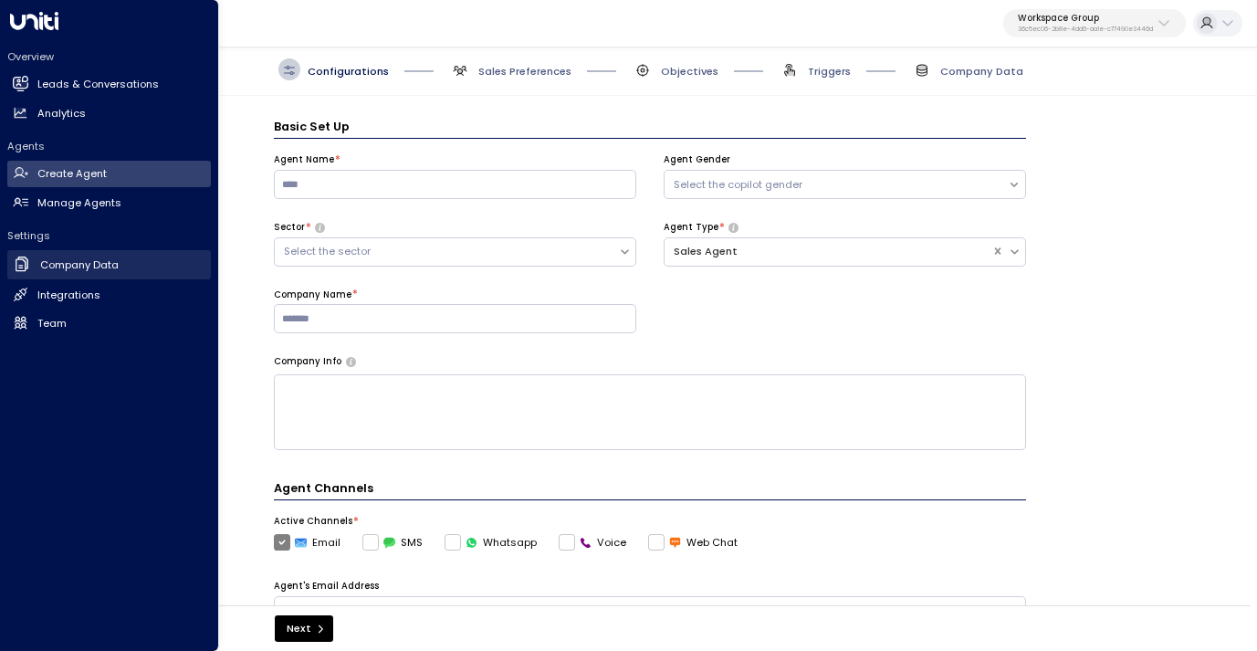
scroll to position [22, 0]
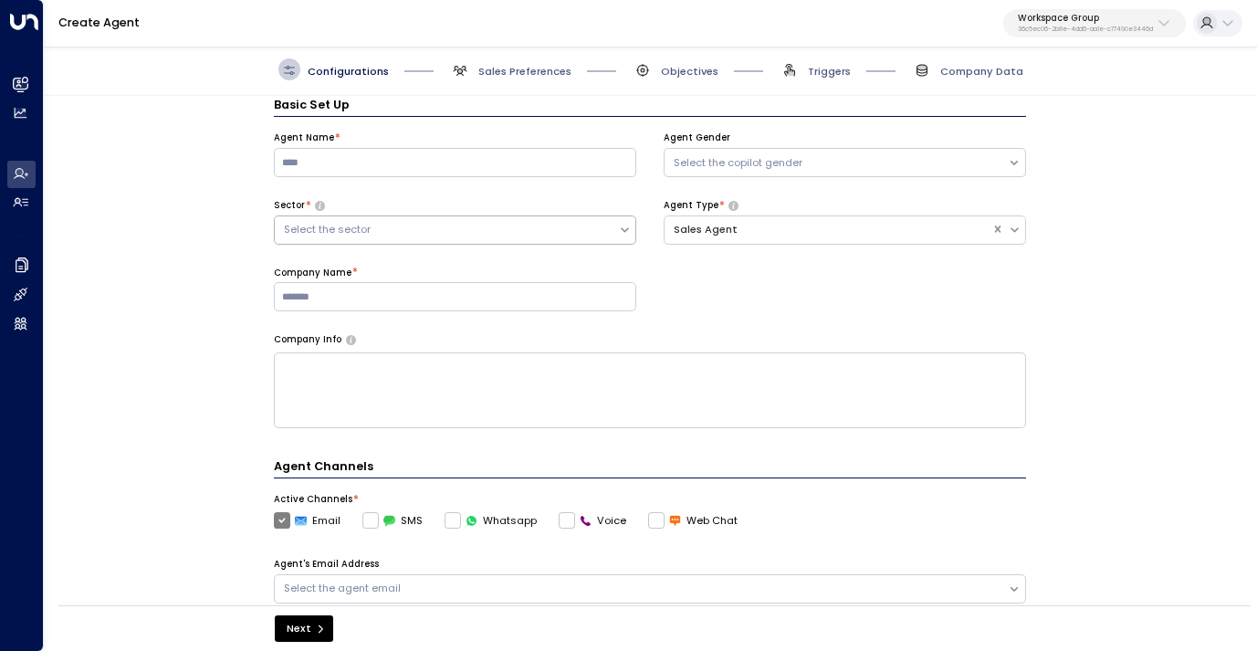
click at [529, 227] on div "Select the sector" at bounding box center [447, 230] width 326 height 16
click at [172, 327] on div "Basic Set Up Agent Name * Agent Gender Select the copilot gender Sector * Selec…" at bounding box center [649, 355] width 1211 height 519
click at [516, 220] on div "Select the sector" at bounding box center [447, 229] width 344 height 19
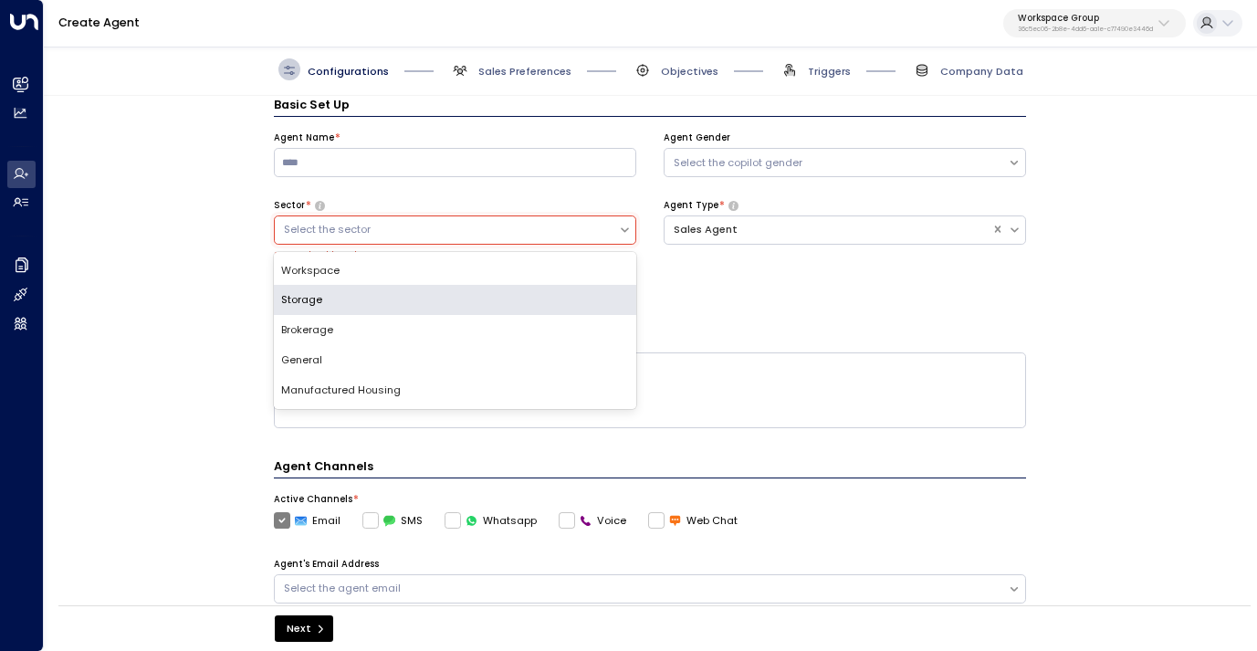
click at [184, 253] on div "Basic Set Up Agent Name * Agent Gender Select the copilot gender Sector * Stora…" at bounding box center [649, 355] width 1211 height 519
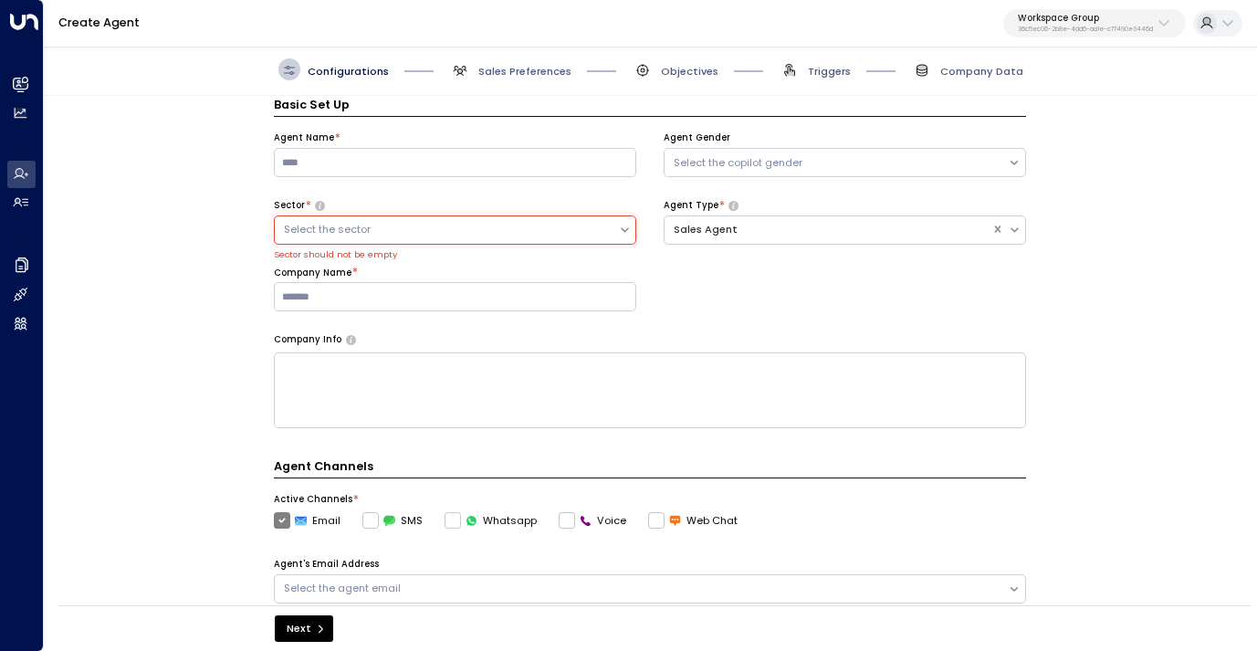
click at [1093, 20] on p "Workspace Group" at bounding box center [1085, 18] width 135 height 11
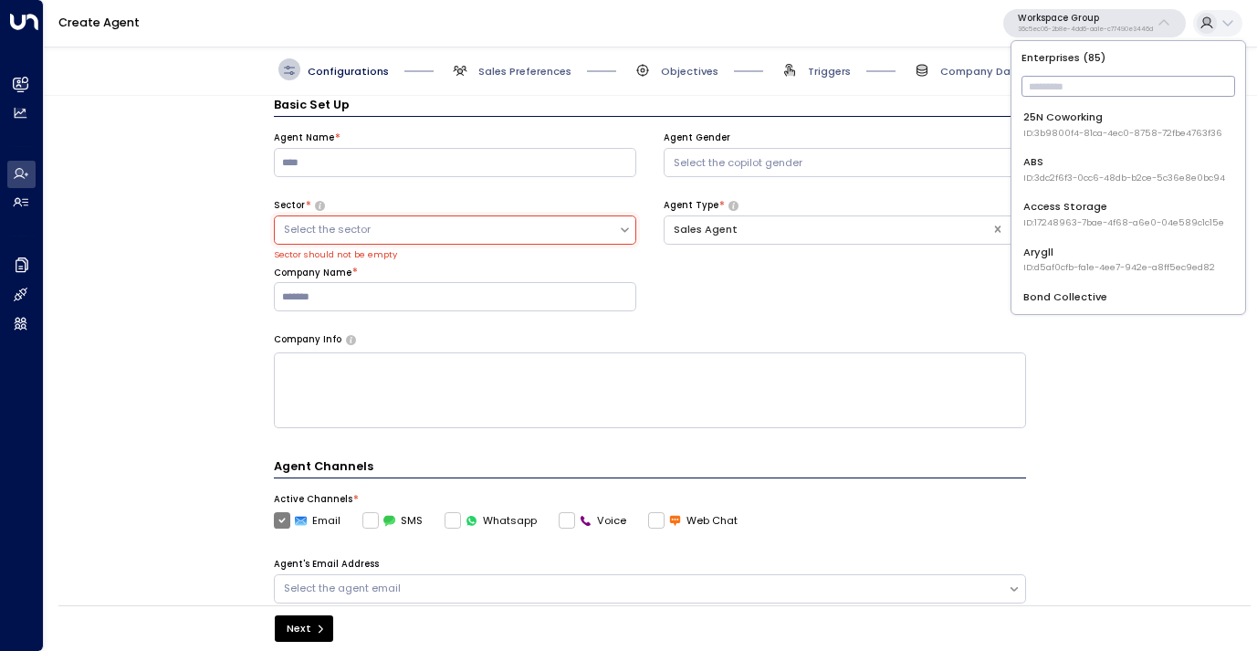
click at [1072, 99] on input "text" at bounding box center [1128, 86] width 214 height 30
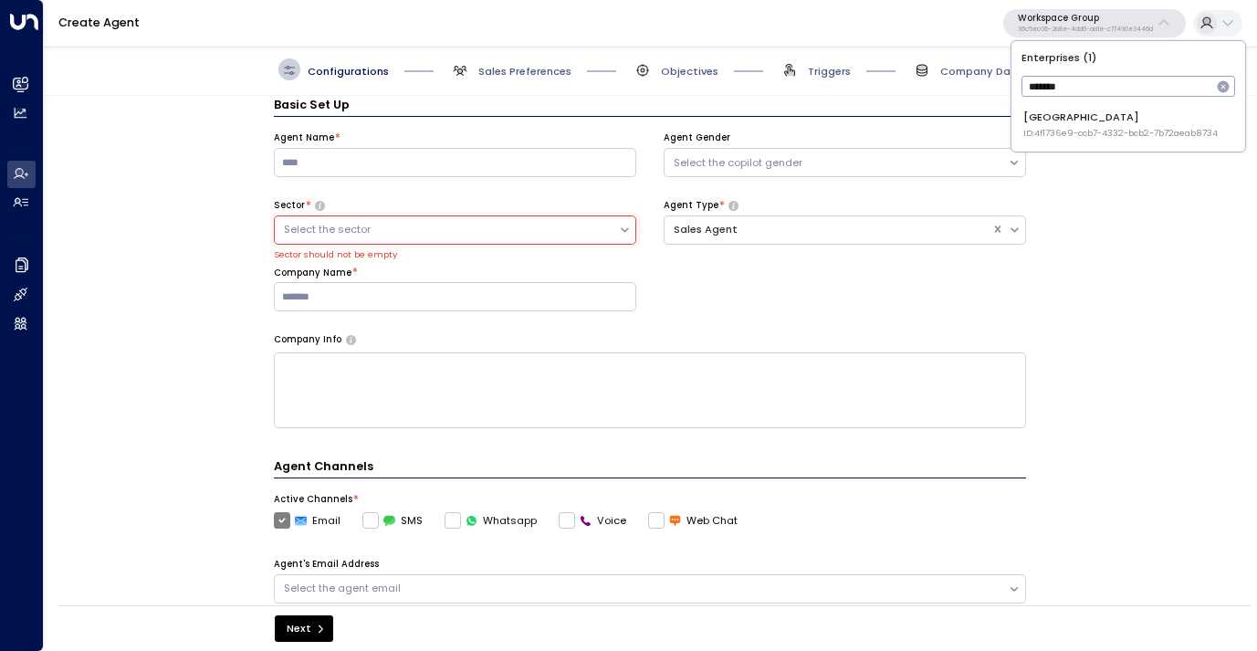
type input "********"
click at [1090, 115] on div "Space Station ID: 4f1736e9-ccb7-4332-bcb2-7b72aeab8734" at bounding box center [1120, 125] width 194 height 30
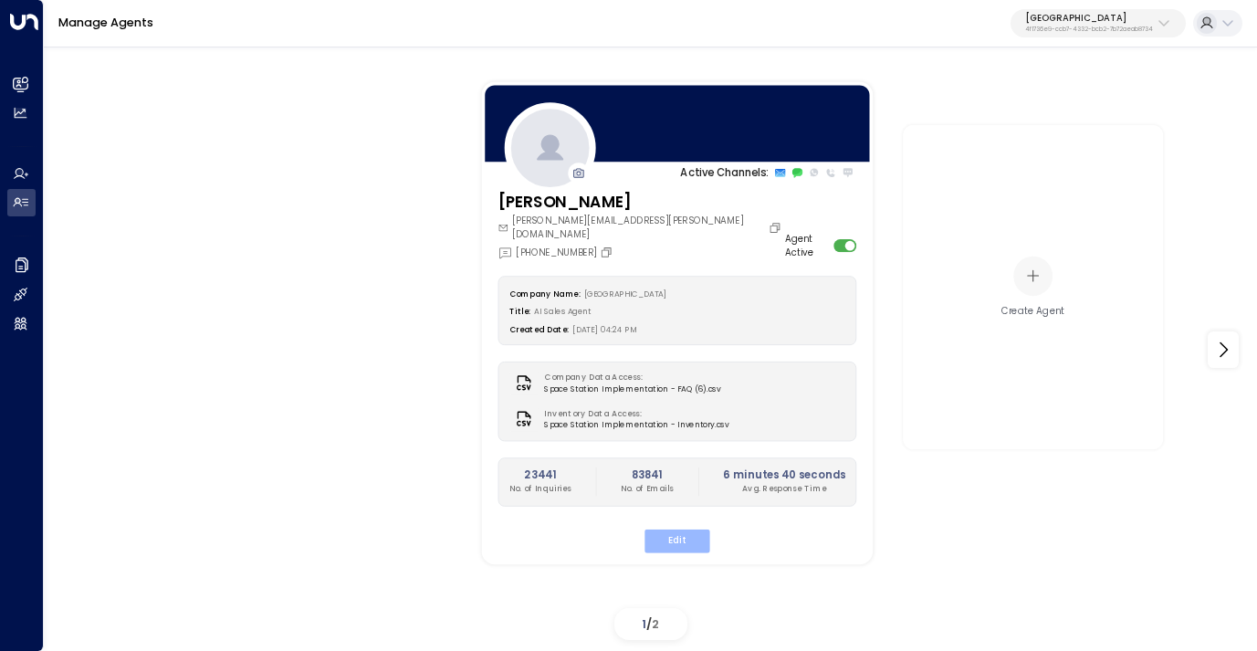
click at [685, 528] on button "Edit" at bounding box center [676, 540] width 65 height 24
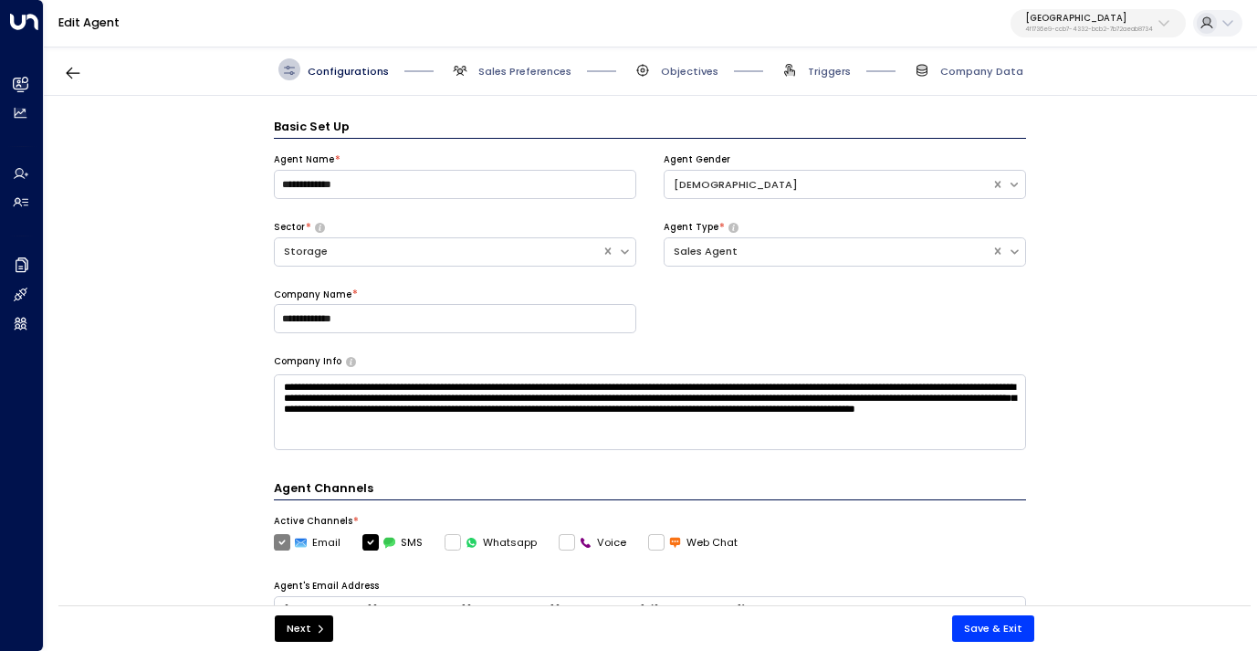
scroll to position [22, 0]
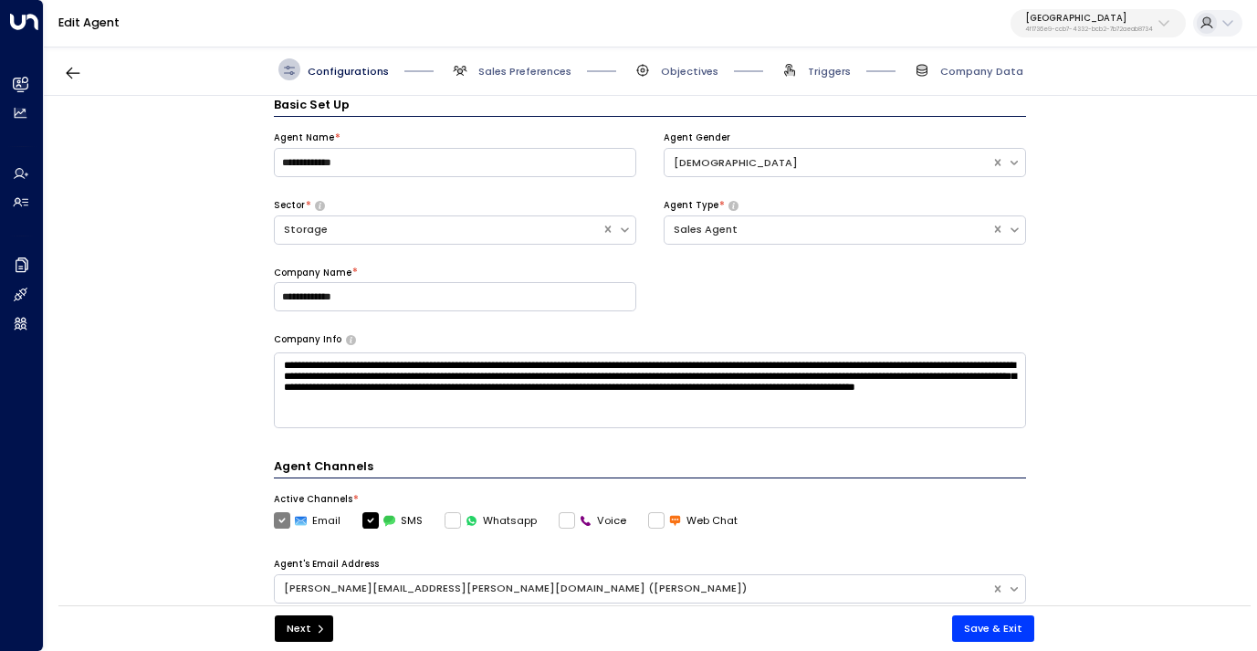
click at [682, 80] on div "Configurations Sales Preferences Objectives Triggers Company Data" at bounding box center [650, 70] width 1213 height 52
click at [685, 64] on span "Objectives" at bounding box center [690, 71] width 58 height 15
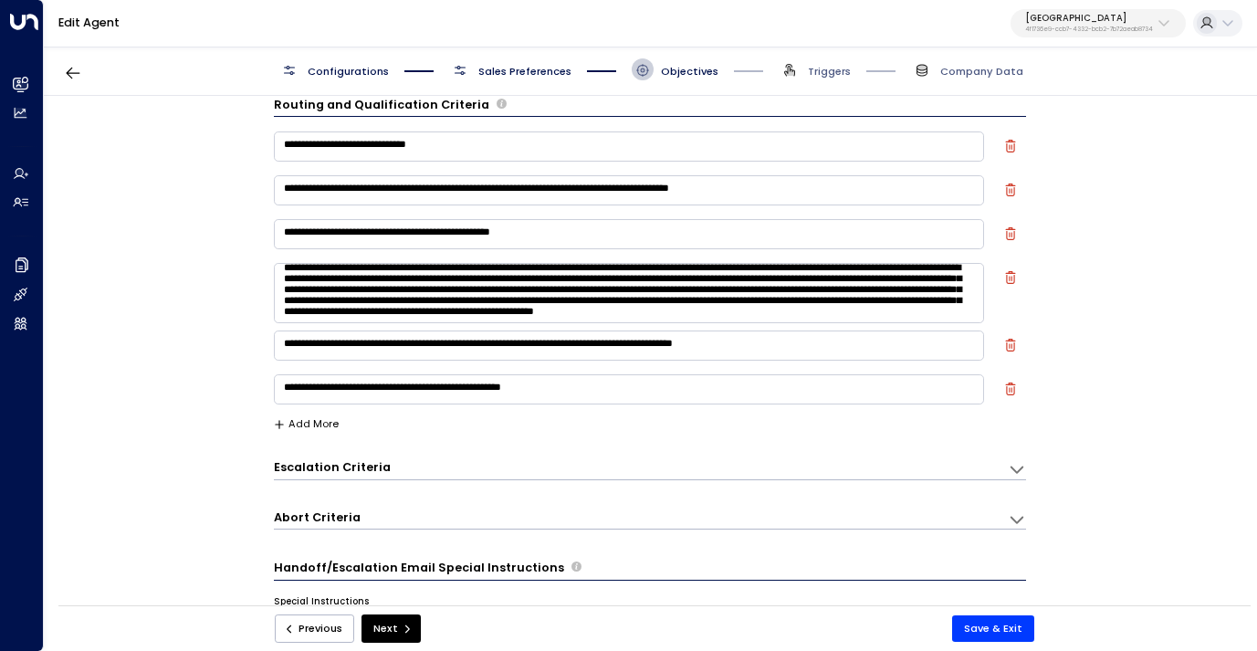
scroll to position [40, 0]
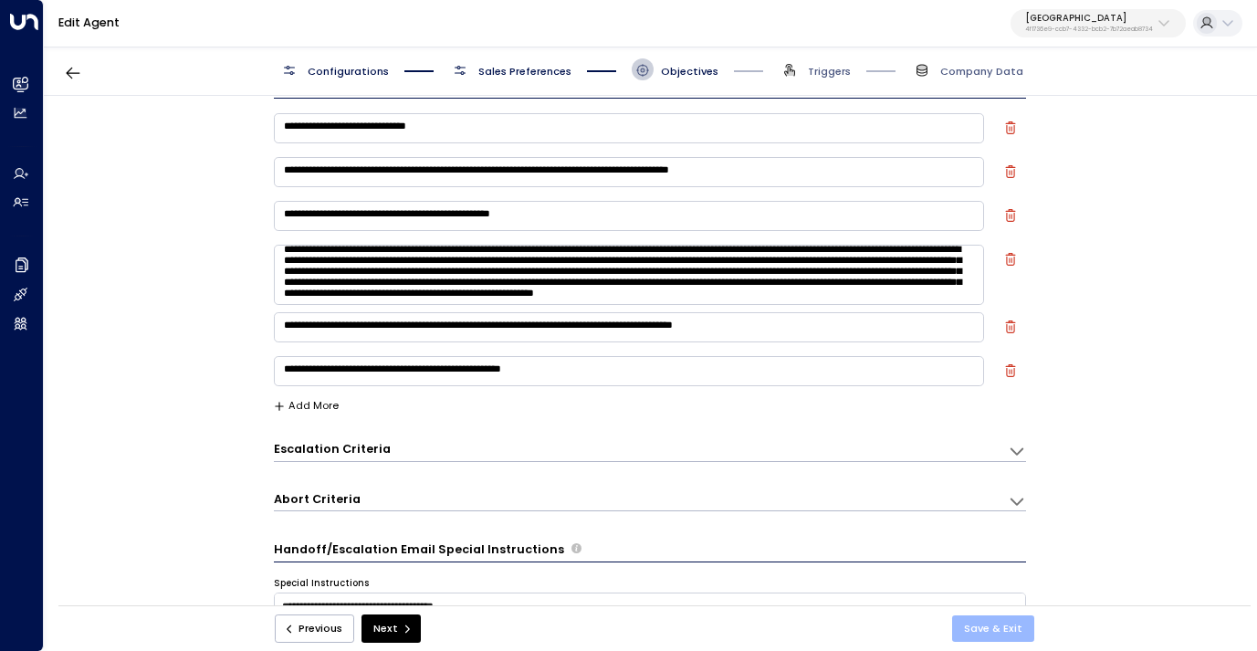
click at [981, 623] on button "Save & Exit" at bounding box center [993, 628] width 82 height 26
click at [1101, 28] on p "4f1736e9-ccb7-4332-bcb2-7b72aeab8734" at bounding box center [1089, 29] width 128 height 7
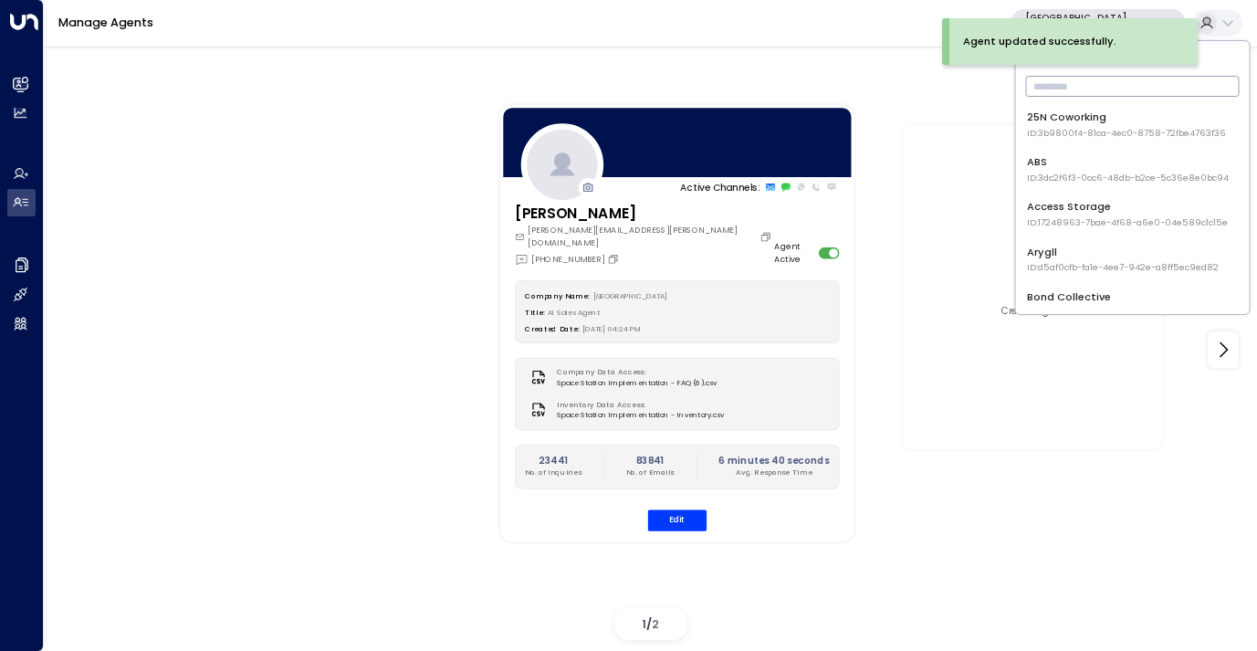
click at [1086, 89] on input "text" at bounding box center [1133, 86] width 214 height 30
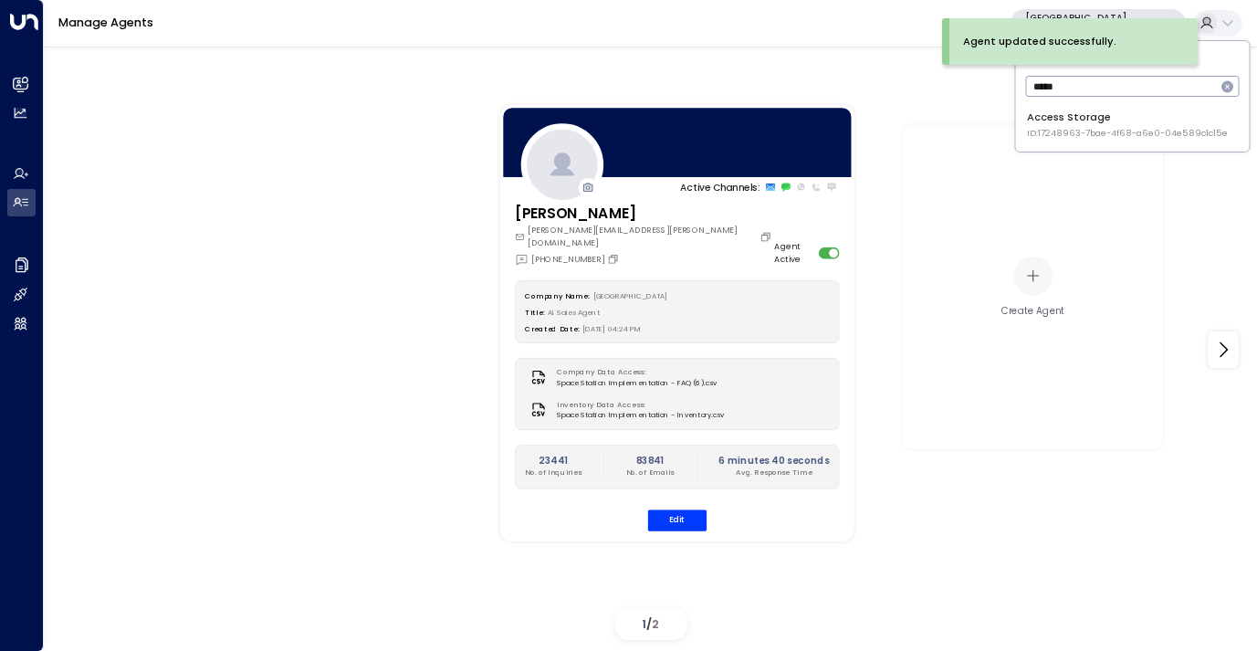
type input "*****"
click at [1070, 131] on span "ID: 17248963-7bae-4f68-a6e0-04e589c1c15e" at bounding box center [1127, 133] width 201 height 13
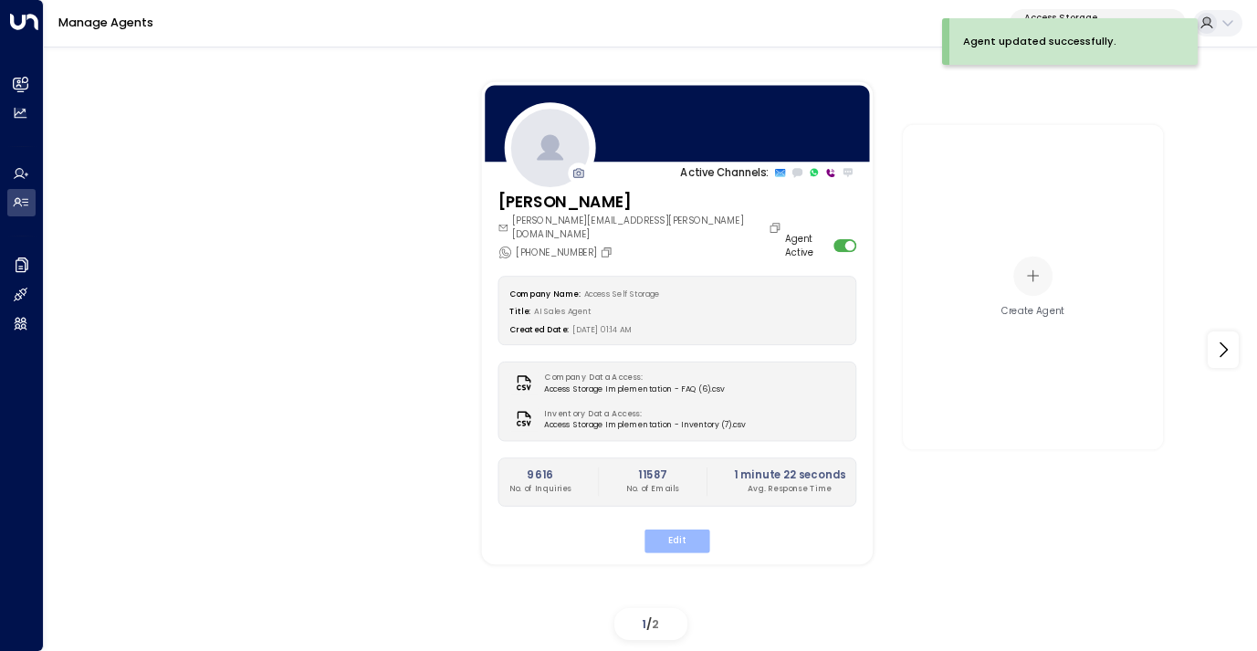
click at [686, 529] on button "Edit" at bounding box center [676, 540] width 65 height 24
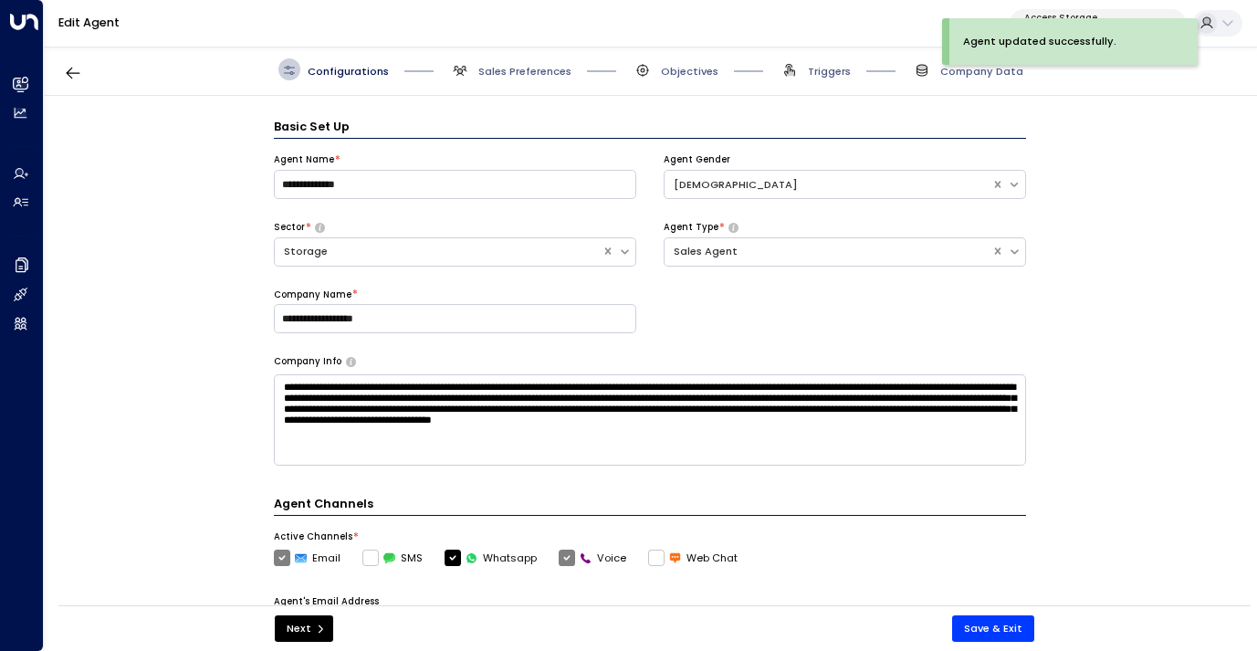
scroll to position [22, 0]
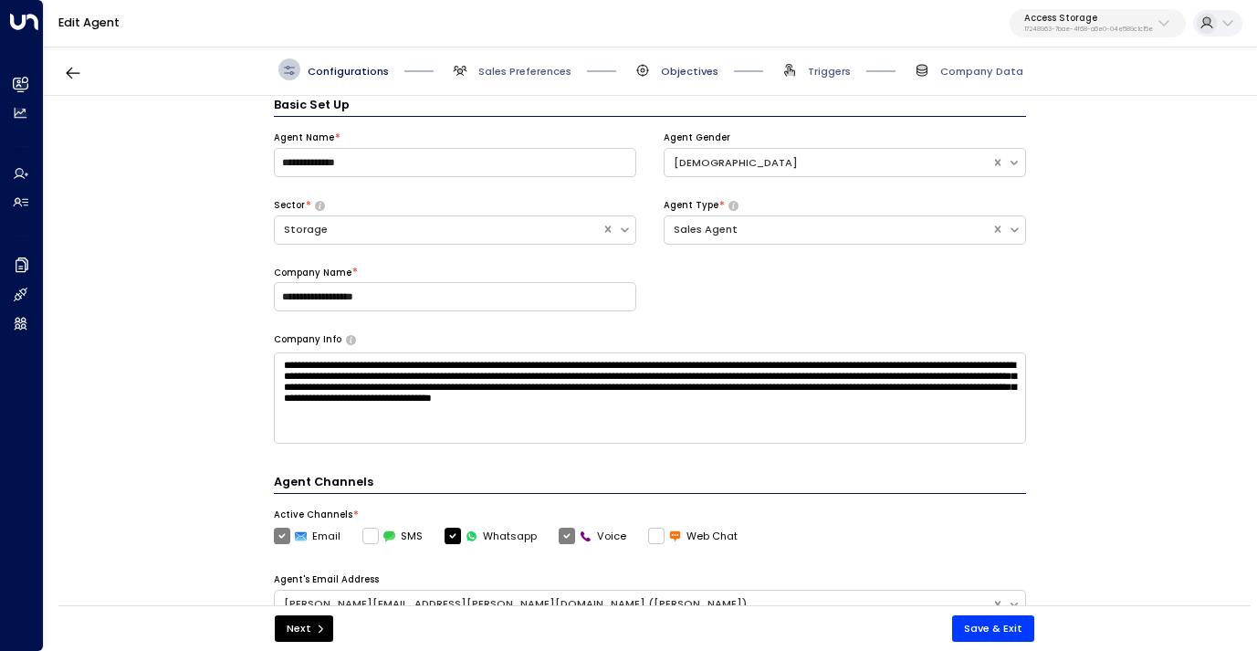
click at [692, 67] on span "Objectives" at bounding box center [690, 71] width 58 height 15
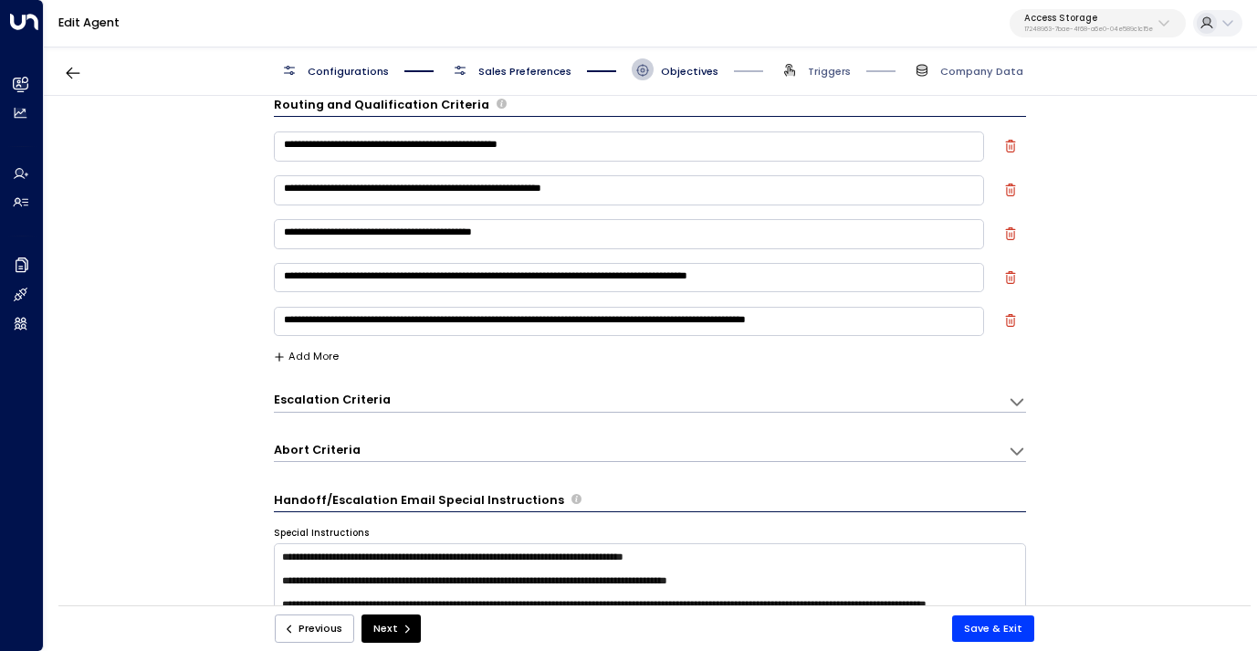
click at [539, 77] on span "Sales Preferences" at bounding box center [524, 71] width 93 height 15
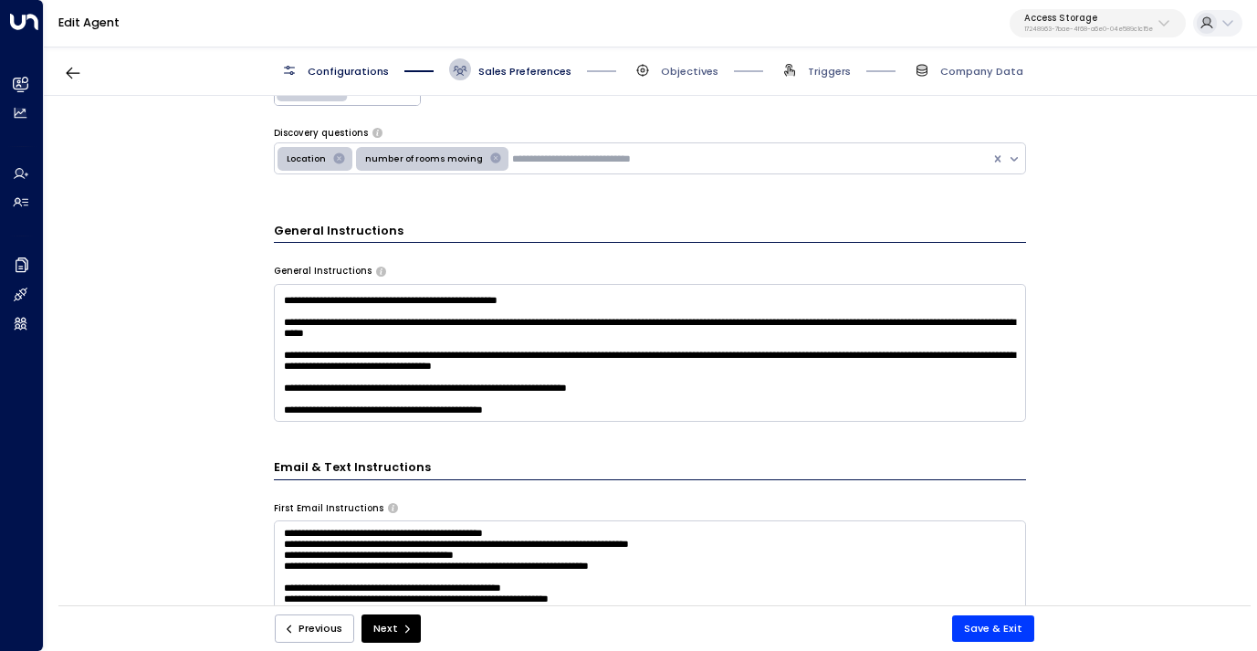
scroll to position [94, 0]
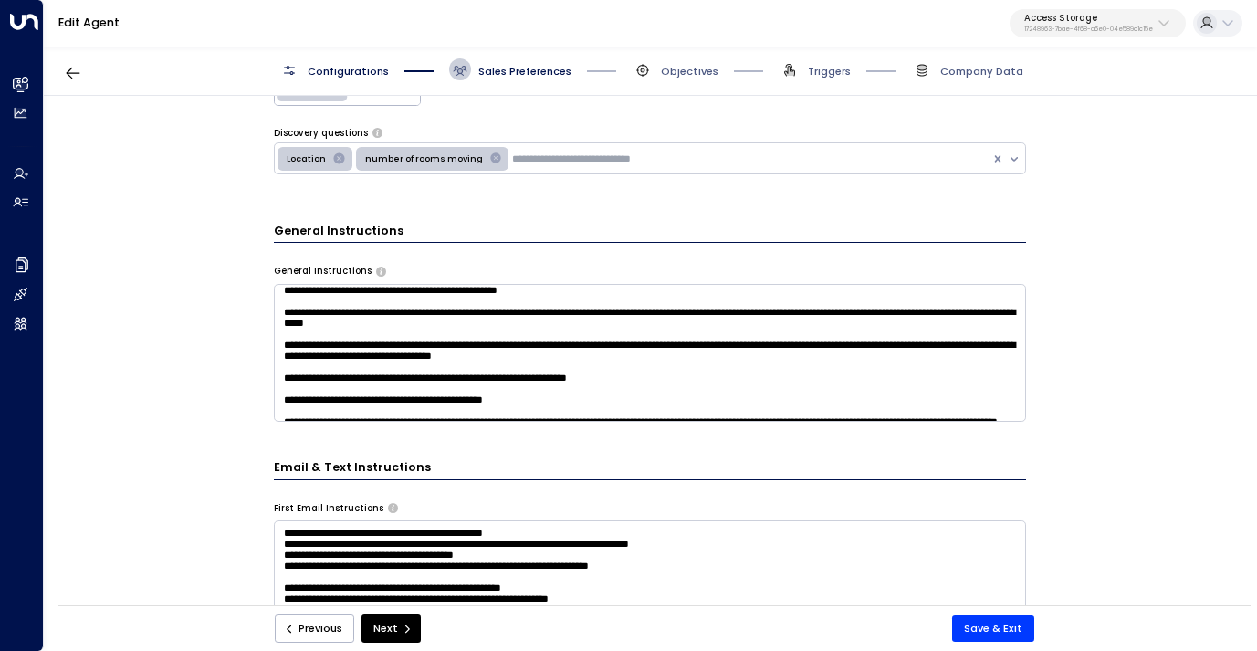
click at [487, 332] on textarea at bounding box center [650, 353] width 752 height 138
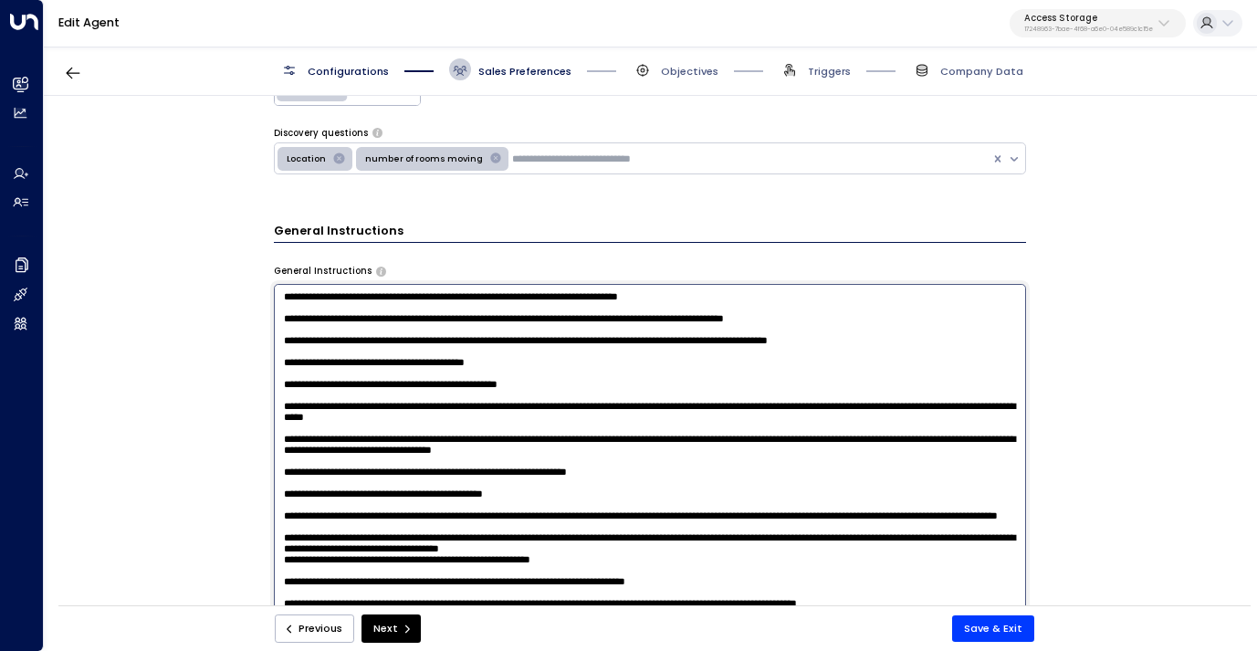
click at [487, 332] on textarea at bounding box center [650, 477] width 752 height 386
click at [987, 625] on button "Save & Exit" at bounding box center [993, 628] width 82 height 26
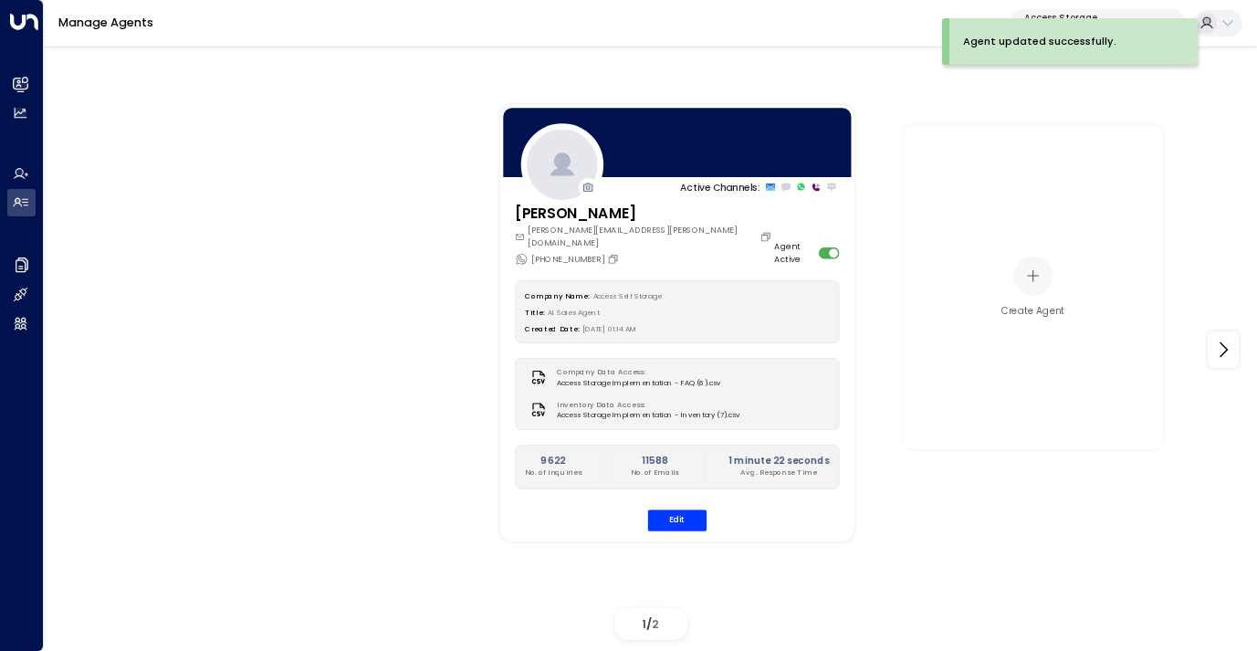
click at [1077, 15] on p "Access Storage" at bounding box center [1088, 18] width 129 height 11
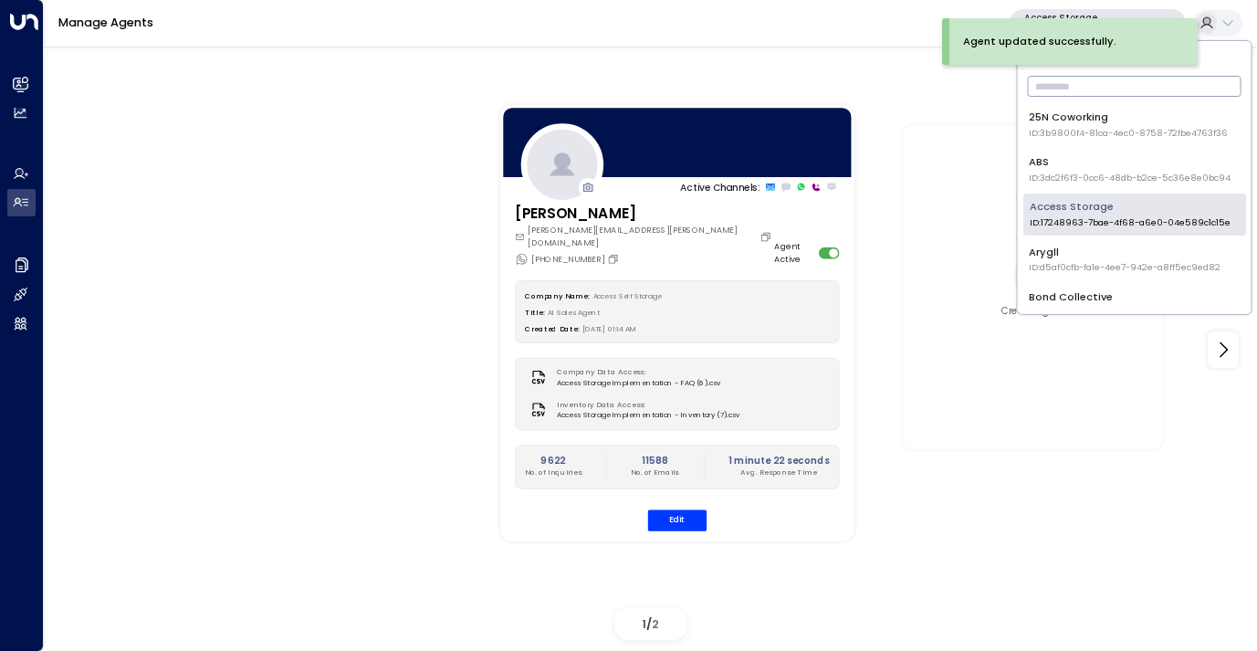
click at [1069, 84] on input "text" at bounding box center [1135, 86] width 214 height 30
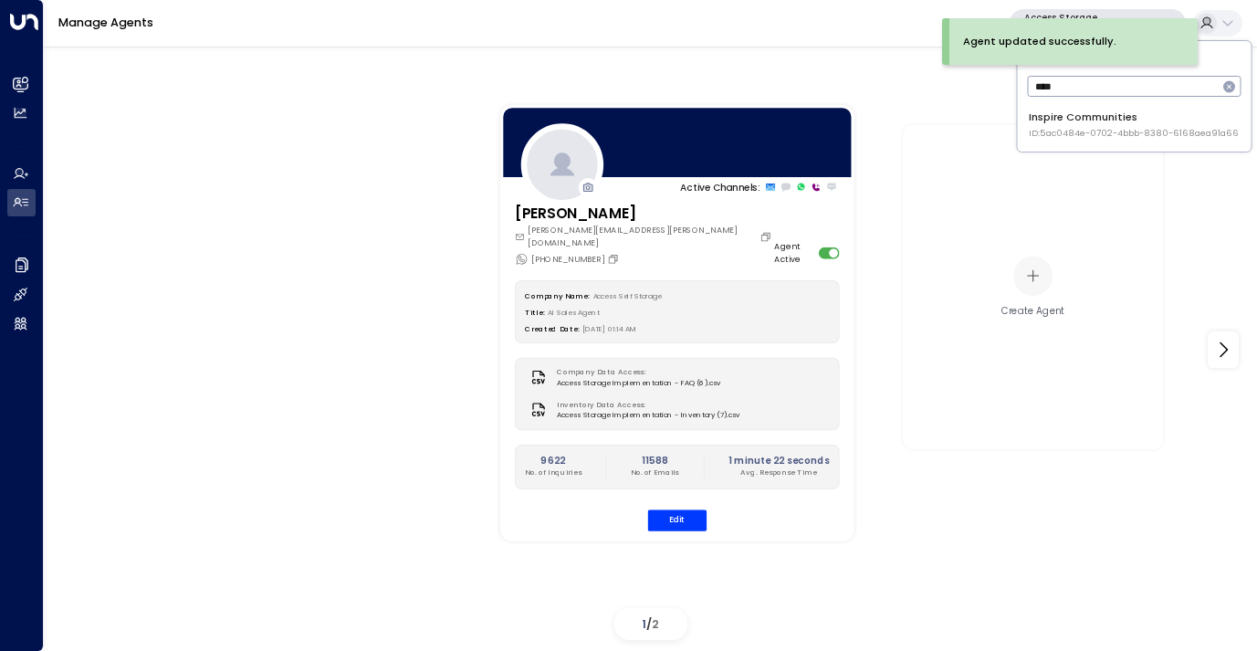
type input "****"
click at [1073, 123] on div "Inspire Communities ID: 5ac0484e-0702-4bbb-8380-6168aea91a66" at bounding box center [1134, 125] width 210 height 30
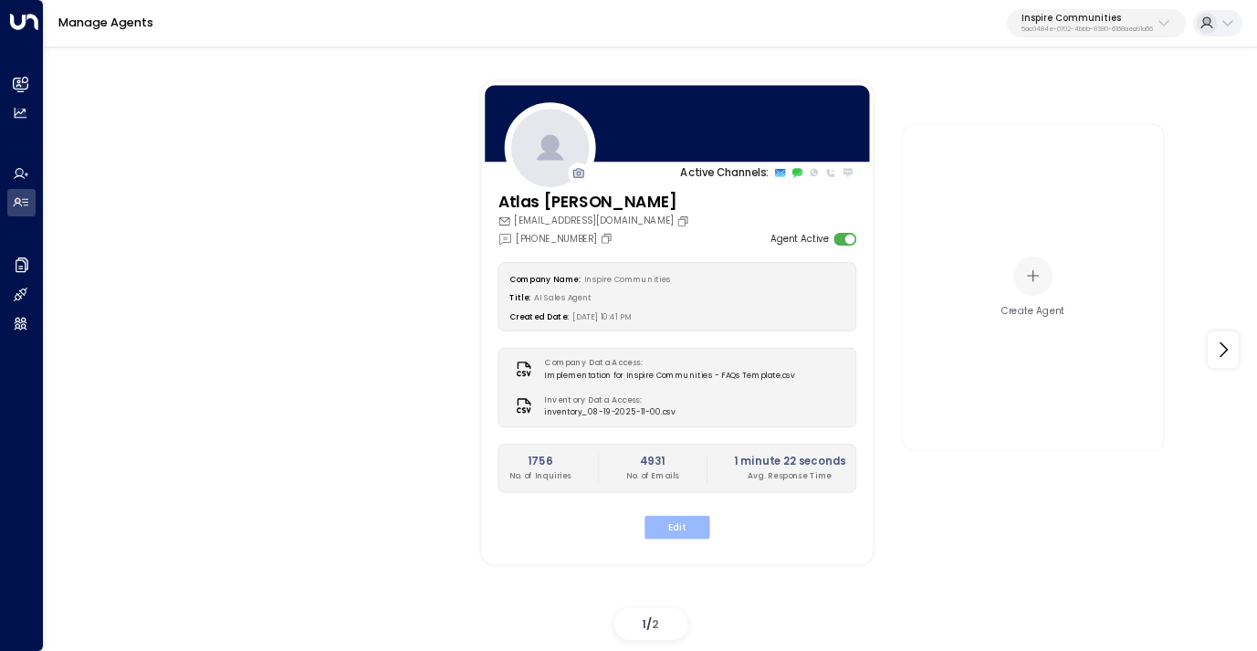
click at [675, 535] on button "Edit" at bounding box center [676, 527] width 65 height 24
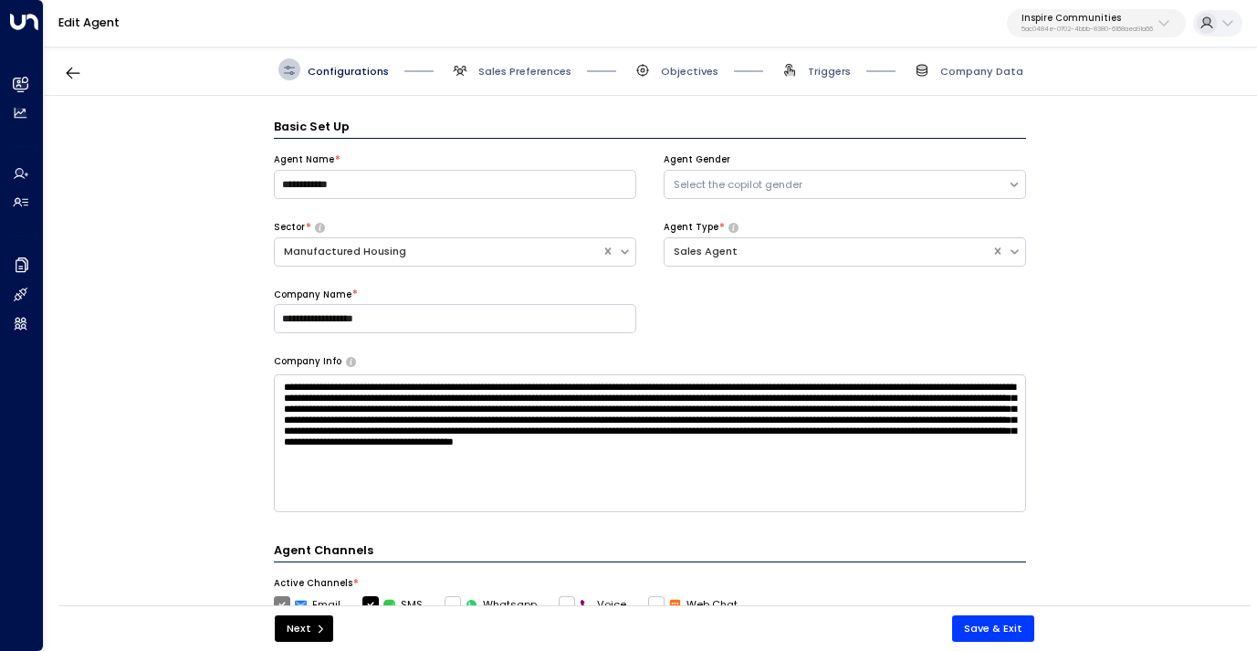
scroll to position [22, 0]
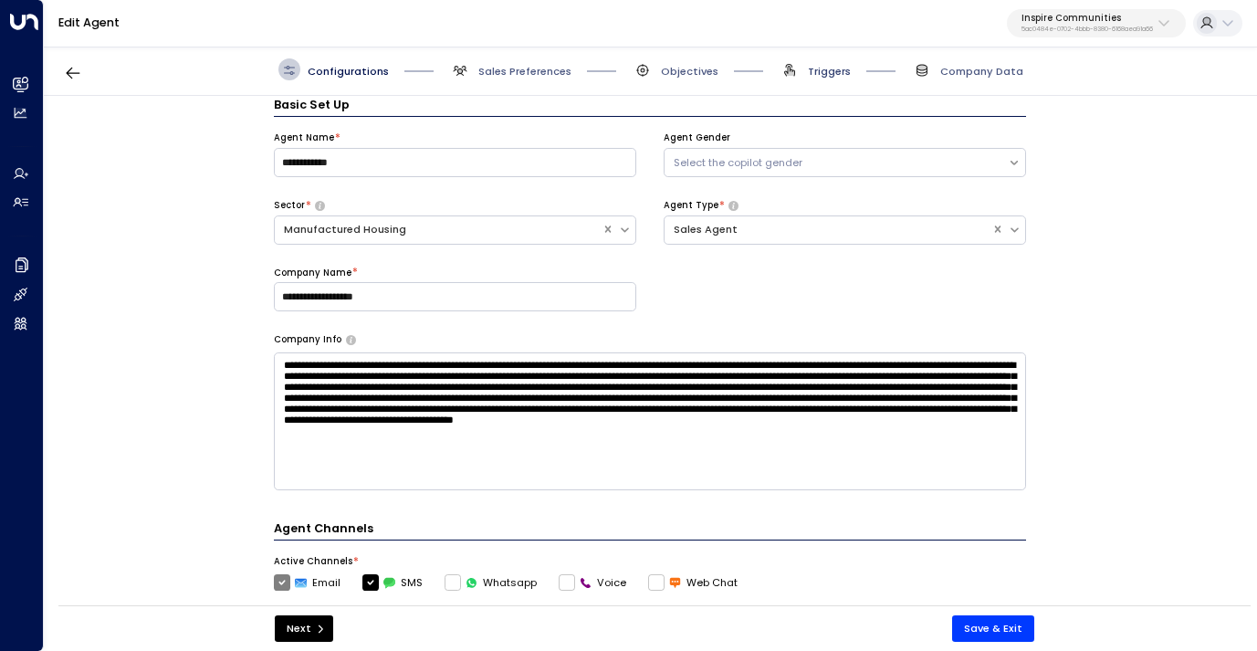
click at [819, 72] on span "Triggers" at bounding box center [829, 71] width 43 height 15
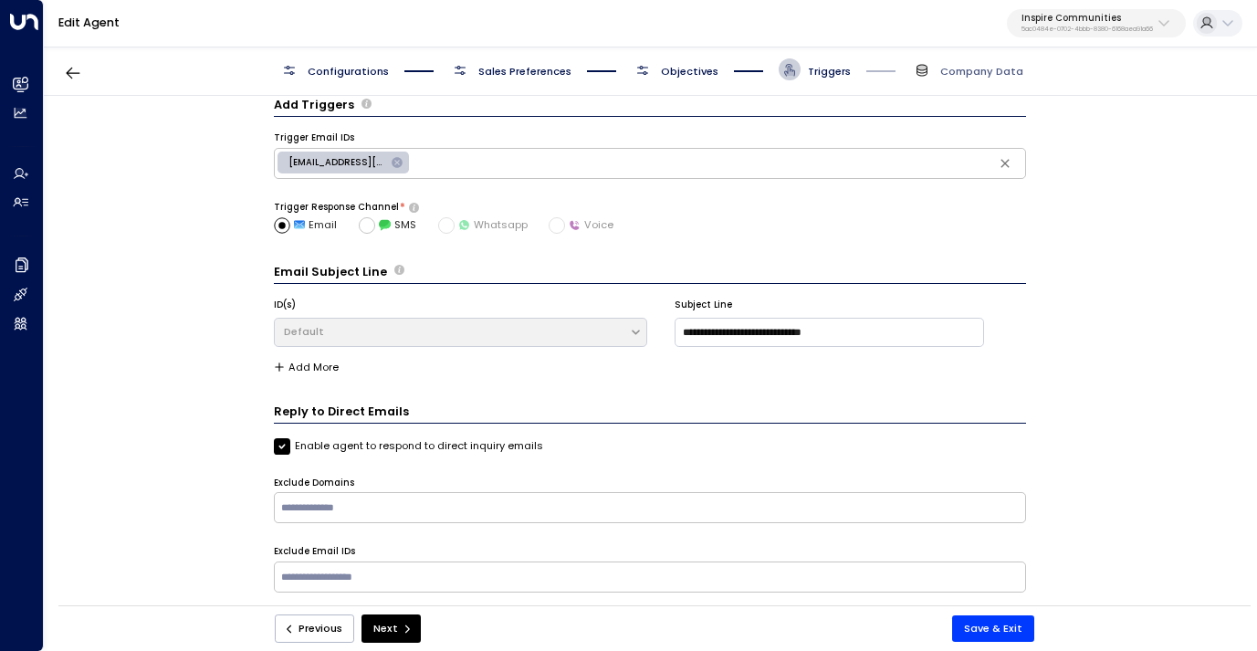
scroll to position [0, 0]
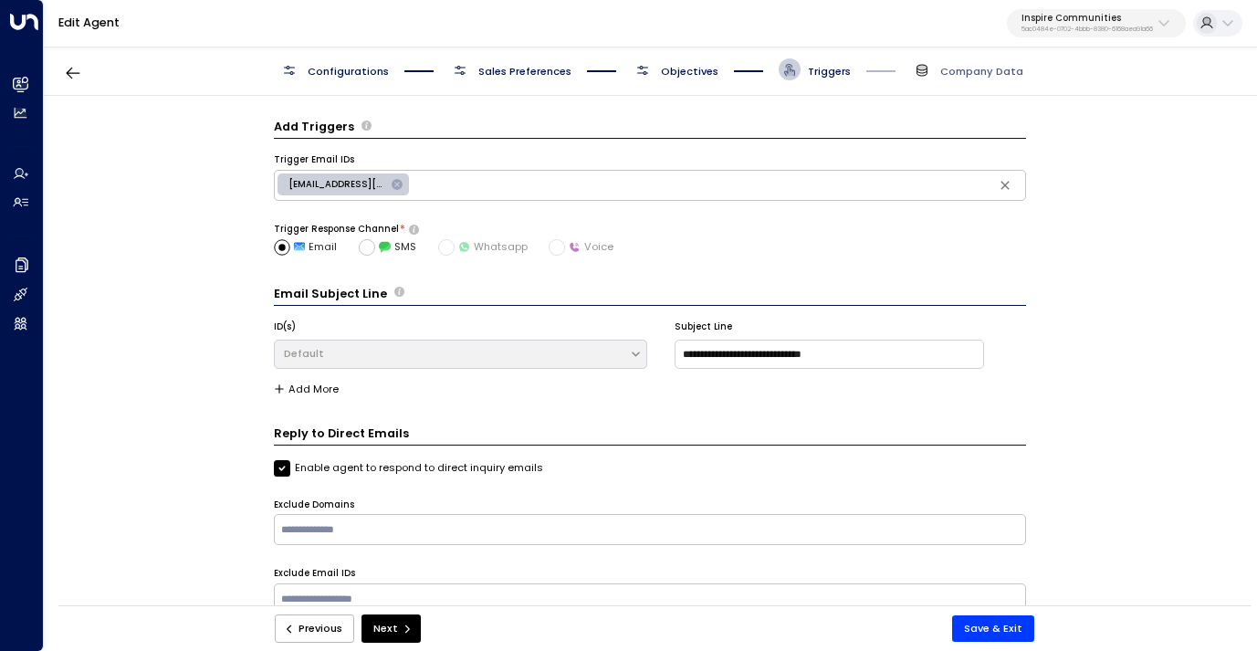
click at [678, 68] on span "Objectives" at bounding box center [690, 71] width 58 height 15
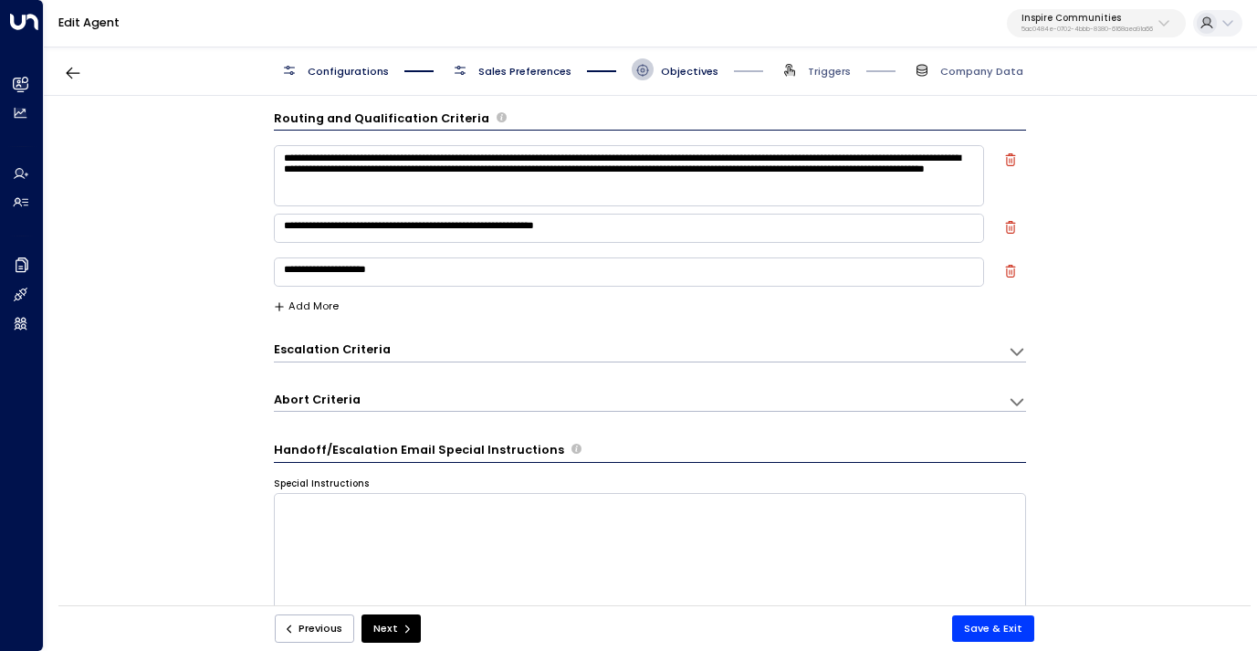
scroll to position [4, 0]
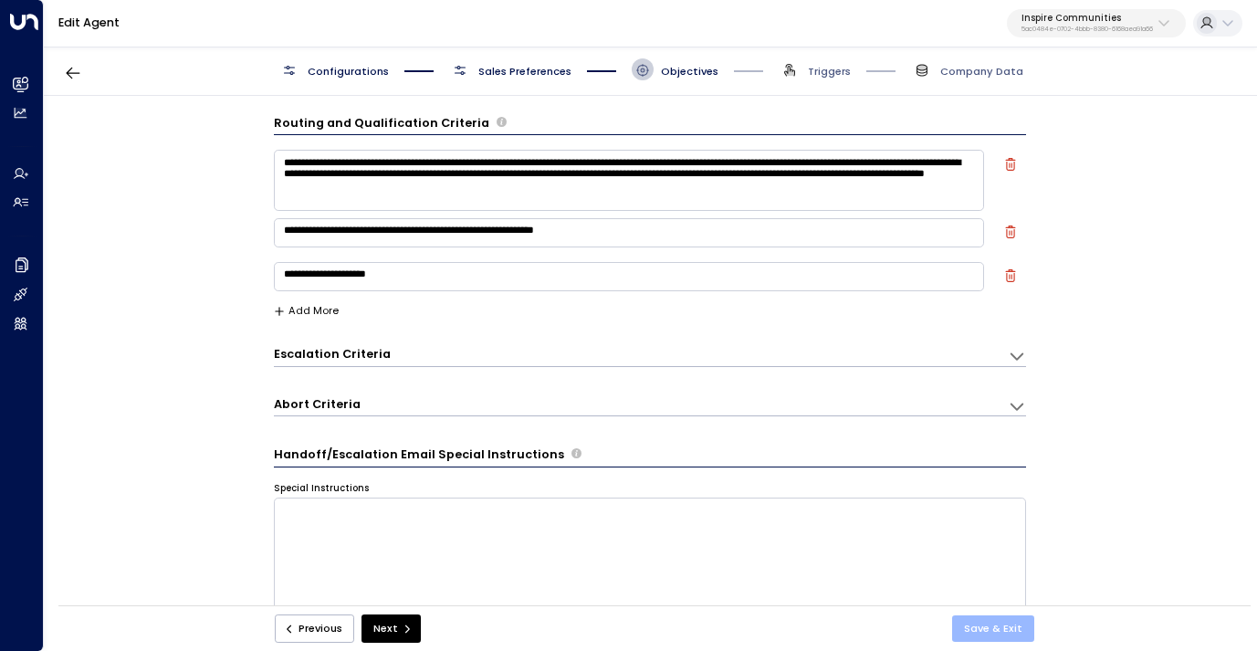
click at [998, 635] on button "Save & Exit" at bounding box center [993, 628] width 82 height 26
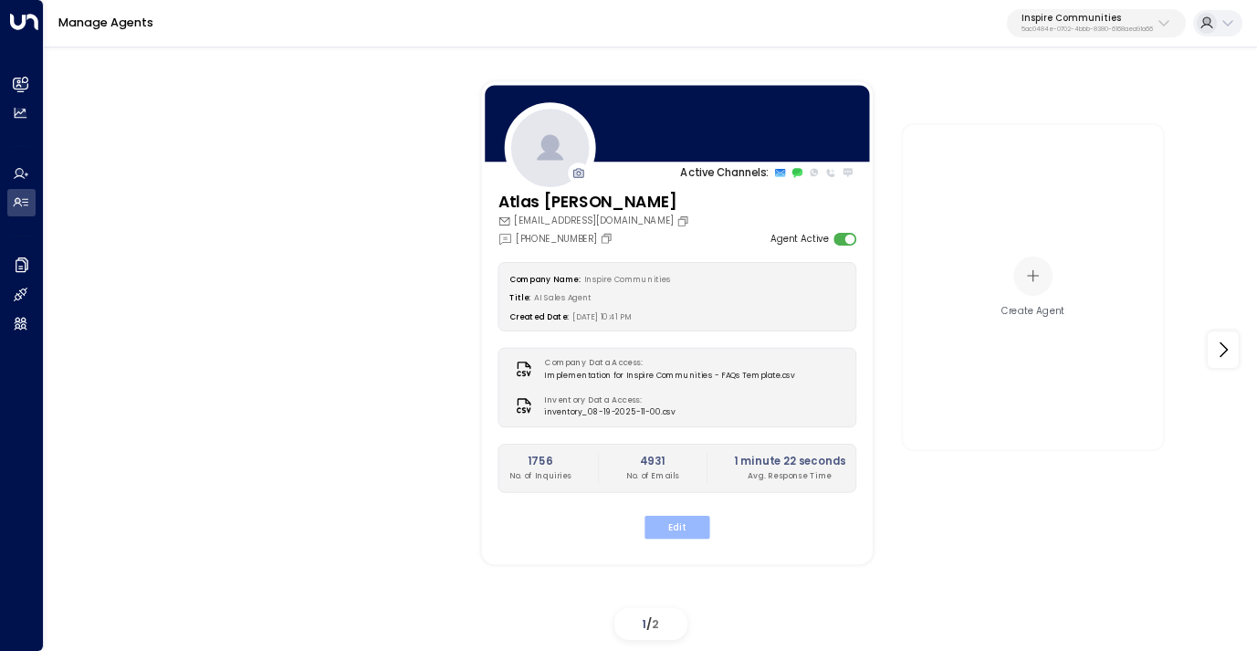
click at [680, 524] on button "Edit" at bounding box center [676, 527] width 65 height 24
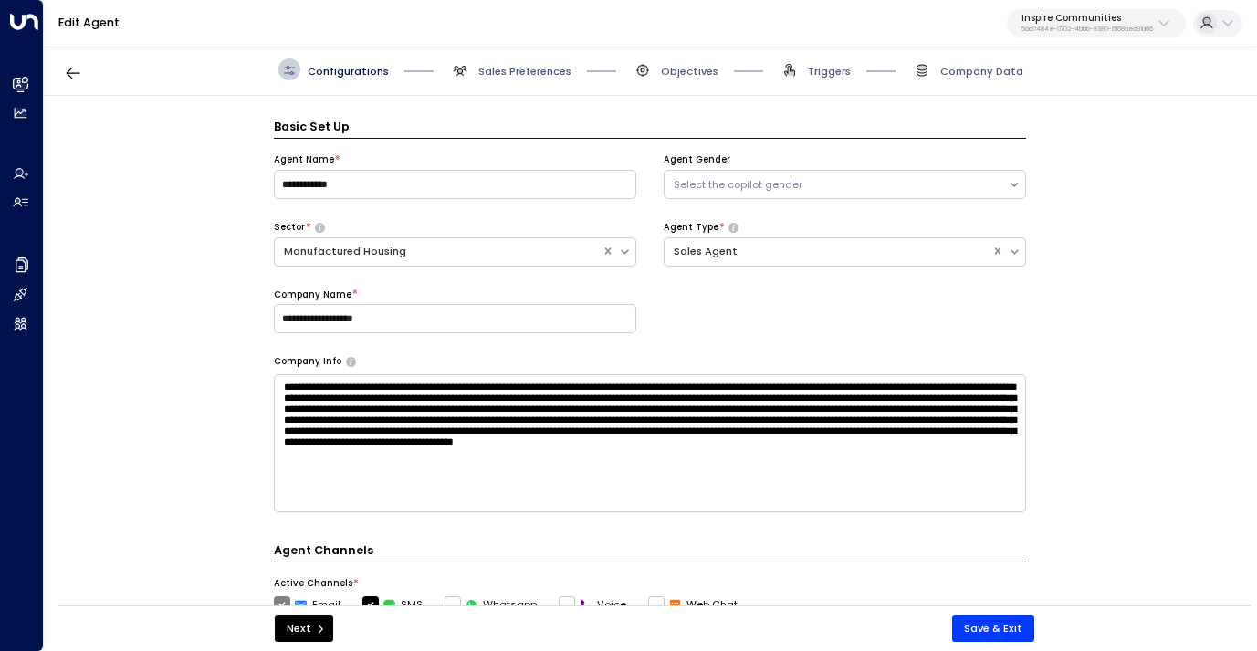
scroll to position [22, 0]
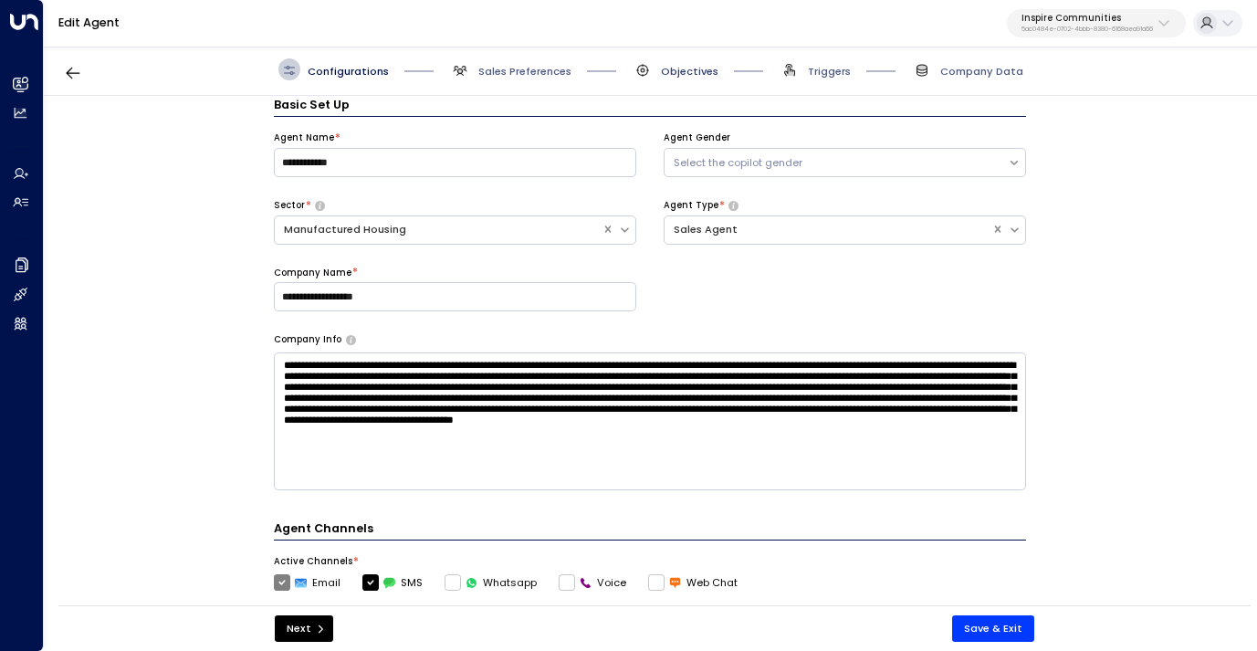
click at [701, 64] on span "Objectives" at bounding box center [690, 71] width 58 height 15
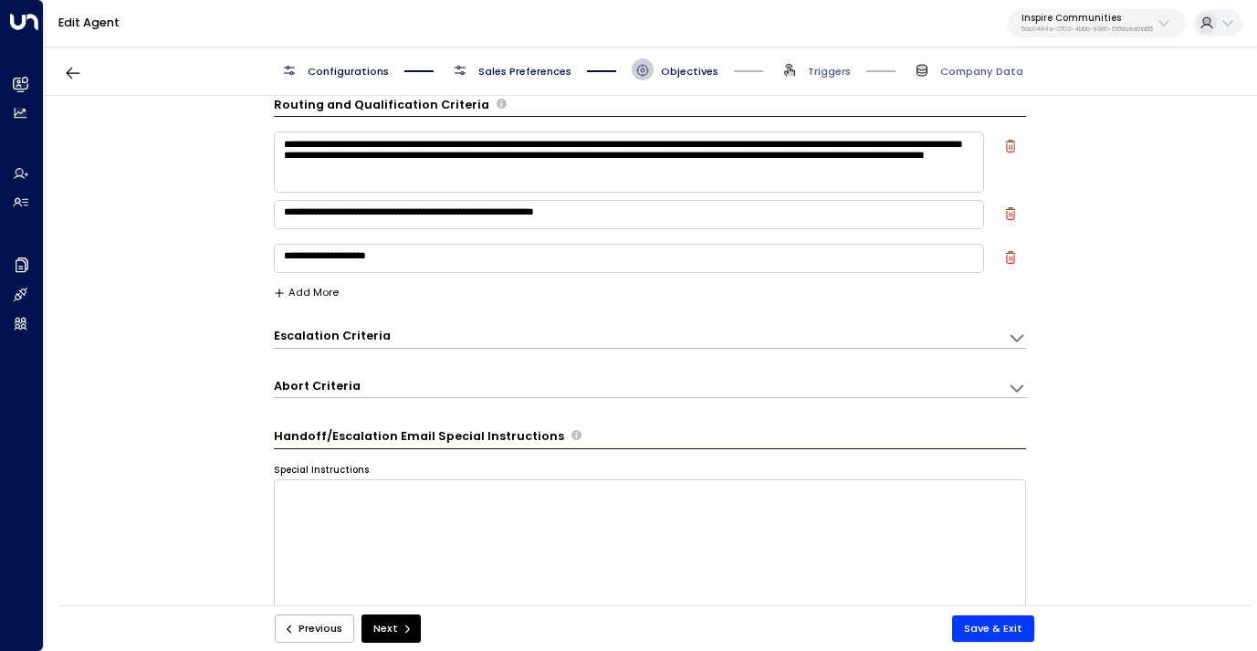
click at [372, 67] on span "Configurations" at bounding box center [348, 71] width 81 height 15
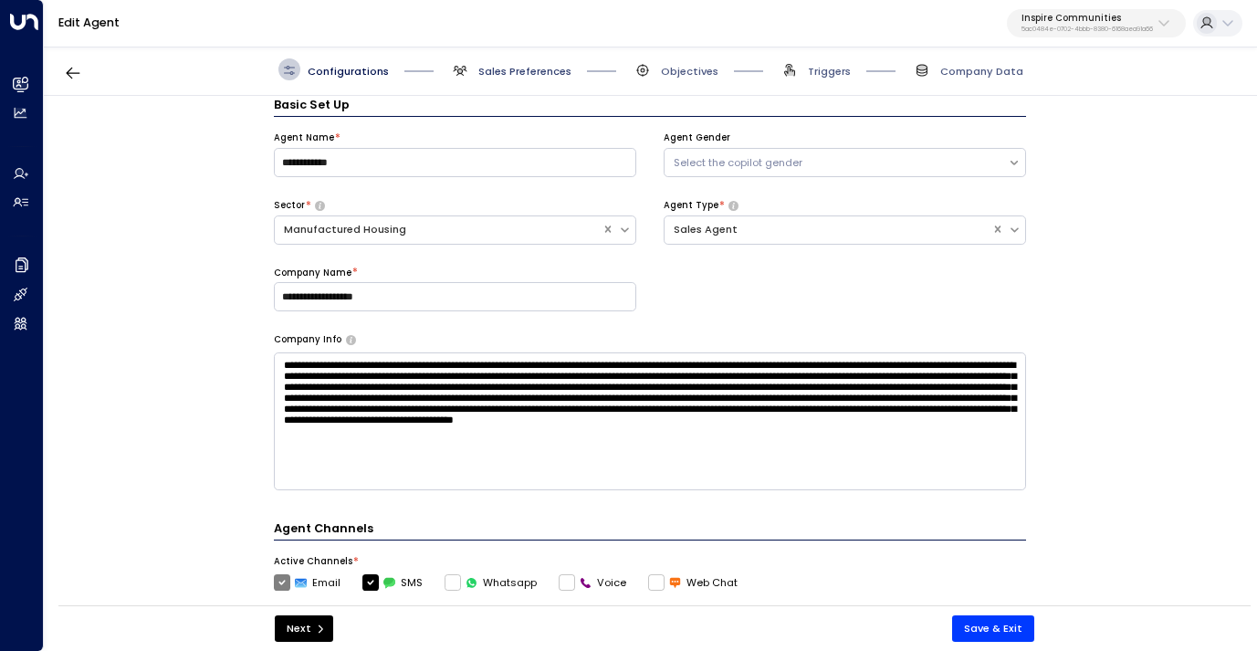
click at [519, 65] on span "Sales Preferences" at bounding box center [524, 71] width 93 height 15
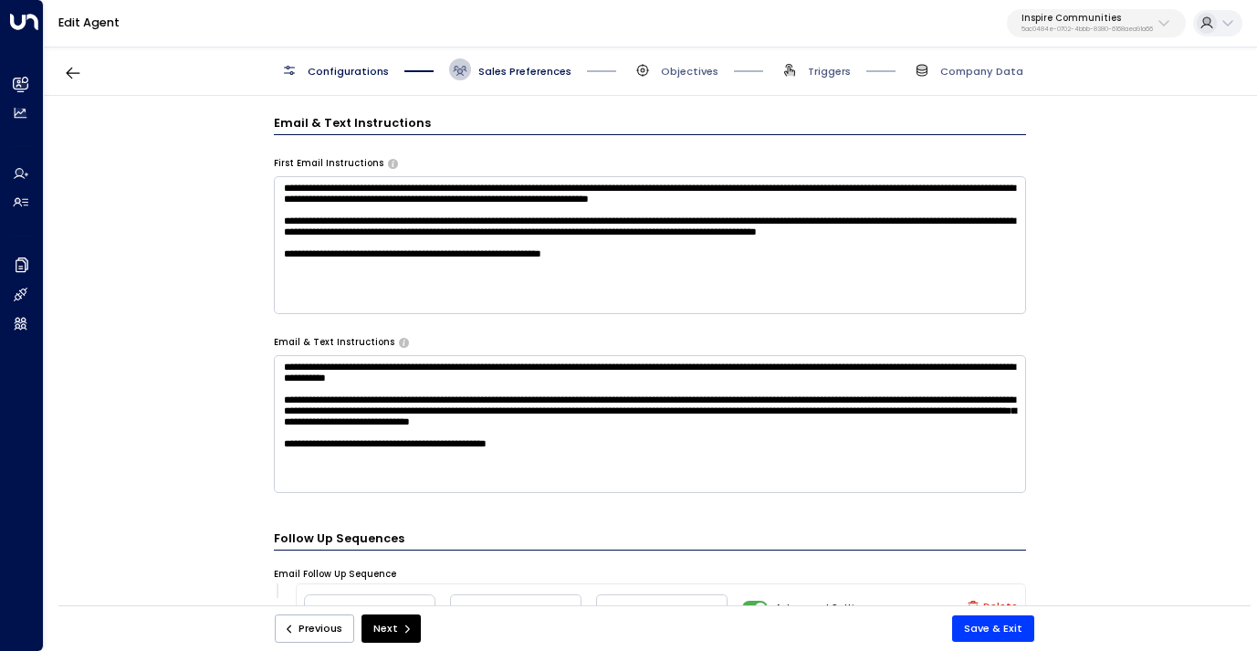
scroll to position [16, 0]
click at [205, 414] on div "**********" at bounding box center [649, 355] width 1211 height 519
click at [977, 626] on button "Save & Exit" at bounding box center [993, 628] width 82 height 26
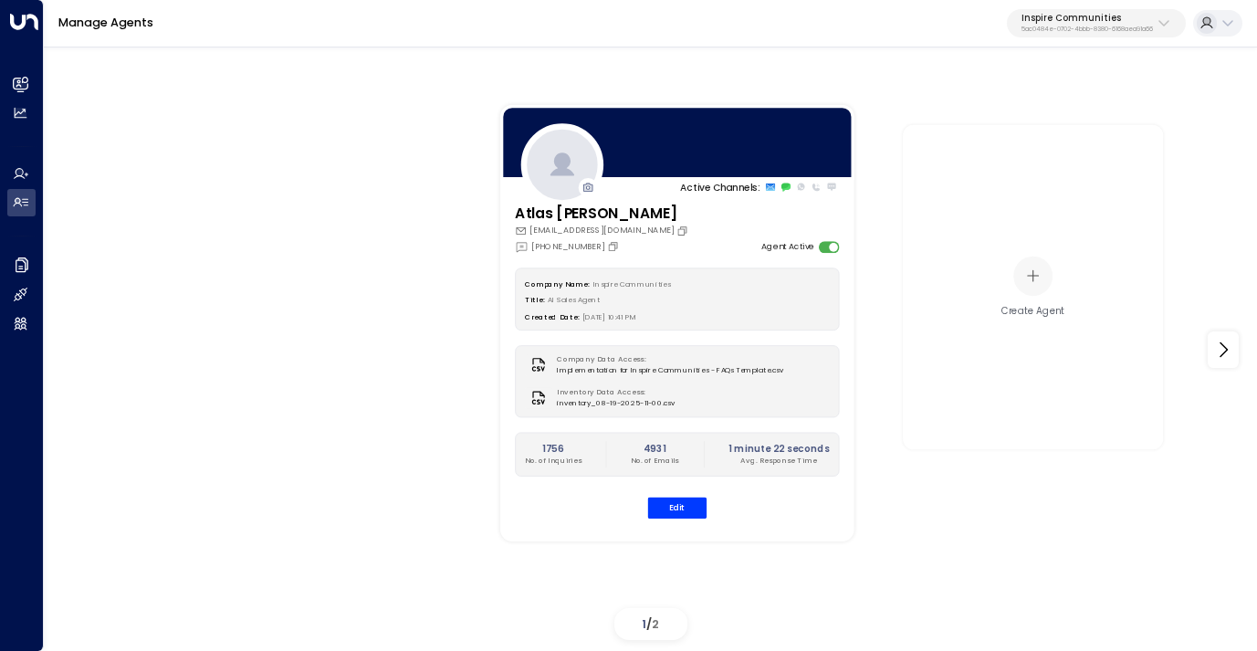
click at [1059, 13] on p "Inspire Communities" at bounding box center [1086, 18] width 131 height 11
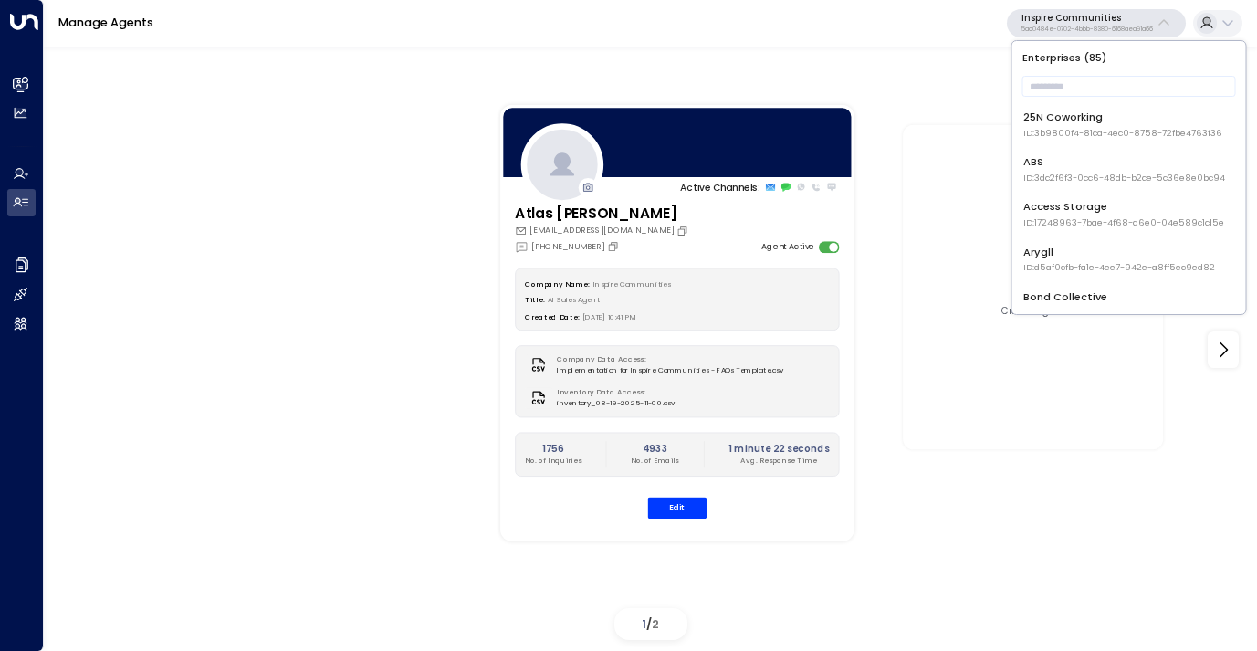
click at [1069, 66] on p "Enterprises ( 85 )" at bounding box center [1129, 57] width 222 height 21
click at [1064, 78] on input "text" at bounding box center [1129, 86] width 214 height 30
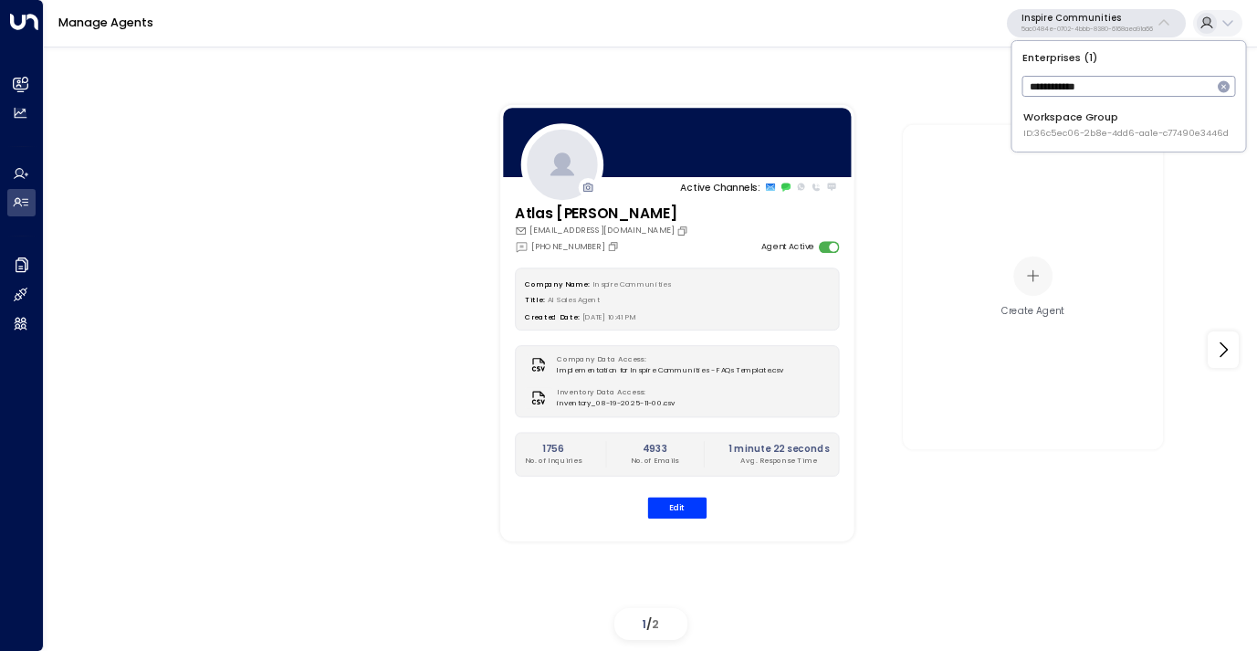
type input "**********"
click at [1078, 113] on div "Workspace Group ID: 36c5ec06-2b8e-4dd6-aa1e-c77490e3446d" at bounding box center [1125, 125] width 205 height 30
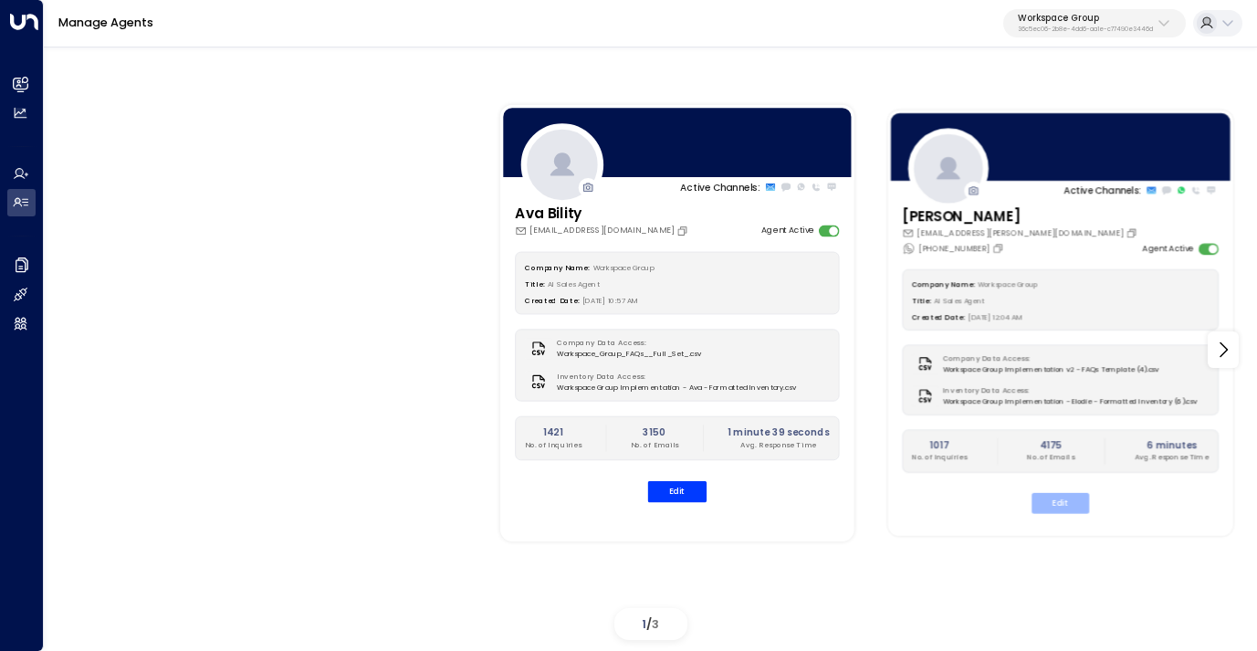
click at [1049, 497] on button "Edit" at bounding box center [1060, 503] width 58 height 21
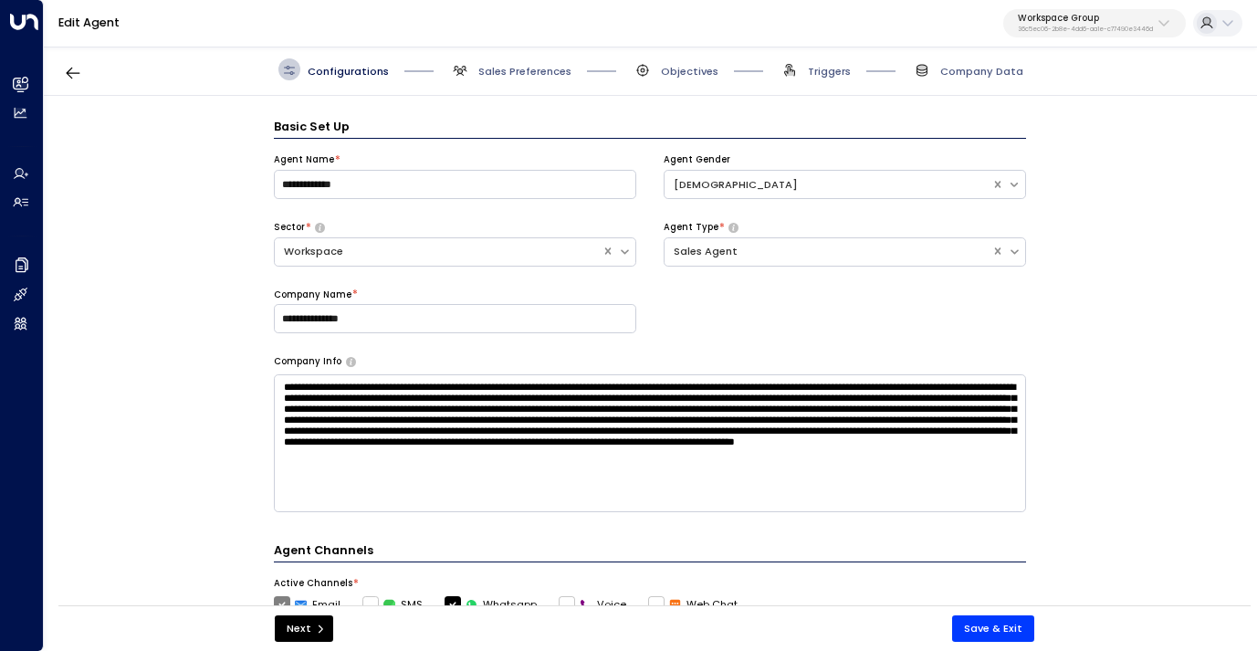
scroll to position [22, 0]
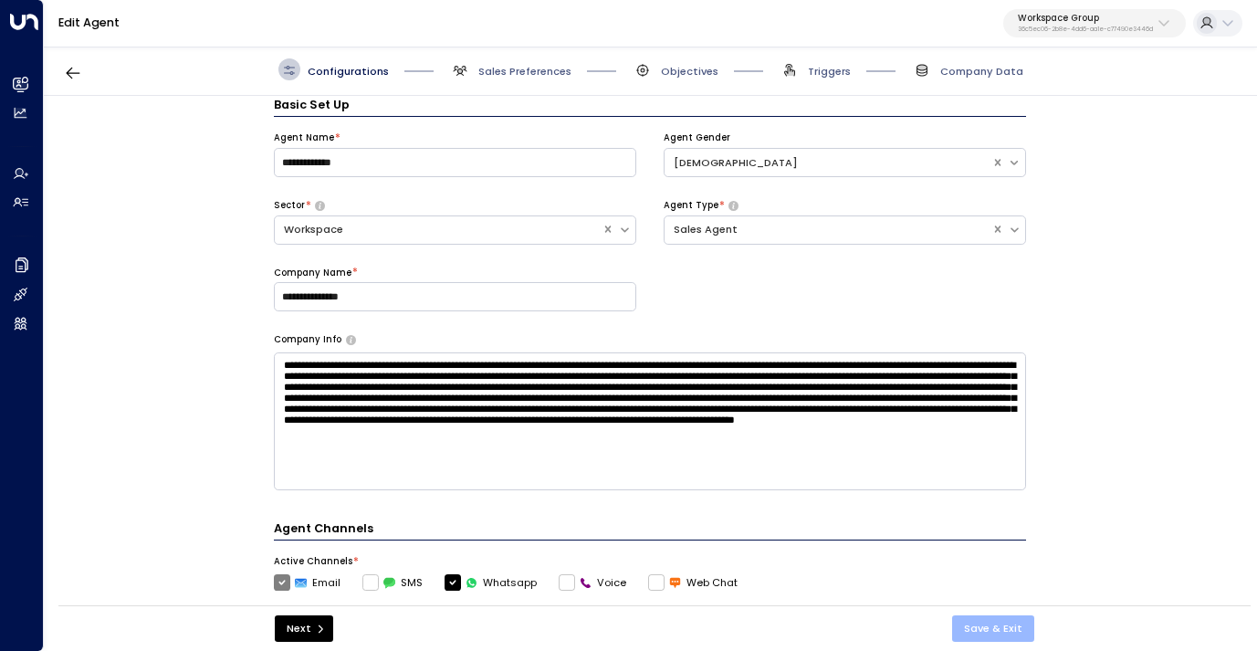
click at [995, 633] on button "Save & Exit" at bounding box center [993, 628] width 82 height 26
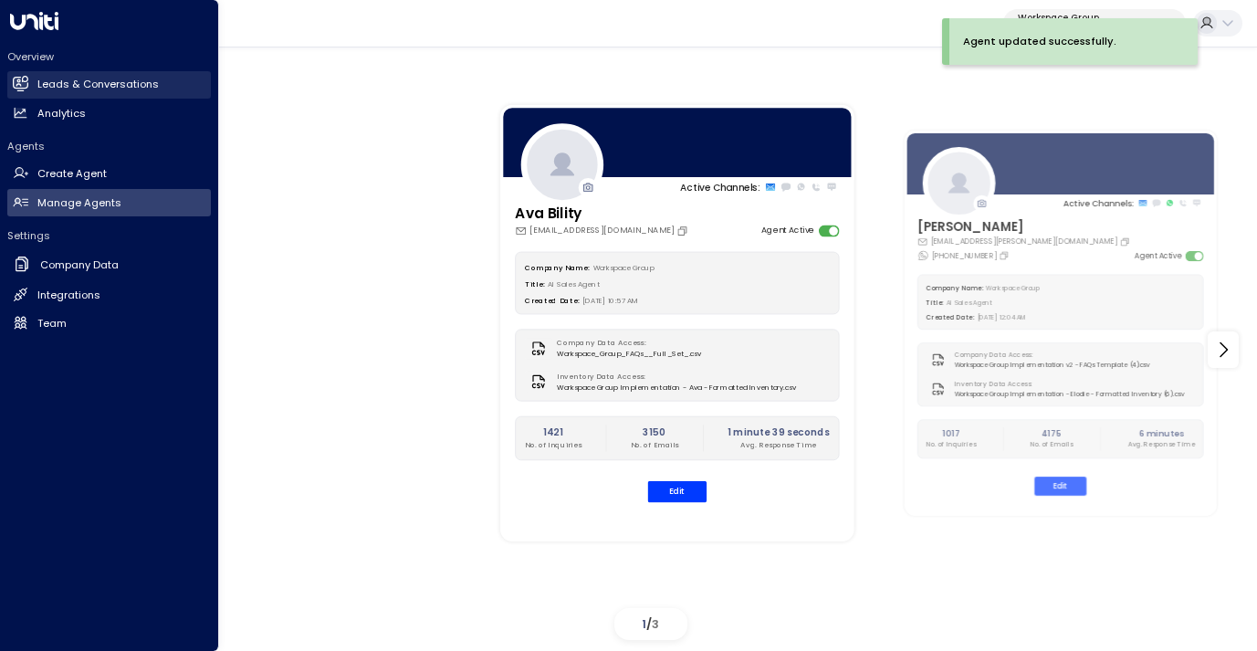
click at [74, 81] on h2 "Leads & Conversations" at bounding box center [97, 85] width 121 height 16
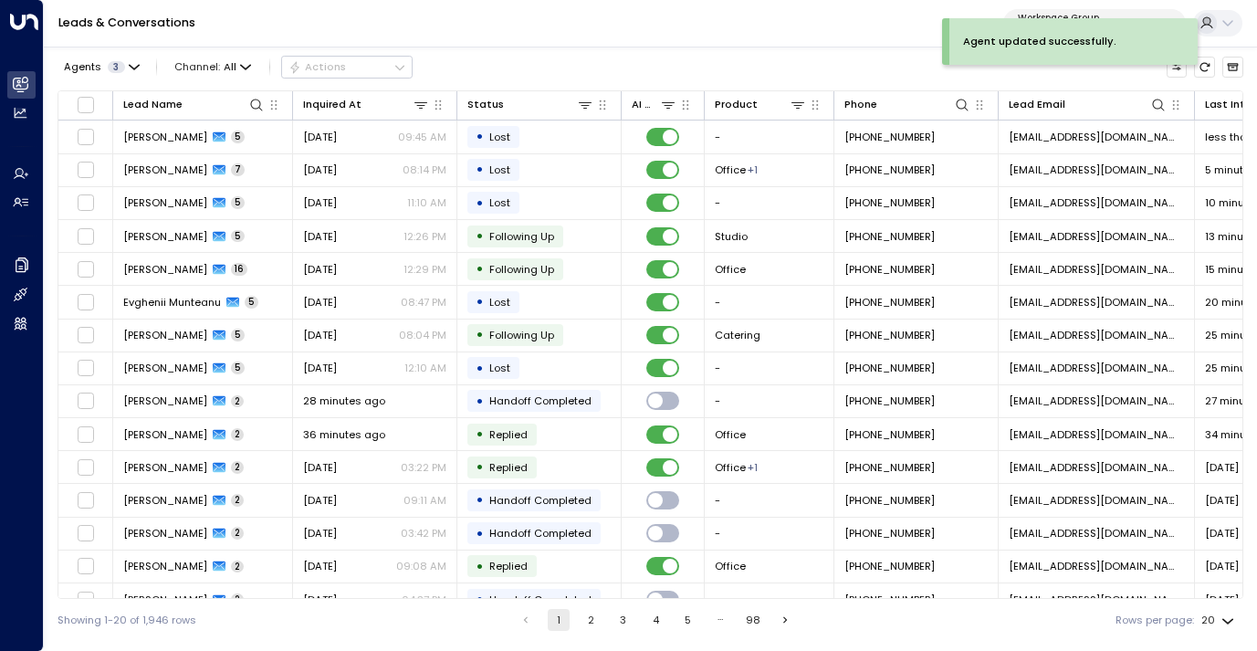
click at [754, 617] on button "98" at bounding box center [753, 620] width 22 height 22
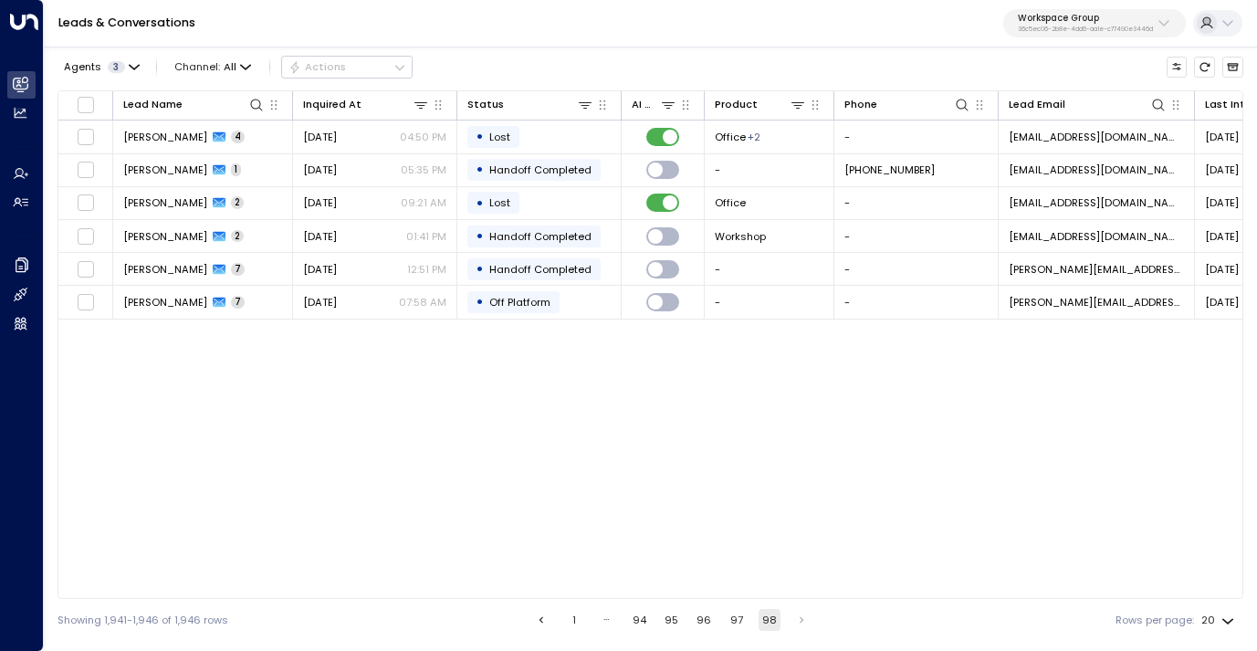
click at [729, 616] on button "97" at bounding box center [737, 620] width 22 height 22
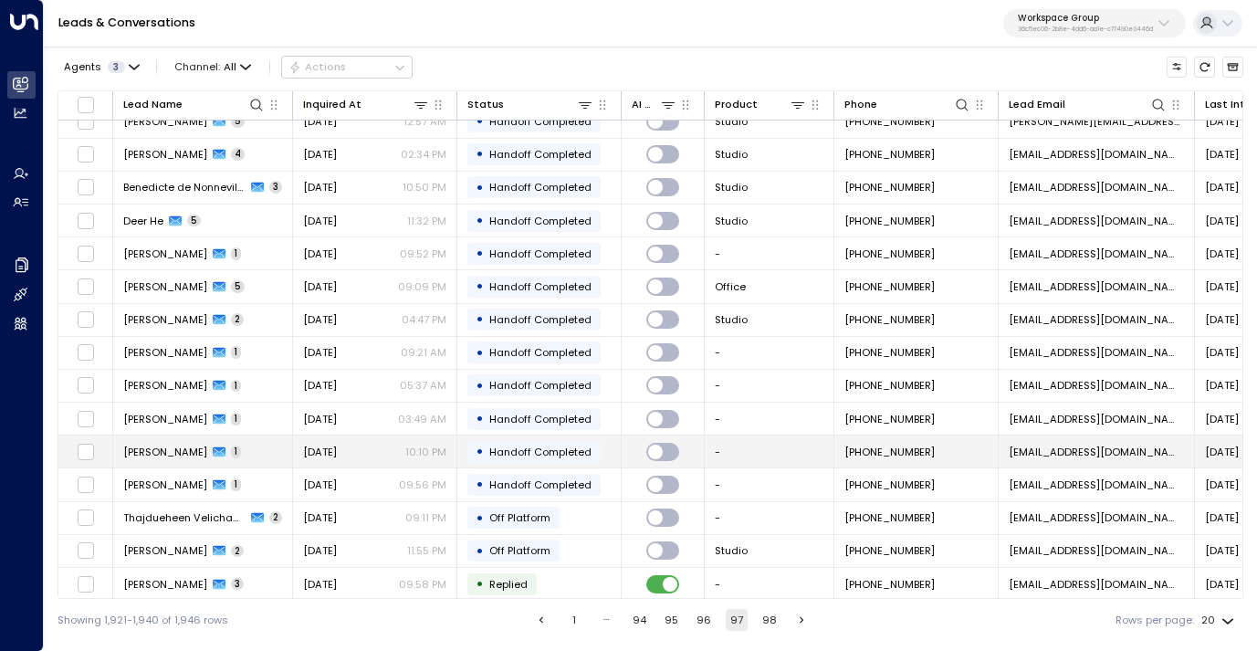
scroll to position [28, 0]
